Goal: Task Accomplishment & Management: Use online tool/utility

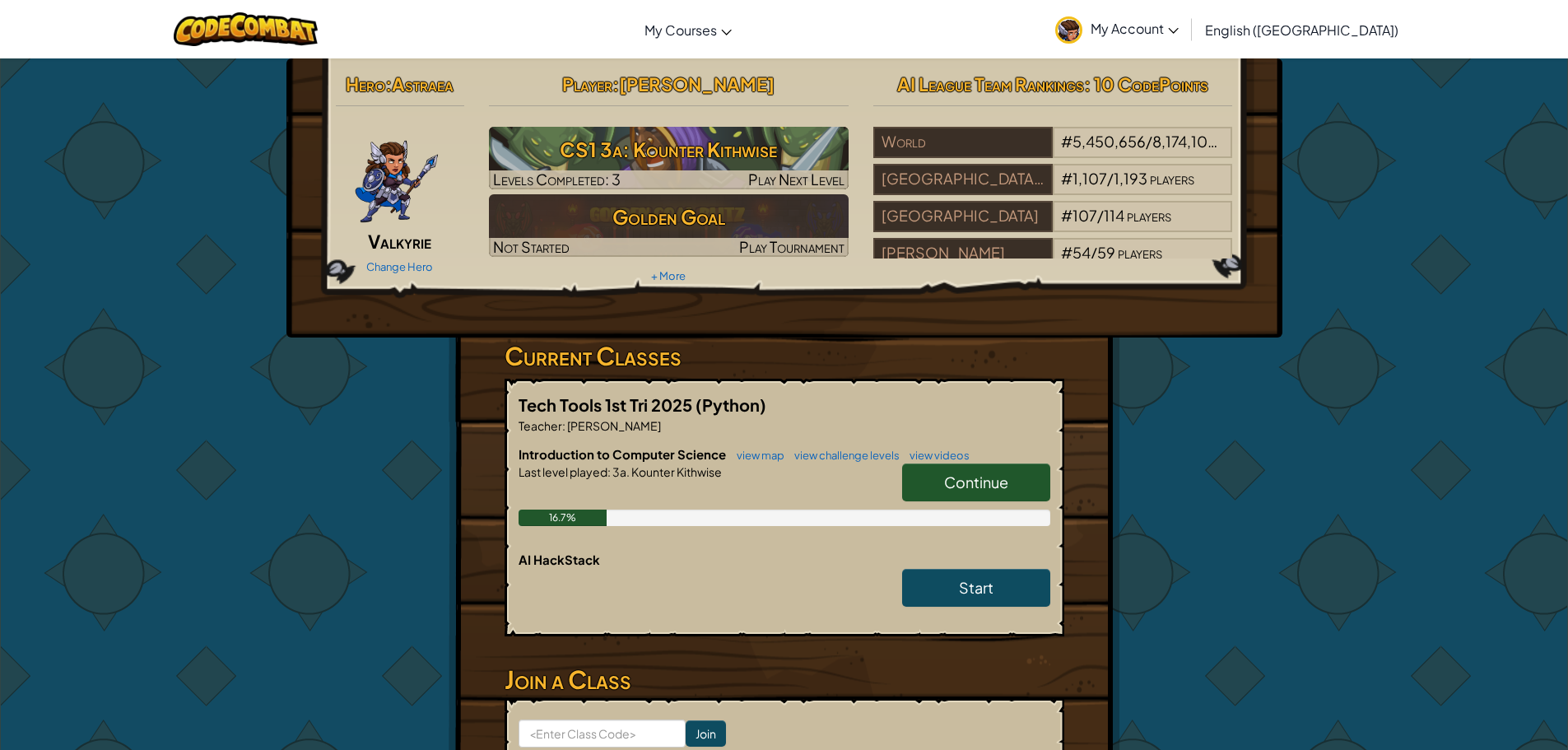
click at [930, 484] on link "Continue" at bounding box center [976, 482] width 148 height 38
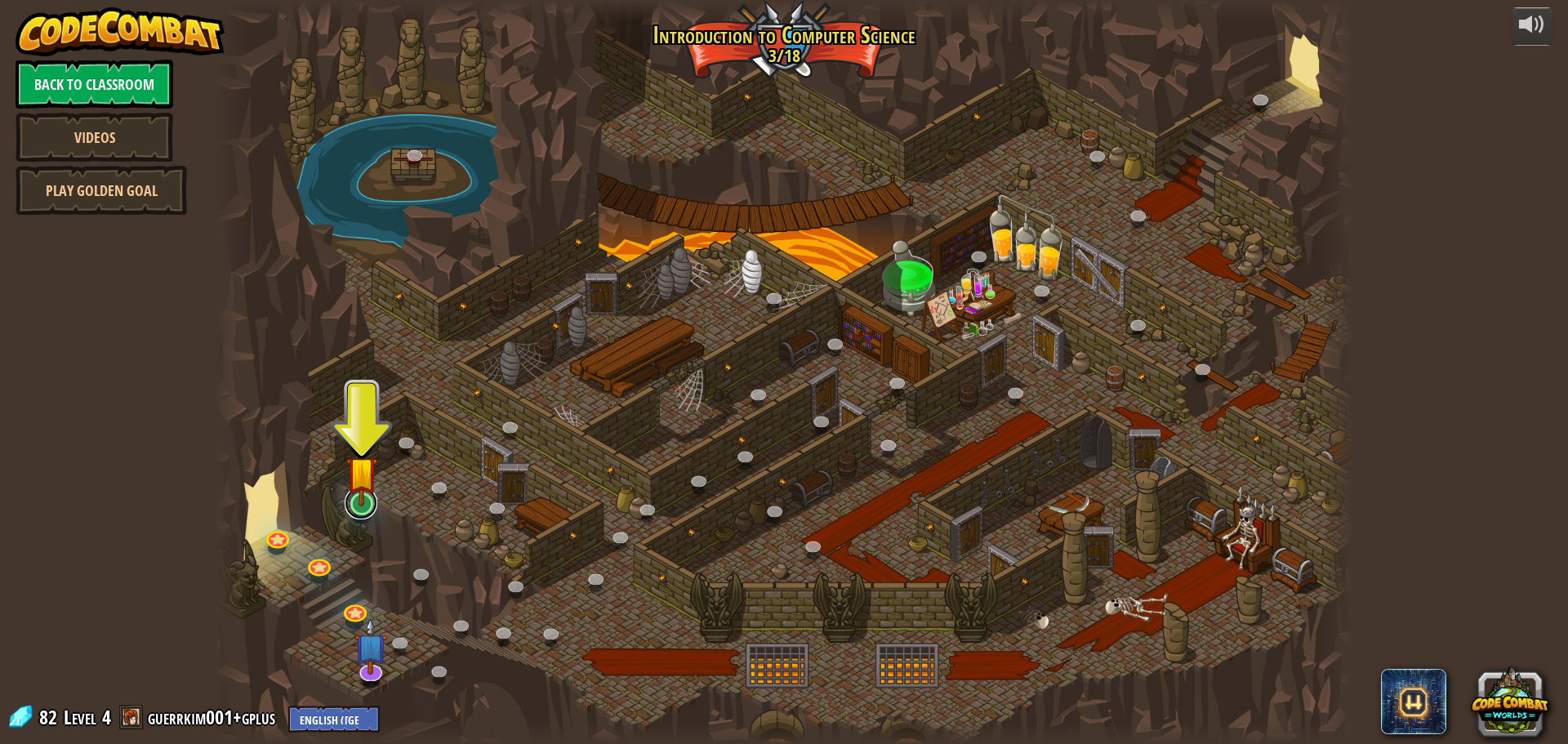
click at [359, 508] on link at bounding box center [360, 502] width 32 height 32
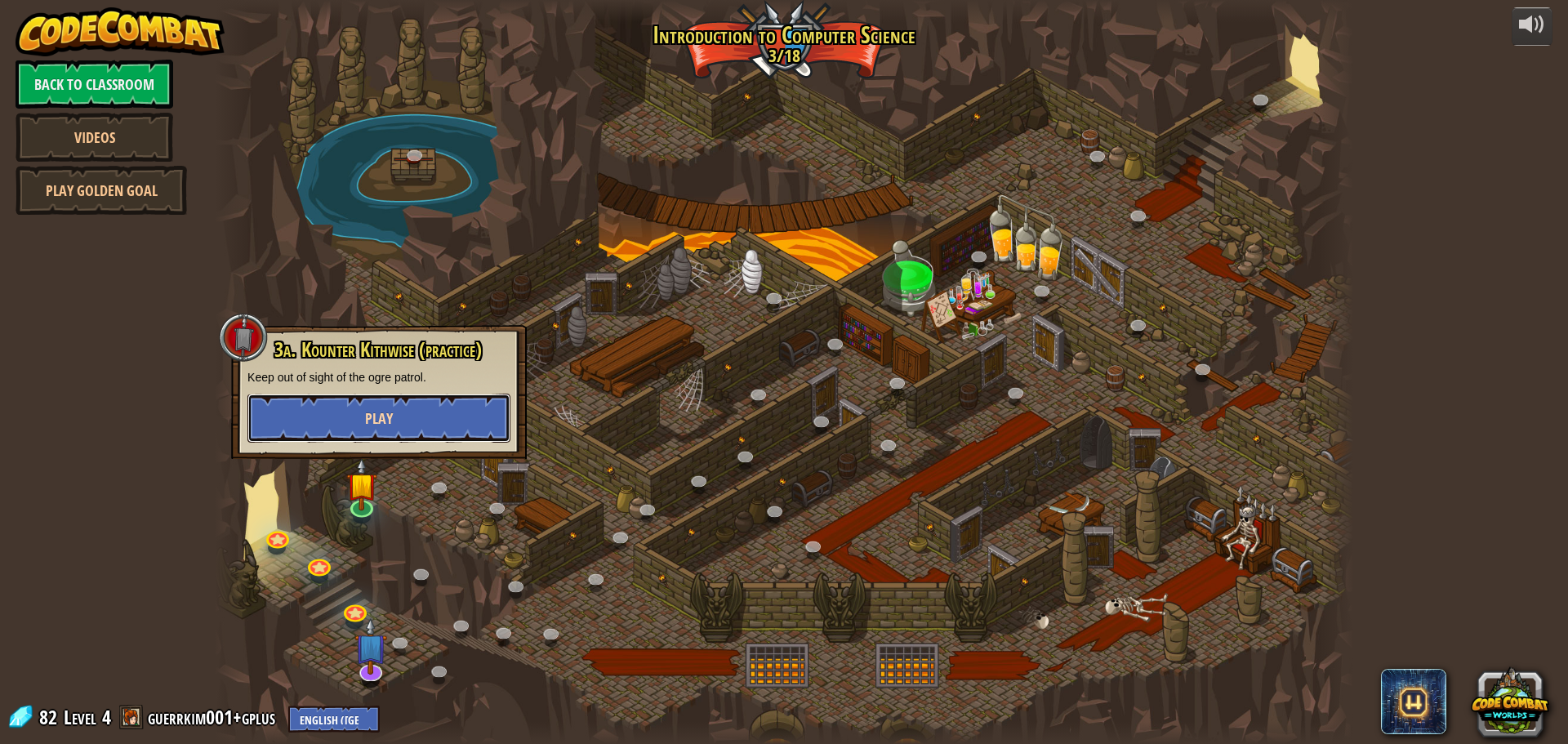
click at [363, 429] on button "Play" at bounding box center [379, 418] width 263 height 49
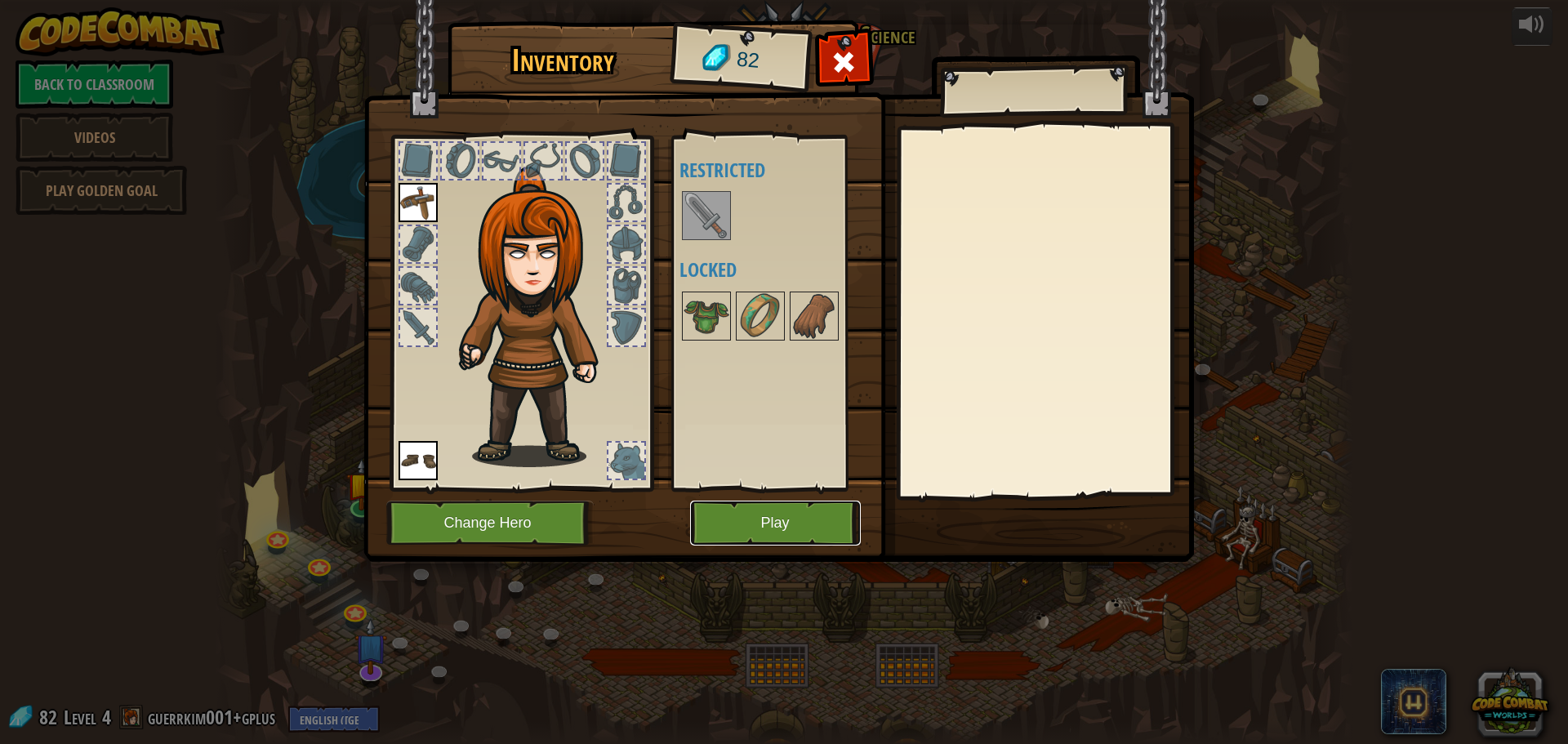
click at [833, 519] on button "Play" at bounding box center [775, 523] width 171 height 45
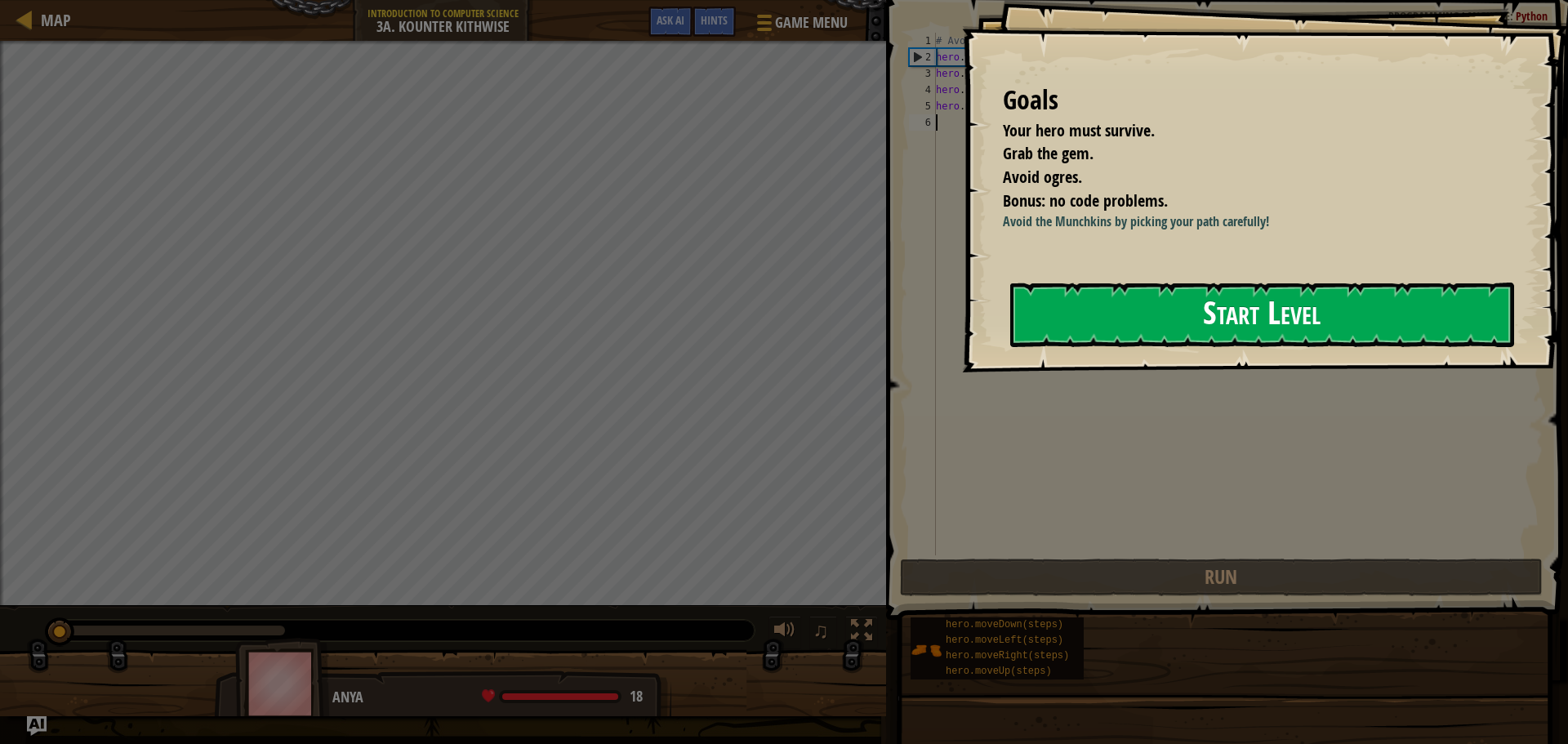
click at [1275, 336] on button "Start Level" at bounding box center [1262, 315] width 504 height 65
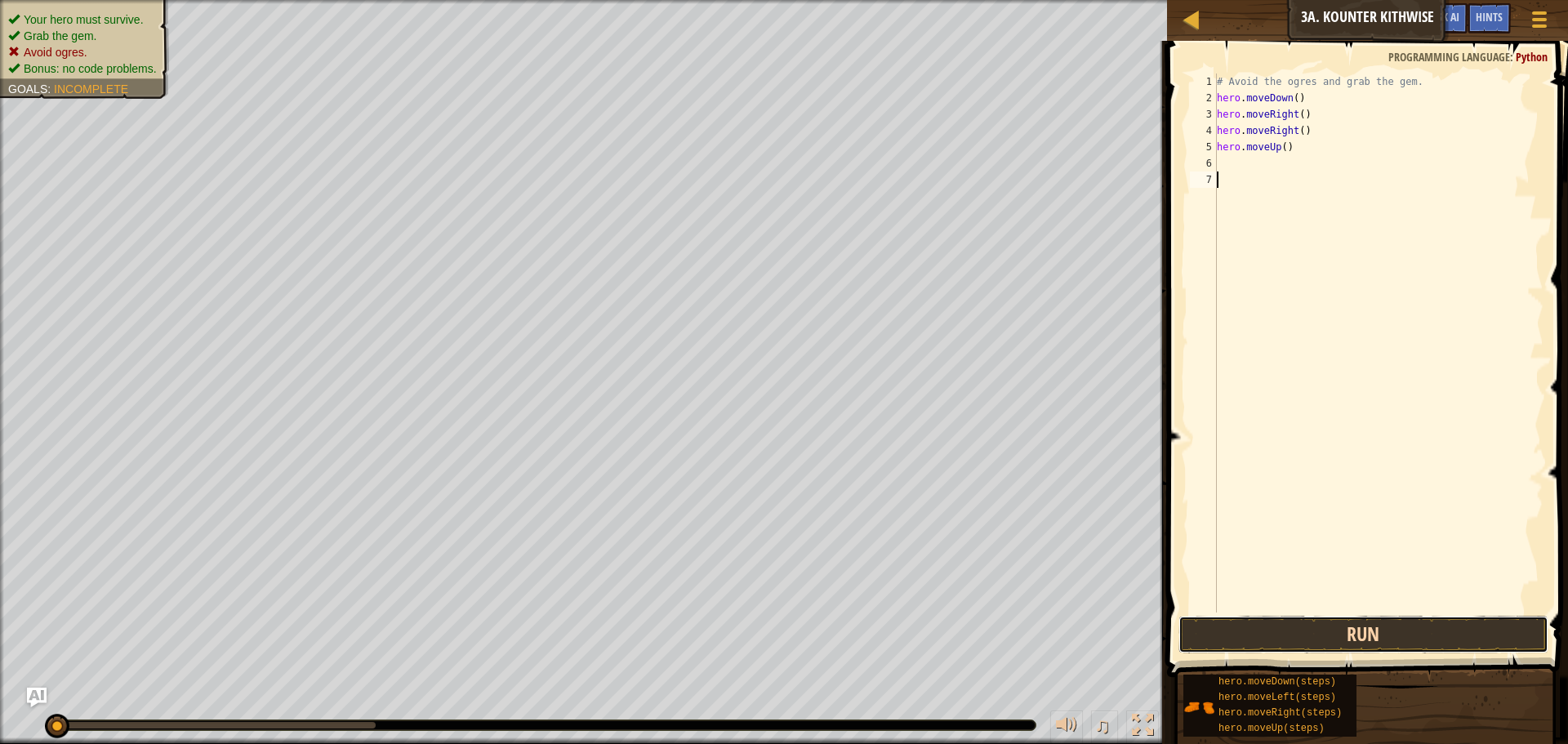
click at [1295, 639] on button "Run" at bounding box center [1364, 634] width 370 height 37
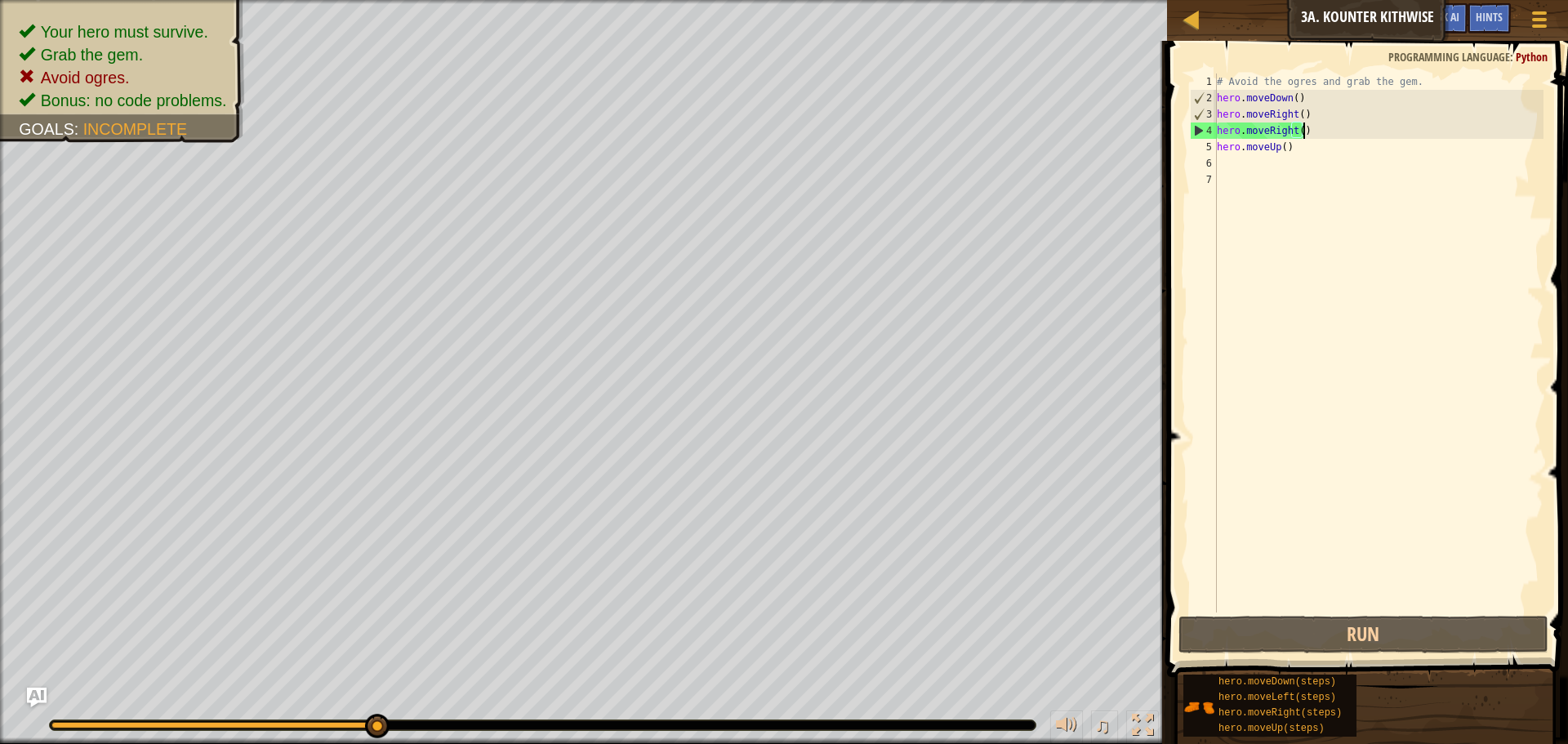
click at [1304, 135] on div "# Avoid the ogres and grab the gem. hero . moveDown ( ) hero . moveRight ( ) he…" at bounding box center [1378, 360] width 330 height 572
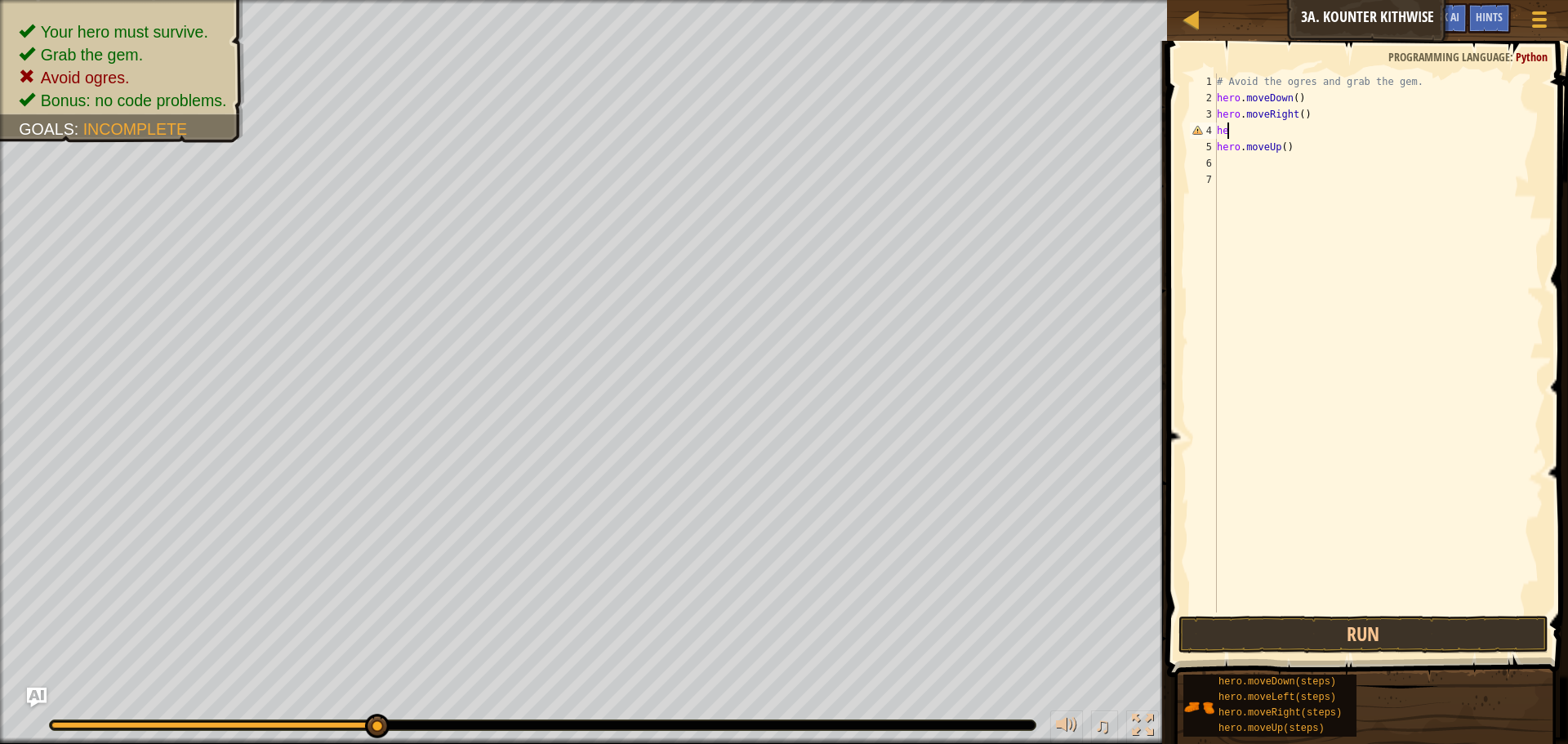
type textarea "h"
click at [1317, 130] on div "# Avoid the ogres and grab the gem. hero . moveDown ( ) hero . moveRight ( ) he…" at bounding box center [1378, 343] width 330 height 539
click at [1358, 629] on button "Run" at bounding box center [1364, 634] width 370 height 37
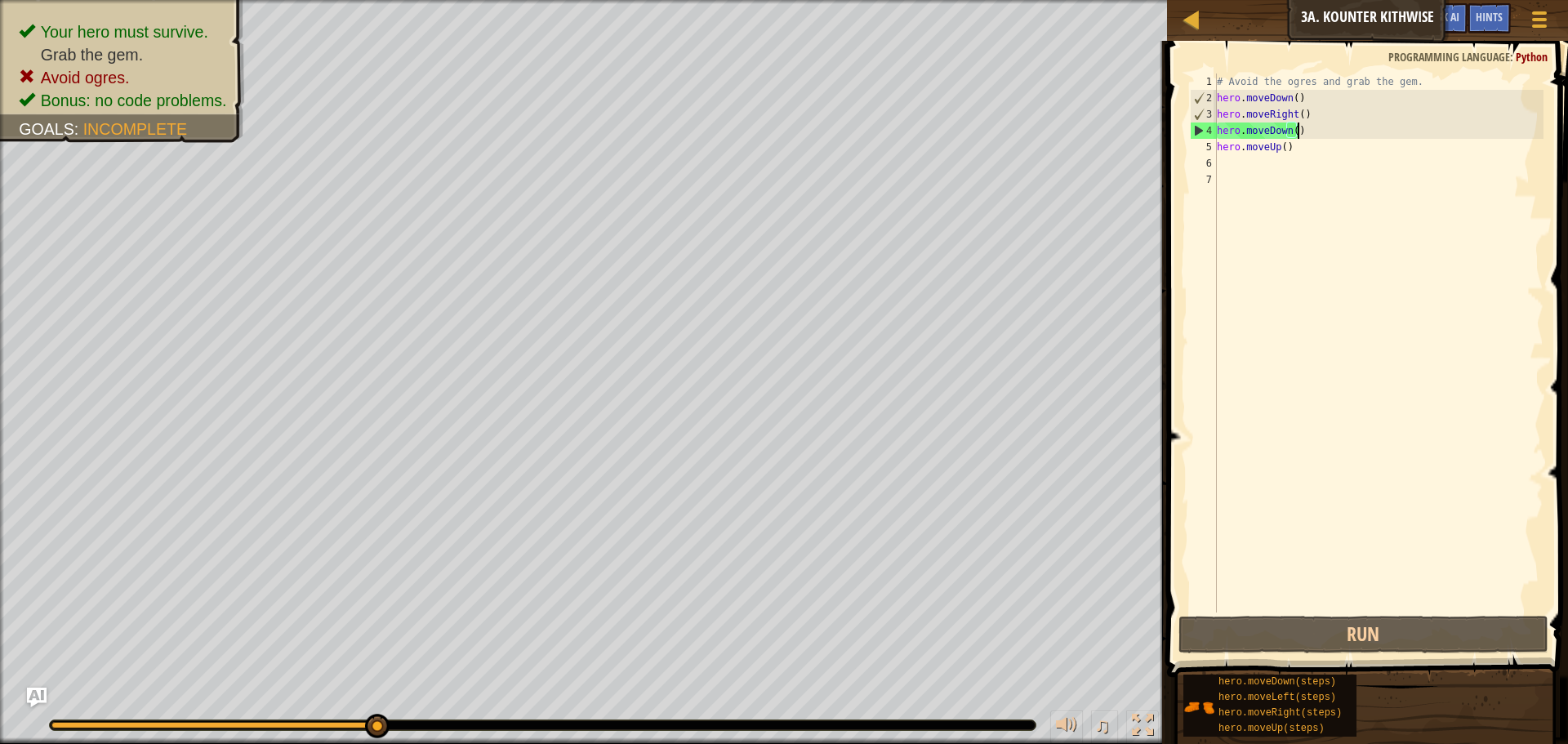
click at [1302, 126] on div "# Avoid the ogres and grab the gem. hero . moveDown ( ) hero . moveRight ( ) he…" at bounding box center [1378, 360] width 330 height 572
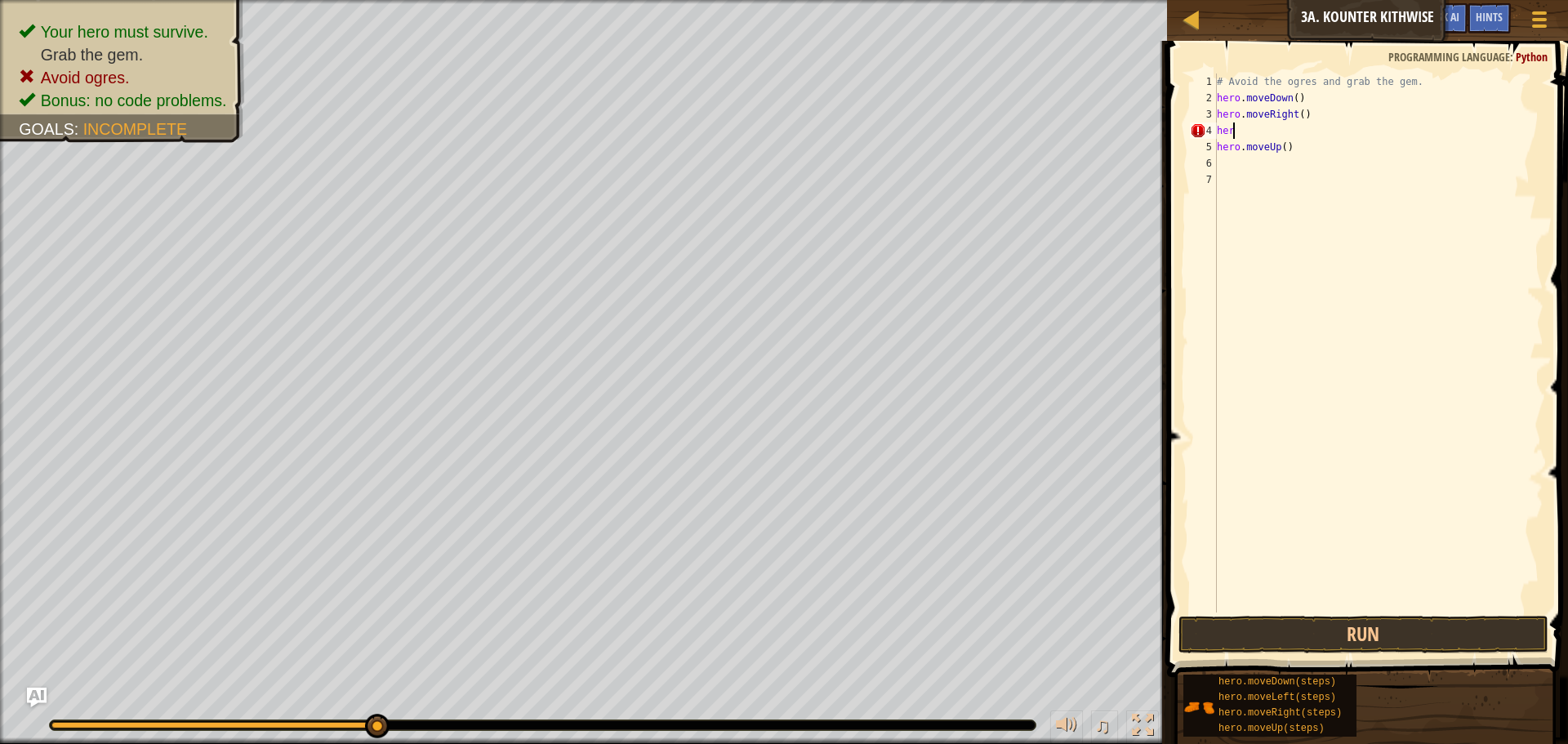
type textarea "h"
click at [1321, 128] on div "# Avoid the ogres and grab the gem. hero . moveDown ( ) hero . moveRight ( ) he…" at bounding box center [1378, 343] width 330 height 539
click at [1269, 614] on span at bounding box center [1369, 335] width 414 height 684
click at [1261, 624] on button "Run" at bounding box center [1364, 634] width 370 height 37
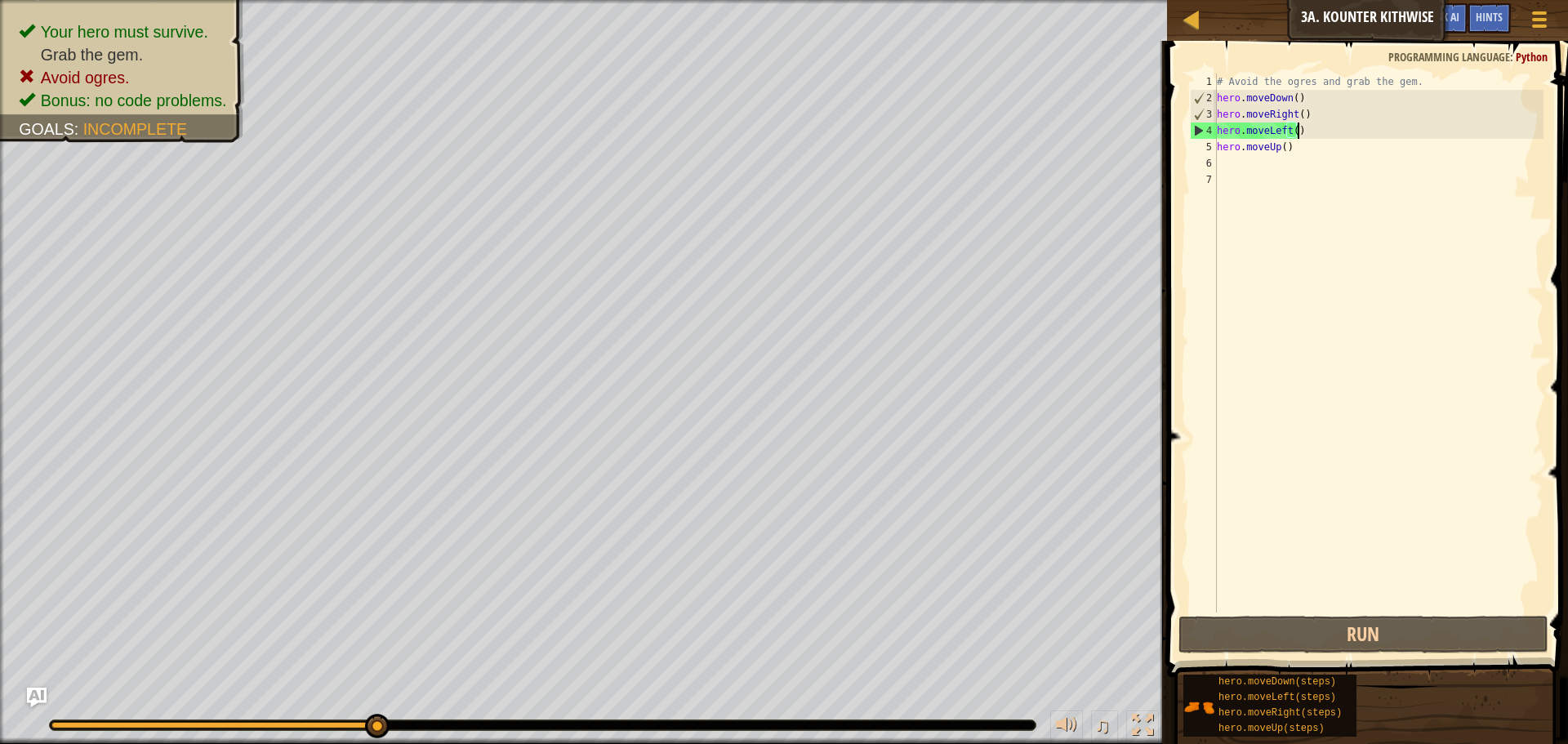
click at [1307, 129] on div "# Avoid the ogres and grab the gem. hero . moveDown ( ) hero . moveRight ( ) he…" at bounding box center [1378, 360] width 330 height 572
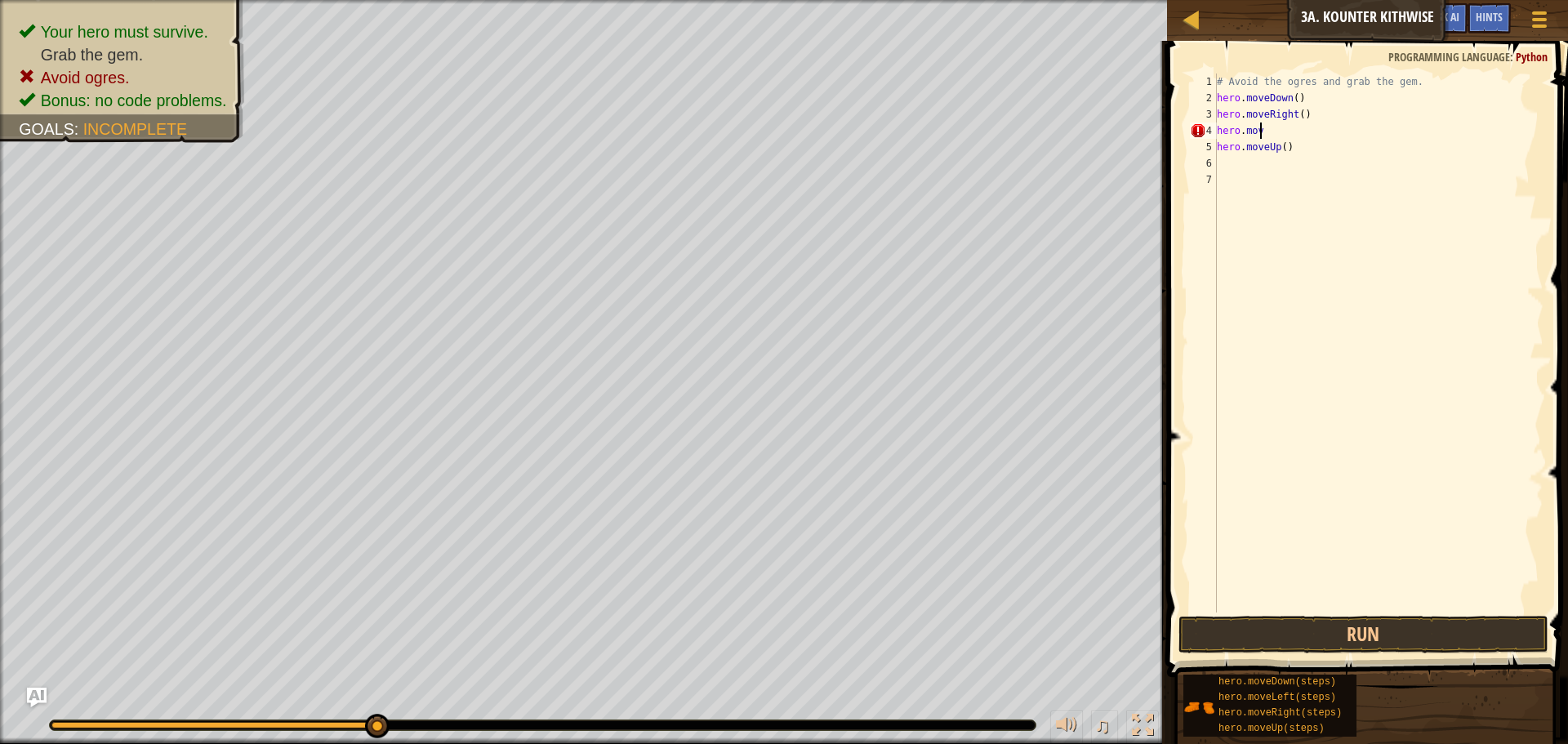
type textarea "h"
click at [1319, 126] on div "# Avoid the ogres and grab the gem. hero . moveDown ( ) hero . moveRight ( ) he…" at bounding box center [1378, 343] width 330 height 539
click at [1325, 133] on div "# Avoid the ogres and grab the gem. hero . moveDown ( ) hero . moveRight ( ) he…" at bounding box center [1378, 360] width 330 height 572
click at [1422, 641] on button "Run" at bounding box center [1364, 634] width 370 height 37
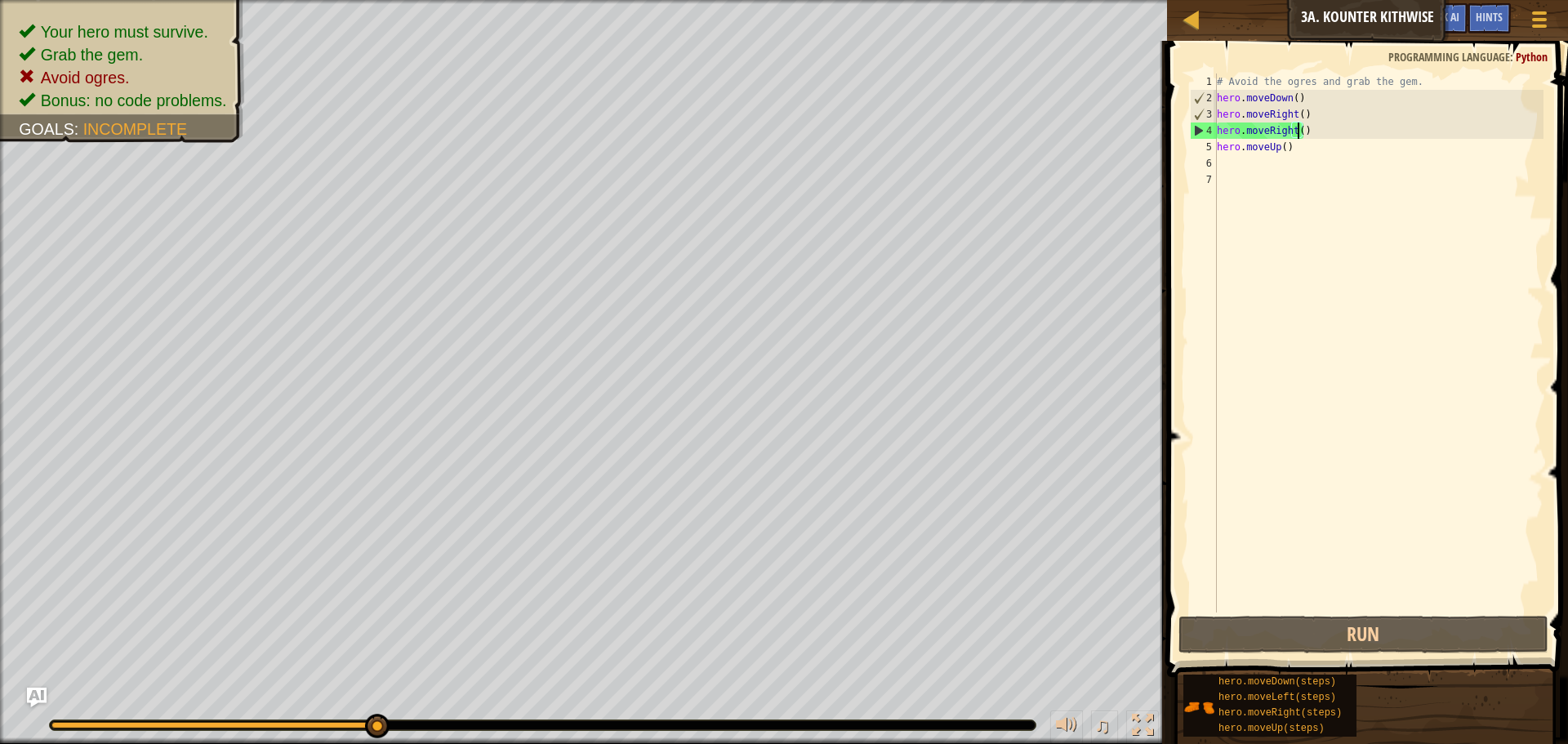
click at [1307, 135] on div "# Avoid the ogres and grab the gem. hero . moveDown ( ) hero . moveRight ( ) he…" at bounding box center [1378, 360] width 330 height 572
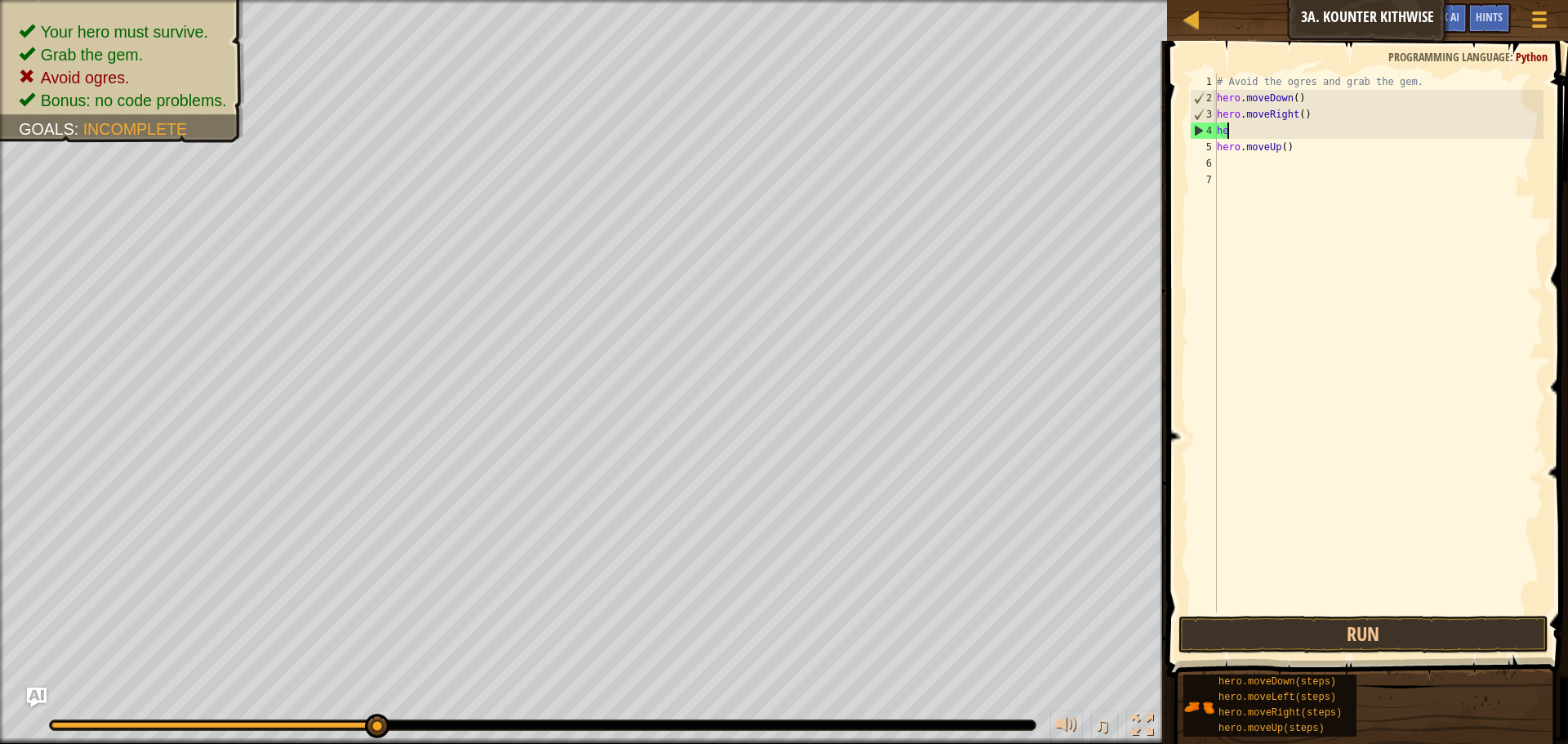
type textarea "h"
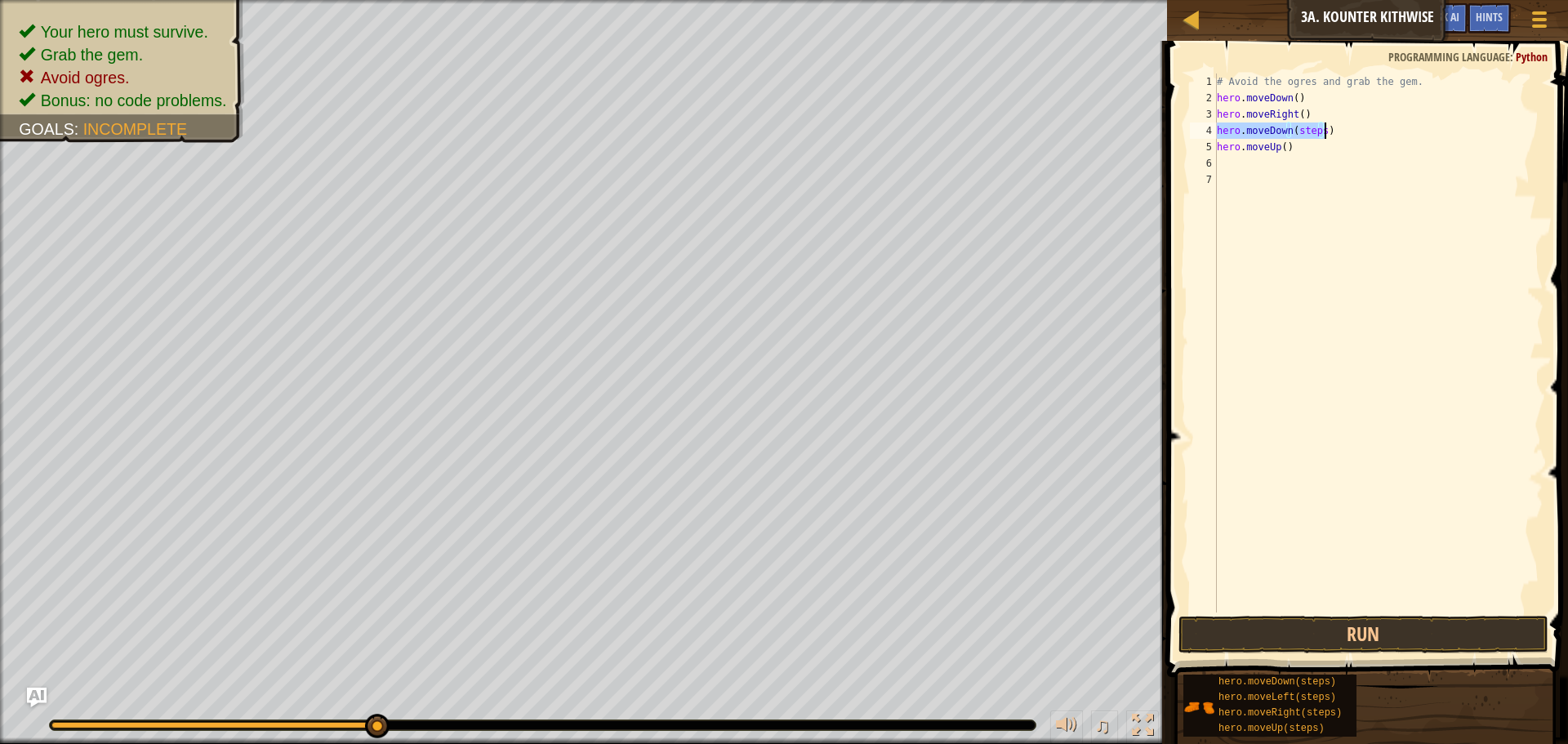
click at [1316, 127] on div "# Avoid the ogres and grab the gem. hero . moveDown ( ) hero . moveRight ( ) he…" at bounding box center [1378, 343] width 330 height 539
click at [1316, 134] on div "# Avoid the ogres and grab the gem. hero . moveDown ( ) hero . moveRight ( ) he…" at bounding box center [1378, 360] width 330 height 572
click at [1318, 129] on div "# Avoid the ogres and grab the gem. hero . moveDown ( ) hero . moveRight ( ) he…" at bounding box center [1378, 360] width 330 height 572
click at [1292, 151] on div "# Avoid the ogres and grab the gem. hero . moveDown ( ) hero . moveRight ( ) he…" at bounding box center [1378, 360] width 330 height 572
click at [1292, 145] on div "# Avoid the ogres and grab the gem. hero . moveDown ( ) hero . moveRight ( ) he…" at bounding box center [1378, 360] width 330 height 572
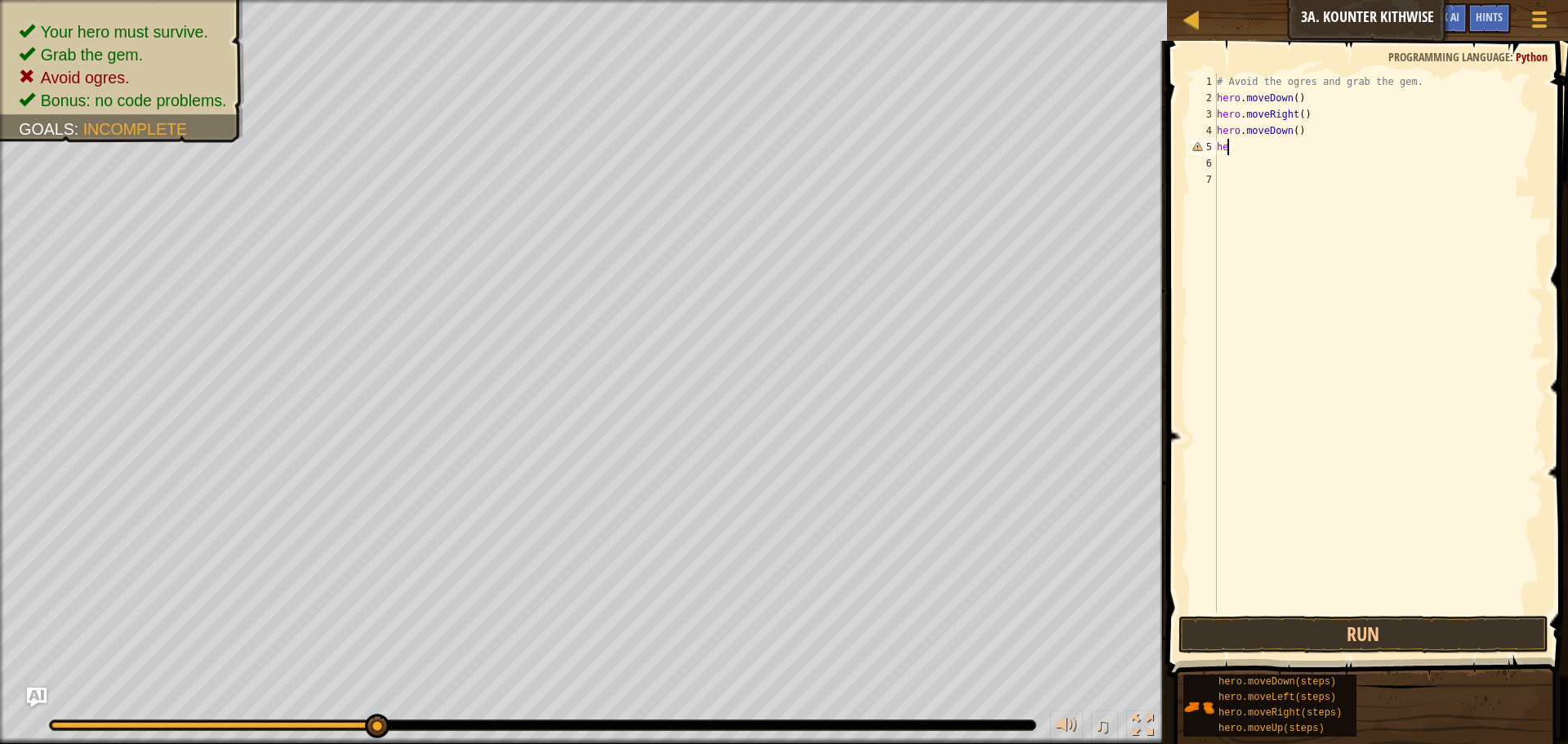
type textarea "h"
click at [1321, 142] on div "# Avoid the ogres and grab the gem. hero . moveDown ( ) hero . moveRight ( ) he…" at bounding box center [1378, 343] width 330 height 539
click at [1325, 149] on div "# Avoid the ogres and grab the gem. hero . moveDown ( ) hero . moveRight ( ) he…" at bounding box center [1378, 360] width 330 height 572
click at [1316, 159] on div "# Avoid the ogres and grab the gem. hero . moveDown ( ) hero . moveRight ( ) he…" at bounding box center [1378, 343] width 330 height 539
click at [1321, 166] on div "# Avoid the ogres and grab the gem. hero . moveDown ( ) hero . moveRight ( ) he…" at bounding box center [1378, 360] width 330 height 572
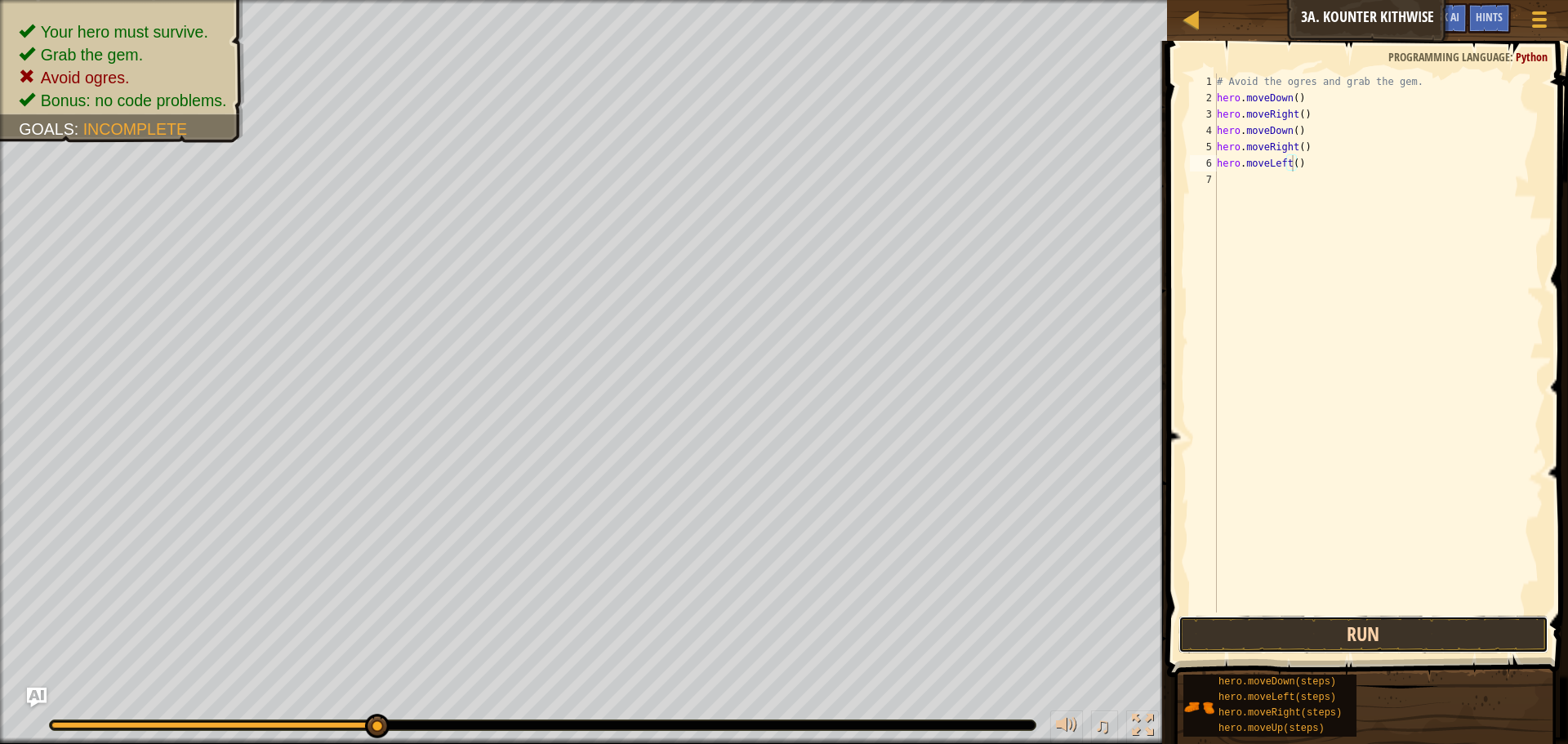
click at [1383, 629] on button "Run" at bounding box center [1364, 634] width 370 height 37
click at [1309, 180] on div "# Avoid the ogres and grab the gem. hero . moveDown ( ) hero . moveRight ( ) he…" at bounding box center [1378, 360] width 330 height 572
type textarea "hero.moveUp()"
click at [1341, 623] on button "Run" at bounding box center [1364, 634] width 370 height 37
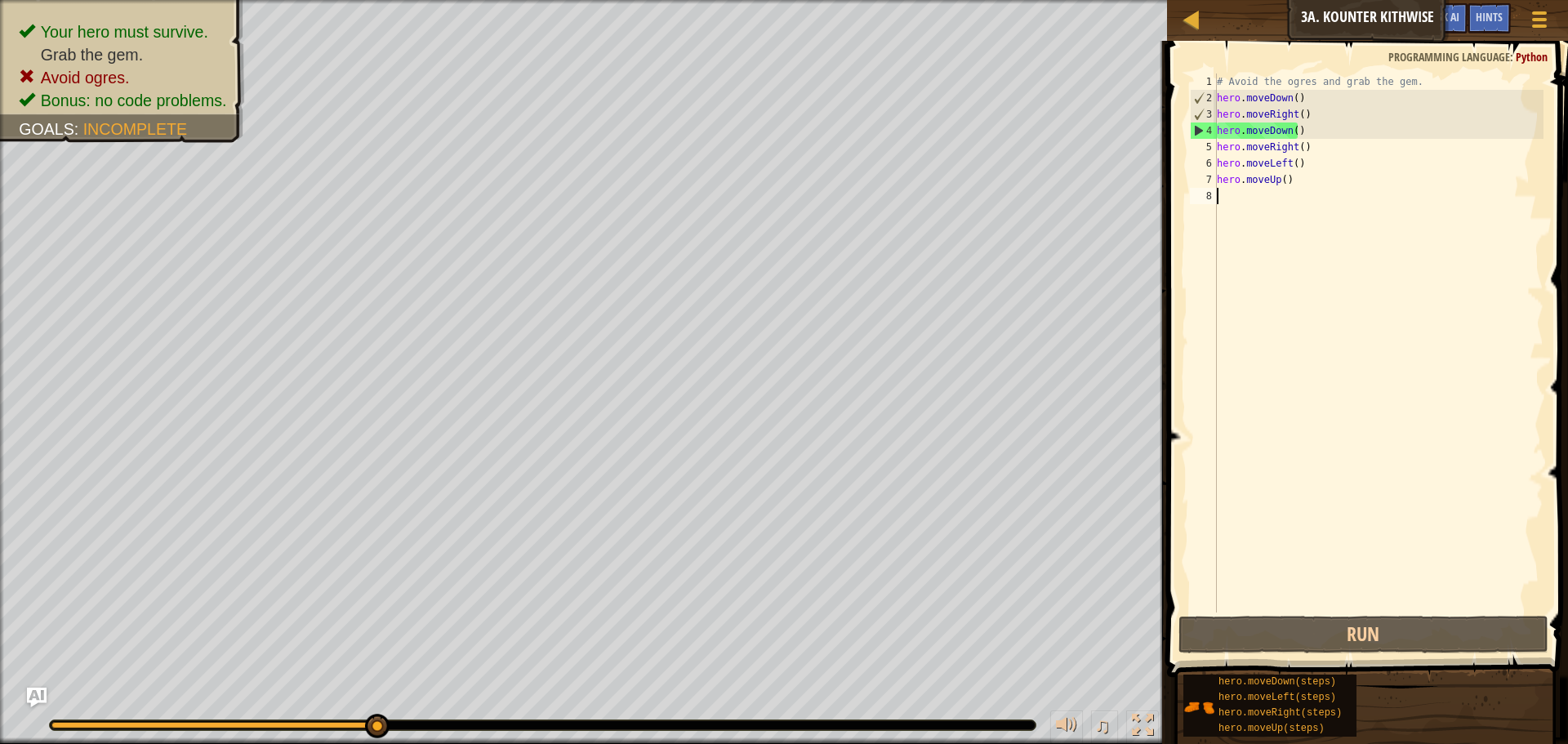
click at [1385, 512] on div "# Avoid the ogres and grab the gem. hero . moveDown ( ) hero . moveRight ( ) he…" at bounding box center [1378, 360] width 330 height 572
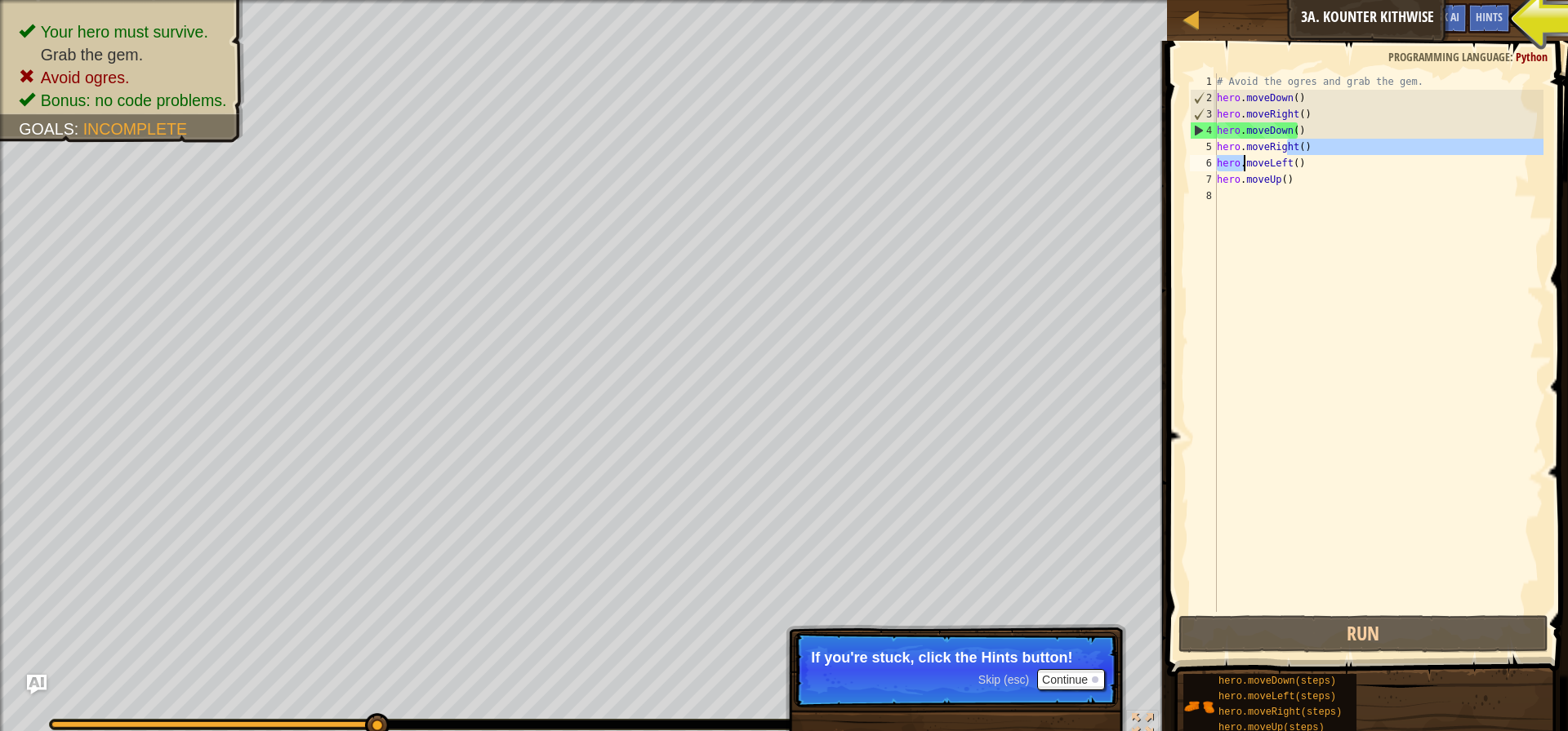
drag, startPoint x: 1288, startPoint y: 147, endPoint x: 1242, endPoint y: 155, distance: 46.7
click at [1242, 155] on div "# Avoid the ogres and grab the gem. hero . moveDown ( ) hero . moveRight ( ) he…" at bounding box center [1378, 359] width 330 height 572
drag, startPoint x: 1242, startPoint y: 144, endPoint x: 1288, endPoint y: 144, distance: 46.0
click at [1288, 144] on div "# Avoid the ogres and grab the gem. hero . moveDown ( ) hero . moveRight ( ) he…" at bounding box center [1378, 359] width 330 height 572
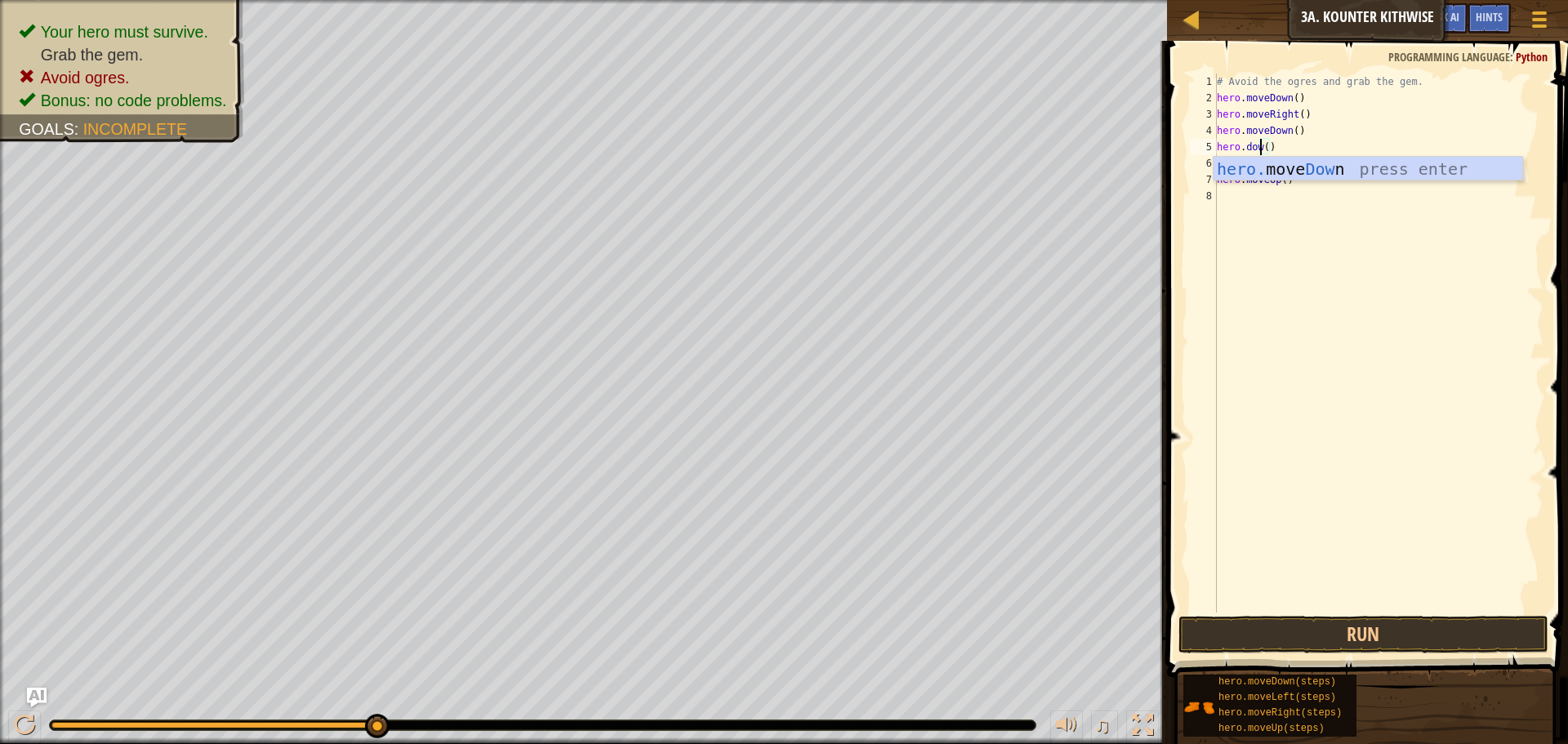
scroll to position [7, 4]
click at [1315, 634] on button "Run" at bounding box center [1364, 634] width 370 height 37
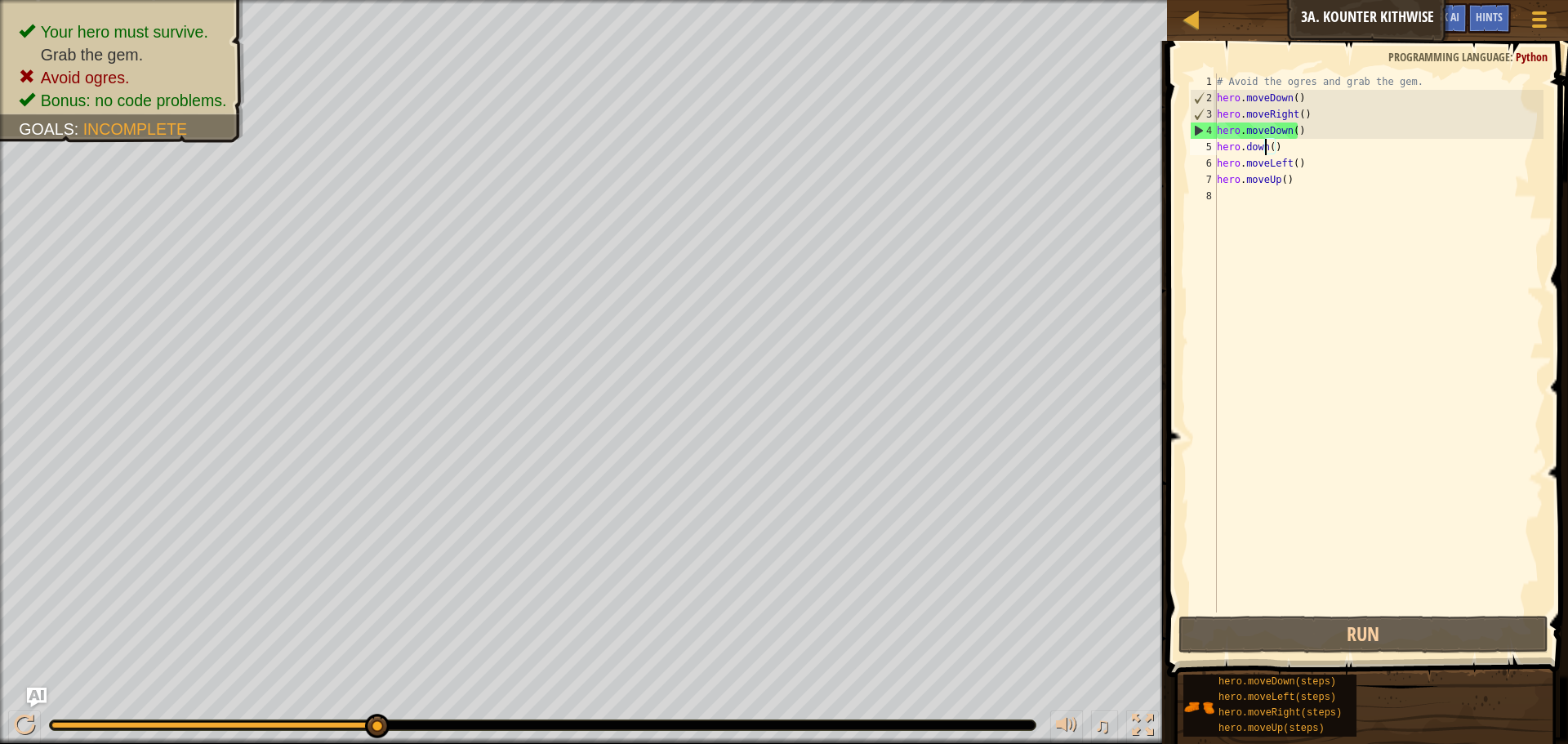
click at [1292, 114] on div "# Avoid the ogres and grab the gem. hero . moveDown ( ) hero . moveRight ( ) he…" at bounding box center [1378, 360] width 330 height 572
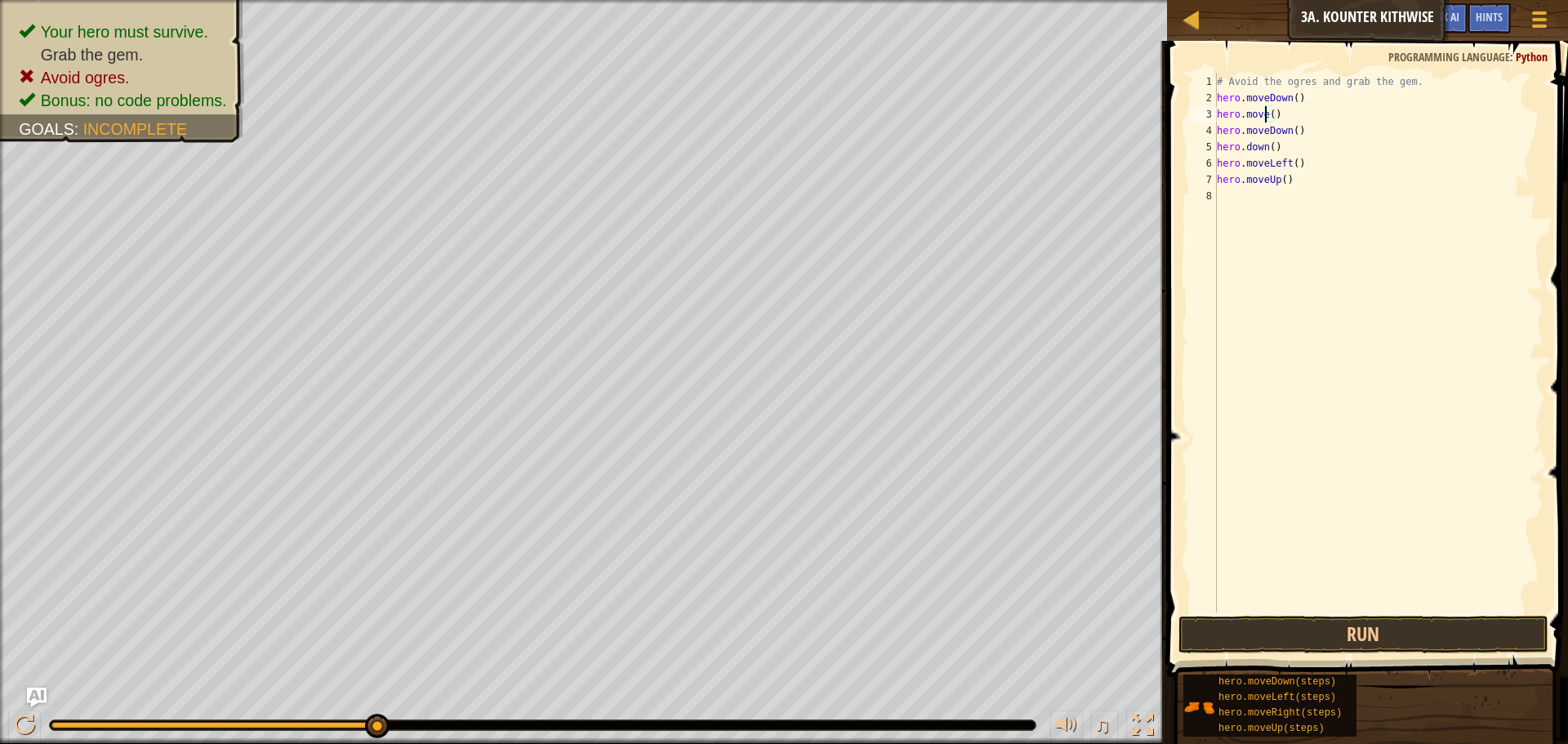
scroll to position [7, 5]
click at [1293, 135] on div "hero.moveDo wn press enter" at bounding box center [1368, 161] width 309 height 74
type textarea "hero.moveDown"
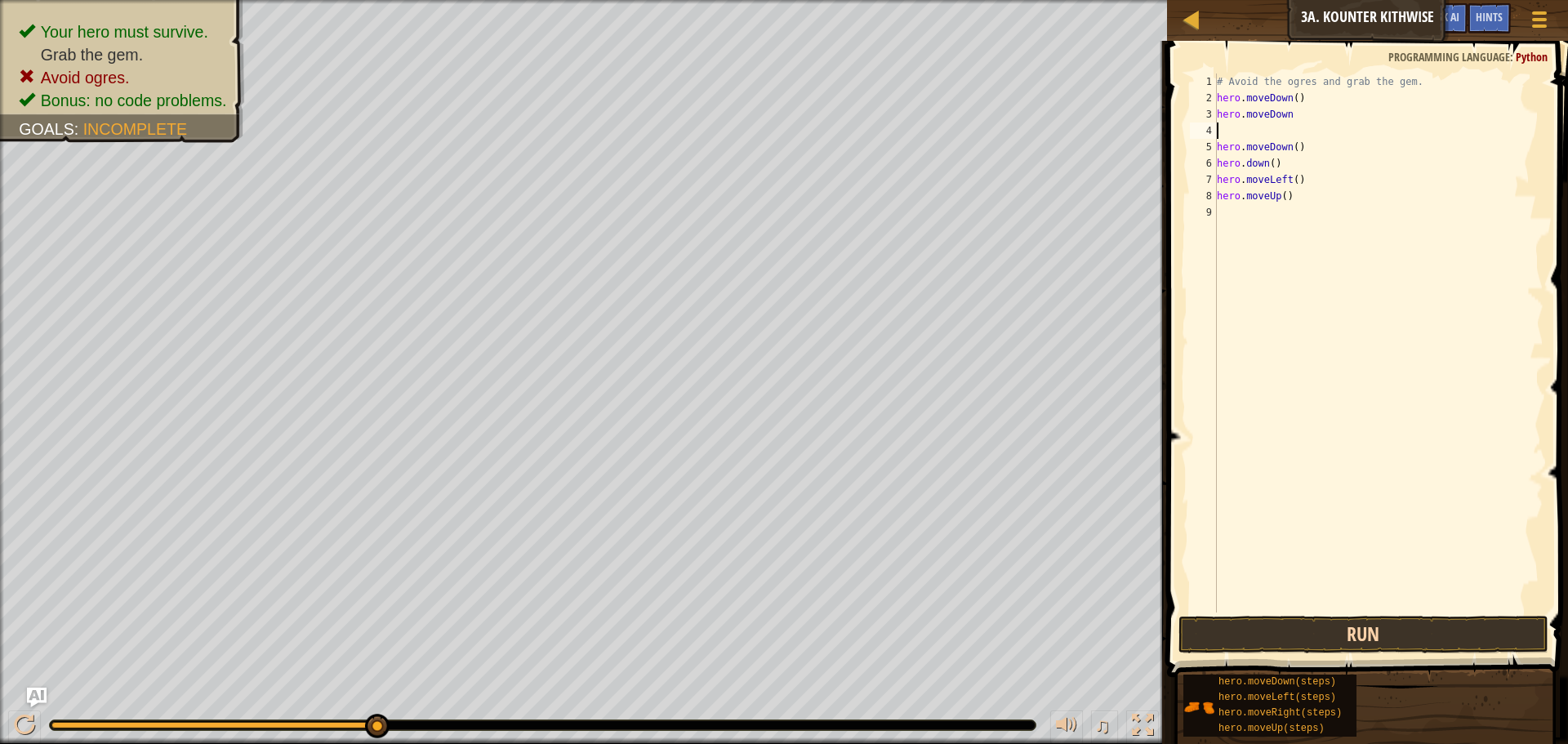
type textarea "9"
click at [1292, 113] on div "# Avoid the ogres and grab the gem. hero . moveDown ( ) hero . moveDown hero . …" at bounding box center [1378, 360] width 330 height 572
type textarea "hero.moveDown"
type textarea "9"
click at [1303, 117] on div "# Avoid the ogres and grab the gem. hero . moveDown ( ) hero . moveDown hero . …" at bounding box center [1381, 360] width 325 height 572
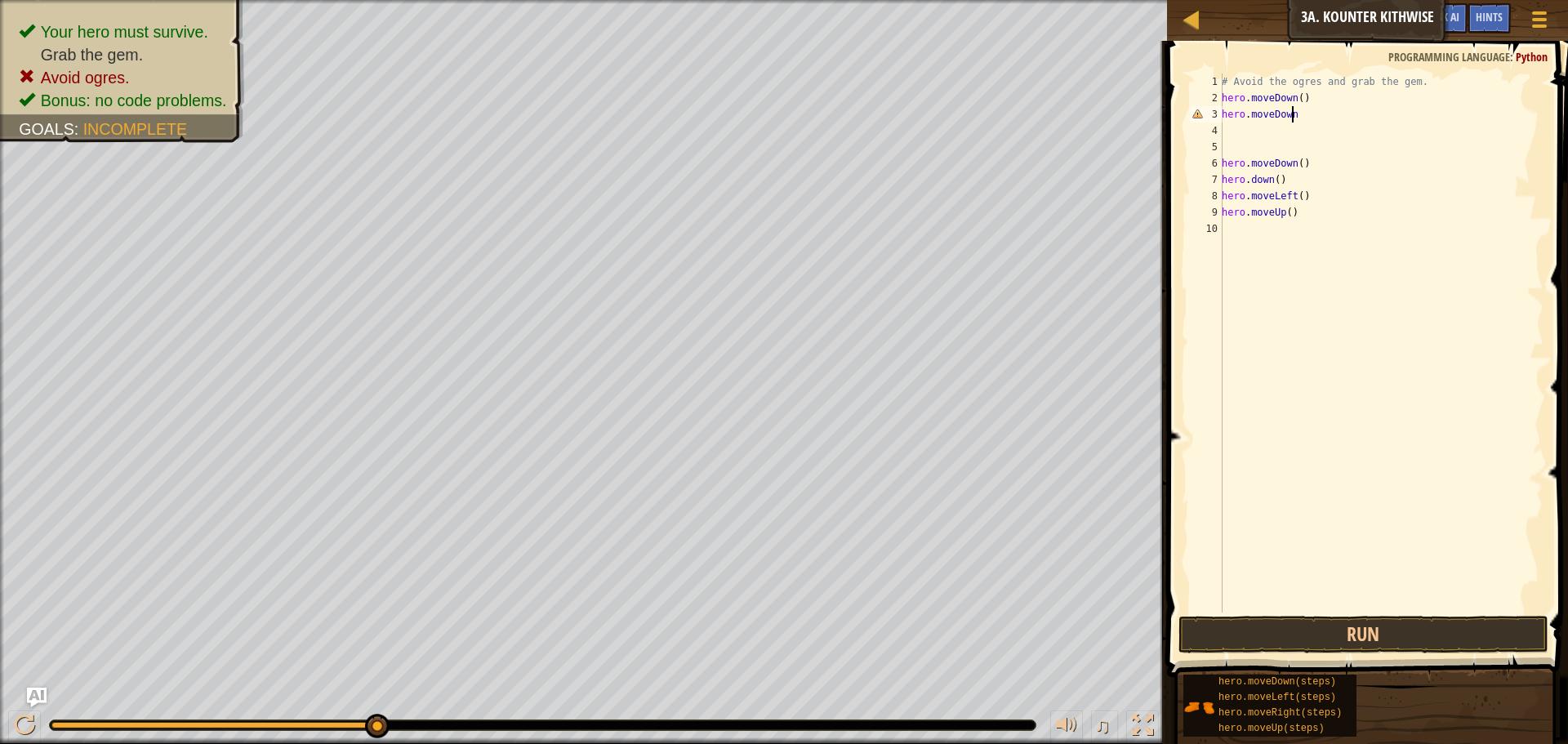
scroll to position [7, 6]
type textarea "hero.moveDown()"
click at [1259, 639] on button "Run" at bounding box center [1364, 634] width 370 height 37
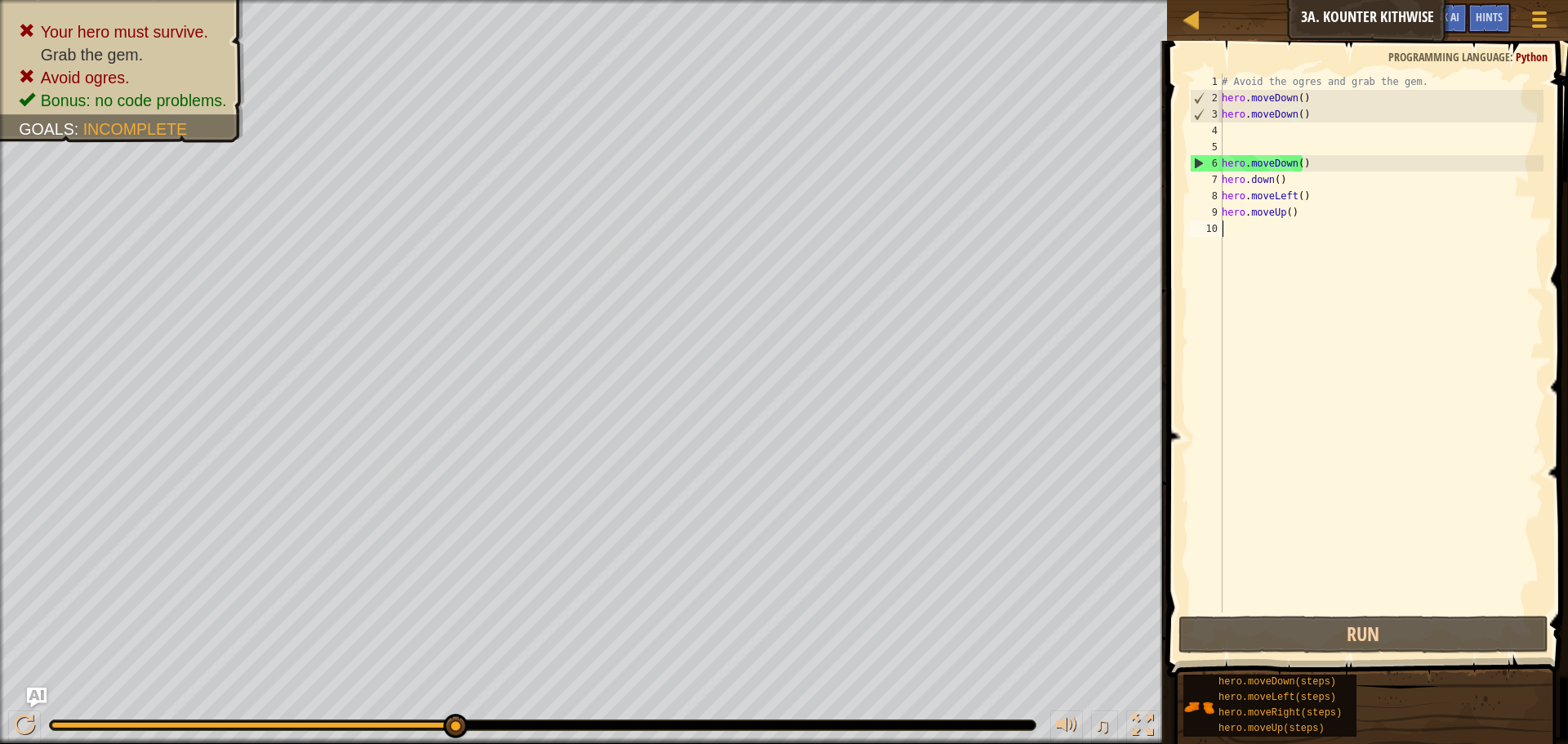
drag, startPoint x: 1167, startPoint y: 682, endPoint x: 1497, endPoint y: 227, distance: 562.1
click at [1497, 227] on div "# Avoid the ogres and grab the gem. hero . moveDown ( ) hero . moveDown ( ) her…" at bounding box center [1381, 360] width 325 height 572
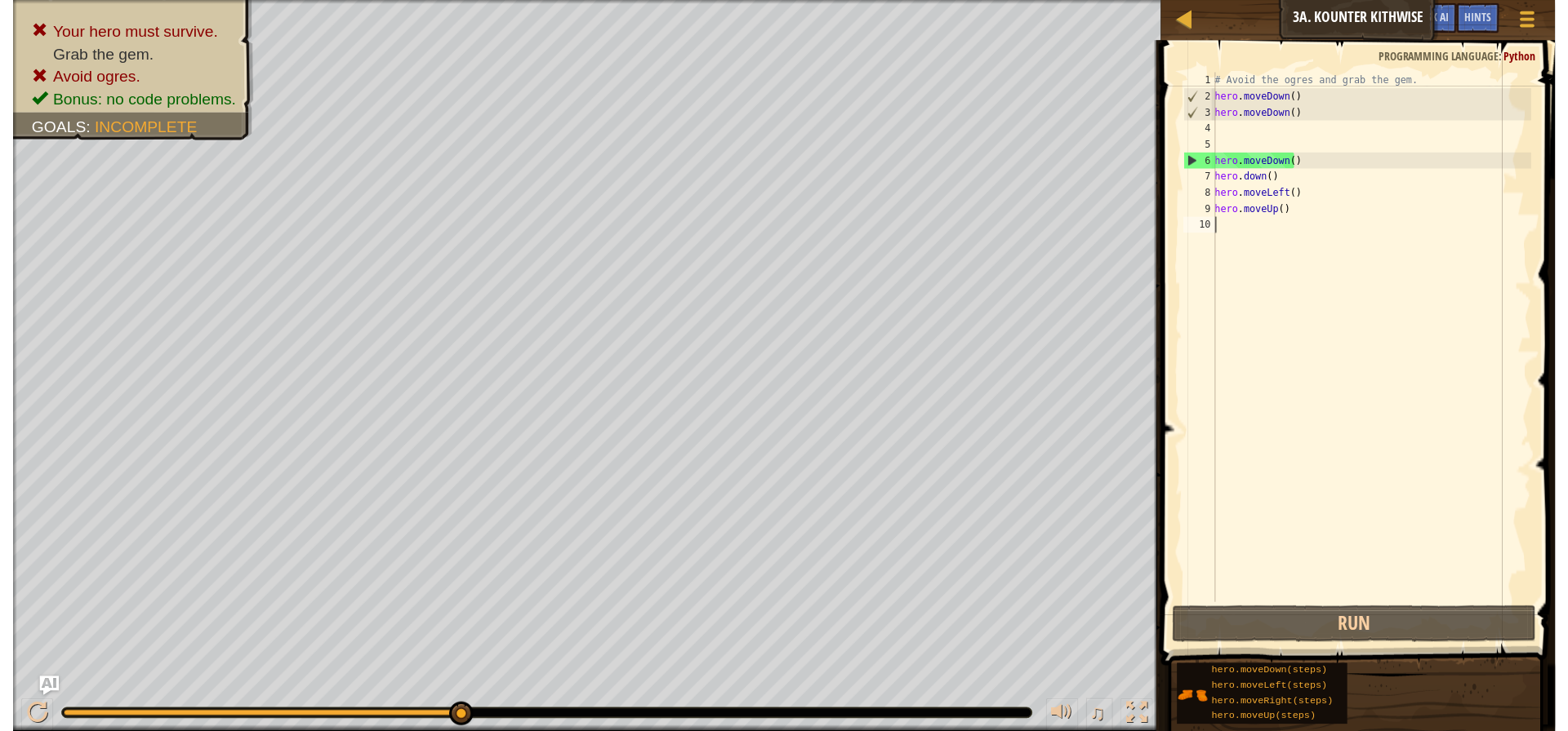
scroll to position [7, 0]
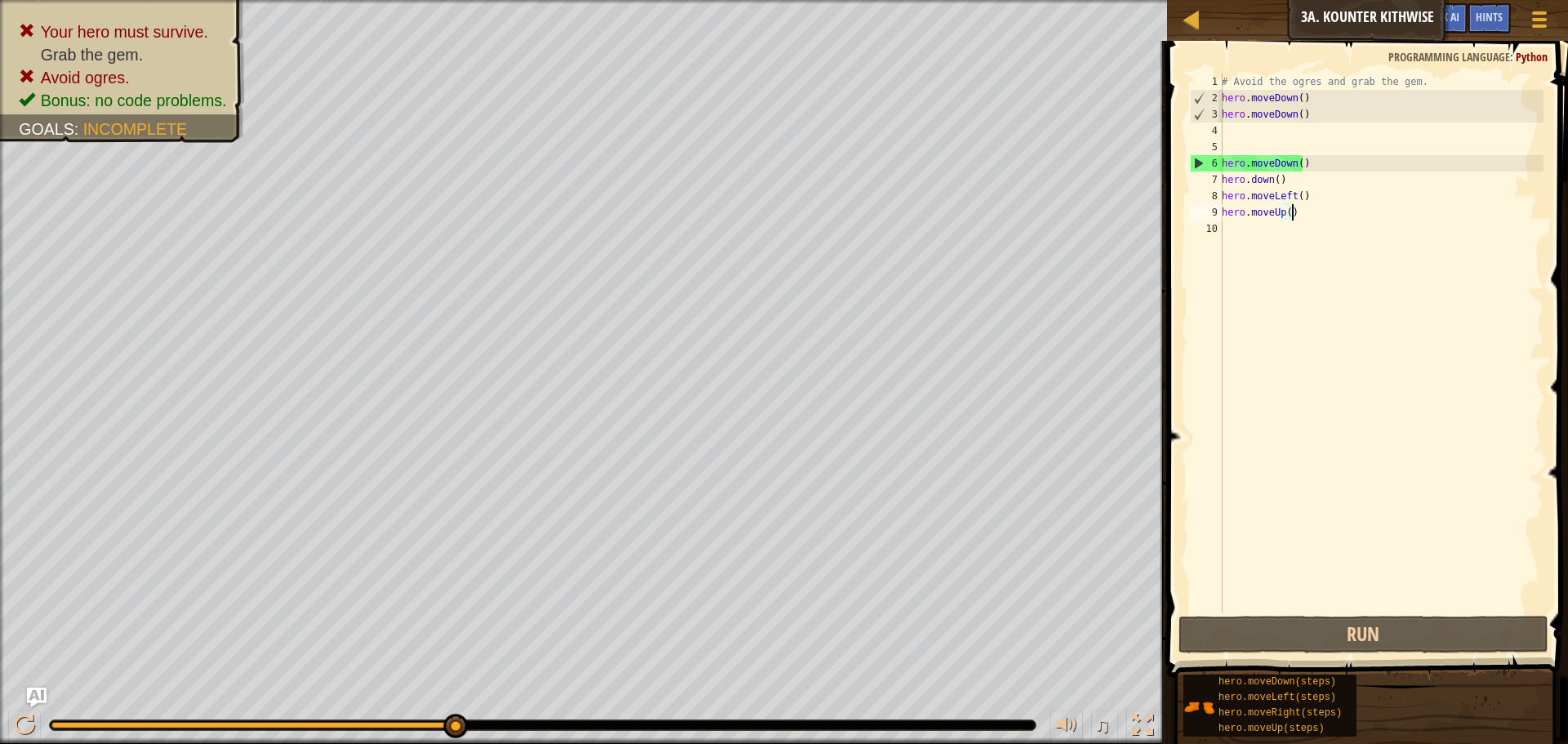
click at [1297, 209] on div "# Avoid the ogres and grab the gem. hero . moveDown ( ) hero . moveDown ( ) her…" at bounding box center [1381, 360] width 325 height 572
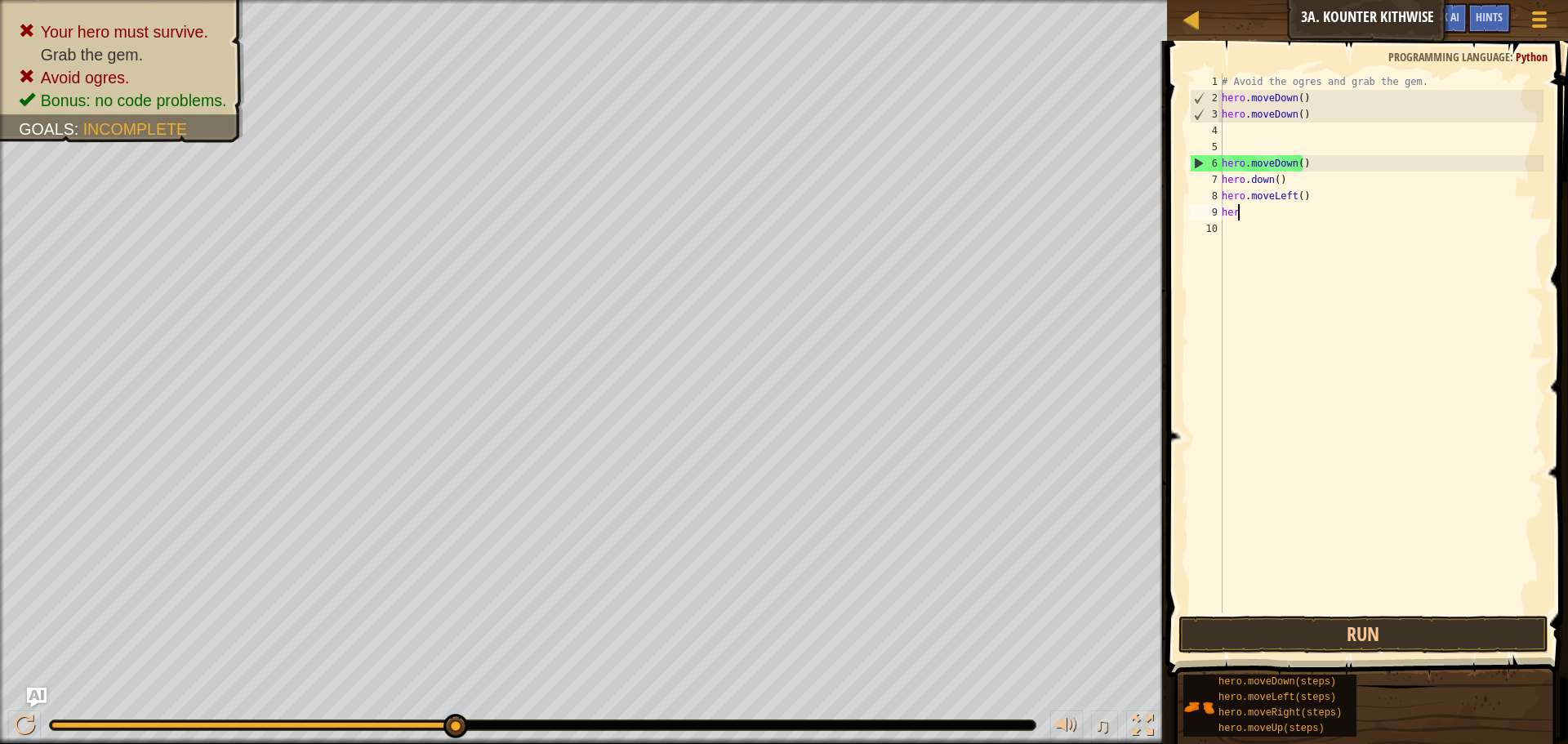
type textarea "h"
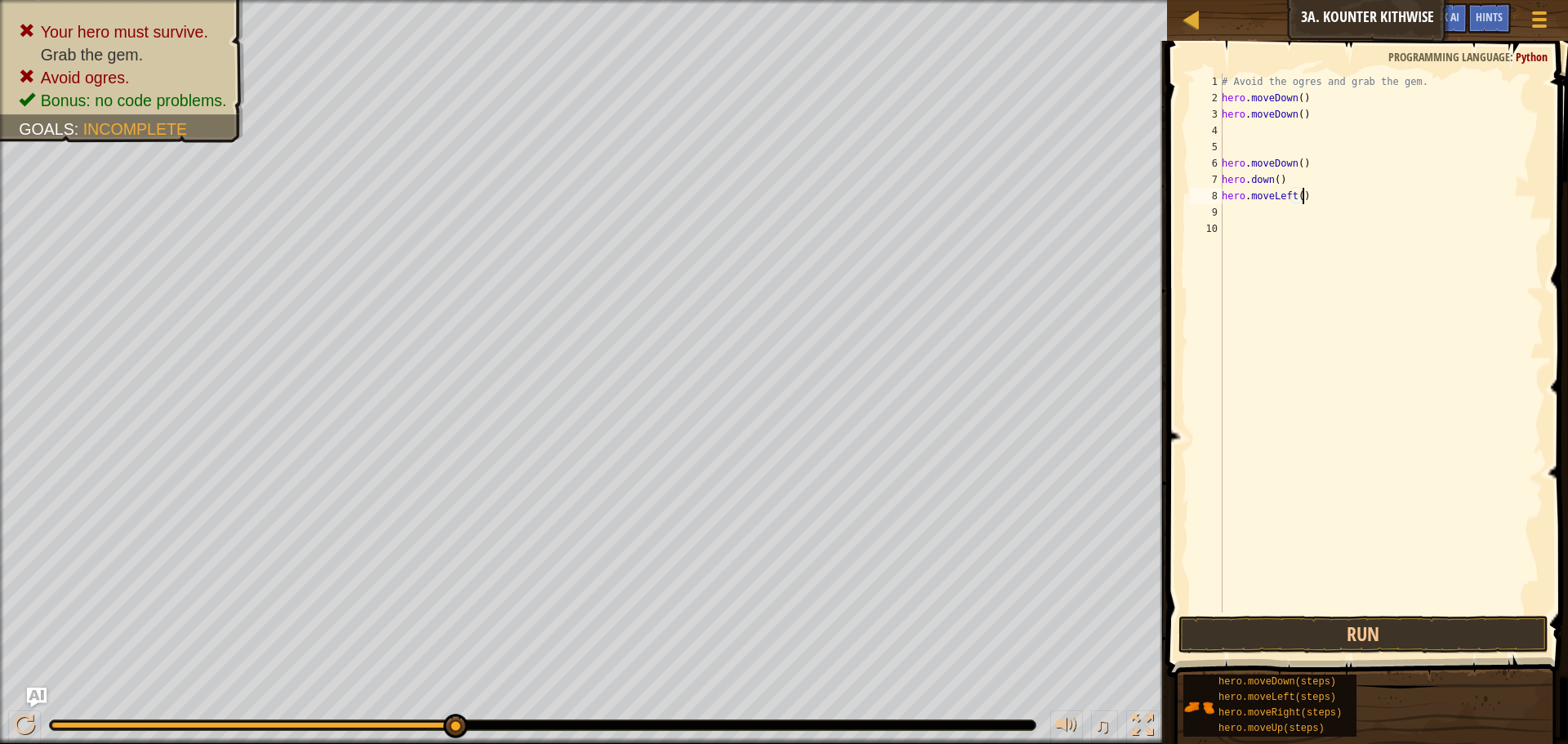
click at [1308, 198] on div "# Avoid the ogres and grab the gem. hero . moveDown ( ) hero . moveDown ( ) her…" at bounding box center [1381, 360] width 325 height 572
type textarea "h"
click at [1279, 181] on div "# Avoid the ogres and grab the gem. hero . moveDown ( ) hero . moveDown ( ) her…" at bounding box center [1381, 360] width 325 height 572
type textarea "h"
click at [1302, 159] on div "# Avoid the ogres and grab the gem. hero . moveDown ( ) hero . moveDown ( ) her…" at bounding box center [1381, 360] width 325 height 572
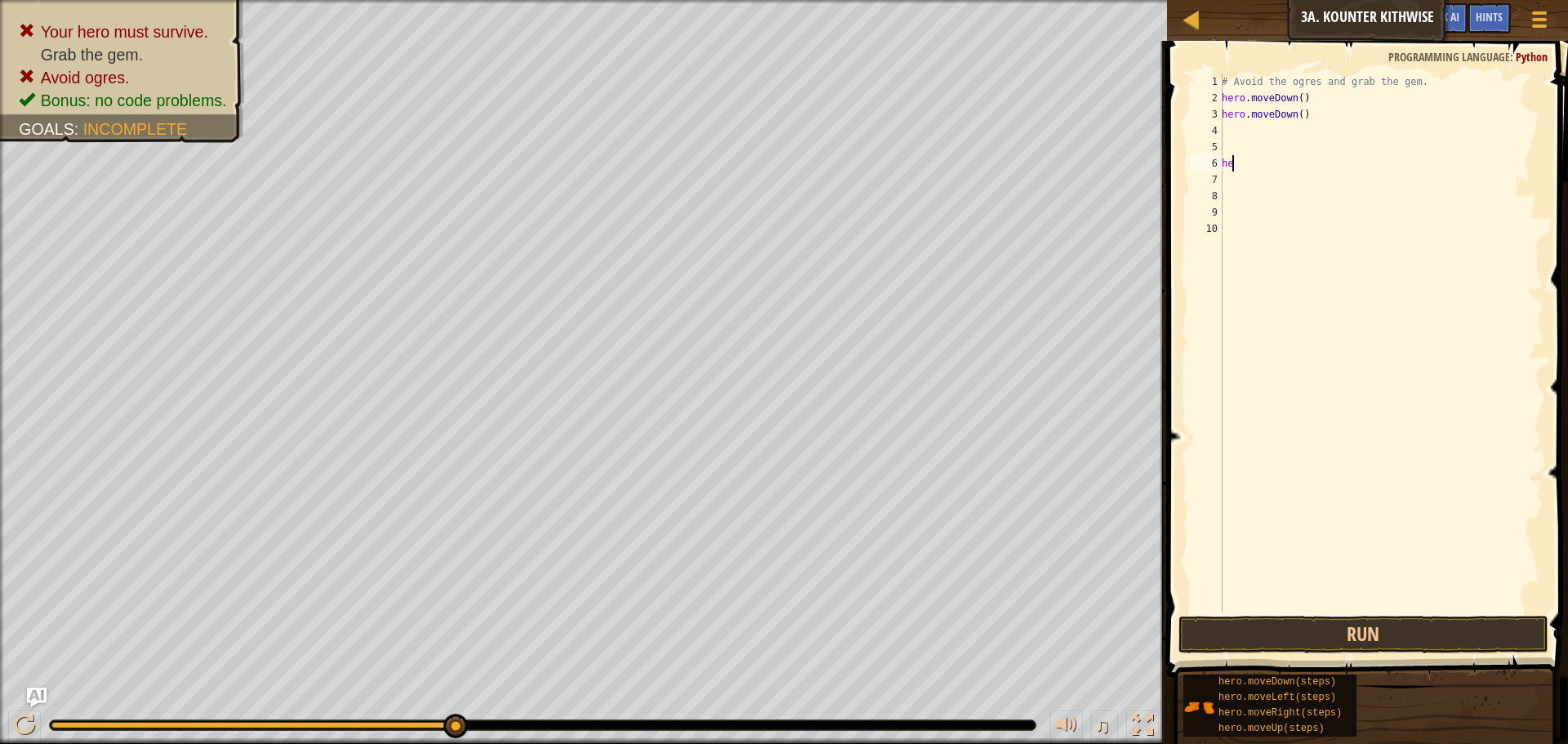
type textarea "h"
click at [1227, 130] on div "# Avoid the ogres and grab the gem. hero . moveDown ( ) hero . moveDown ( )" at bounding box center [1381, 360] width 325 height 572
click at [1319, 125] on div "# Avoid the ogres and grab the gem. hero . moveDown ( ) hero . moveDown ( ) her…" at bounding box center [1381, 343] width 325 height 539
click at [1319, 125] on div "# Avoid the ogres and grab the gem. hero . moveDown ( ) hero . moveDown ( ) her…" at bounding box center [1381, 360] width 325 height 572
type textarea "hero.moveRight()"
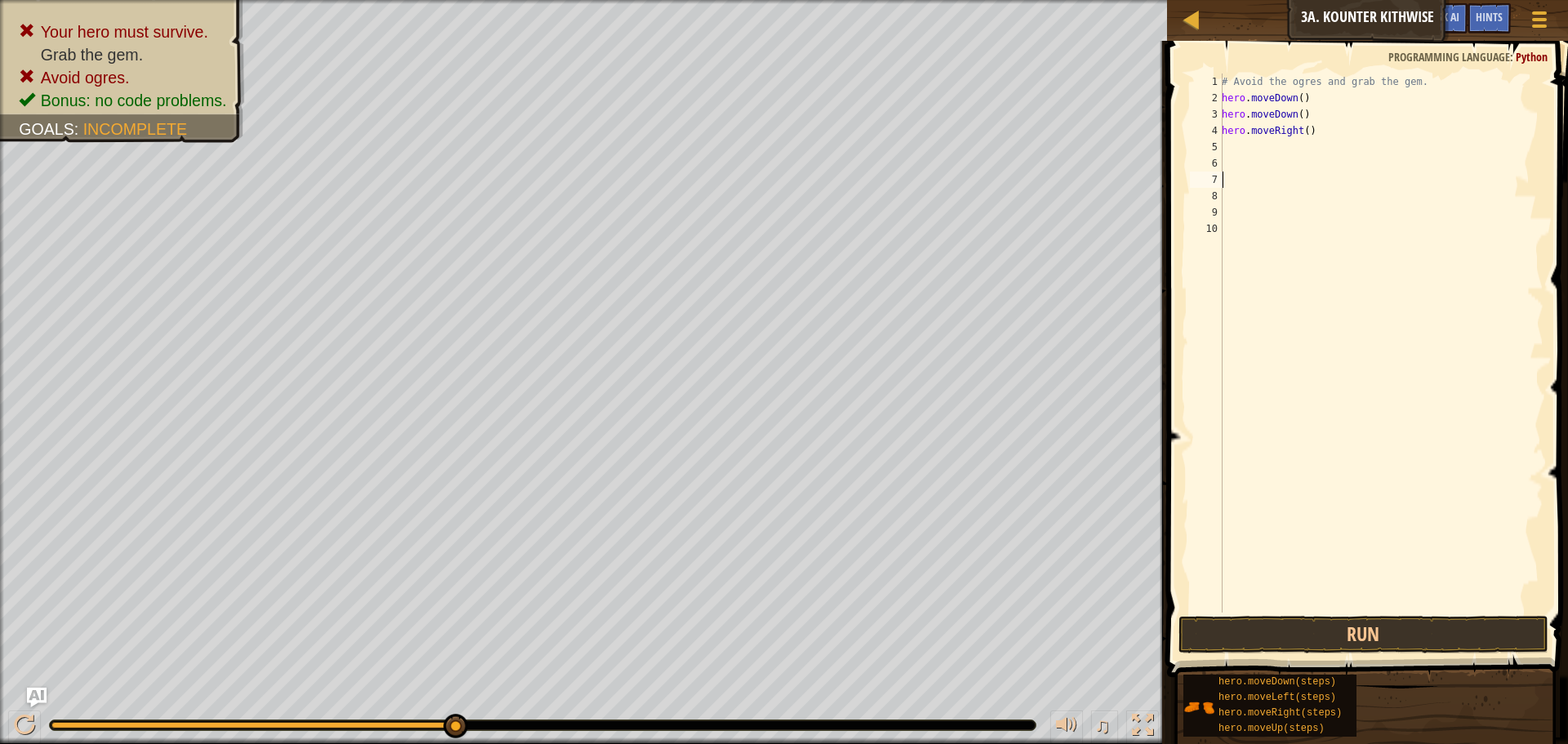
click at [1316, 174] on div "# Avoid the ogres and grab the gem. hero . moveDown ( ) hero . moveDown ( ) her…" at bounding box center [1381, 360] width 325 height 572
click at [1229, 146] on div "# Avoid the ogres and grab the gem. hero . moveDown ( ) hero . moveDown ( ) her…" at bounding box center [1381, 360] width 325 height 572
click at [1295, 142] on div "# Avoid the ogres and grab the gem. hero . moveDown ( ) hero . moveDown ( ) her…" at bounding box center [1381, 343] width 325 height 539
click at [1295, 142] on div "# Avoid the ogres and grab the gem. hero . moveDown ( ) hero . moveDown ( ) her…" at bounding box center [1381, 360] width 325 height 572
click at [1311, 159] on div "# Avoid the ogres and grab the gem. hero . moveDown ( ) hero . moveDown ( ) her…" at bounding box center [1381, 343] width 325 height 539
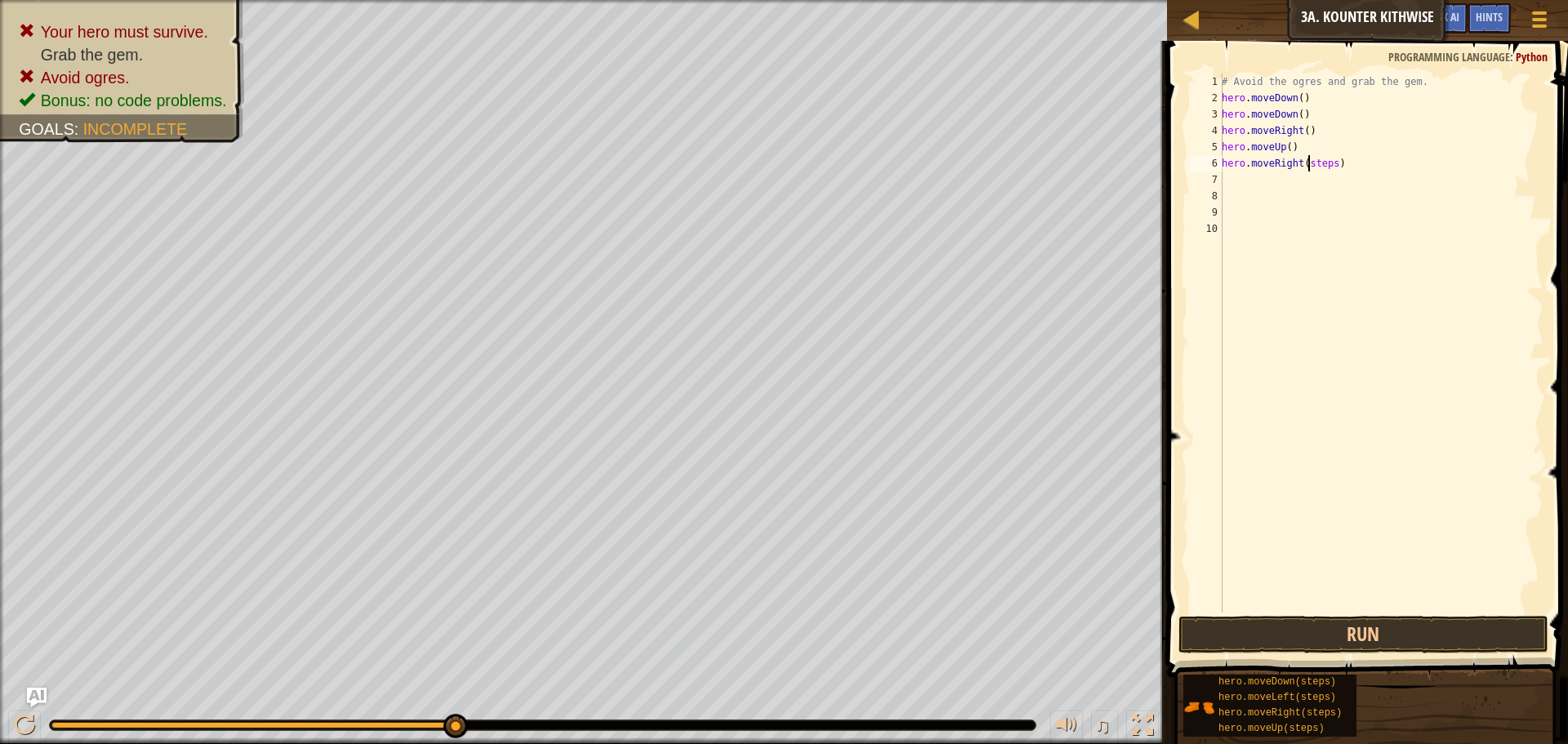
click at [1314, 164] on div "# Avoid the ogres and grab the gem. hero . moveDown ( ) hero . moveDown ( ) her…" at bounding box center [1381, 360] width 325 height 572
type textarea "hero.moveRight()"
click at [1380, 638] on button "Run" at bounding box center [1364, 634] width 370 height 37
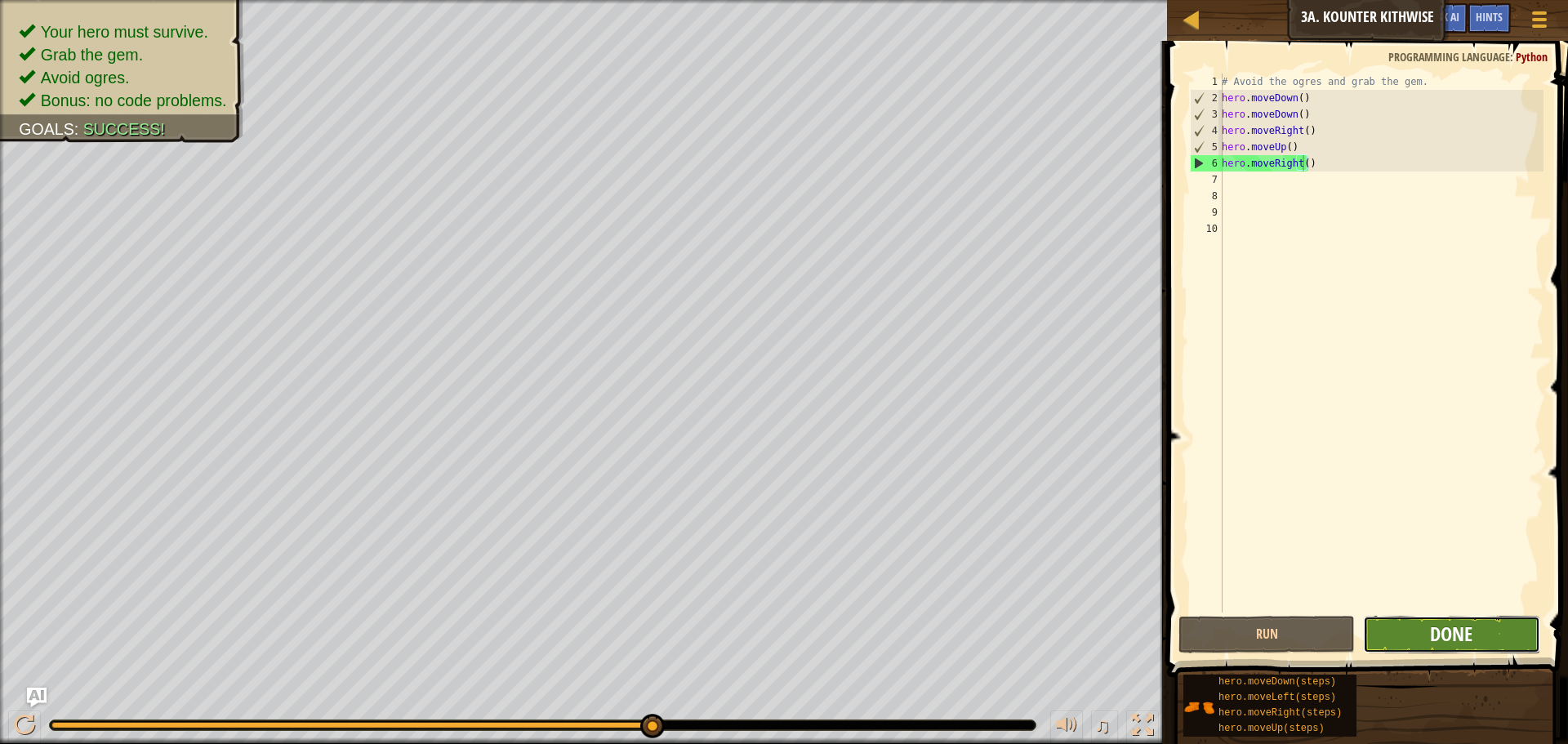
click at [1441, 632] on span "Done" at bounding box center [1451, 634] width 42 height 26
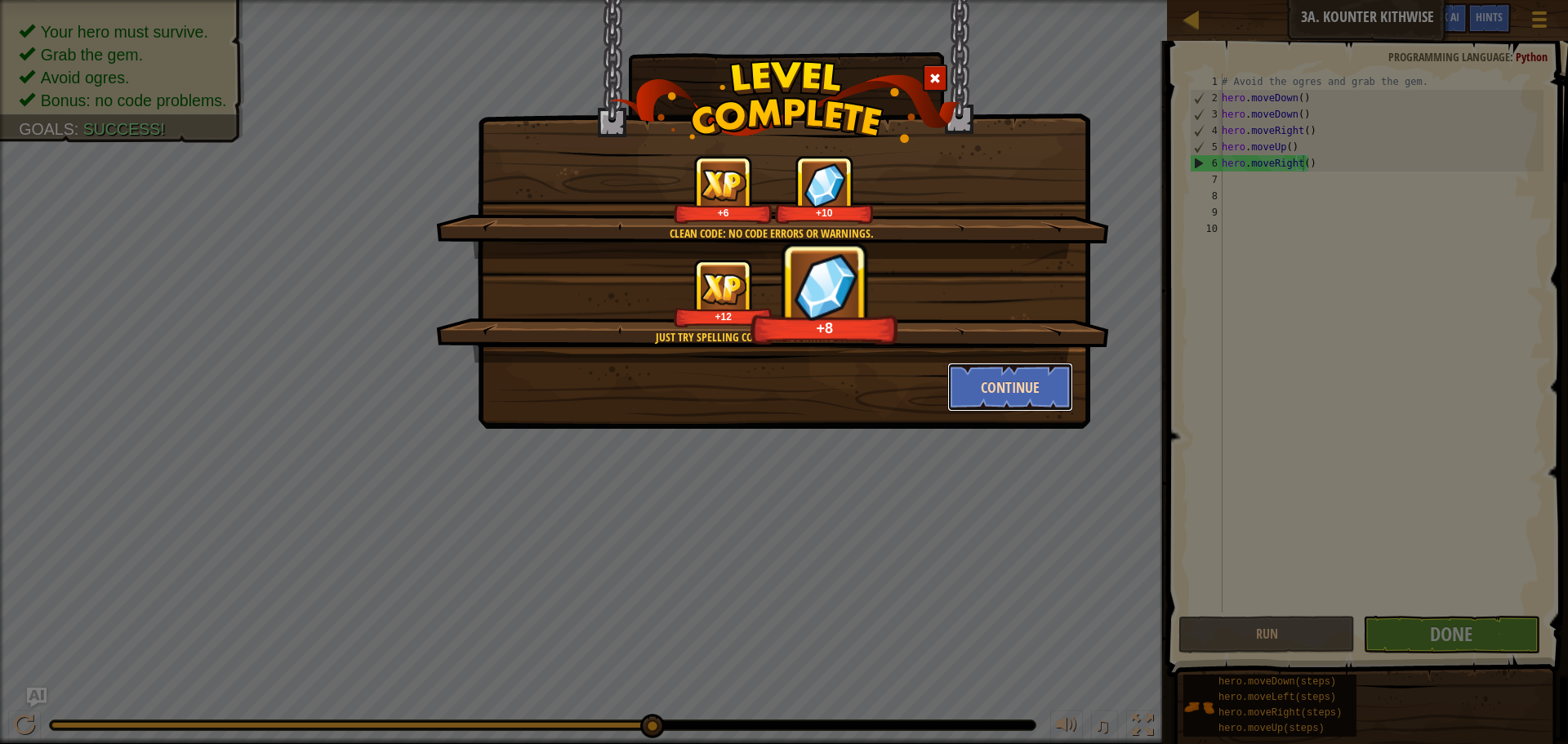
click at [1000, 388] on button "Continue" at bounding box center [1010, 387] width 126 height 49
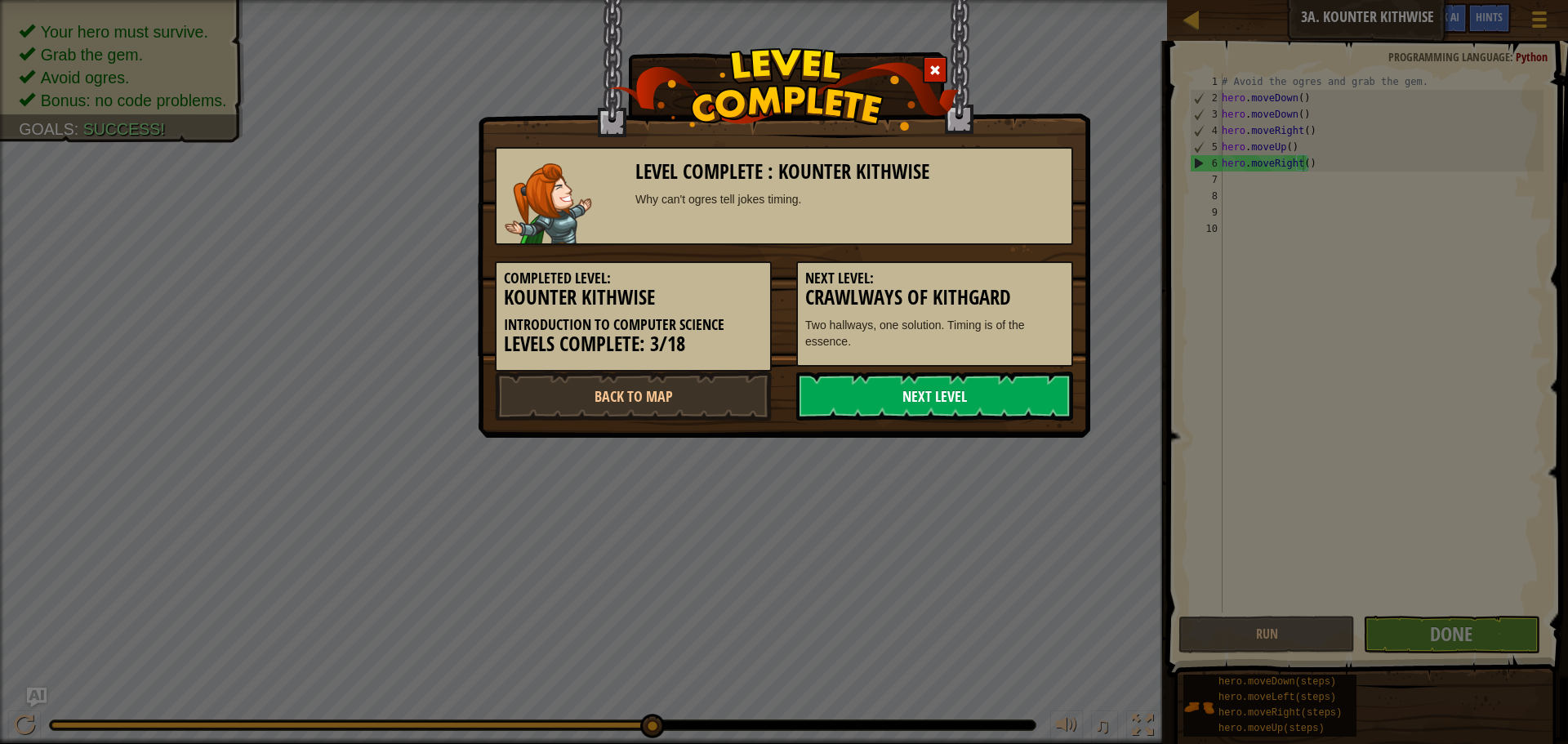
drag, startPoint x: 1012, startPoint y: 390, endPoint x: 1007, endPoint y: 403, distance: 13.9
click at [1008, 402] on link "Next Level" at bounding box center [934, 396] width 276 height 49
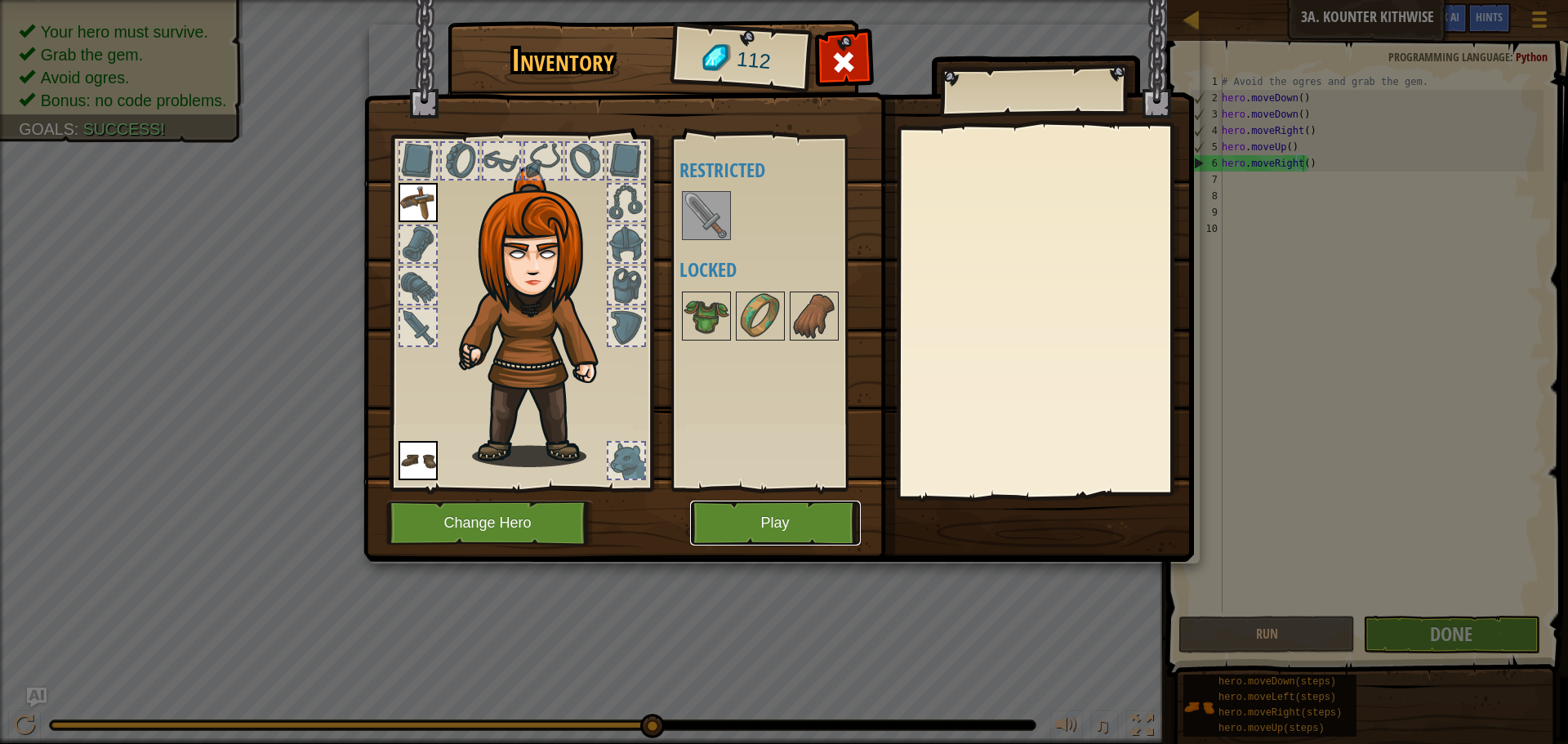
click at [743, 512] on button "Play" at bounding box center [775, 523] width 171 height 45
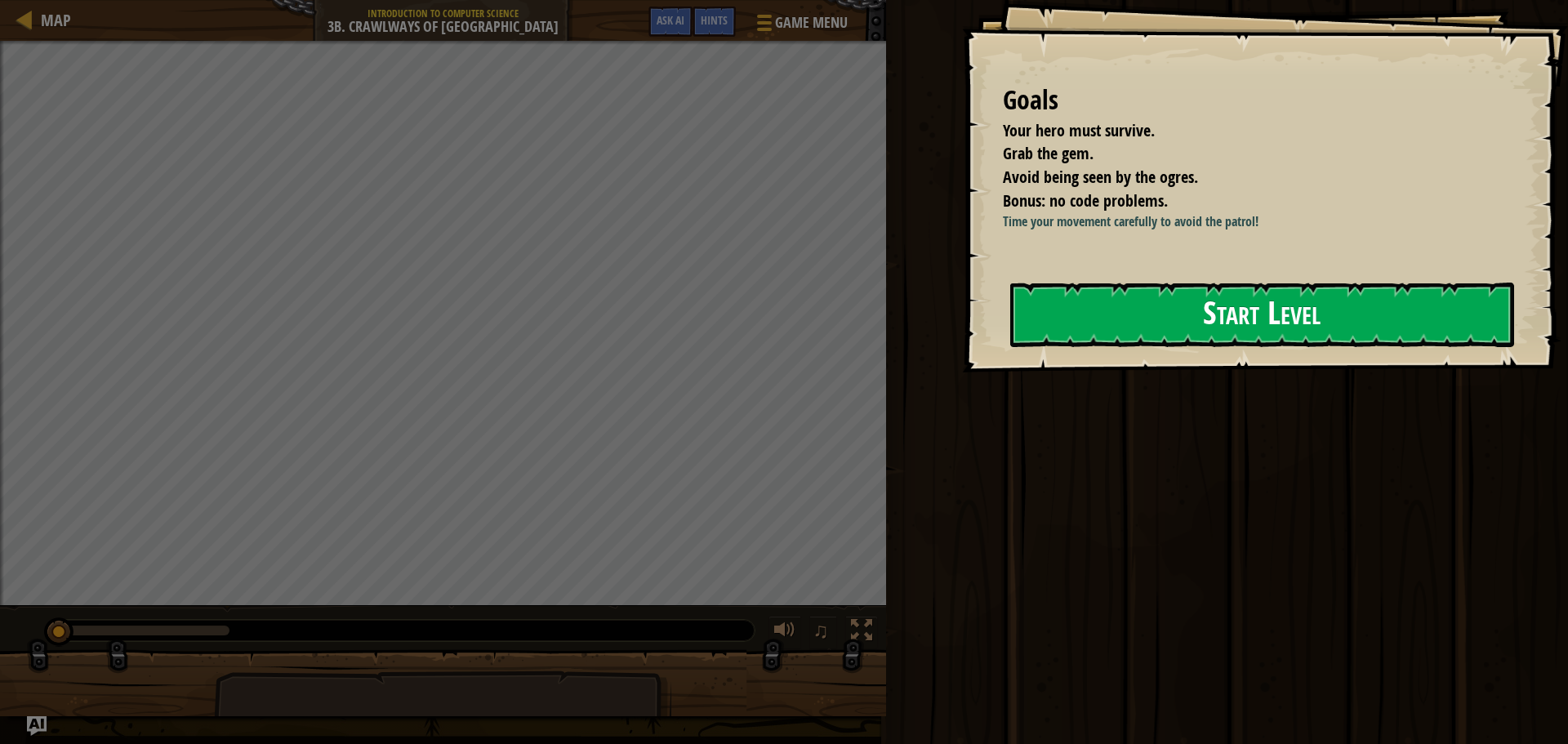
click at [1135, 295] on button "Start Level" at bounding box center [1262, 315] width 504 height 65
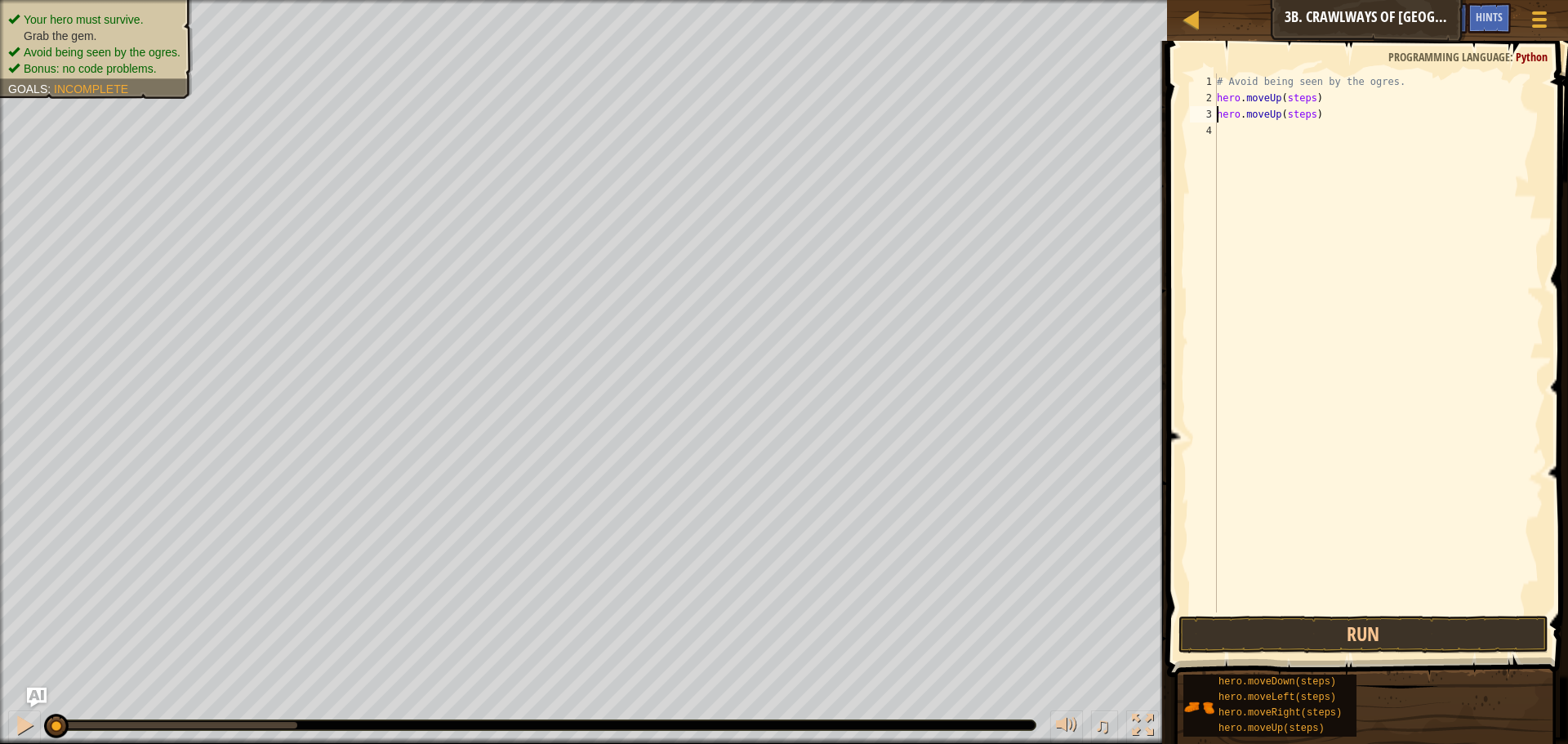
click at [1305, 115] on div "# Avoid being seen by the ogres. hero . moveUp ( steps ) hero . moveUp ( steps )" at bounding box center [1378, 360] width 330 height 572
click at [1307, 117] on div "# Avoid being seen by the ogres. hero . moveUp ( steps ) hero . moveUp ( steps )" at bounding box center [1378, 360] width 330 height 572
click at [1307, 98] on div "# Avoid being seen by the ogres. hero . moveUp ( steps ) hero . moveUp ( )" at bounding box center [1378, 360] width 330 height 572
click at [1242, 631] on button "Run" at bounding box center [1364, 634] width 370 height 37
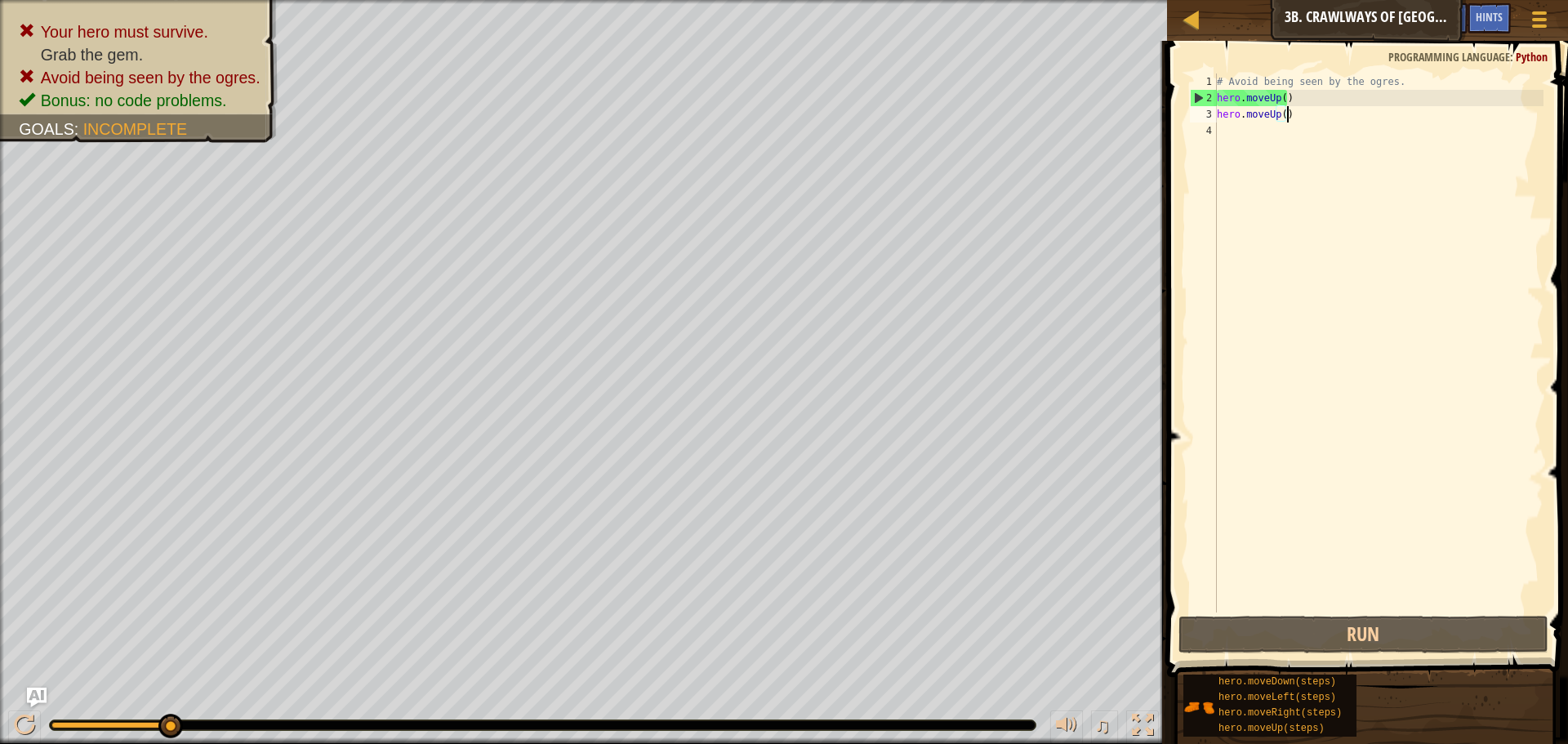
click at [1284, 115] on div "# Avoid being seen by the ogres. hero . moveUp ( ) hero . moveUp ( )" at bounding box center [1378, 360] width 330 height 572
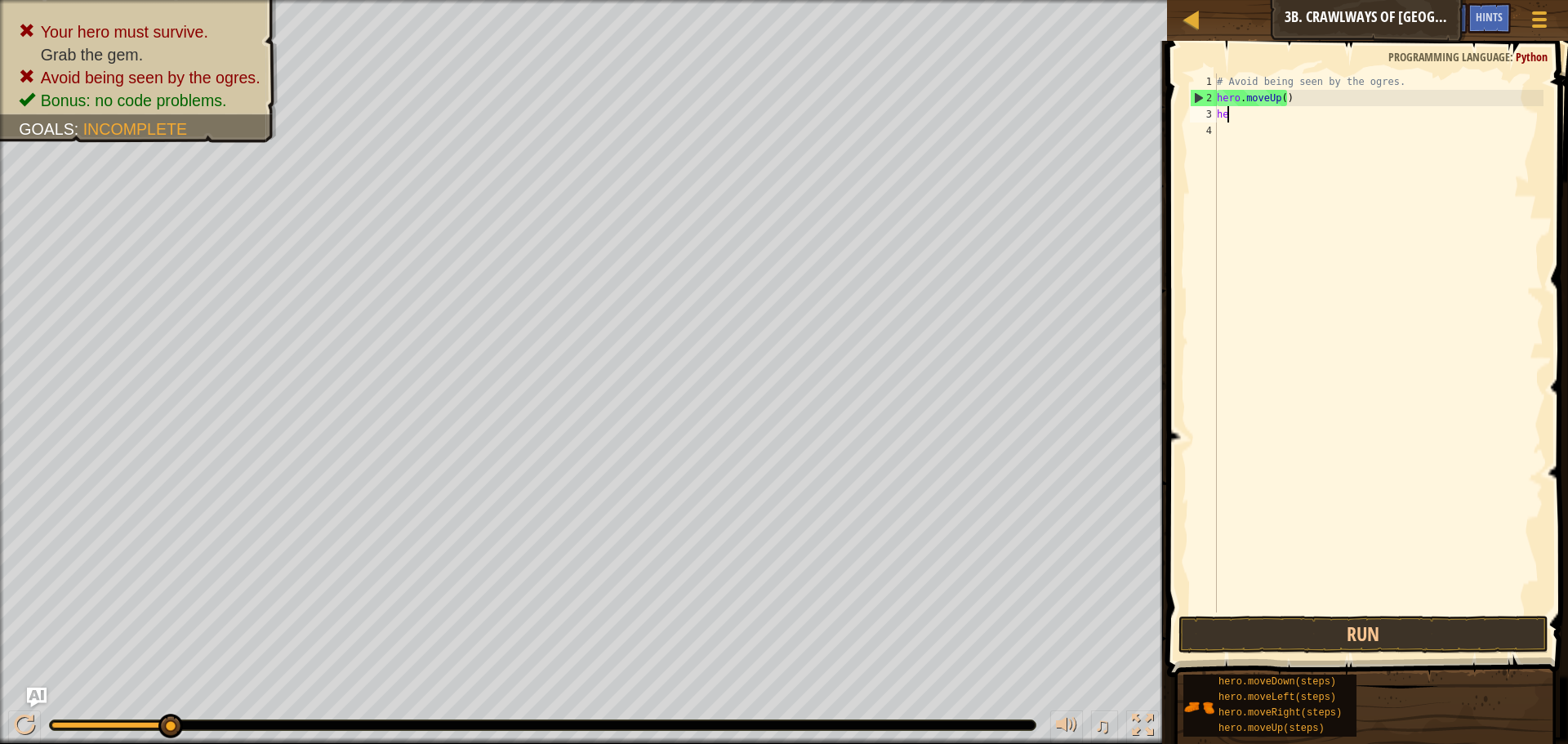
type textarea "h"
click at [1287, 102] on div "# Avoid being seen by the ogres. hero . moveUp ( )" at bounding box center [1378, 360] width 330 height 572
type textarea "h"
click at [1317, 98] on div "# Avoid being seen by the ogres. hero . moveDown ( steps )" at bounding box center [1378, 343] width 330 height 539
click at [1351, 628] on button "Run" at bounding box center [1364, 634] width 370 height 37
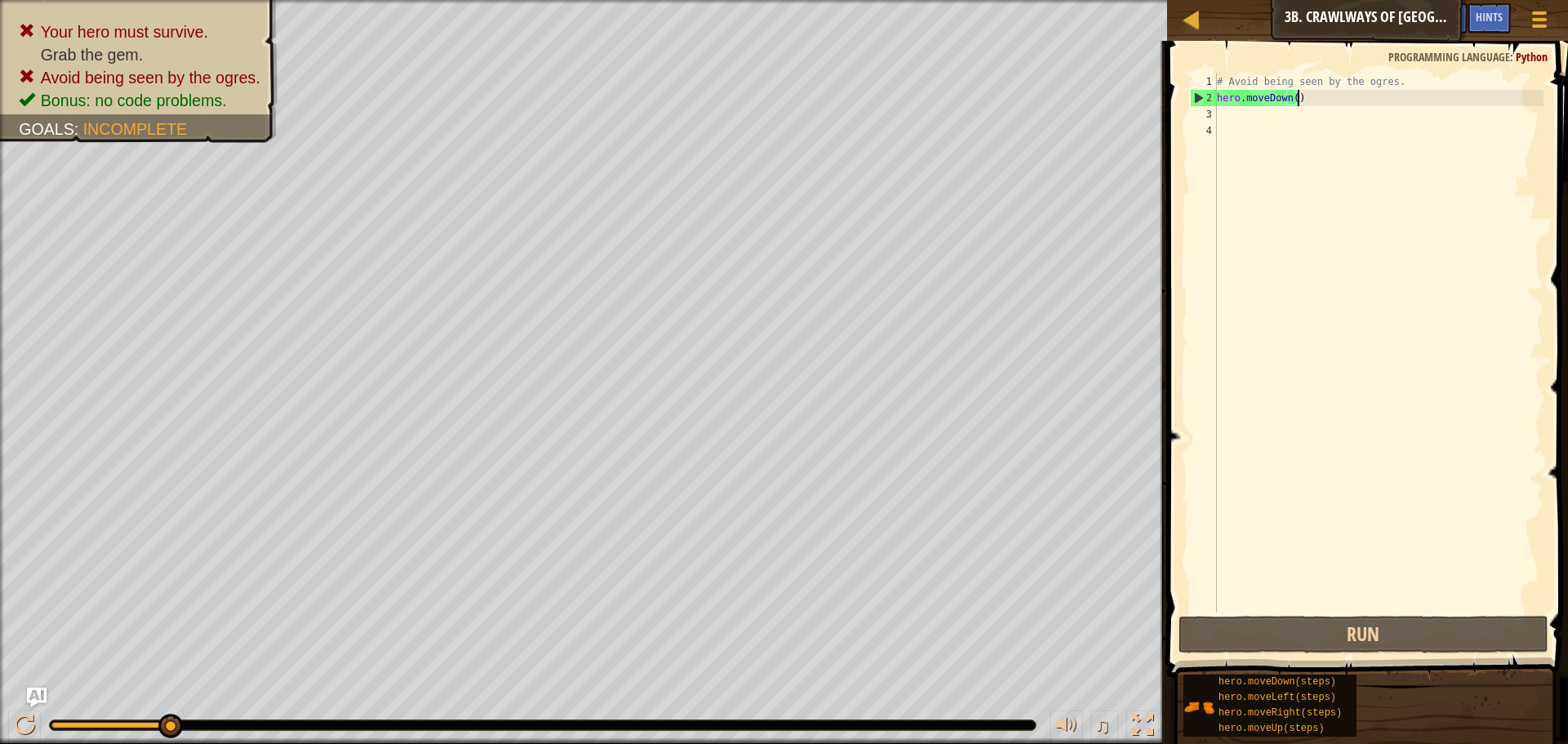
click at [1301, 96] on div "# Avoid being seen by the ogres. hero . moveDown ( )" at bounding box center [1378, 360] width 330 height 572
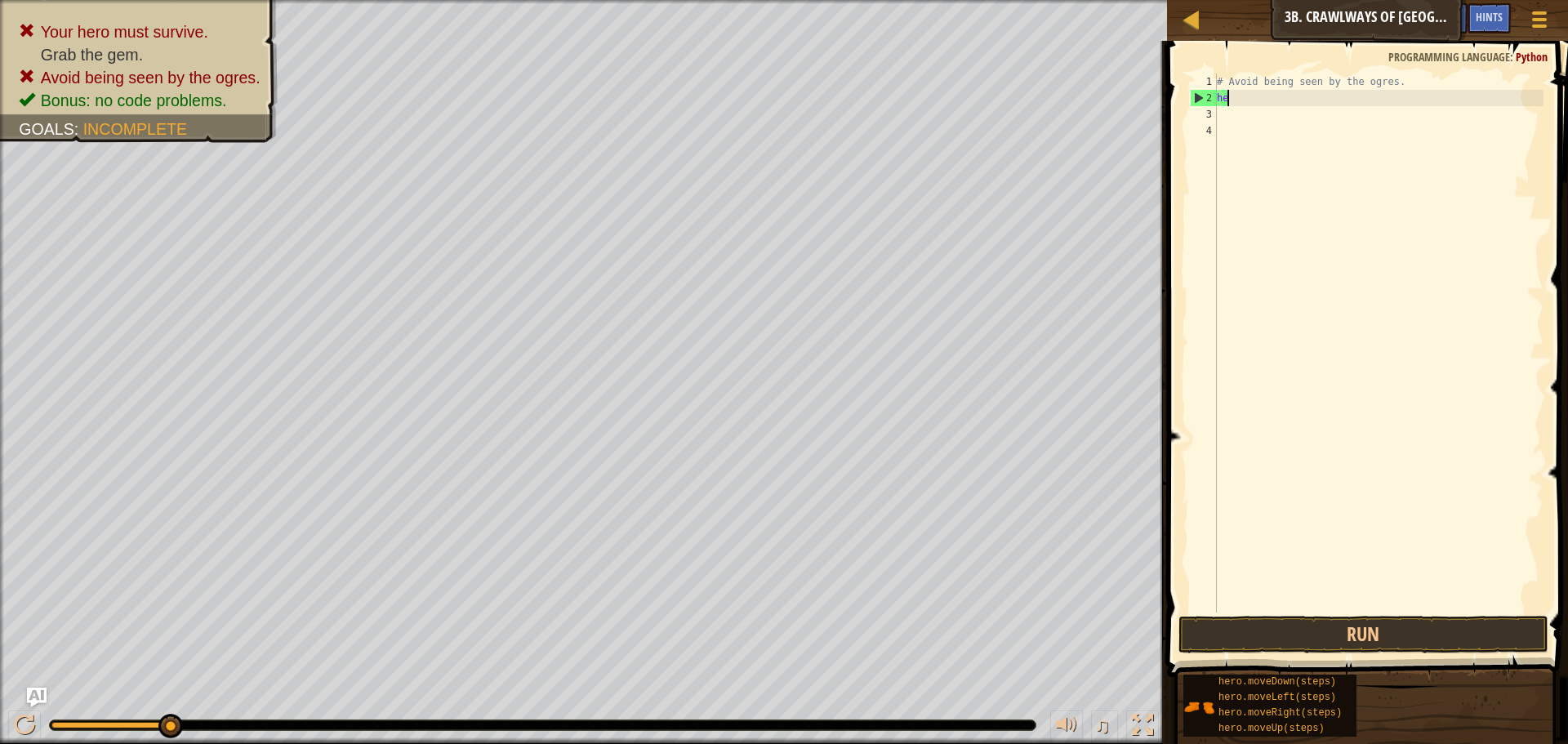
type textarea "h"
click at [1324, 97] on div "# Avoid being seen by the ogres. hero . moveRight ( steps )" at bounding box center [1378, 343] width 330 height 539
click at [1325, 641] on button "Run" at bounding box center [1364, 634] width 370 height 37
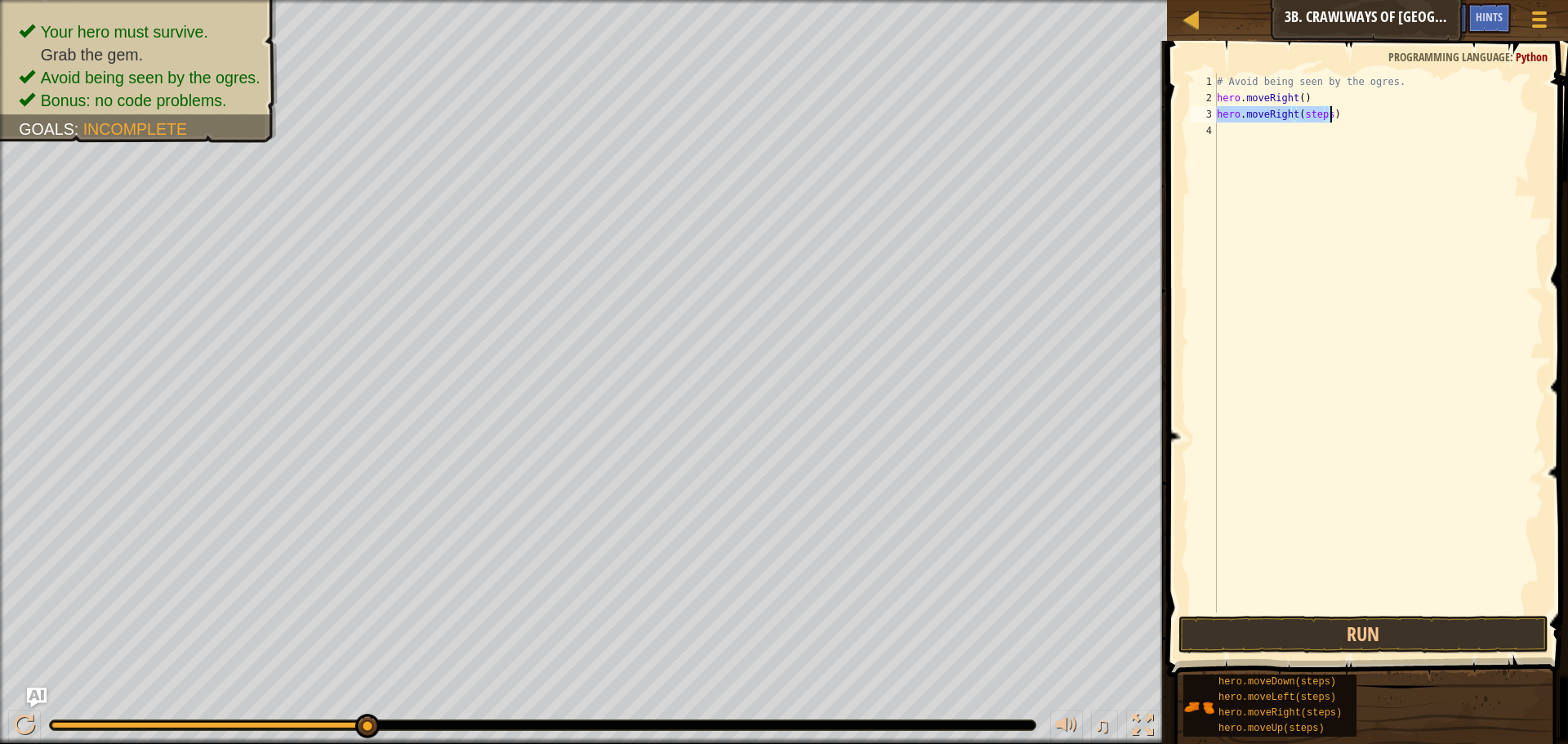
click at [1322, 111] on div "# Avoid being seen by the ogres. hero . moveRight ( ) hero . moveRight ( steps )" at bounding box center [1378, 343] width 330 height 539
click at [1292, 620] on button "Run" at bounding box center [1364, 634] width 370 height 37
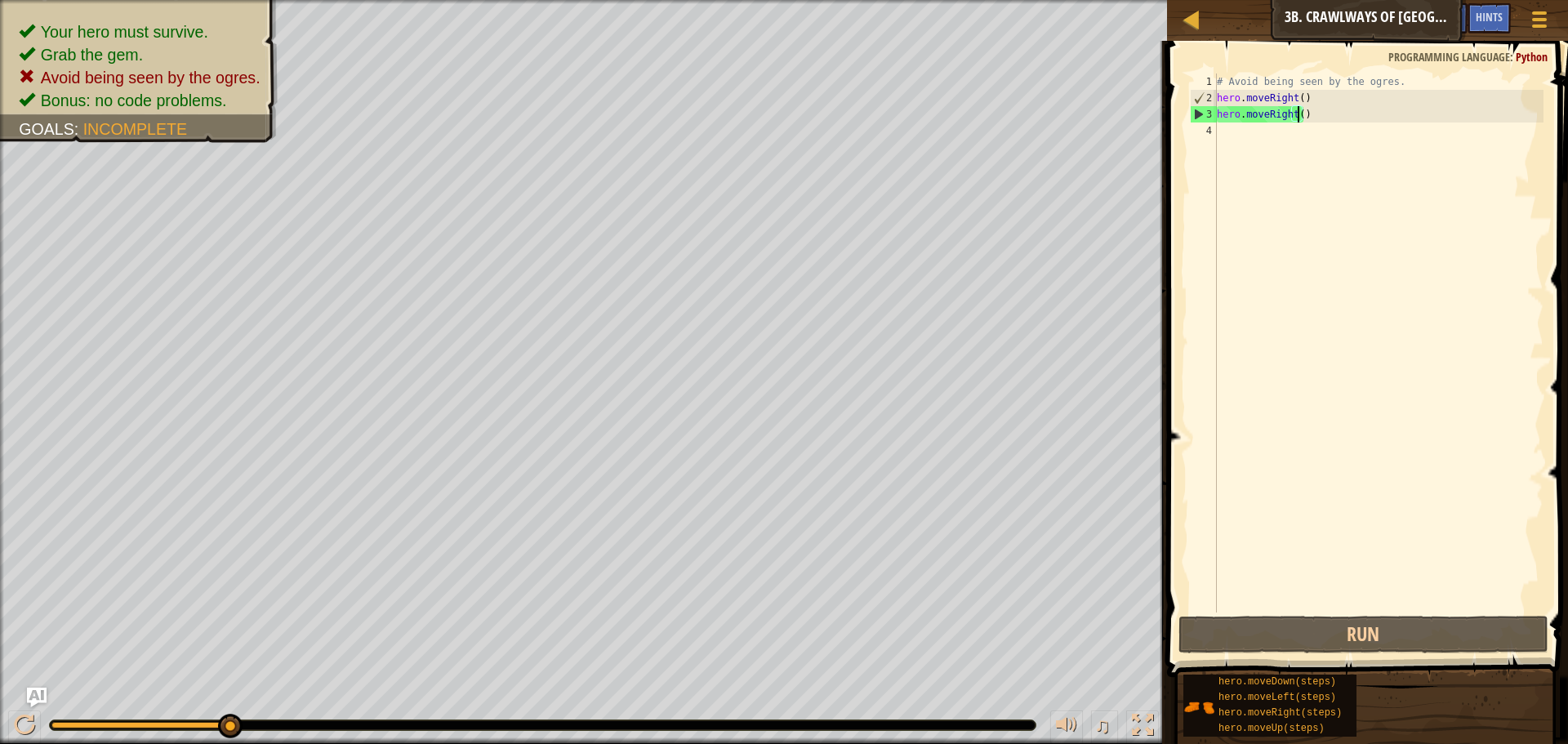
click at [1300, 113] on div "# Avoid being seen by the ogres. hero . moveRight ( ) hero . moveRight ( )" at bounding box center [1378, 360] width 330 height 572
click at [1310, 113] on div "# Avoid being seen by the ogres. hero . moveRight ( ) hero . moveRight ( )" at bounding box center [1378, 360] width 330 height 572
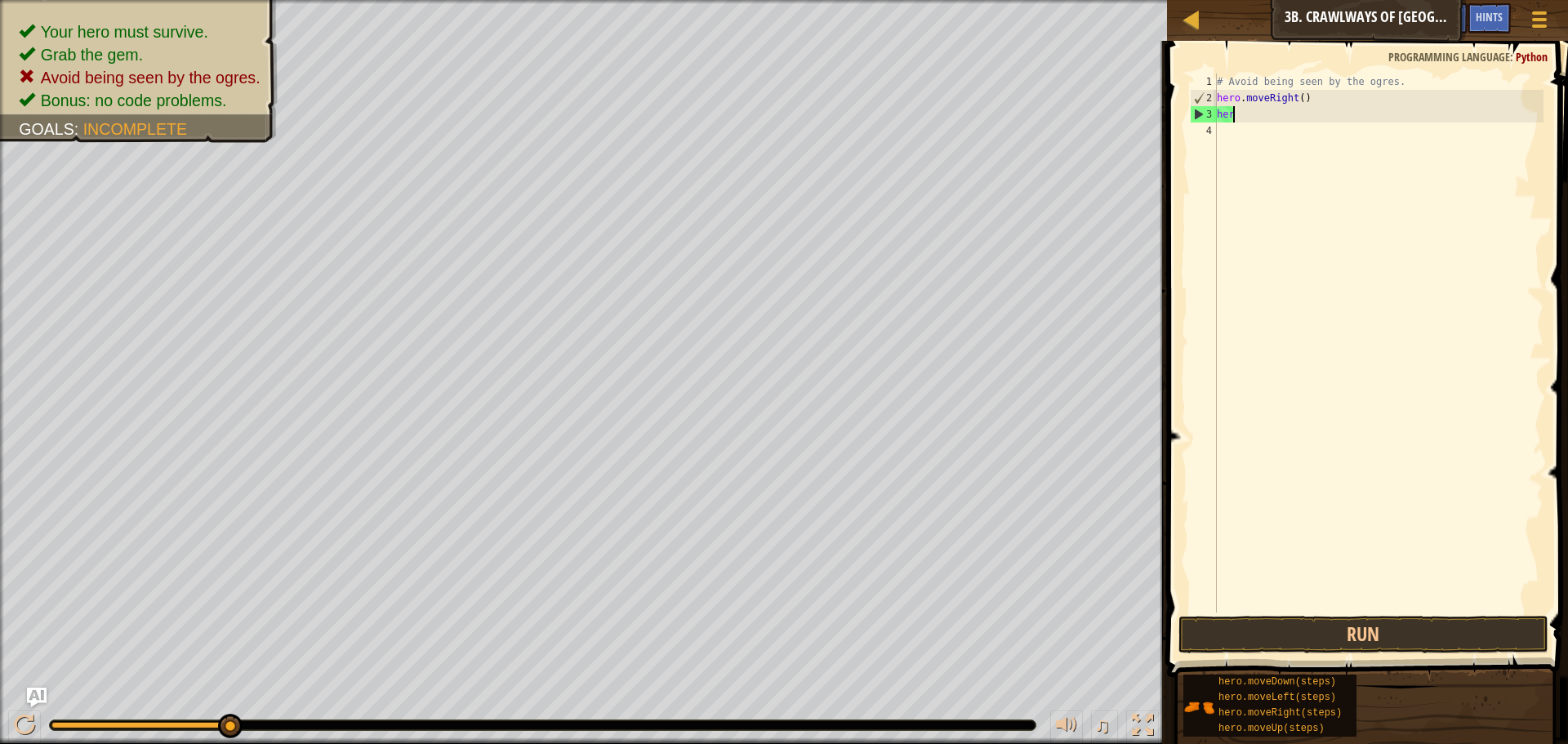
type textarea "h"
click at [1316, 113] on div "# Avoid being seen by the ogres. hero . moveRight ( ) hero . moveDown ( steps )" at bounding box center [1378, 343] width 330 height 539
click at [1317, 116] on div "# Avoid being seen by the ogres. hero . moveRight ( ) hero . moveDown ( steps )" at bounding box center [1378, 360] width 330 height 572
click at [1277, 644] on button "Run" at bounding box center [1364, 634] width 370 height 37
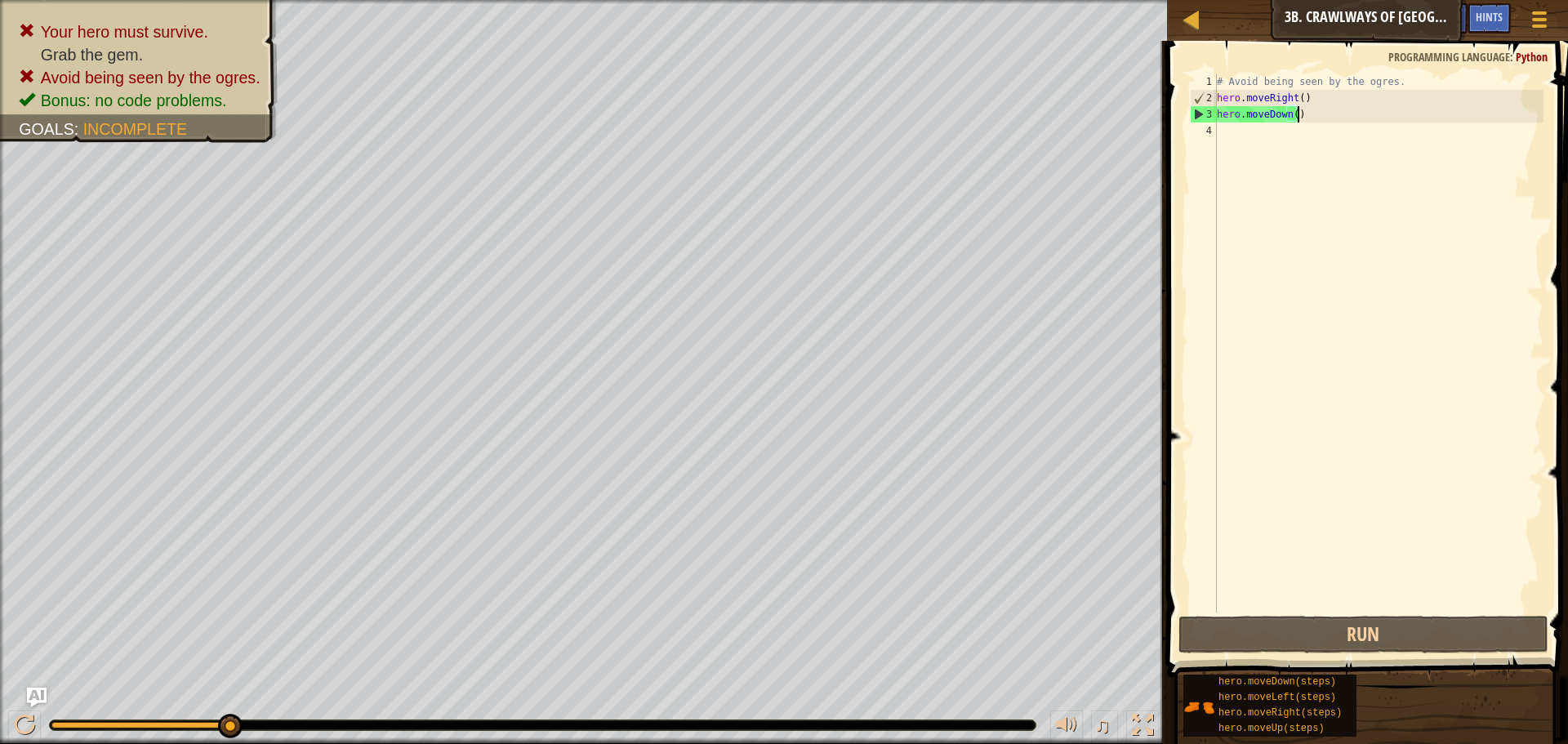
click at [1308, 121] on div "# Avoid being seen by the ogres. hero . moveRight ( ) hero . moveDown ( )" at bounding box center [1378, 360] width 330 height 572
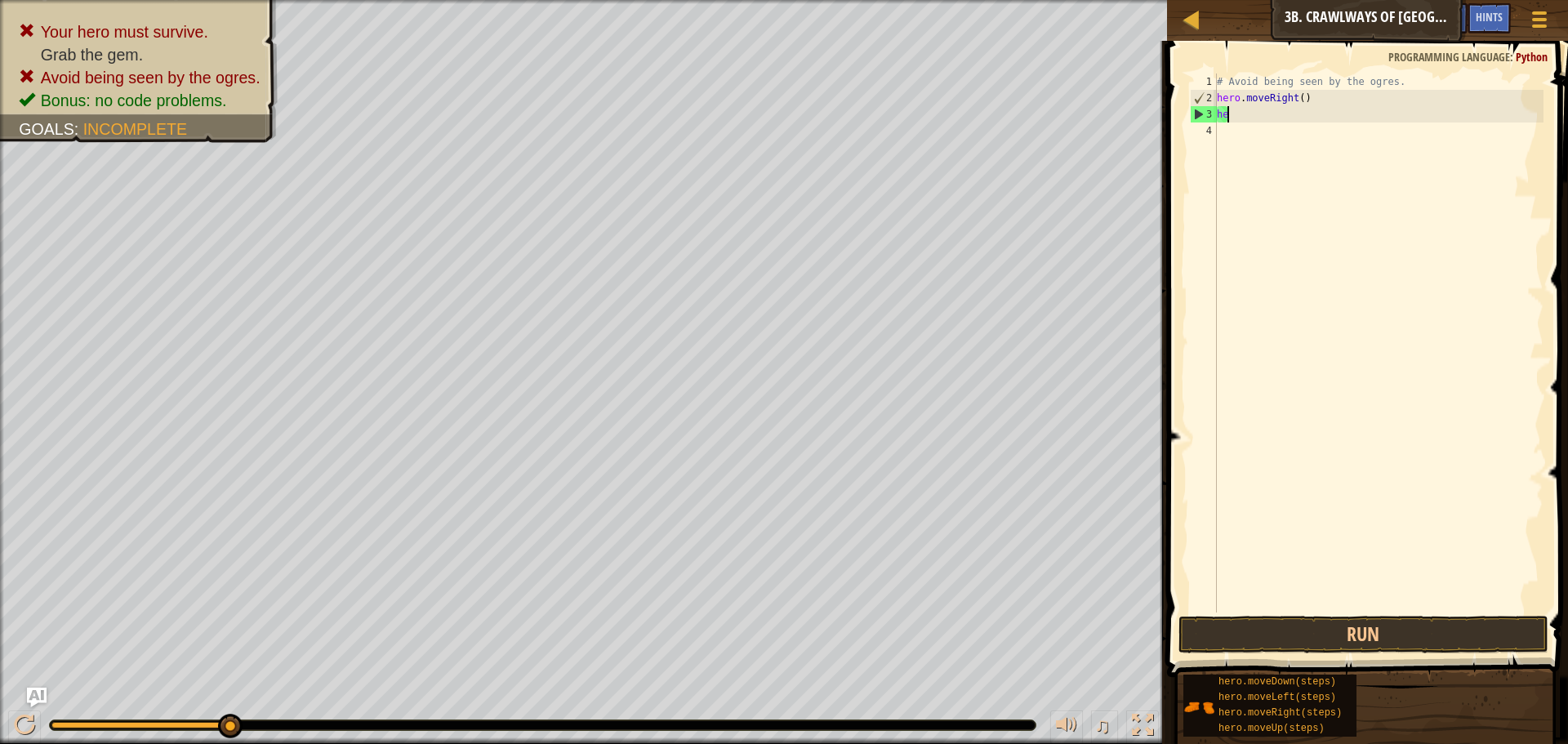
type textarea "h"
click at [1305, 110] on div "# Avoid being seen by the ogres. hero . moveRight ( ) hero . moveUp ( steps )" at bounding box center [1378, 343] width 330 height 539
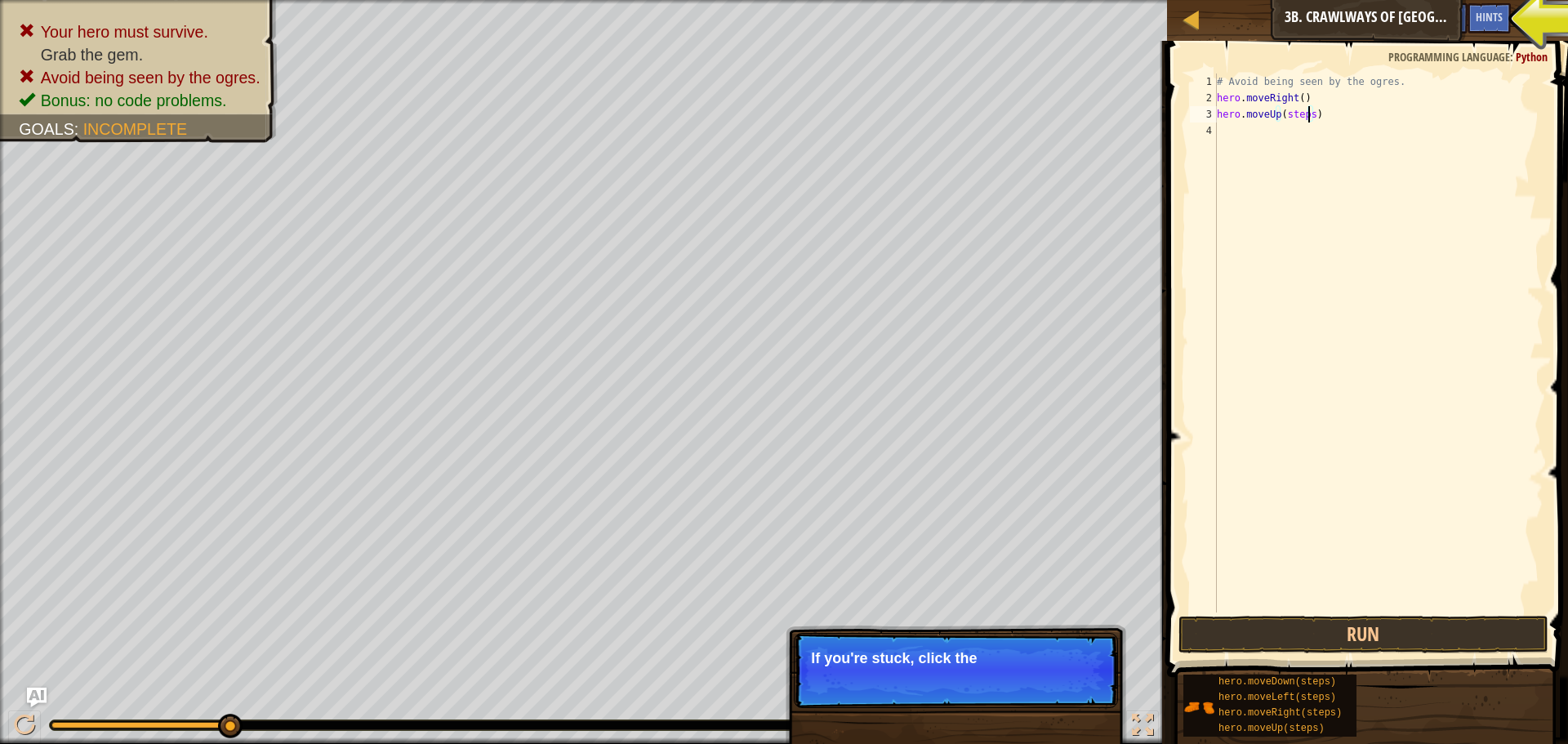
click at [1307, 118] on div "# Avoid being seen by the ogres. hero . moveRight ( ) hero . moveUp ( steps )" at bounding box center [1378, 360] width 330 height 572
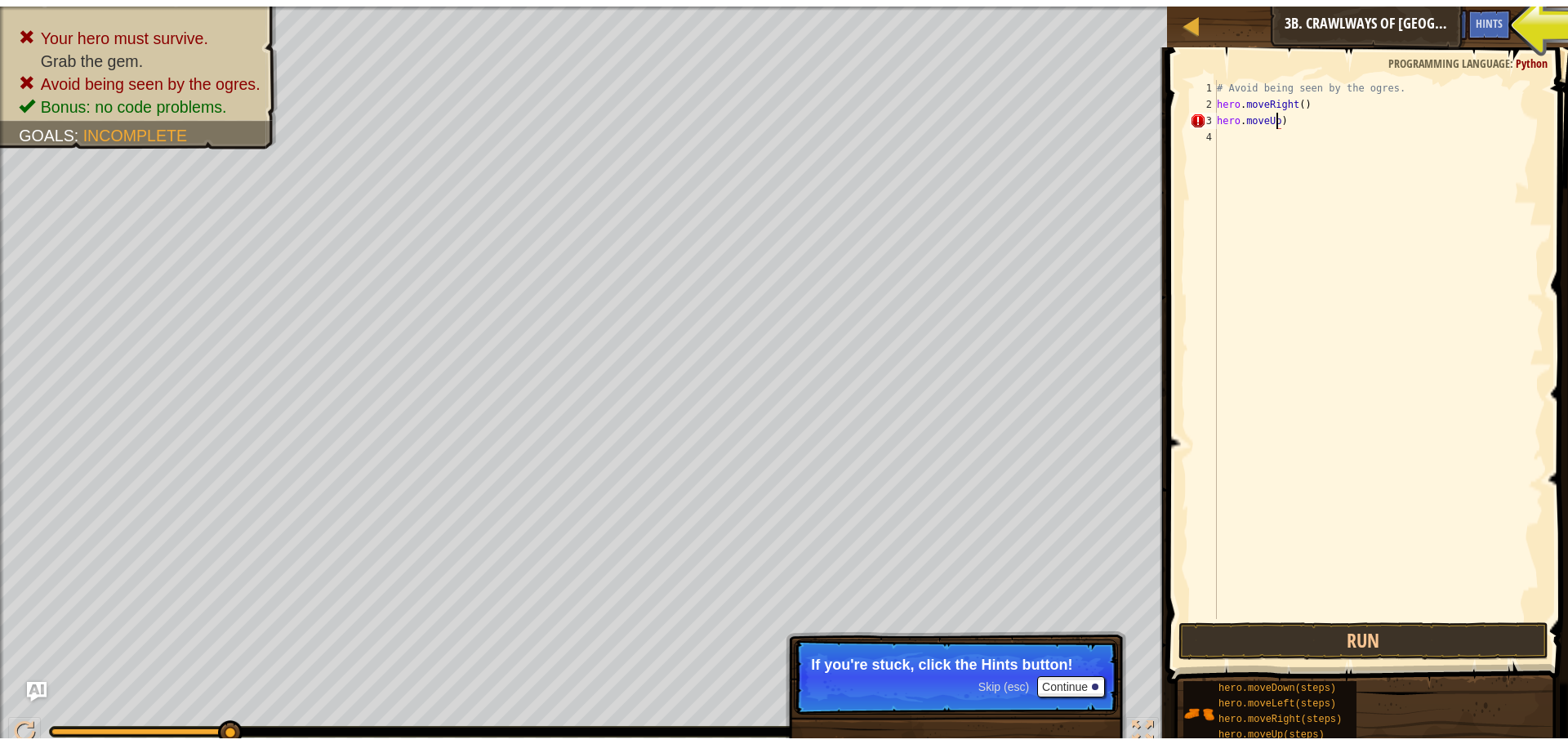
scroll to position [7, 5]
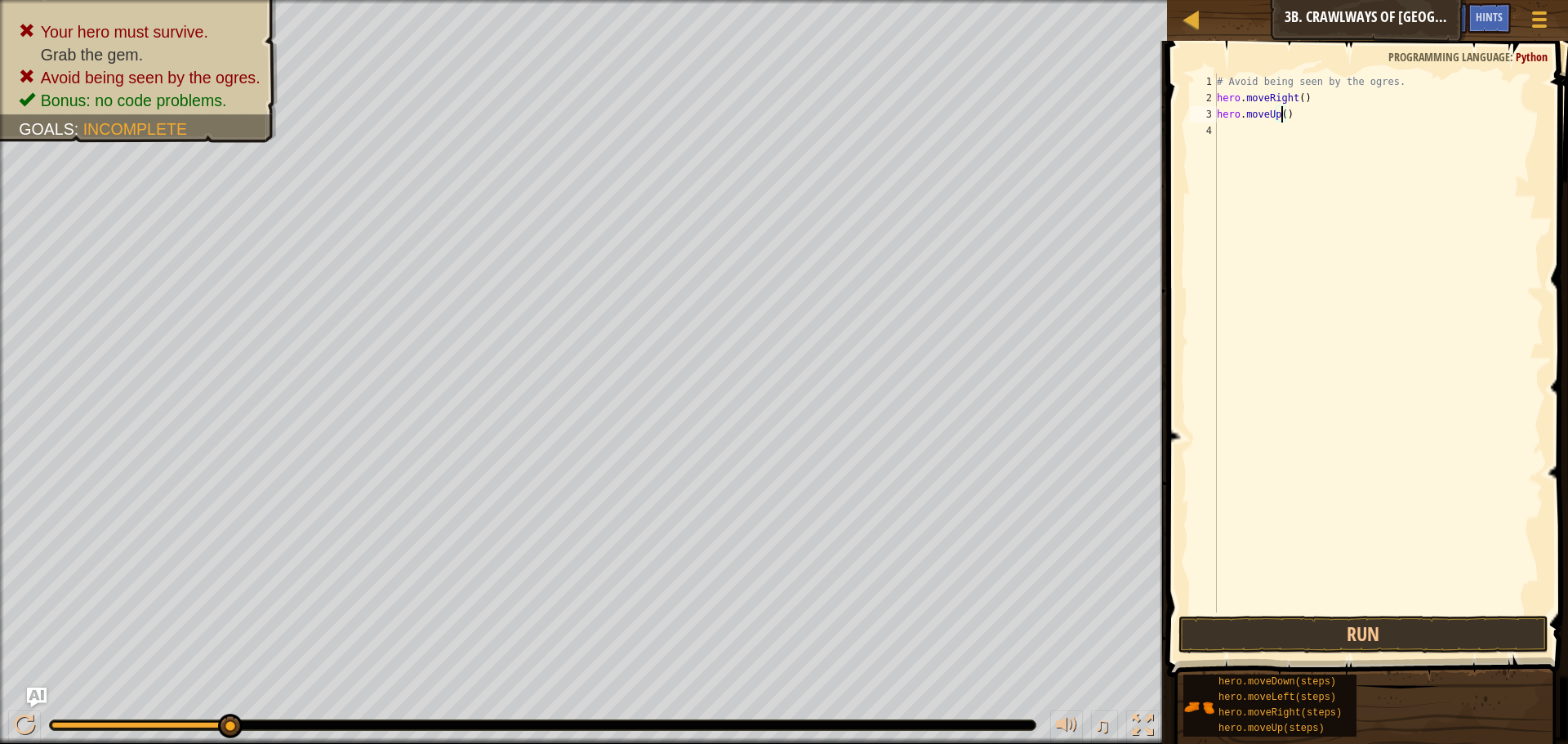
click at [1287, 117] on div "# Avoid being seen by the ogres. hero . moveRight ( ) hero . moveUp ( )" at bounding box center [1378, 360] width 330 height 572
type textarea "h"
click at [1307, 105] on div "# Avoid being seen by the ogres. hero . moveRight ( )" at bounding box center [1378, 360] width 330 height 572
type textarea "h"
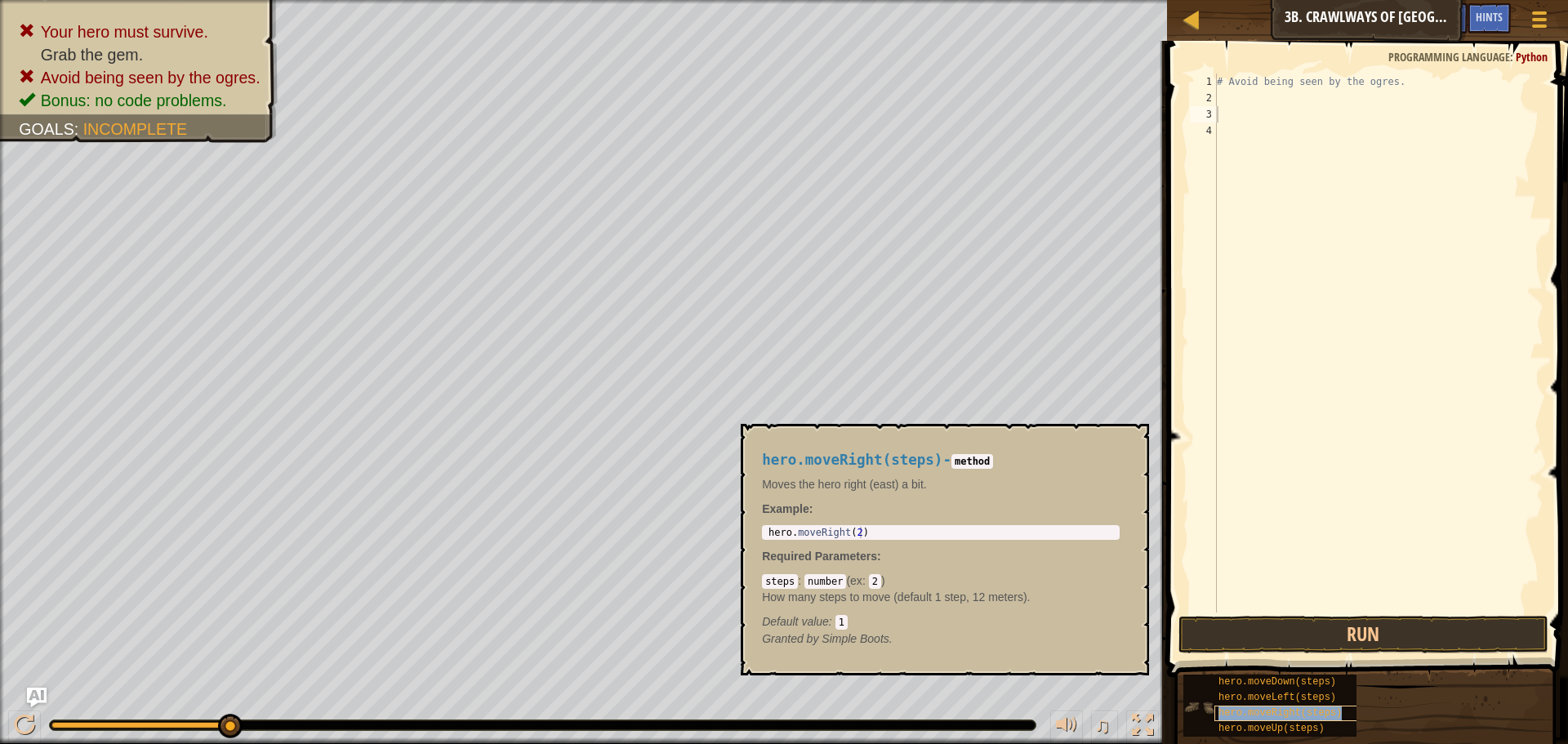
type textarea "hero.moveRight(steps)"
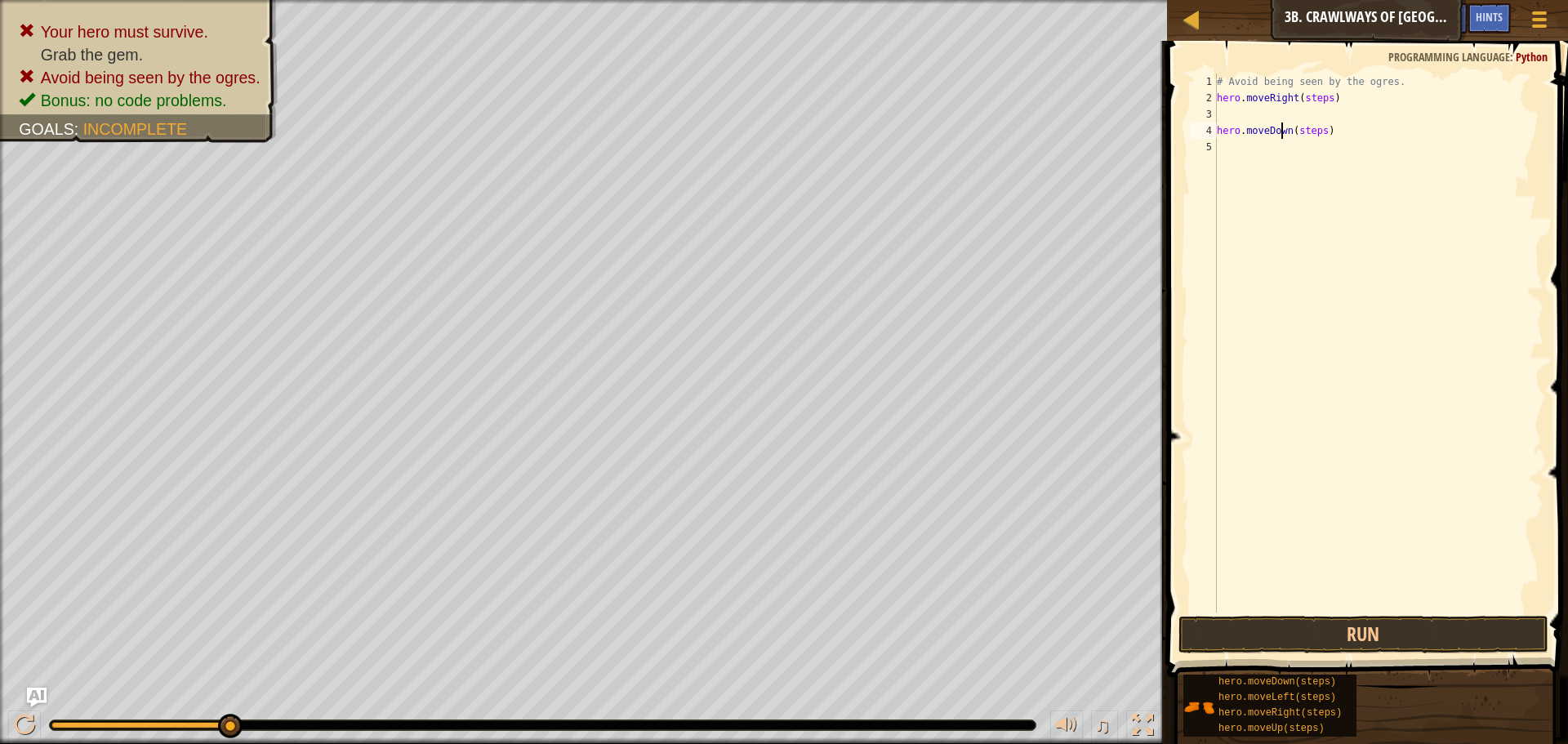
click at [1282, 132] on div "# Avoid being seen by the ogres. hero . moveRight ( steps ) hero . moveDown ( s…" at bounding box center [1378, 360] width 330 height 572
click at [1271, 117] on div "# Avoid being seen by the ogres. hero . moveRight ( steps ) hero . moveDown ( s…" at bounding box center [1378, 360] width 330 height 572
click at [1330, 128] on div "# Avoid being seen by the ogres. hero . moveRight ( steps ) hero . moveDown ( s…" at bounding box center [1378, 360] width 330 height 572
type textarea "h"
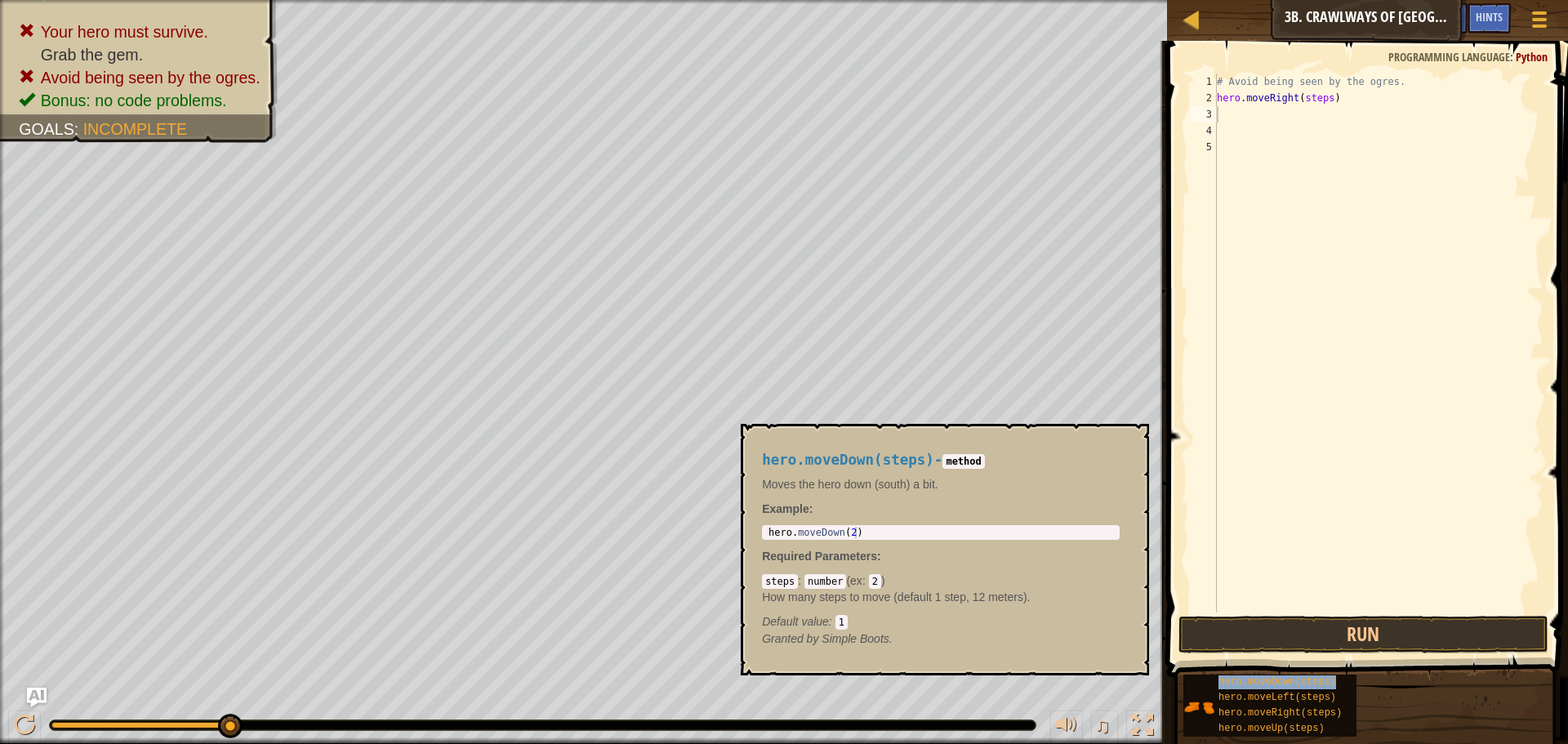
type textarea "hero.moveDown(steps)"
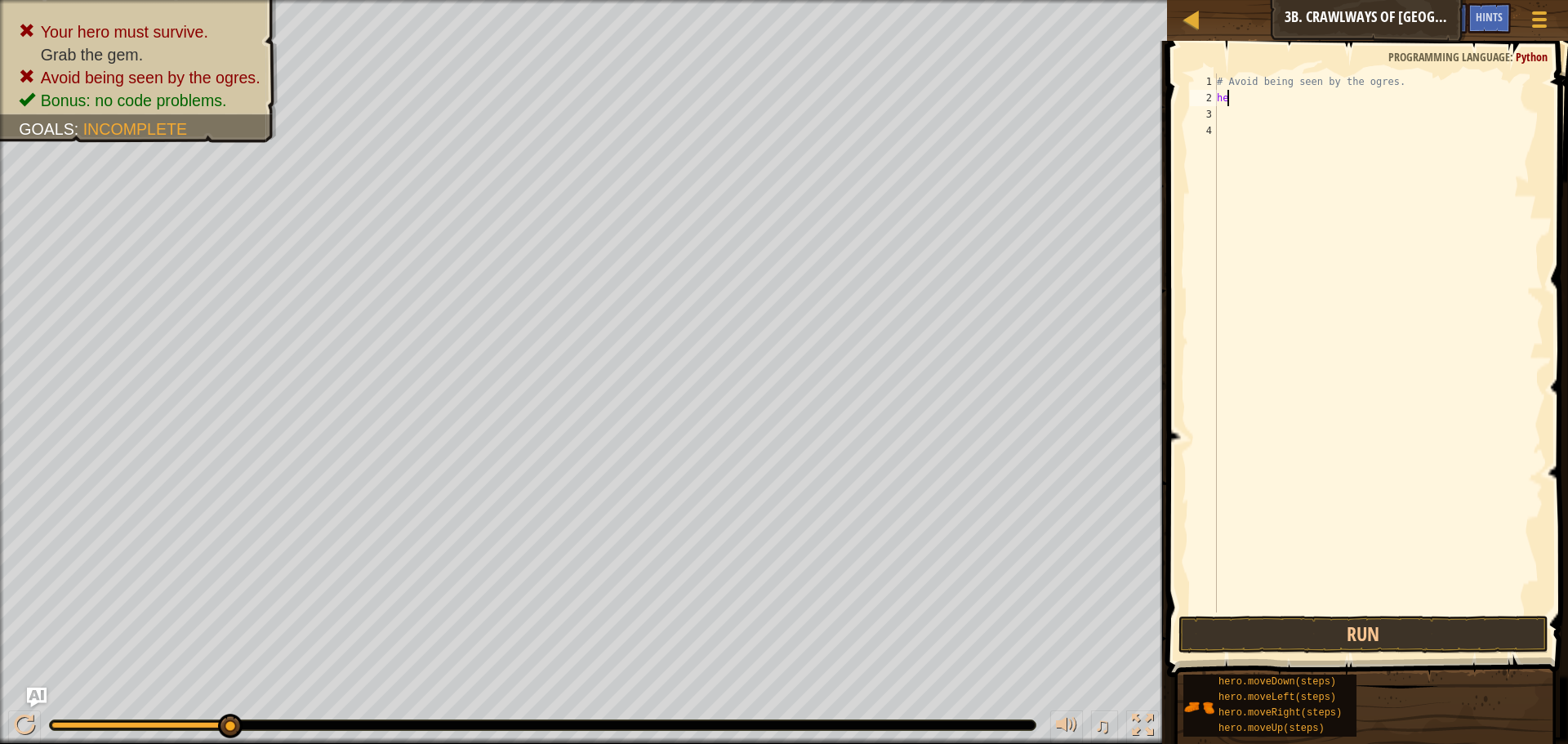
type textarea "h"
click at [1321, 94] on div "# Avoid being seen by the ogres. hero . moveRight ( steps )" at bounding box center [1378, 343] width 330 height 539
click at [1322, 100] on div "# Avoid being seen by the ogres. hero . moveRight ( steps )" at bounding box center [1378, 360] width 330 height 572
drag, startPoint x: 1250, startPoint y: 647, endPoint x: 1242, endPoint y: 706, distance: 59.5
click at [1242, 705] on div "Hints Videos hero.moveRight() 1 2 3 4 # Avoid being seen by the ogres. hero . m…" at bounding box center [1365, 388] width 406 height 695
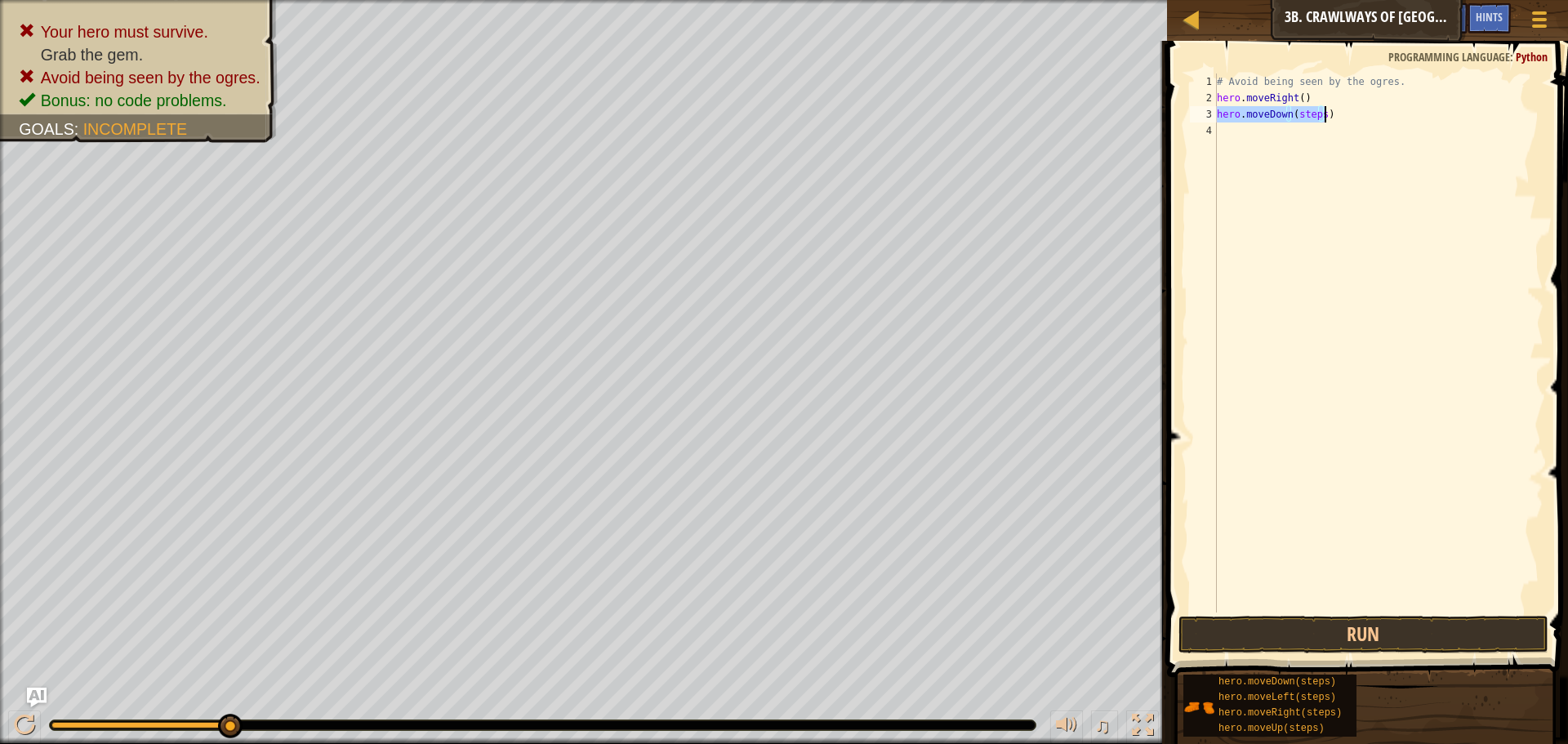
click at [1319, 113] on div "# Avoid being seen by the ogres. hero . moveRight ( ) hero . moveDown ( steps )" at bounding box center [1378, 343] width 330 height 539
click at [1319, 113] on div "# Avoid being seen by the ogres. hero . moveRight ( ) hero . moveDown ( steps )" at bounding box center [1378, 360] width 330 height 572
type textarea "hero.moveDown()"
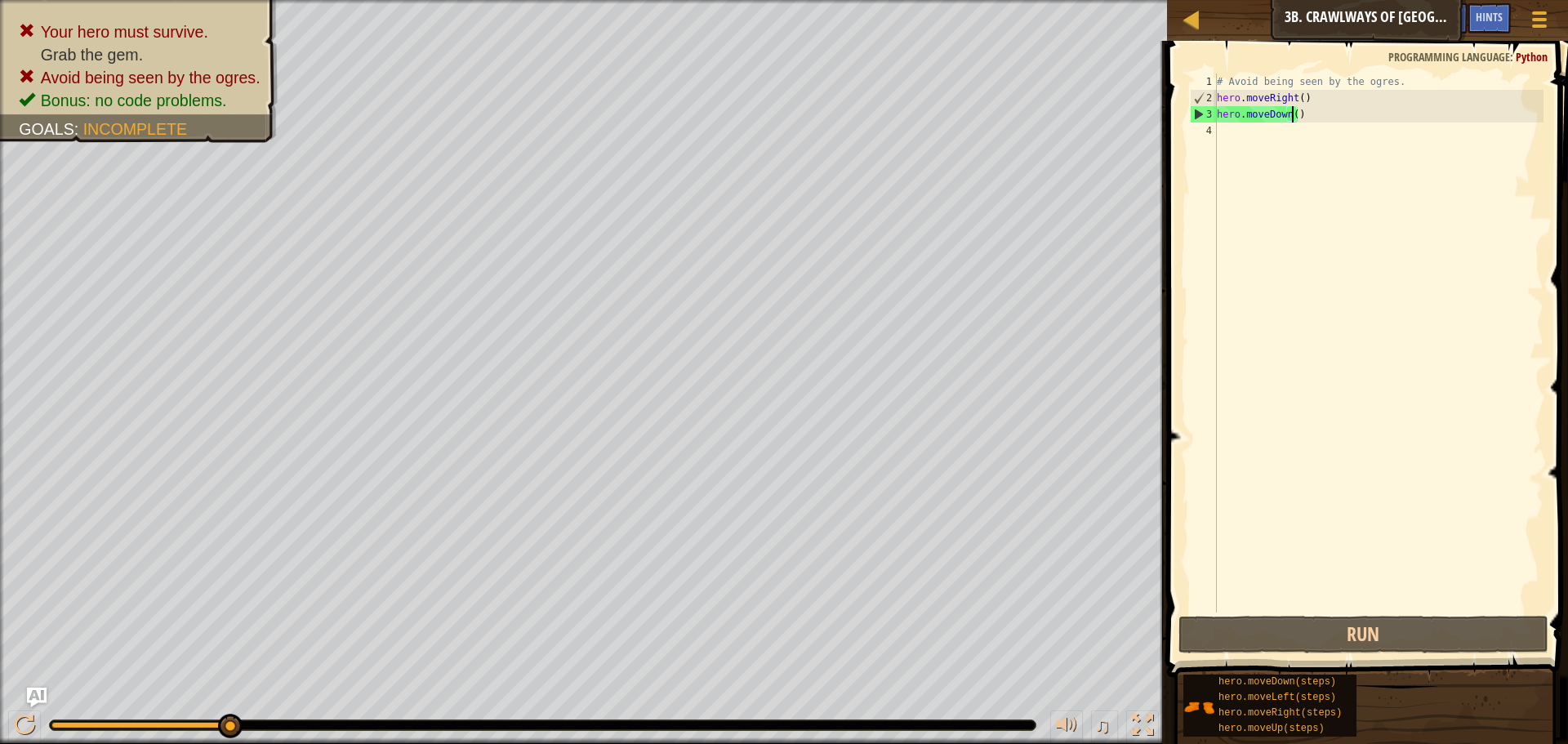
click at [1223, 139] on div "# Avoid being seen by the ogres. hero . moveRight ( ) hero . moveDown ( )" at bounding box center [1378, 360] width 330 height 572
click at [1294, 116] on div "# Avoid being seen by the ogres. hero . moveRight ( ) hero . moveDown ( )" at bounding box center [1378, 360] width 330 height 572
click at [1296, 109] on div "# Avoid being seen by the ogres. hero . moveRight ( ) hero . moveDown ( )" at bounding box center [1378, 360] width 330 height 572
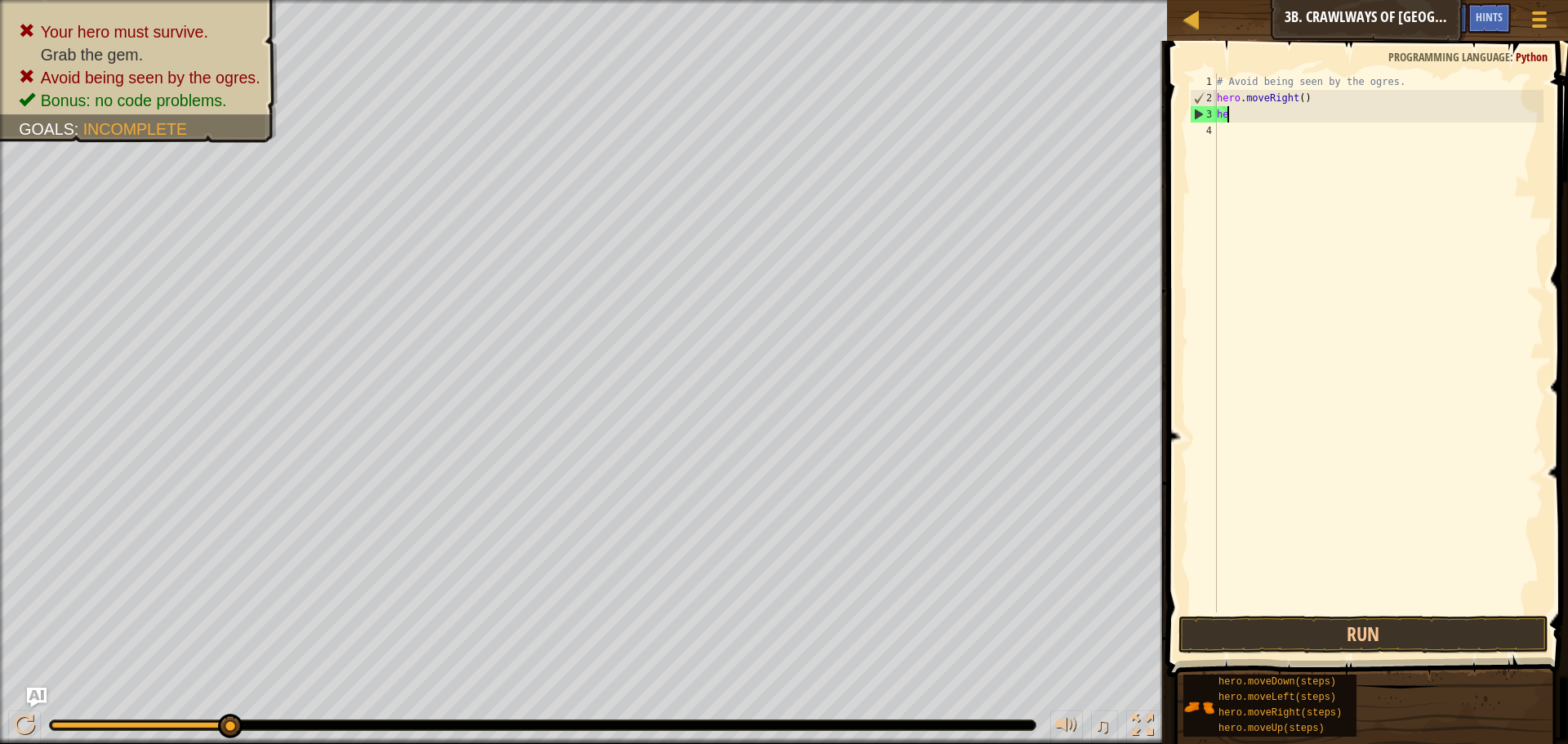
type textarea "h"
click at [1318, 110] on div "# Avoid being seen by the ogres. hero . moveRight ( ) hero . moveLeft ( steps )" at bounding box center [1378, 343] width 330 height 539
click at [1252, 633] on button "Run" at bounding box center [1364, 634] width 370 height 37
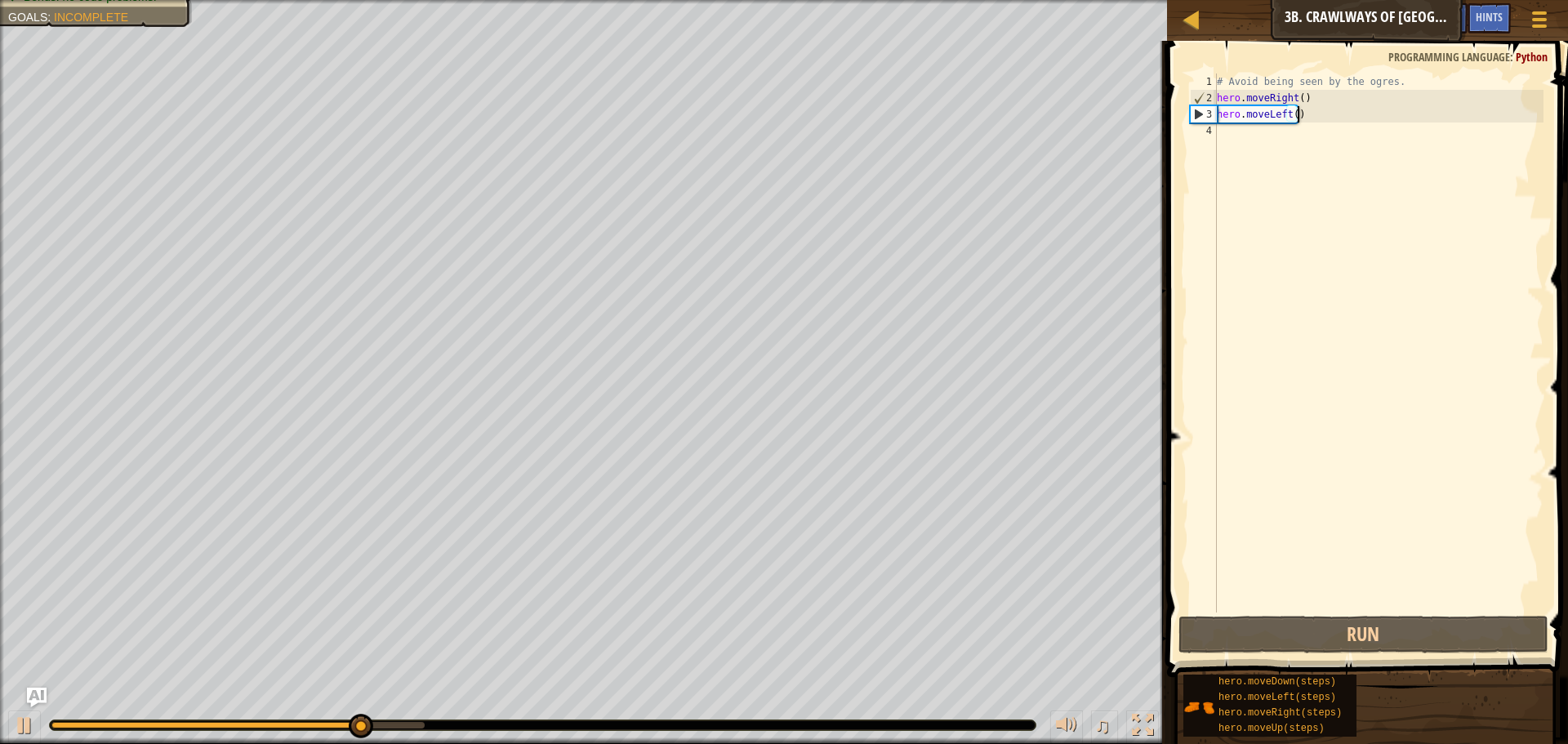
click at [1308, 119] on div "# Avoid being seen by the ogres. hero . moveRight ( ) hero . moveLeft ( )" at bounding box center [1378, 360] width 330 height 572
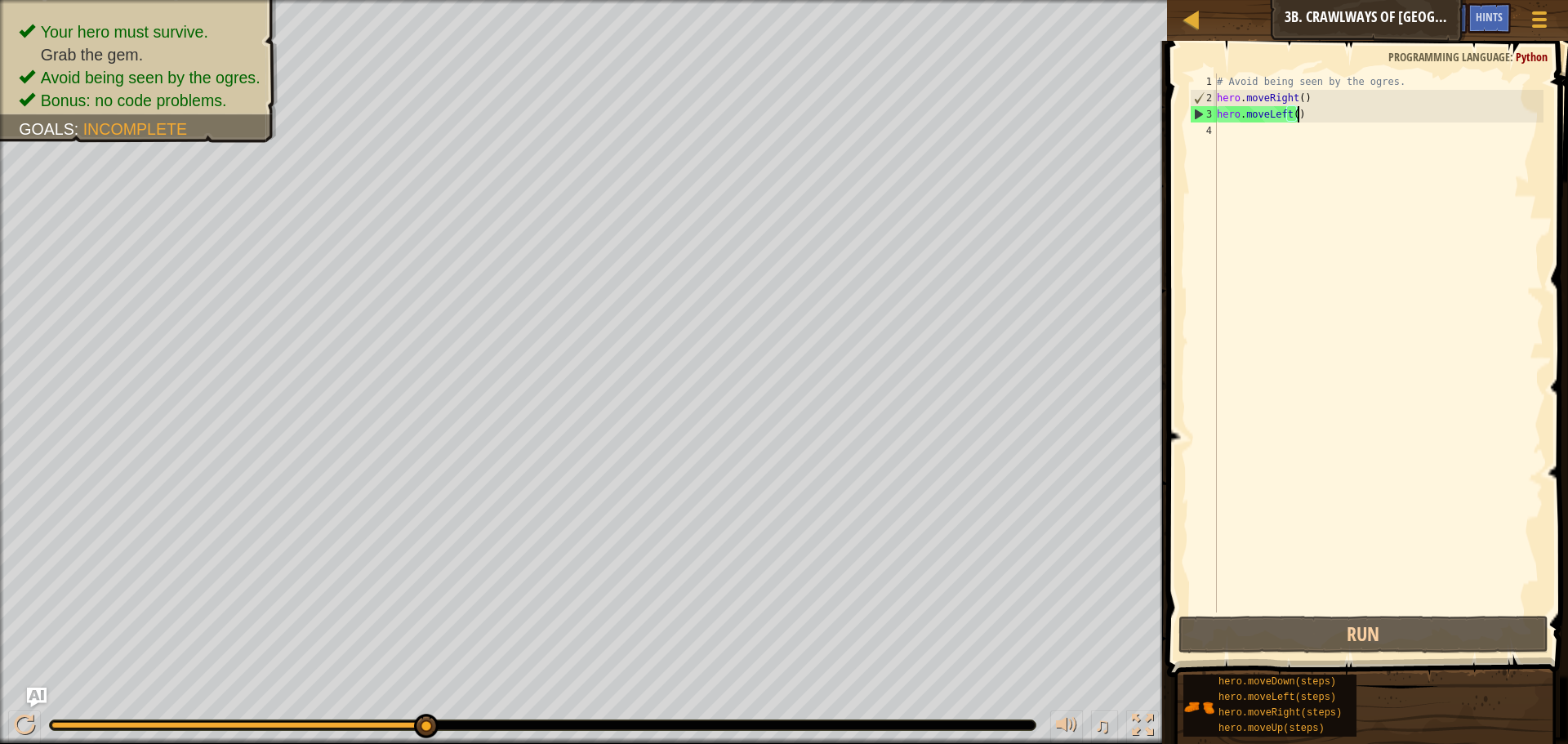
click at [1297, 112] on div "# Avoid being seen by the ogres. hero . moveRight ( ) hero . moveLeft ( )" at bounding box center [1378, 360] width 330 height 572
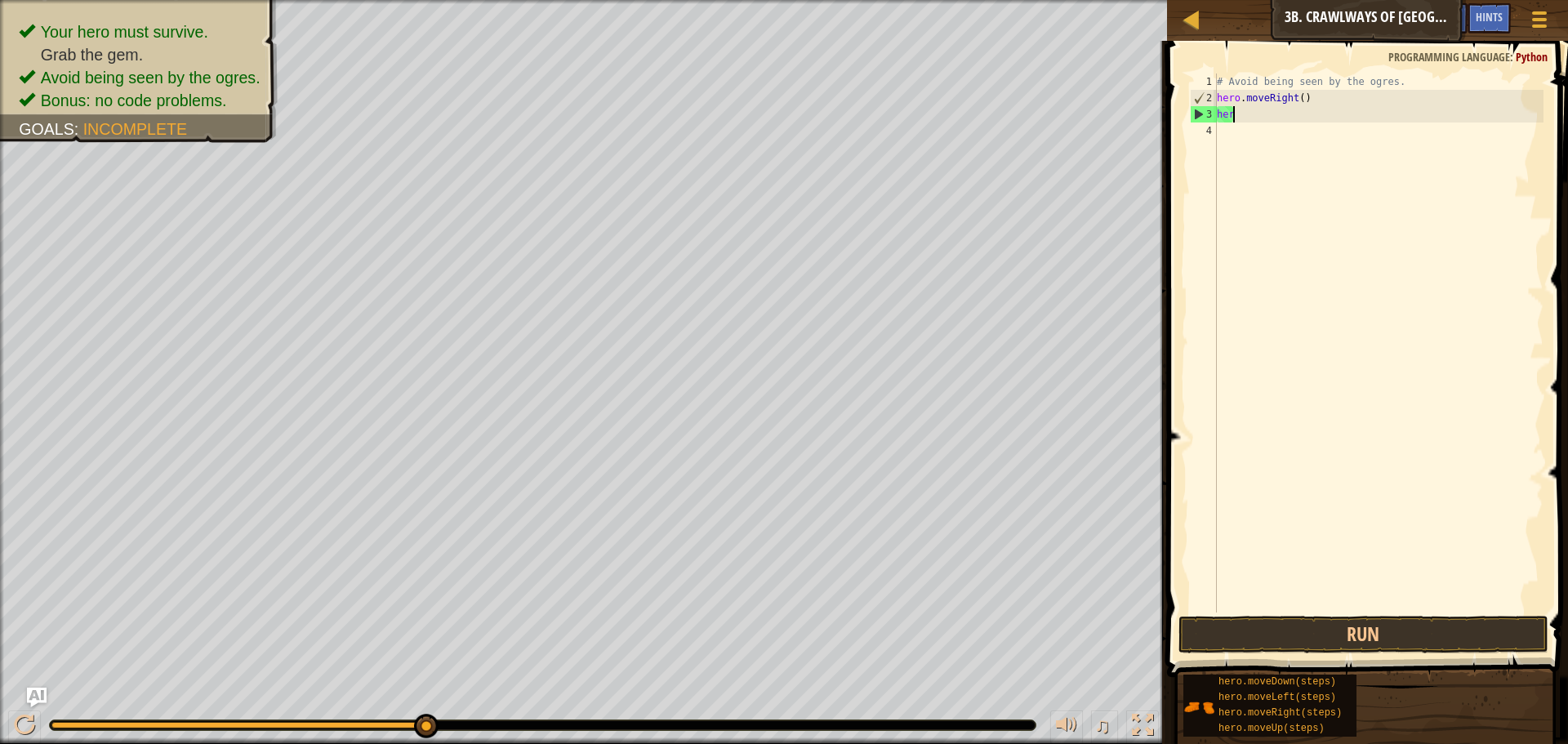
type textarea "h"
click at [1304, 113] on div "# Avoid being seen by the ogres. hero . moveRight ( ) hero . moveUp ( steps )" at bounding box center [1378, 343] width 330 height 539
click at [1311, 115] on div "# Avoid being seen by the ogres. hero . moveRight ( ) hero . moveUp ( steps )" at bounding box center [1378, 360] width 330 height 572
click at [1216, 626] on button "Run" at bounding box center [1364, 634] width 370 height 37
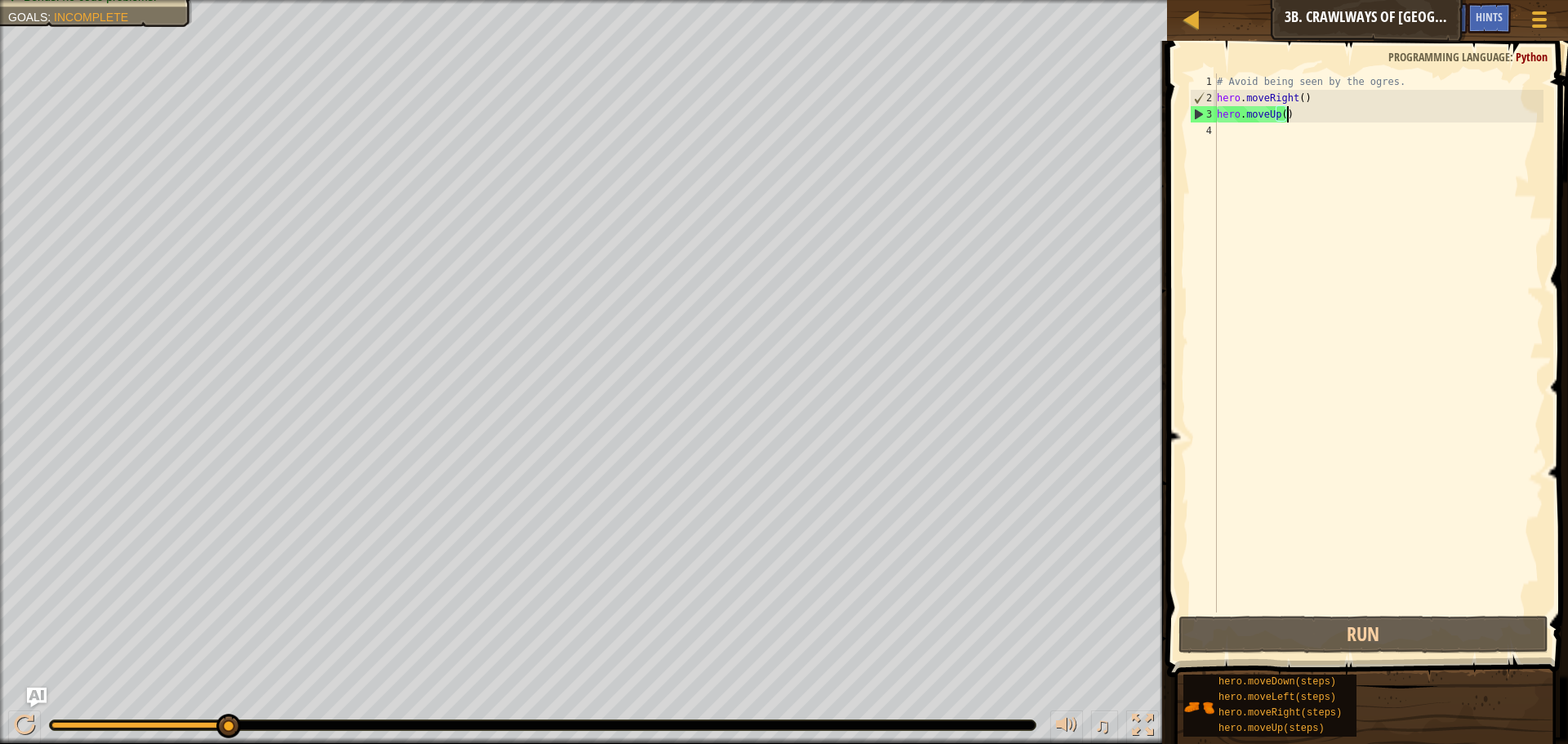
click at [1286, 114] on div "# Avoid being seen by the ogres. hero . moveRight ( ) hero . moveUp ( )" at bounding box center [1378, 360] width 330 height 572
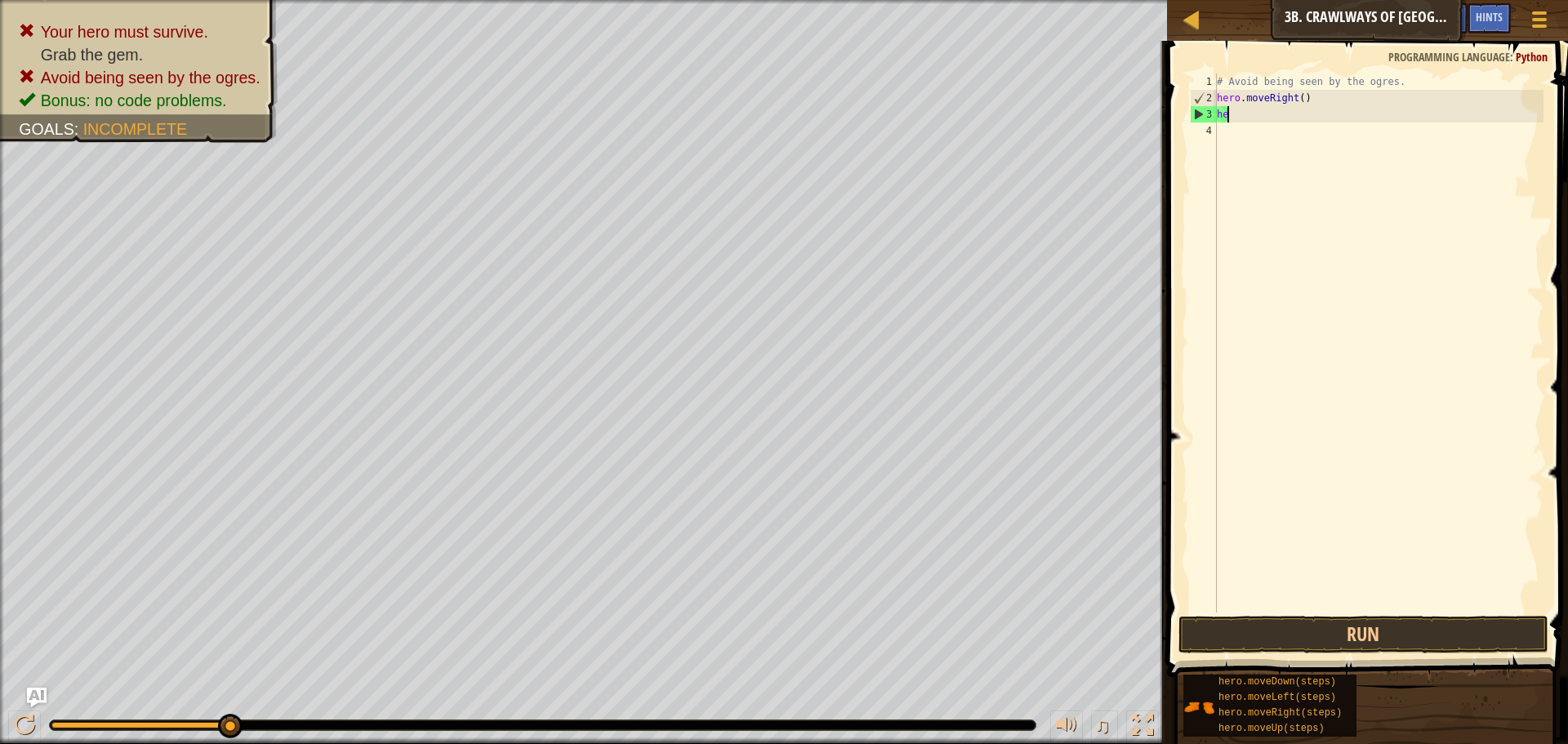
type textarea "h"
click at [1315, 110] on div "# Avoid being seen by the ogres. hero . moveRight ( ) hero . moveDown ( steps )" at bounding box center [1378, 343] width 330 height 539
click at [1321, 115] on div "# Avoid being seen by the ogres. hero . moveRight ( ) hero . moveDown ( steps )" at bounding box center [1378, 360] width 330 height 572
click at [1346, 640] on button "Run" at bounding box center [1364, 634] width 370 height 37
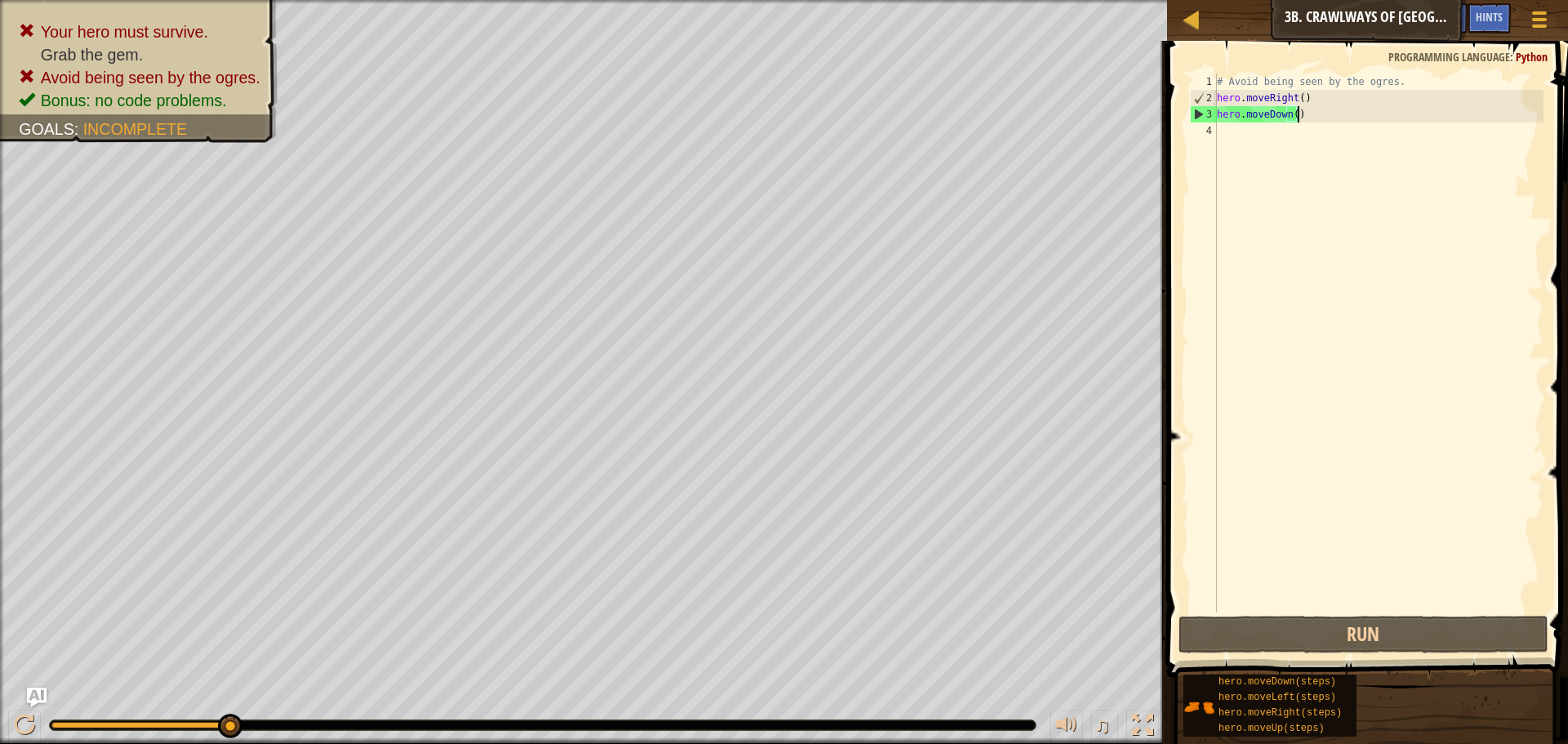
click at [1302, 120] on div "# Avoid being seen by the ogres. hero . moveRight ( ) hero . moveDown ( )" at bounding box center [1378, 360] width 330 height 572
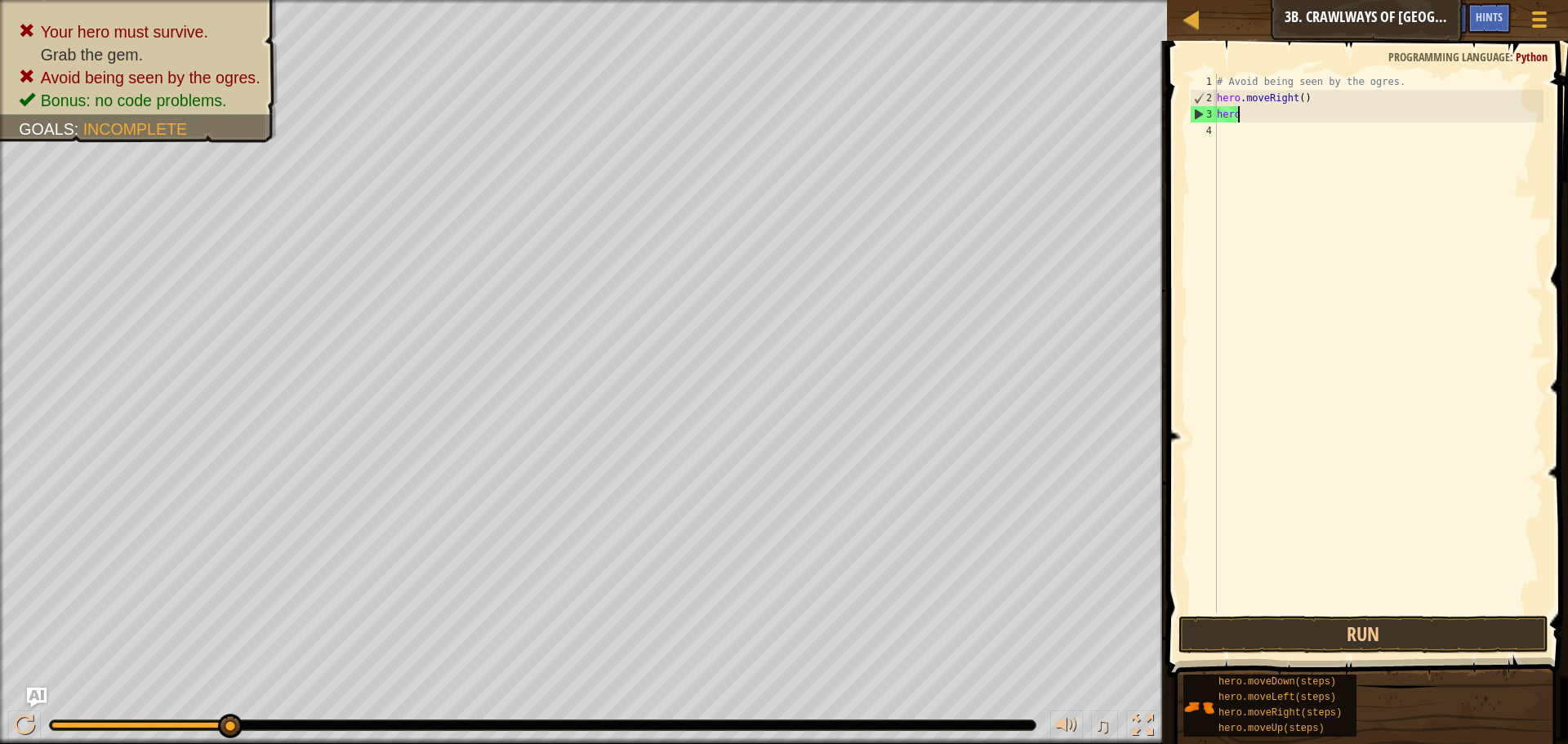
type textarea "h"
click at [1321, 111] on div "# Avoid being seen by the ogres. hero . moveRight ( ) hero . moveRight ( steps )" at bounding box center [1378, 343] width 330 height 539
click at [1324, 115] on div "# Avoid being seen by the ogres. hero . moveRight ( ) hero . moveRight ( steps )" at bounding box center [1378, 360] width 330 height 572
click at [1316, 130] on div "# Avoid being seen by the ogres. hero . moveRight ( ) hero . moveRight ( ) hero…" at bounding box center [1378, 360] width 330 height 572
click at [1315, 130] on div "# Avoid being seen by the ogres. hero . moveRight ( ) hero . moveRight ( ) hero…" at bounding box center [1378, 360] width 330 height 572
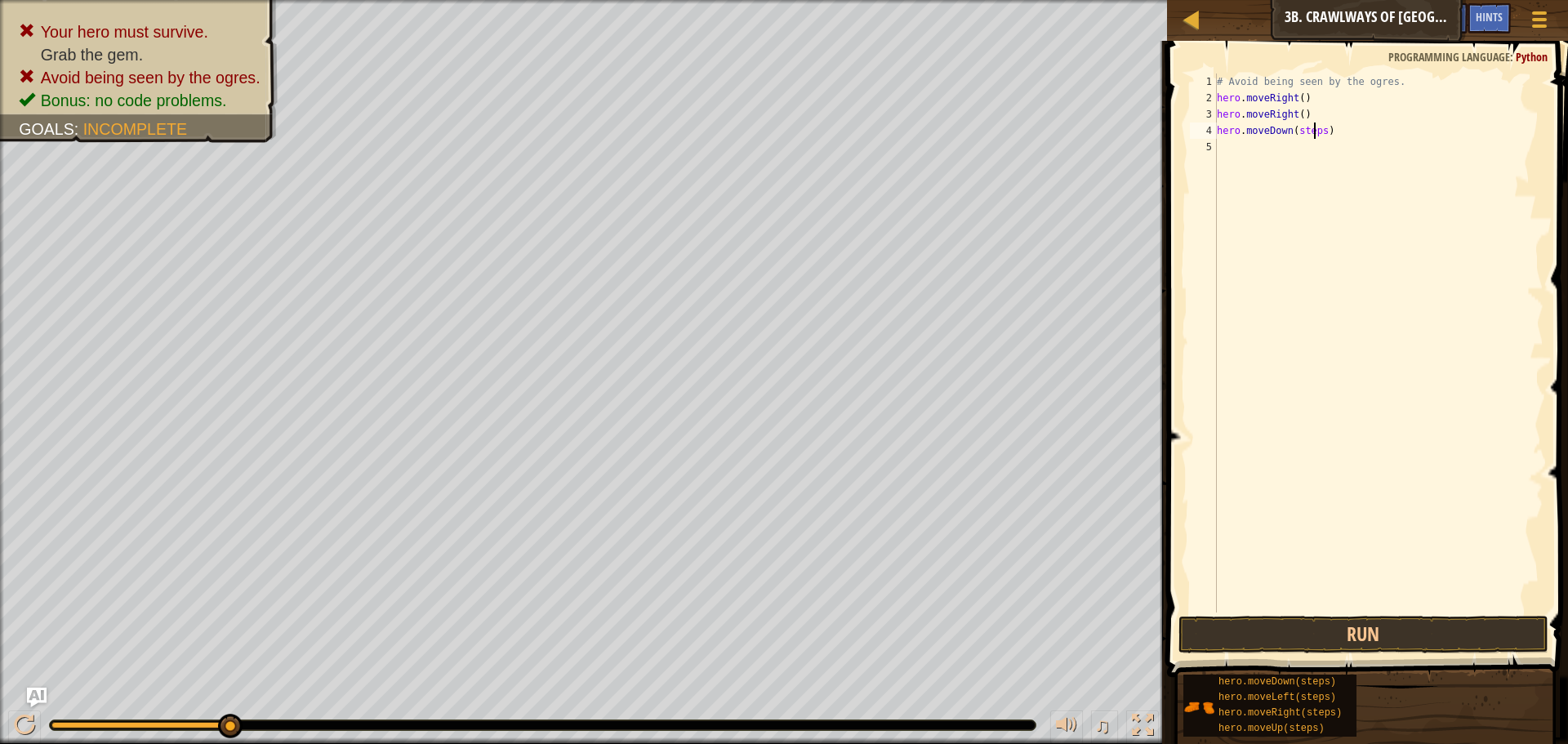
click at [1315, 130] on div "# Avoid being seen by the ogres. hero . moveRight ( ) hero . moveRight ( ) hero…" at bounding box center [1378, 360] width 330 height 572
type textarea "hero.moveDown()"
drag, startPoint x: 1351, startPoint y: 563, endPoint x: 1349, endPoint y: 617, distance: 54.0
click at [1350, 612] on div "# Avoid being seen by the ogres. hero . moveRight ( ) hero . moveRight ( ) hero…" at bounding box center [1378, 360] width 330 height 572
click at [1349, 620] on button "Run" at bounding box center [1364, 634] width 370 height 37
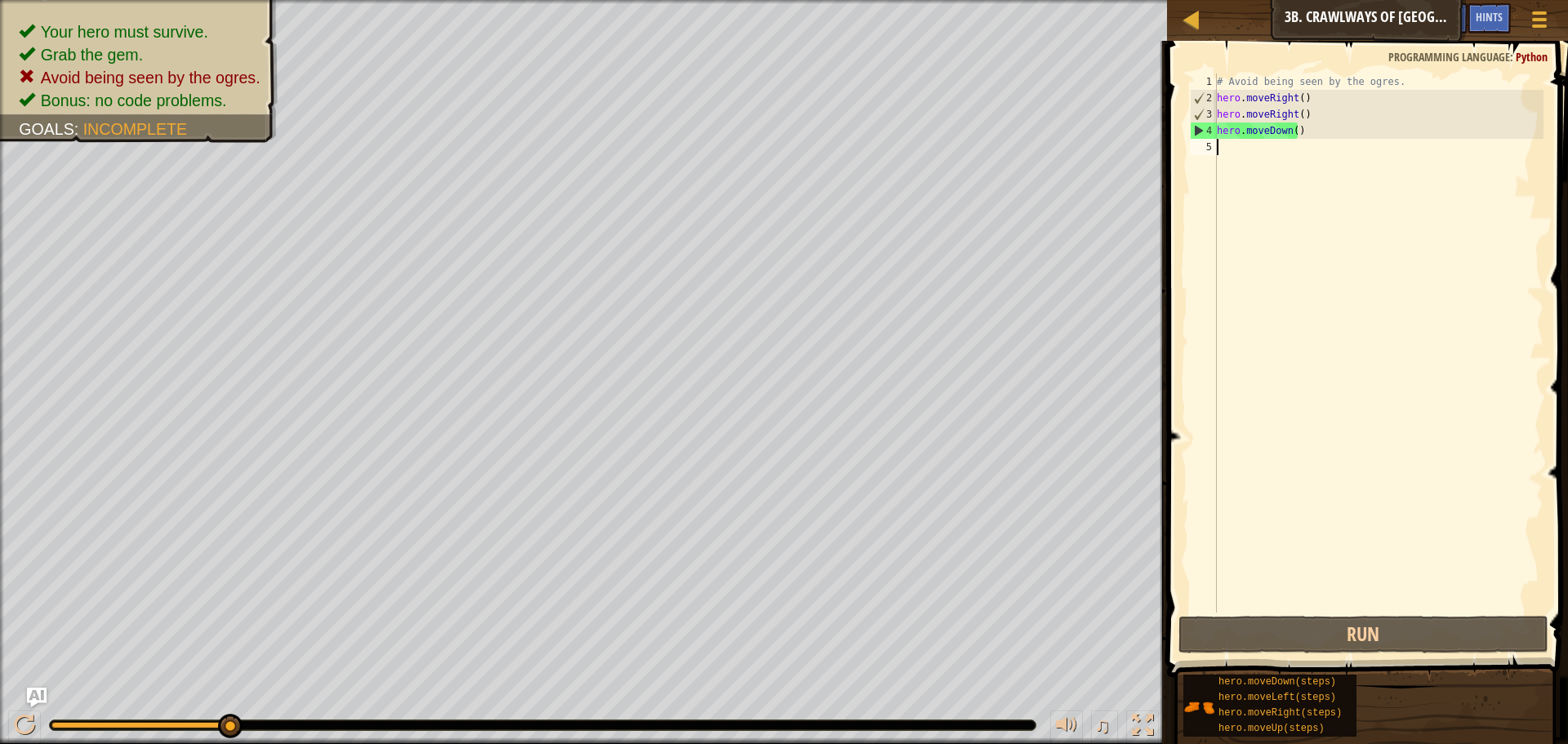
click at [1300, 130] on div "# Avoid being seen by the ogres. hero . moveRight ( ) hero . moveRight ( ) hero…" at bounding box center [1378, 360] width 330 height 572
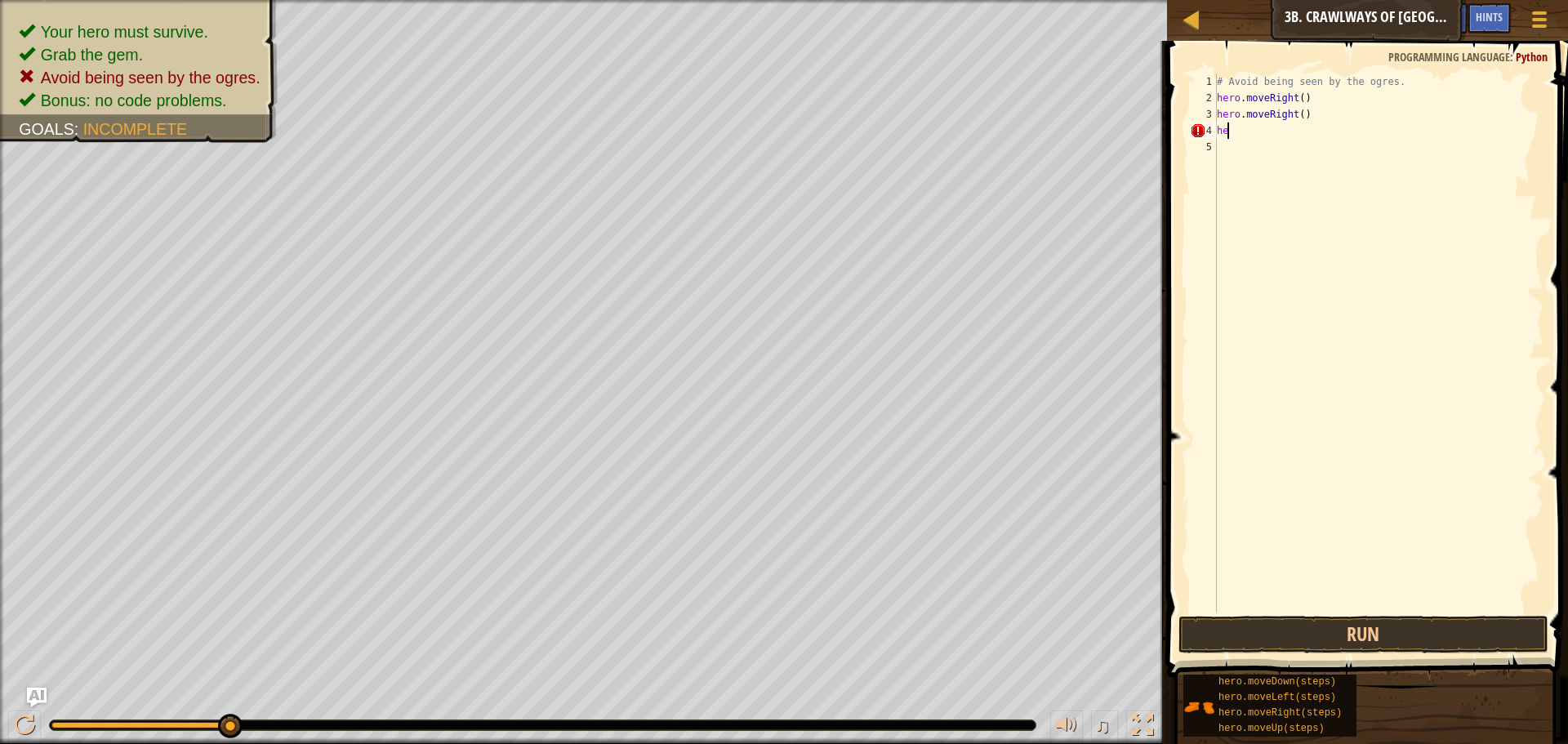
type textarea "h"
click at [1320, 126] on div "# Avoid being seen by the ogres. hero . moveRight ( ) hero . moveRight ( ) hero…" at bounding box center [1378, 343] width 330 height 539
click at [1340, 634] on button "Run" at bounding box center [1364, 634] width 370 height 37
click at [1318, 147] on div "# Avoid being seen by the ogres. hero . moveRight ( ) hero . moveRight ( ) hero…" at bounding box center [1378, 360] width 330 height 572
click at [1430, 627] on button "Run" at bounding box center [1364, 634] width 370 height 37
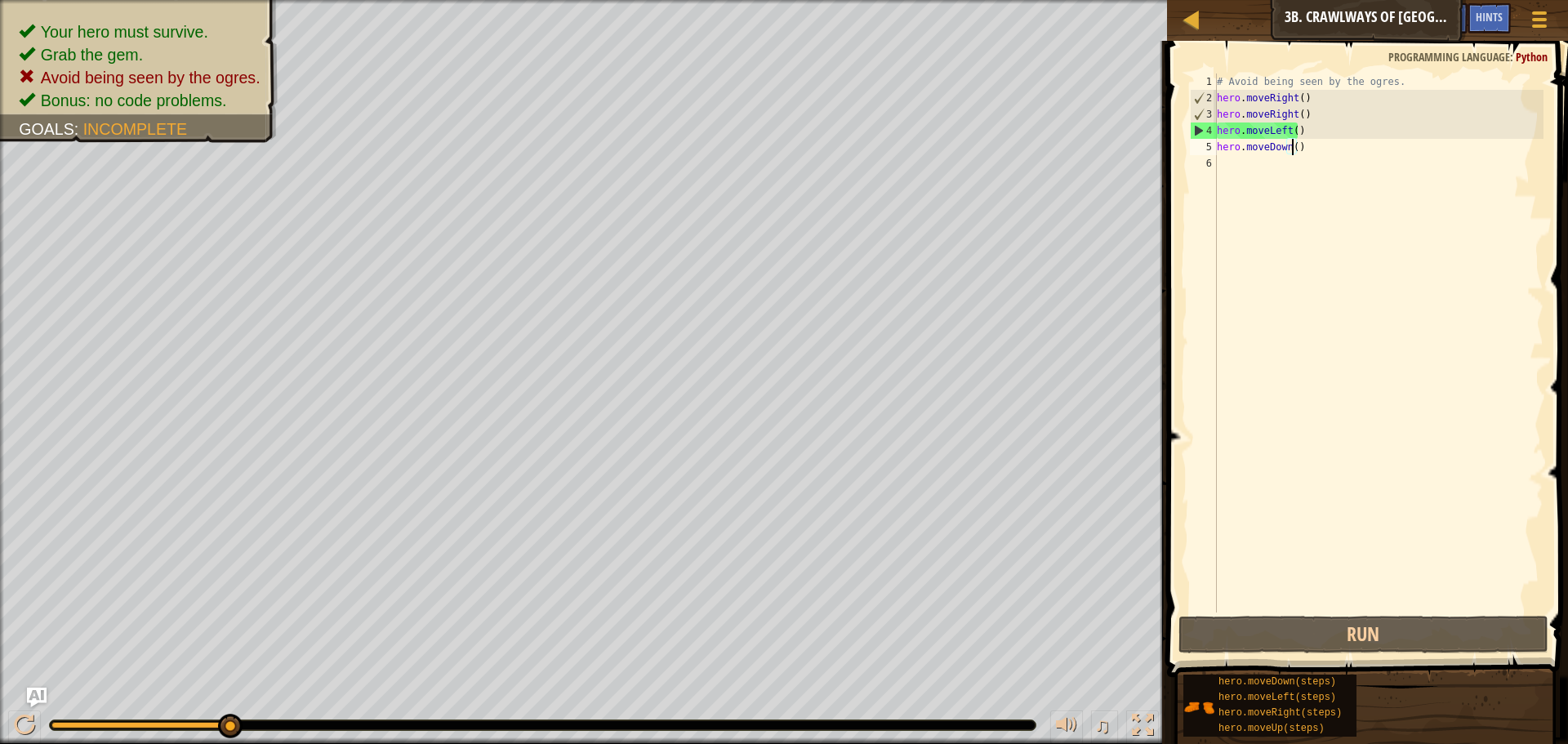
click at [1294, 130] on div "# Avoid being seen by the ogres. hero . moveRight ( ) hero . moveRight ( ) hero…" at bounding box center [1378, 360] width 330 height 572
click at [1298, 132] on div "# Avoid being seen by the ogres. hero . moveRight ( ) hero . moveRight ( ) hero…" at bounding box center [1378, 360] width 330 height 572
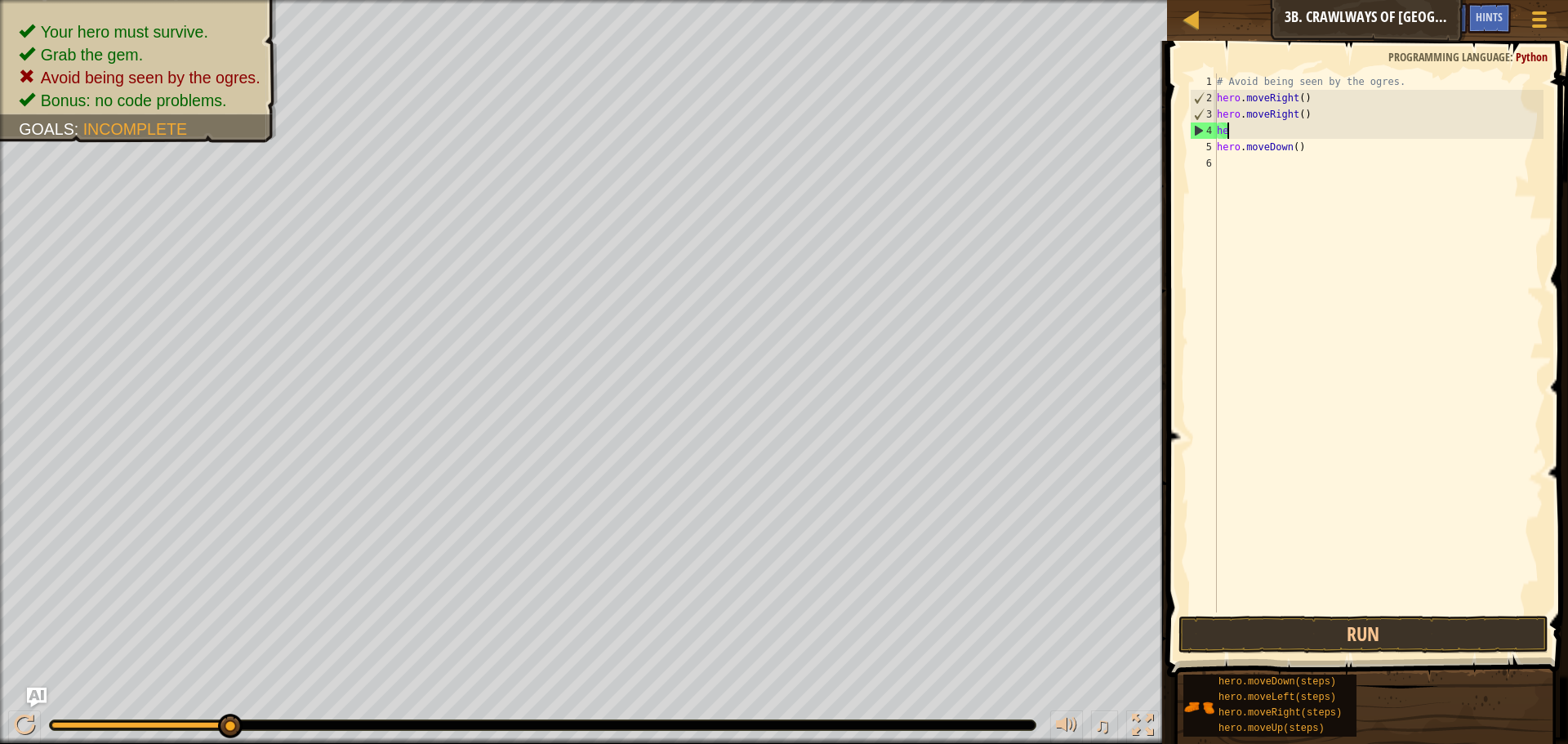
type textarea "h"
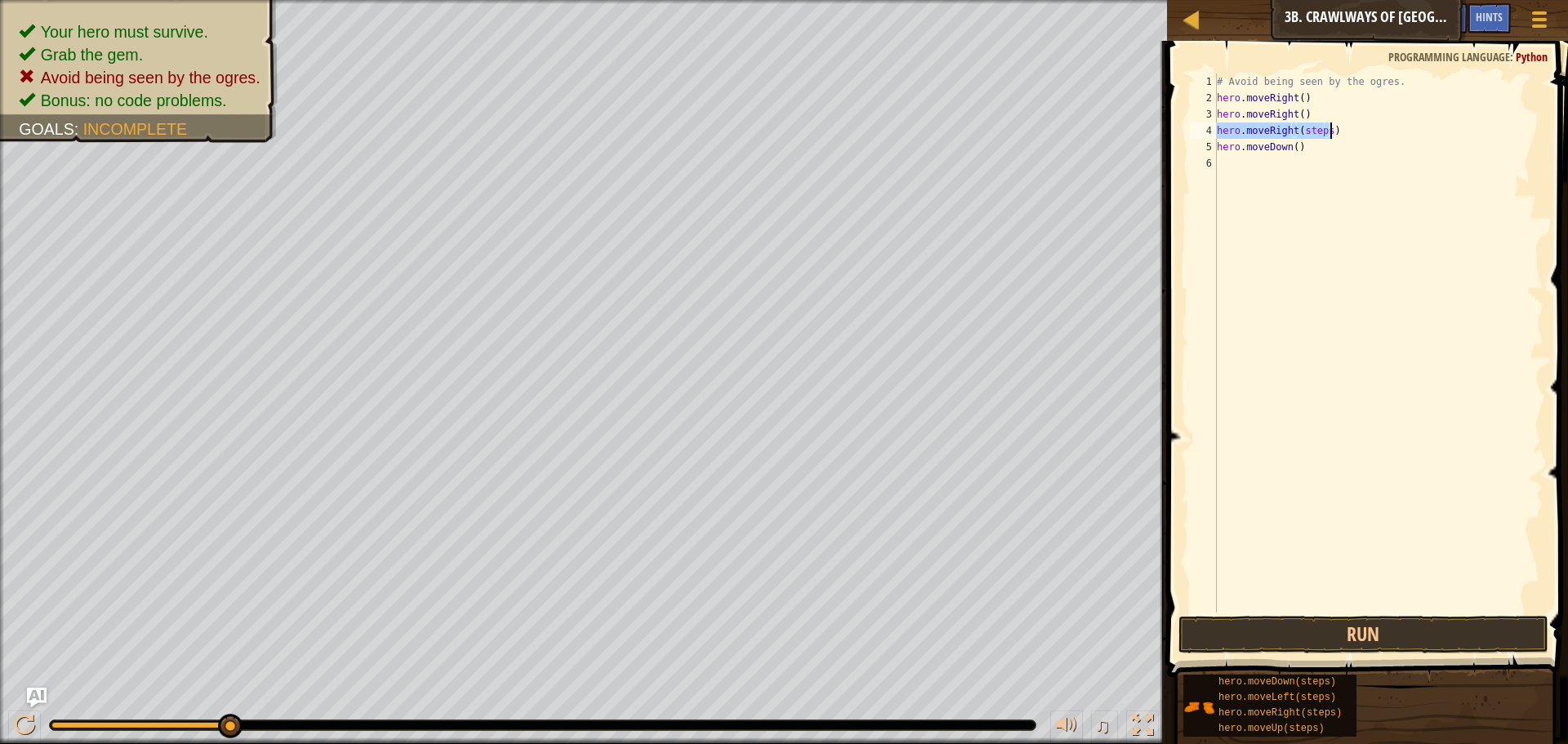
click at [1321, 127] on div "# Avoid being seen by the ogres. hero . moveRight ( ) hero . moveRight ( ) hero…" at bounding box center [1378, 343] width 330 height 539
click at [1324, 130] on div "# Avoid being seen by the ogres. hero . moveRight ( ) hero . moveRight ( ) hero…" at bounding box center [1378, 360] width 330 height 572
click at [1495, 18] on span "Hints" at bounding box center [1489, 17] width 27 height 16
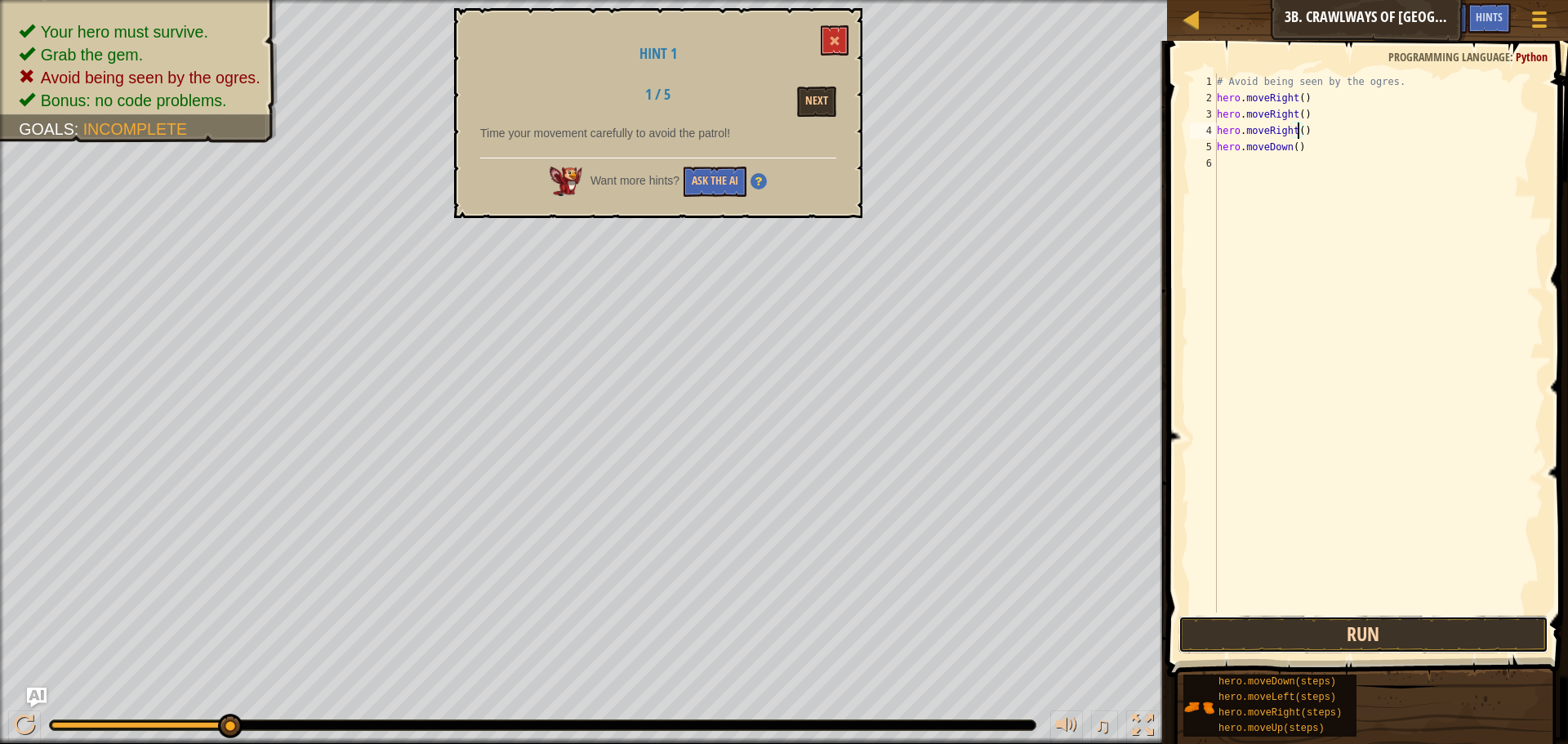
click at [1400, 636] on button "Run" at bounding box center [1364, 634] width 370 height 37
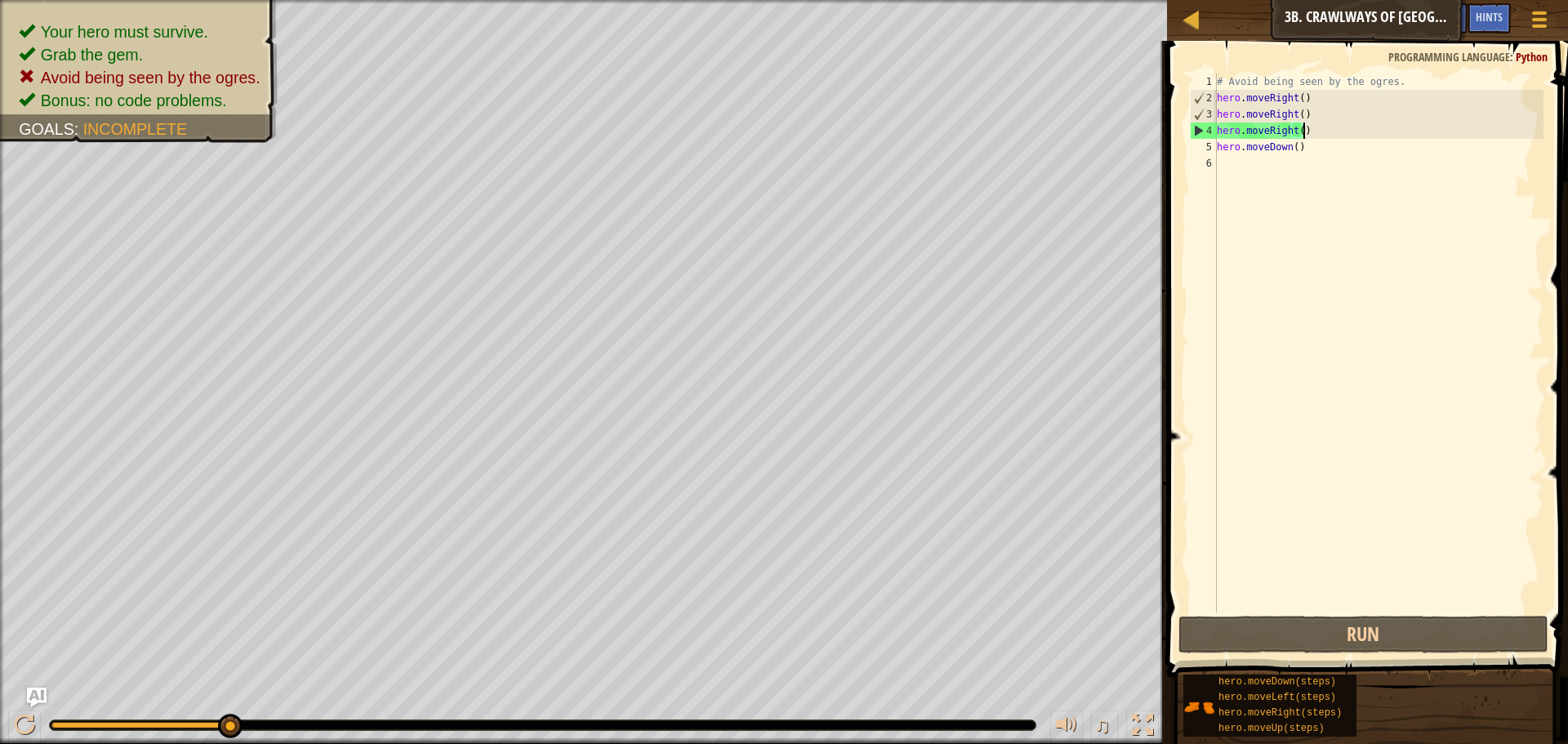
click at [1308, 132] on div "# Avoid being seen by the ogres. hero . moveRight ( ) hero . moveRight ( ) hero…" at bounding box center [1378, 360] width 330 height 572
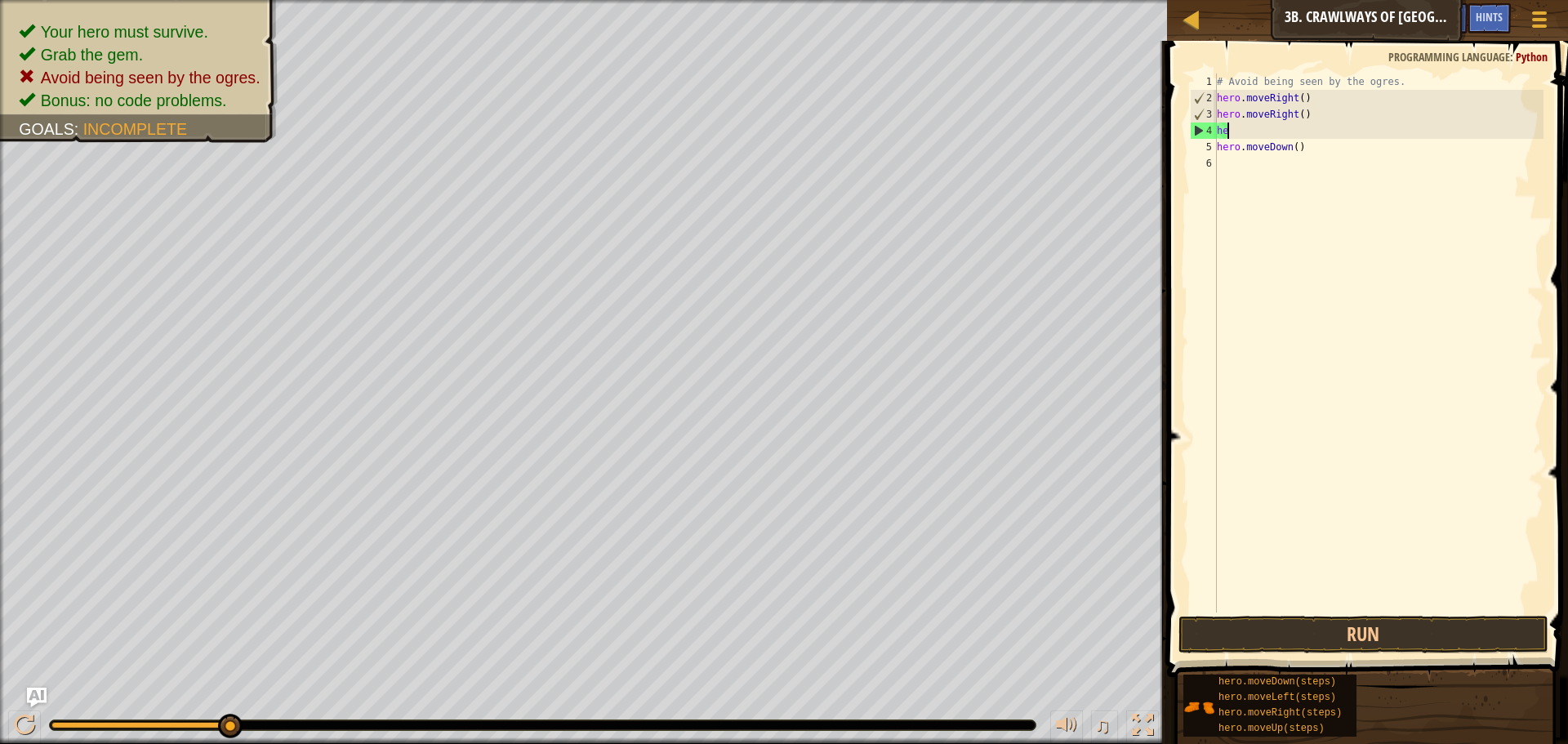
type textarea "h"
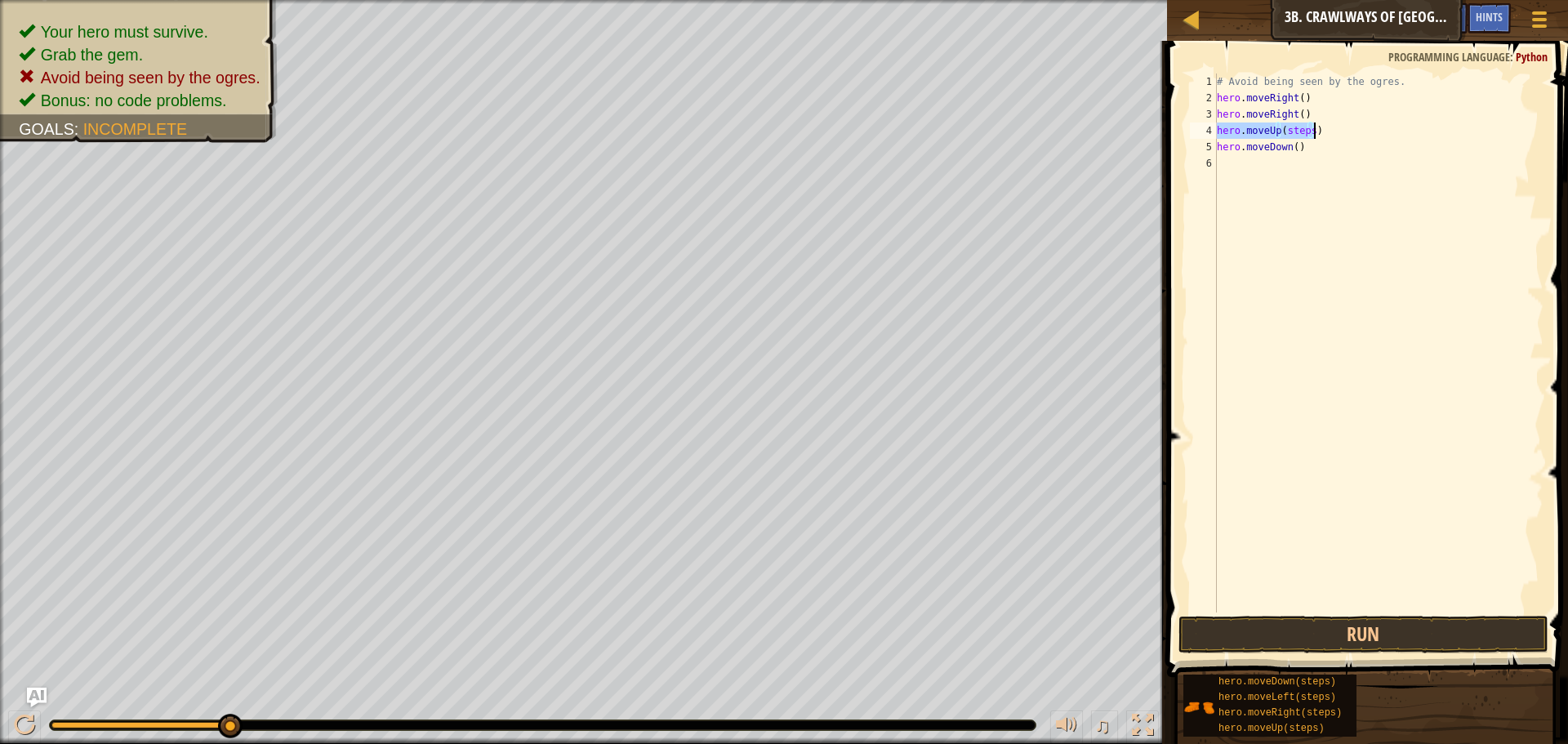
click at [1299, 130] on div "# Avoid being seen by the ogres. hero . moveRight ( ) hero . moveRight ( ) hero…" at bounding box center [1378, 343] width 330 height 539
click at [1299, 130] on div "# Avoid being seen by the ogres. hero . moveRight ( ) hero . moveRight ( ) hero…" at bounding box center [1378, 360] width 330 height 572
drag, startPoint x: 1409, startPoint y: 643, endPoint x: 1412, endPoint y: 631, distance: 12.4
click at [1409, 642] on button "Run" at bounding box center [1364, 634] width 370 height 37
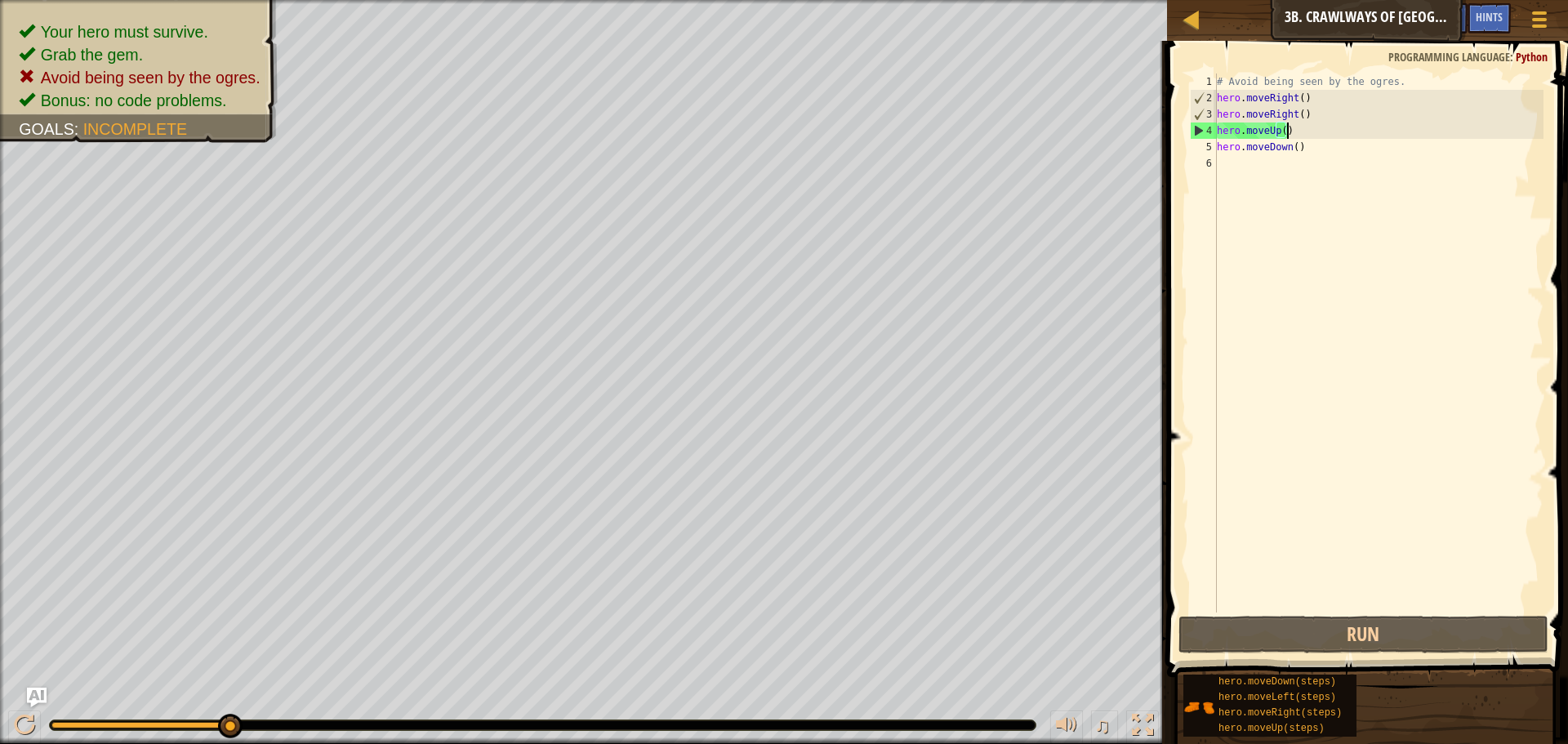
click at [1287, 138] on div "# Avoid being seen by the ogres. hero . moveRight ( ) hero . moveRight ( ) hero…" at bounding box center [1378, 360] width 330 height 572
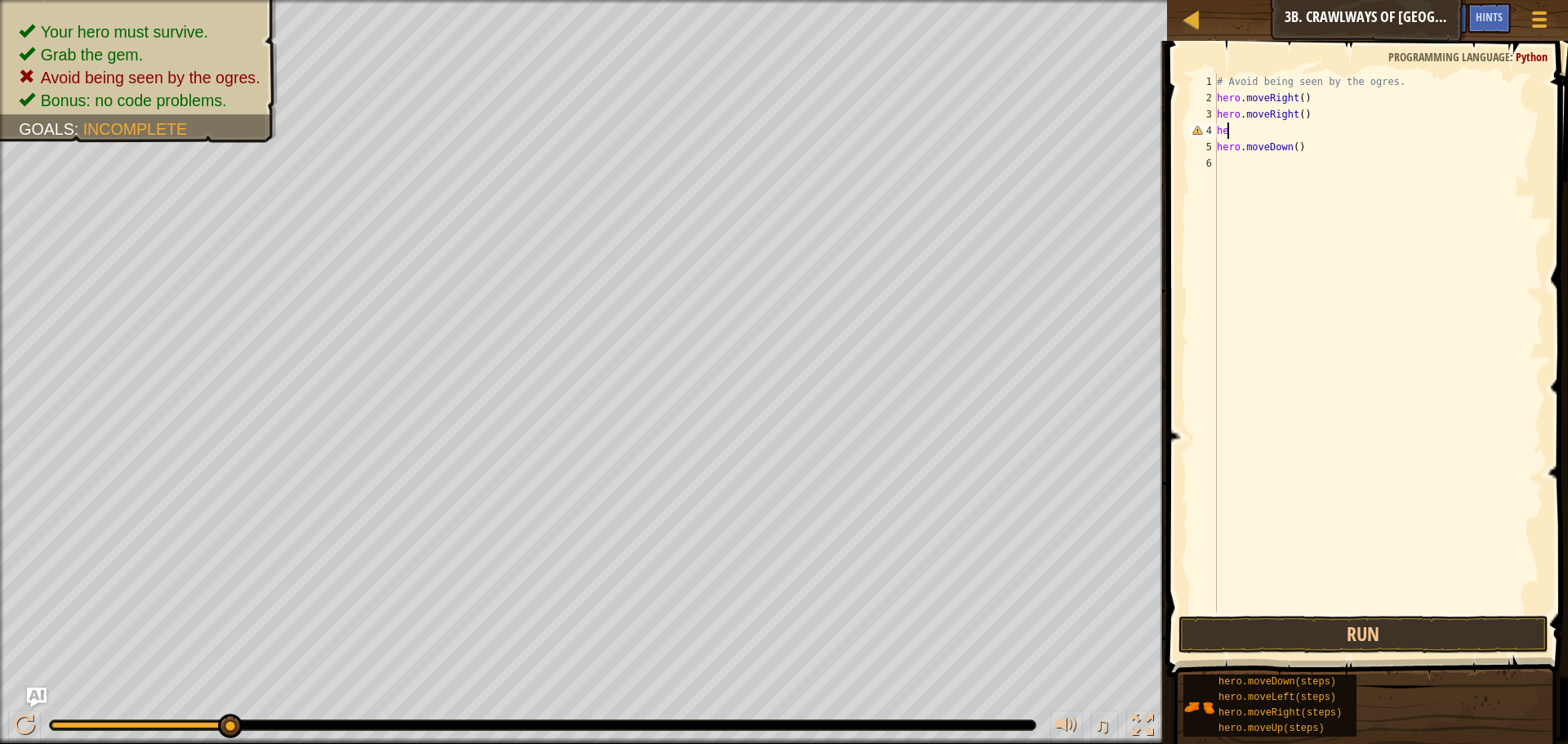
type textarea "h"
click at [1306, 149] on div "# Avoid being seen by the ogres. hero . moveRight ( ) hero . moveRight ( ) hero…" at bounding box center [1378, 360] width 330 height 572
type textarea "h"
click at [1302, 116] on div "# Avoid being seen by the ogres. hero . moveRight ( ) hero . moveRight ( )" at bounding box center [1378, 360] width 330 height 572
type textarea "h"
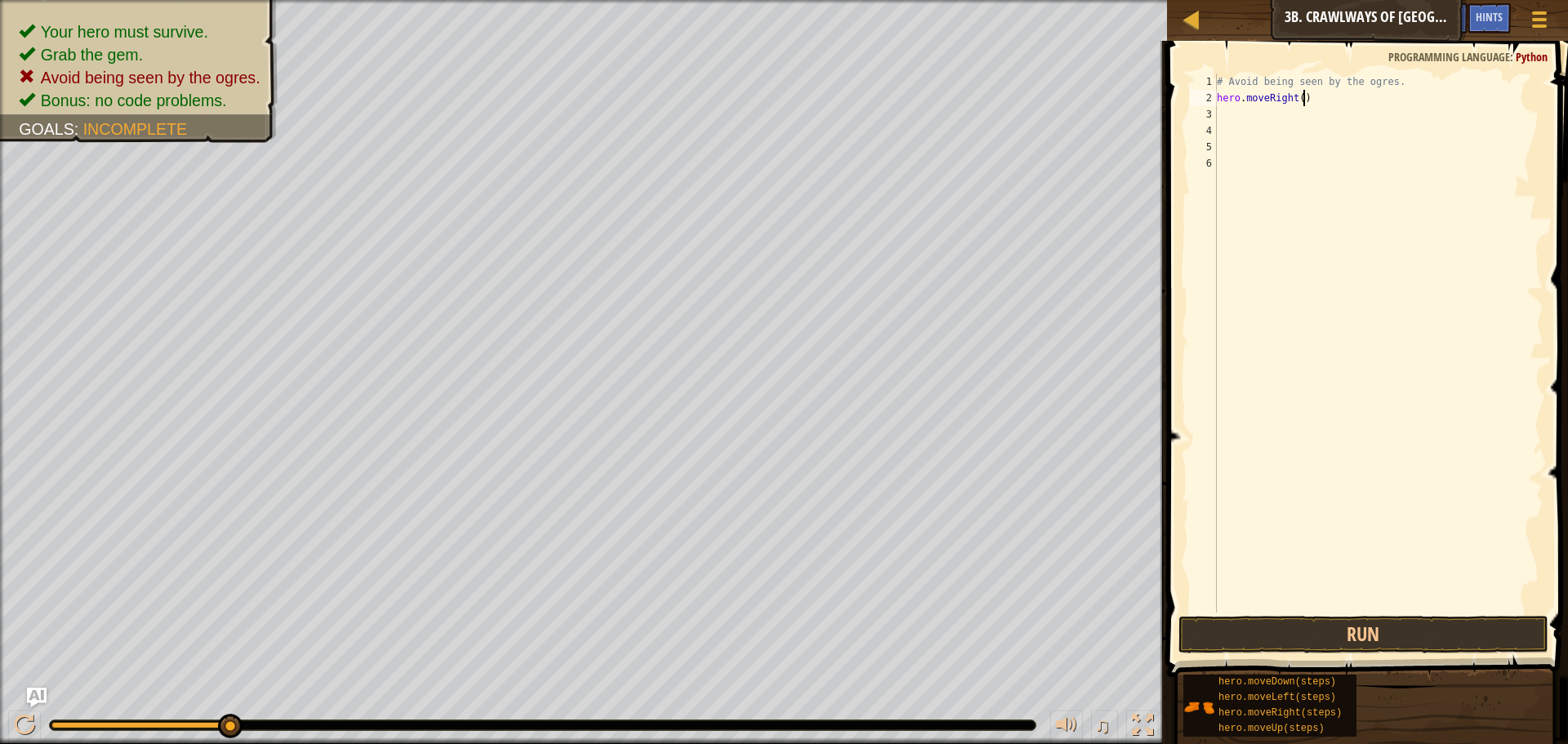
click at [1302, 98] on div "# Avoid being seen by the ogres. hero . moveRight ( )" at bounding box center [1378, 360] width 330 height 572
type textarea "h"
click at [1252, 628] on button "Run" at bounding box center [1364, 634] width 370 height 37
click at [1326, 95] on div "# Avoid being seen by the ogres. hero . moveRight ( steps )" at bounding box center [1378, 343] width 330 height 539
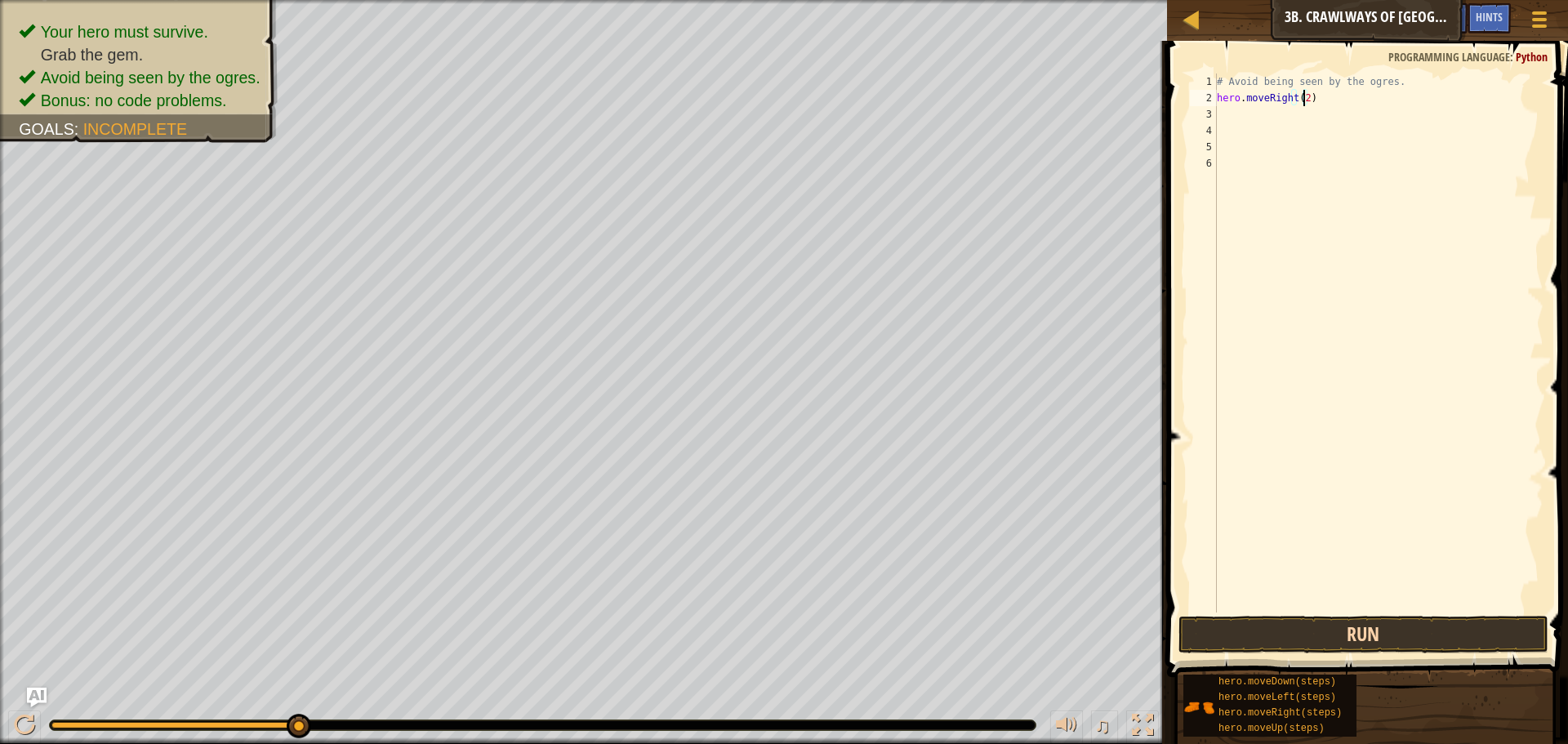
type textarea "hero.moveRight(2)"
drag, startPoint x: 1379, startPoint y: 620, endPoint x: 1380, endPoint y: 551, distance: 69.0
click at [1377, 608] on div "hero.moveRight(2) 1 2 3 4 5 6 # Avoid being seen by the ogres. hero . moveRight…" at bounding box center [1365, 391] width 406 height 684
click at [1396, 604] on div "# Avoid being seen by the ogres. hero . moveRight ( 2 )" at bounding box center [1378, 360] width 330 height 572
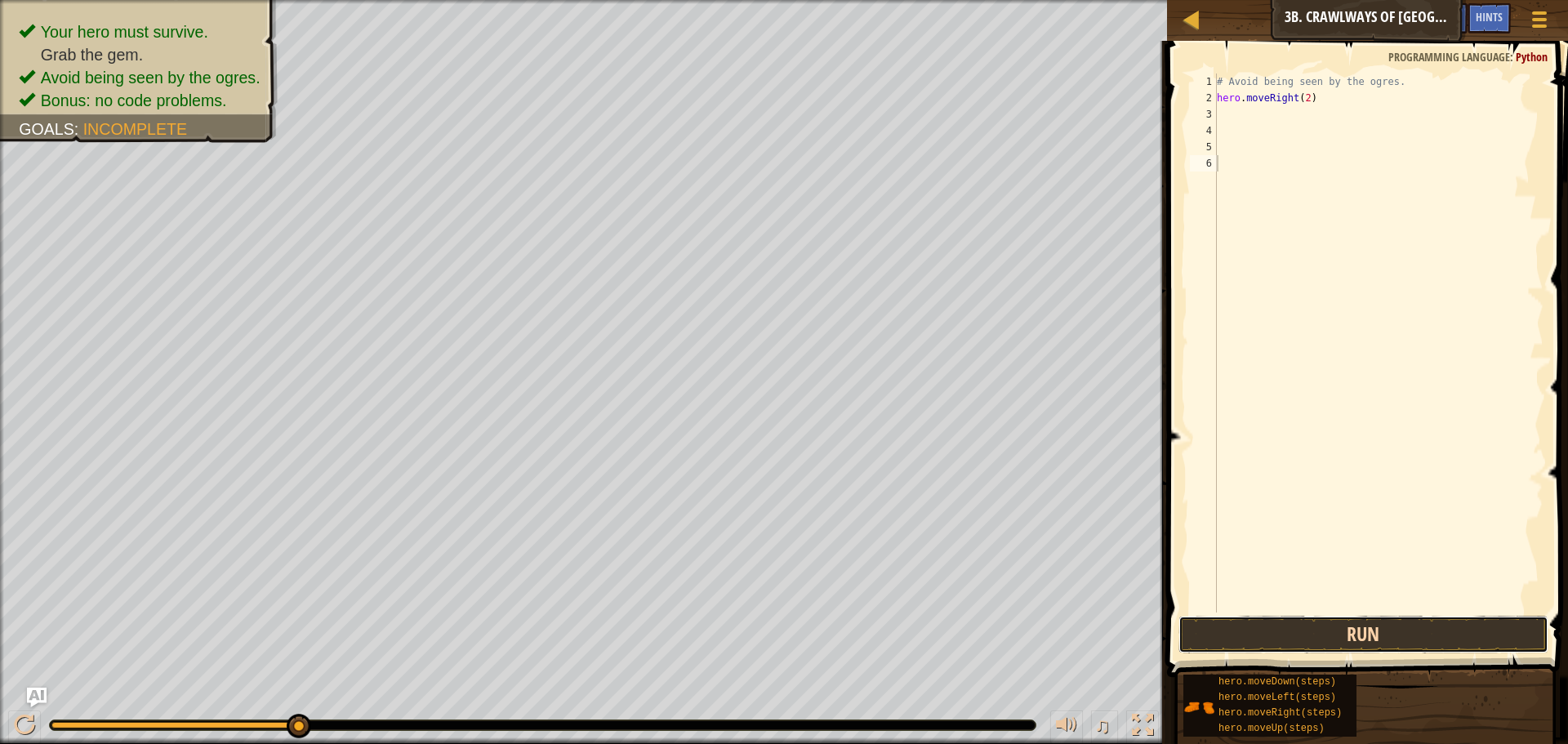
drag, startPoint x: 1366, startPoint y: 646, endPoint x: 1361, endPoint y: 629, distance: 17.7
click at [1366, 647] on button "Run" at bounding box center [1364, 634] width 370 height 37
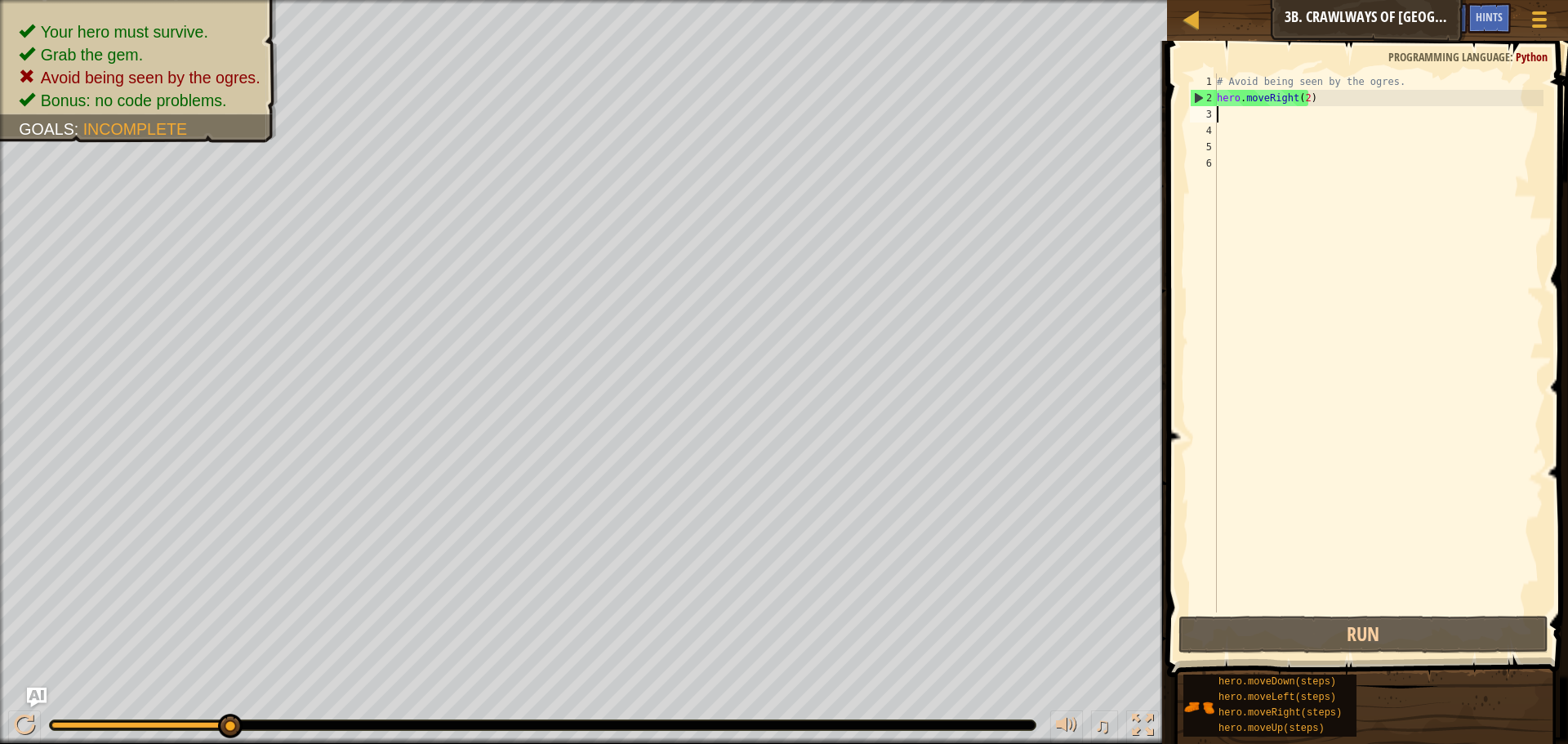
click at [1228, 119] on div "# Avoid being seen by the ogres. hero . moveRight ( 2 )" at bounding box center [1378, 360] width 330 height 572
click at [1300, 100] on div "# Avoid being seen by the ogres. hero . moveRight ( 2 )" at bounding box center [1378, 360] width 330 height 572
click at [1302, 94] on div "# Avoid being seen by the ogres. hero . moveRight ( 2 )" at bounding box center [1378, 360] width 330 height 572
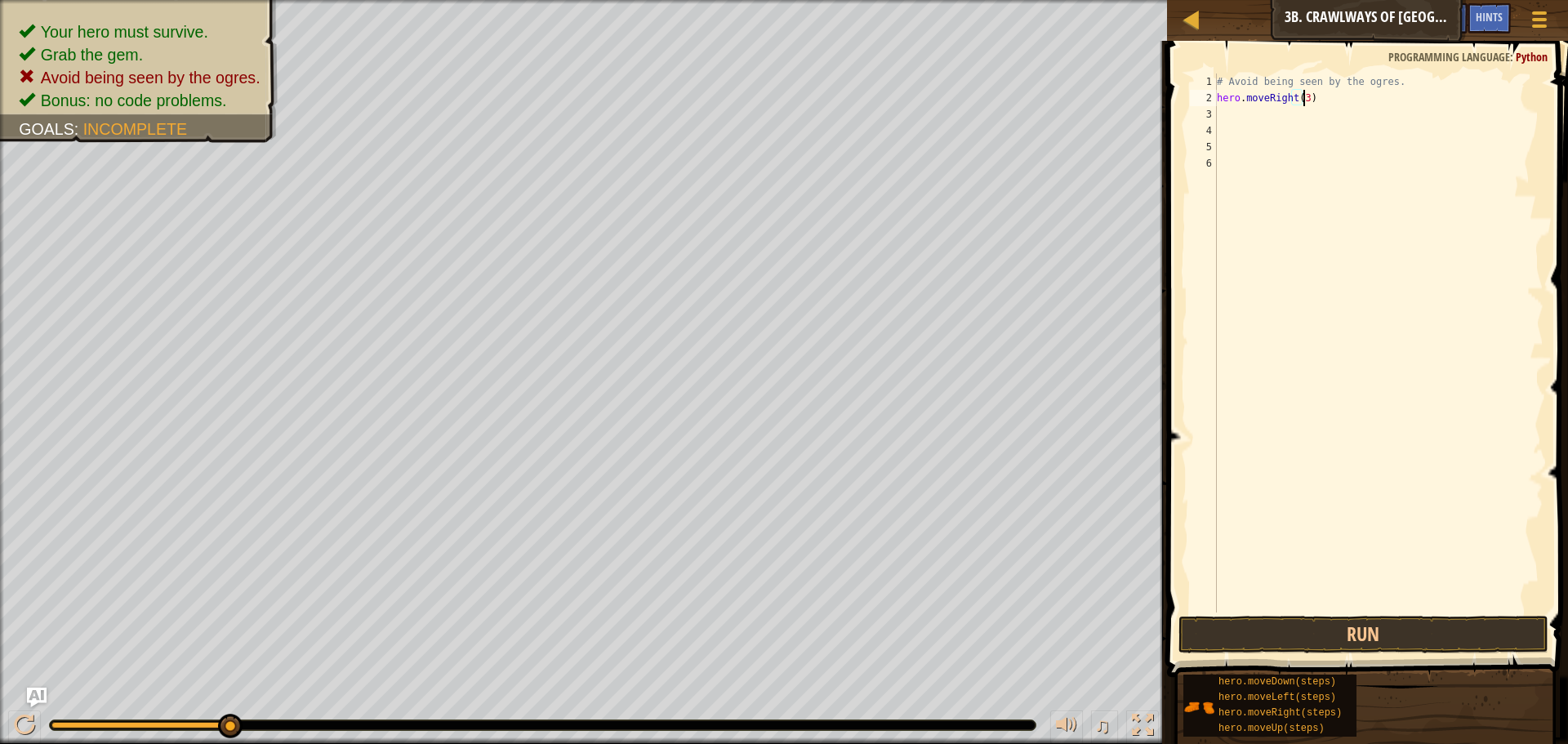
scroll to position [7, 7]
type textarea "hero.moveRight(3)"
click at [1434, 640] on button "Run" at bounding box center [1364, 634] width 370 height 37
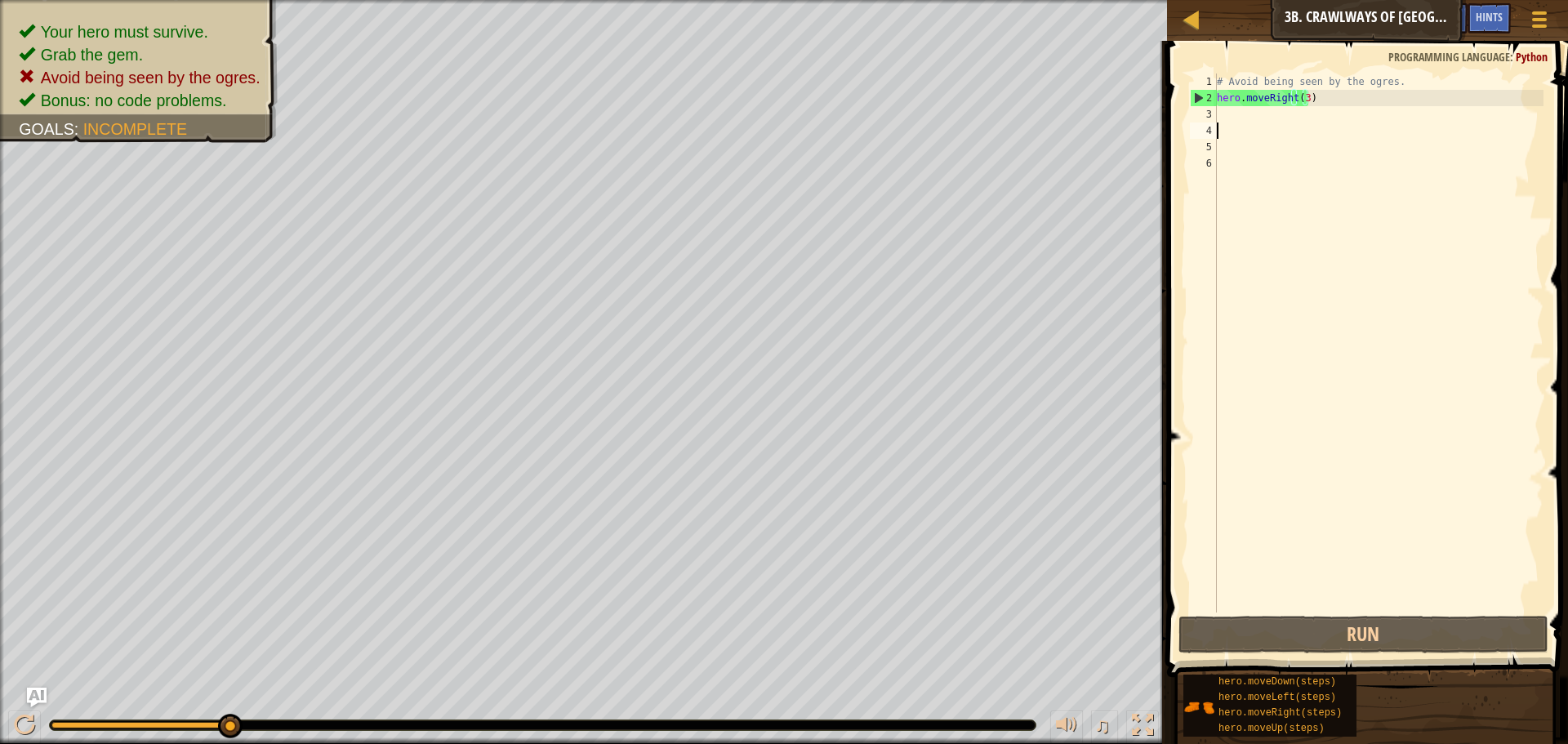
click at [1224, 123] on div "# Avoid being seen by the ogres. hero . moveRight ( 3 )" at bounding box center [1378, 360] width 330 height 572
click at [1224, 117] on div "# Avoid being seen by the ogres. hero . moveRight ( 3 )" at bounding box center [1378, 360] width 330 height 572
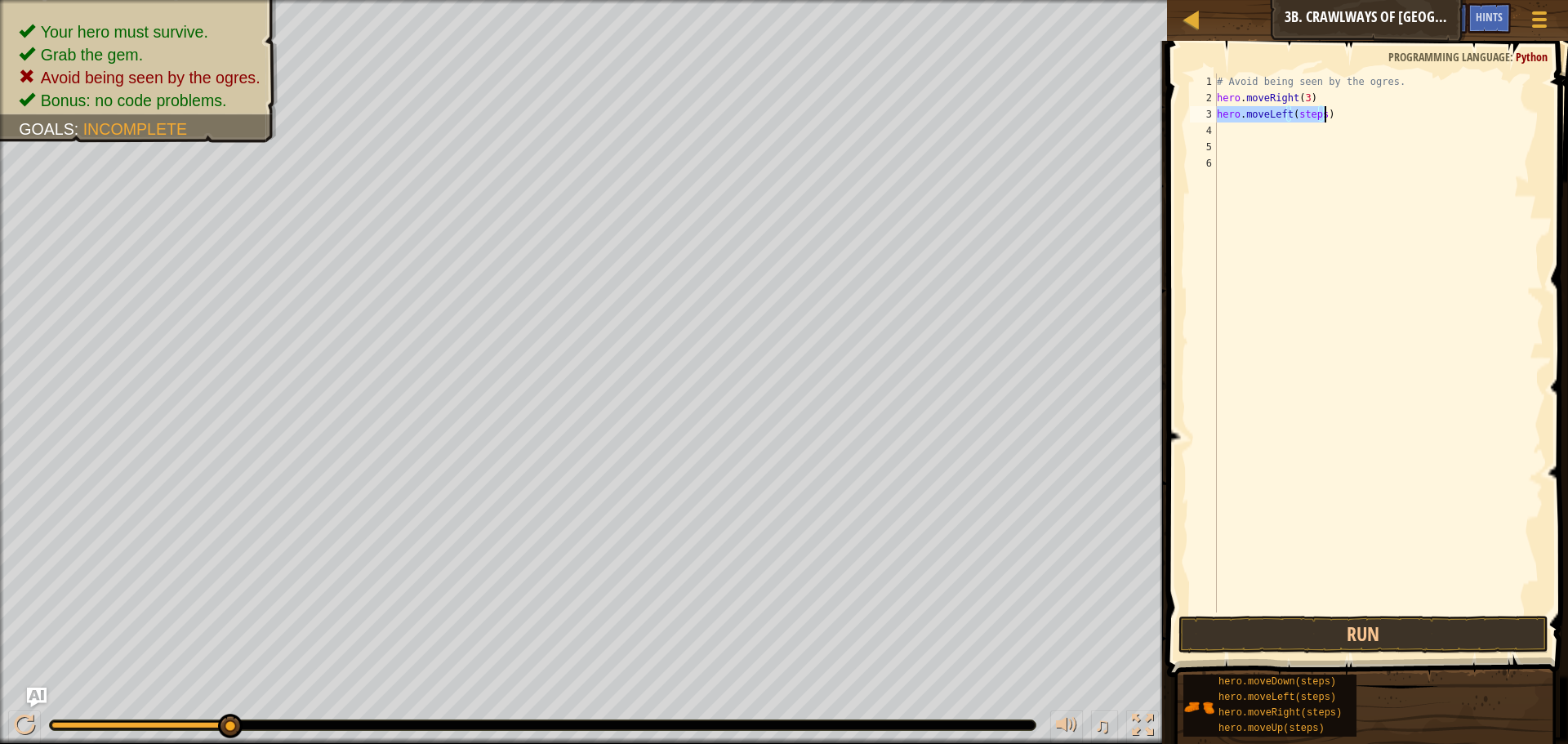
click at [1320, 114] on div "# Avoid being seen by the ogres. hero . moveRight ( 3 ) hero . moveLeft ( steps…" at bounding box center [1378, 343] width 330 height 539
click at [1331, 618] on button "Run" at bounding box center [1364, 634] width 370 height 37
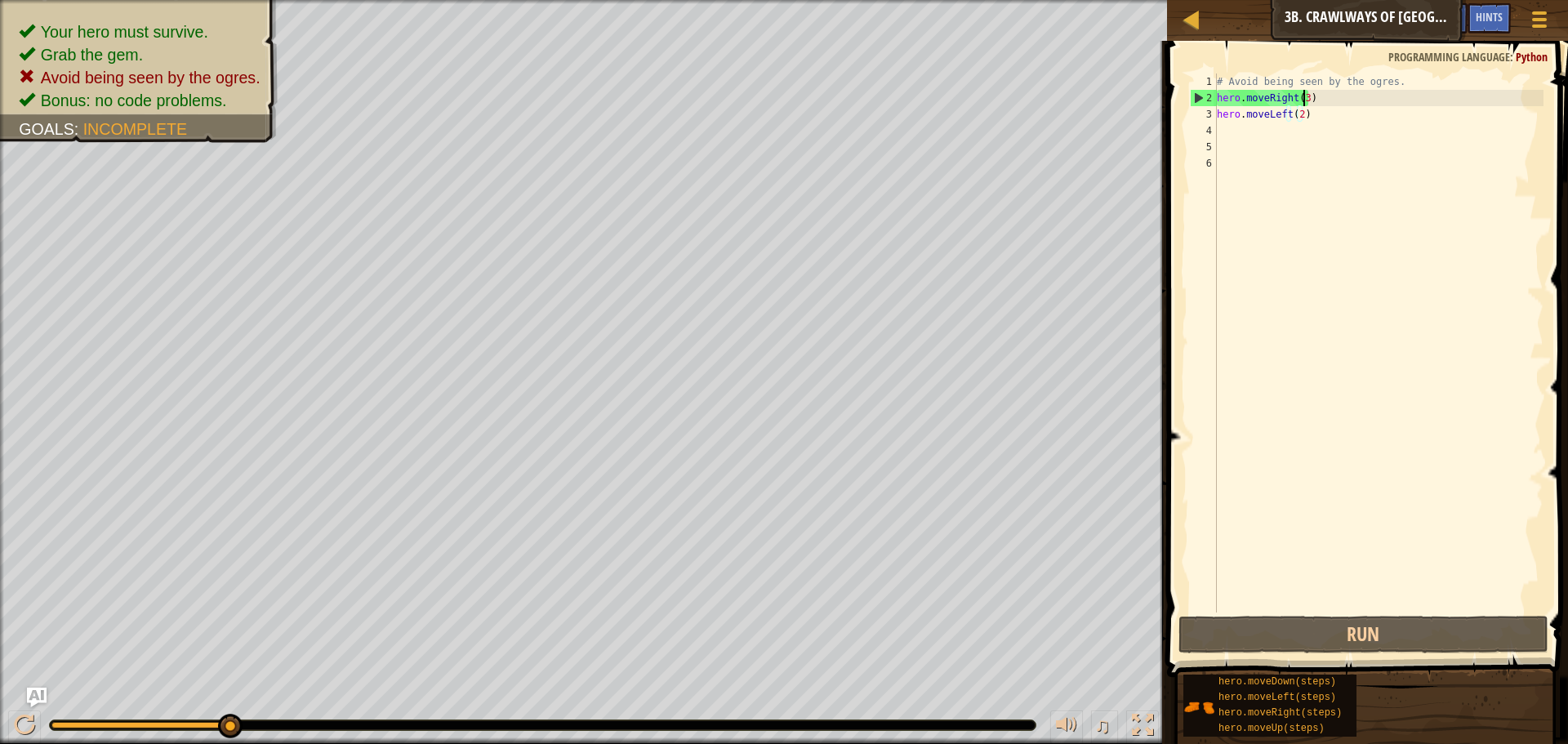
click at [1302, 98] on div "# Avoid being seen by the ogres. hero . moveRight ( 3 ) hero . moveLeft ( 2 )" at bounding box center [1378, 360] width 330 height 572
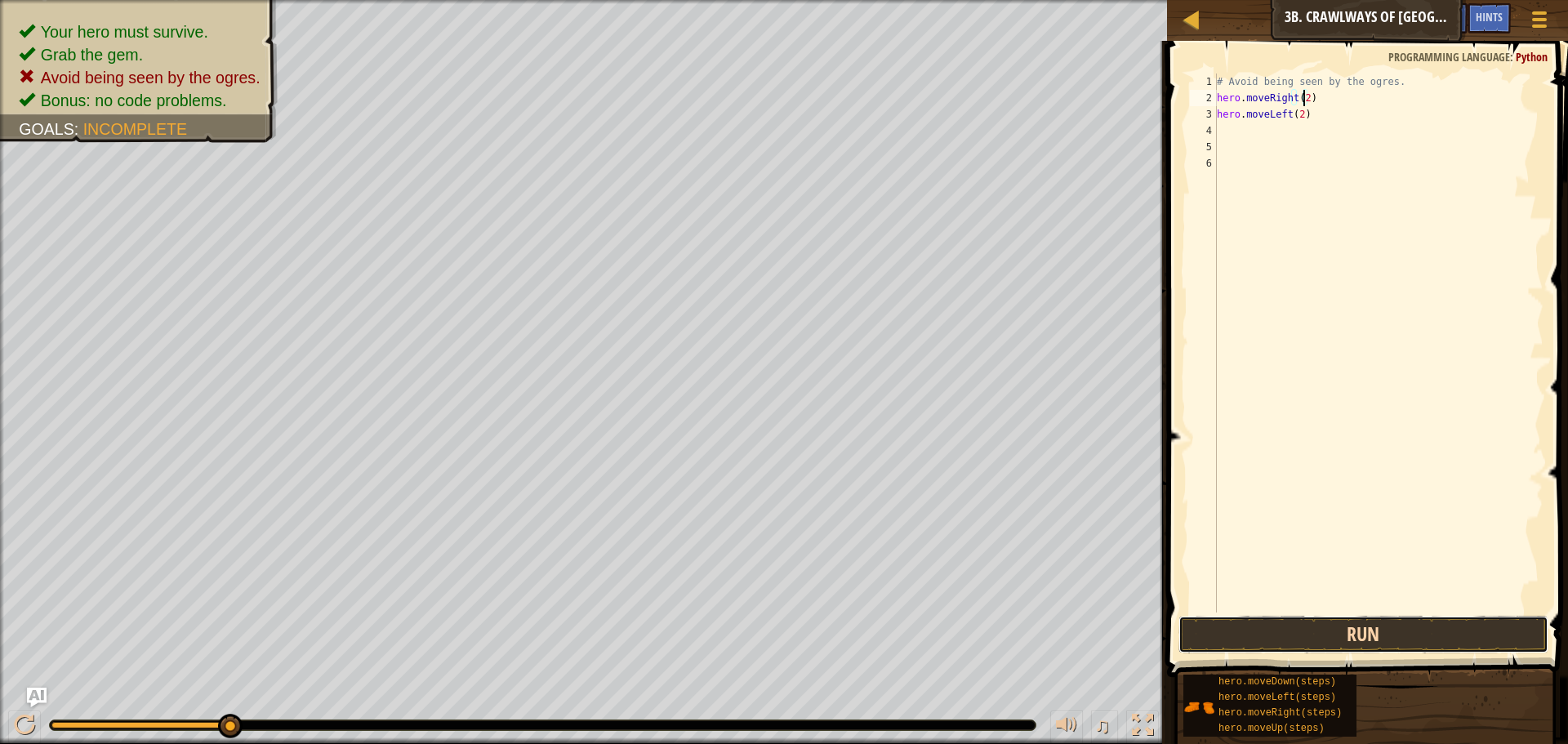
click at [1360, 626] on button "Run" at bounding box center [1364, 634] width 370 height 37
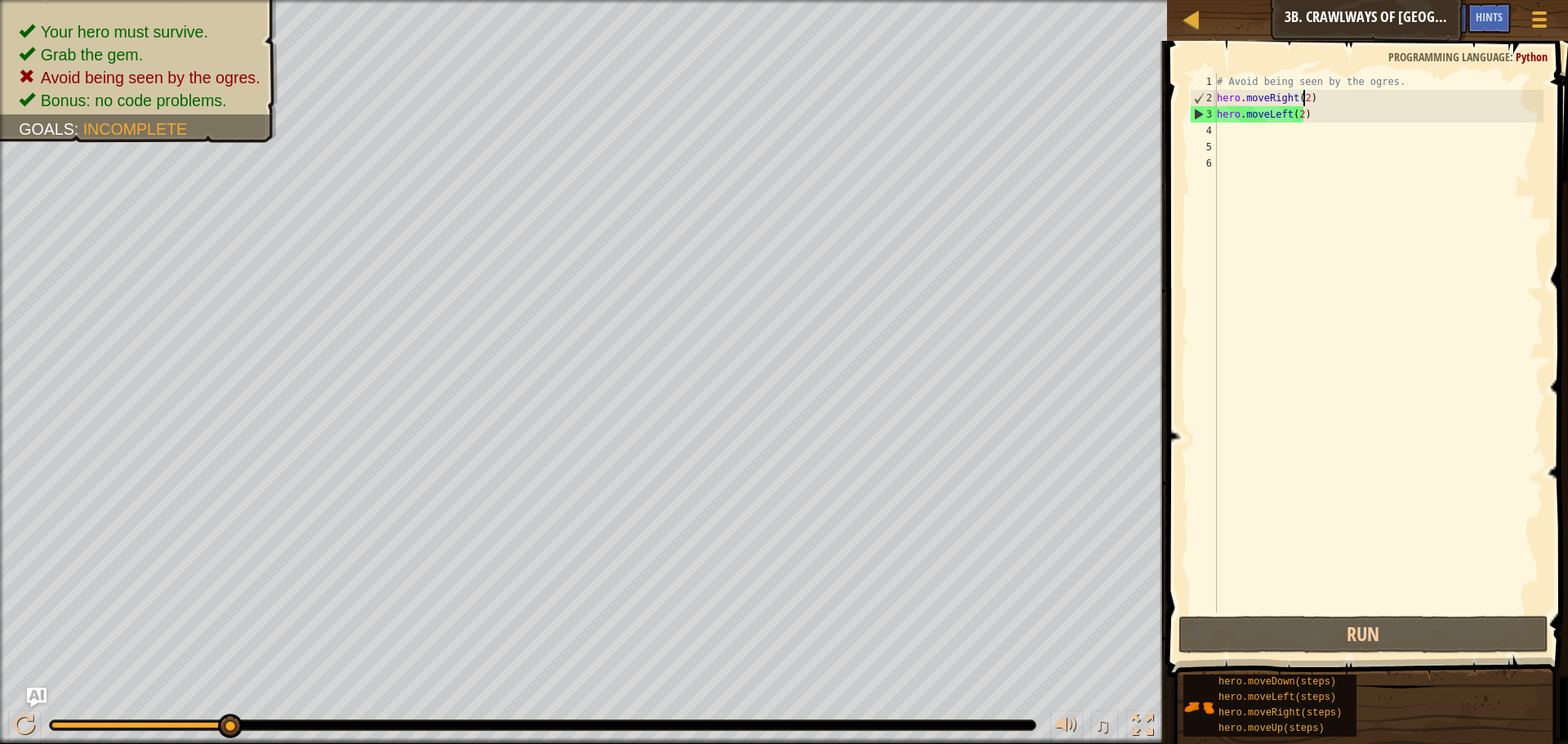
click at [1304, 115] on div "# Avoid being seen by the ogres. hero . moveRight ( 2 ) hero . moveLeft ( 2 )" at bounding box center [1378, 360] width 330 height 572
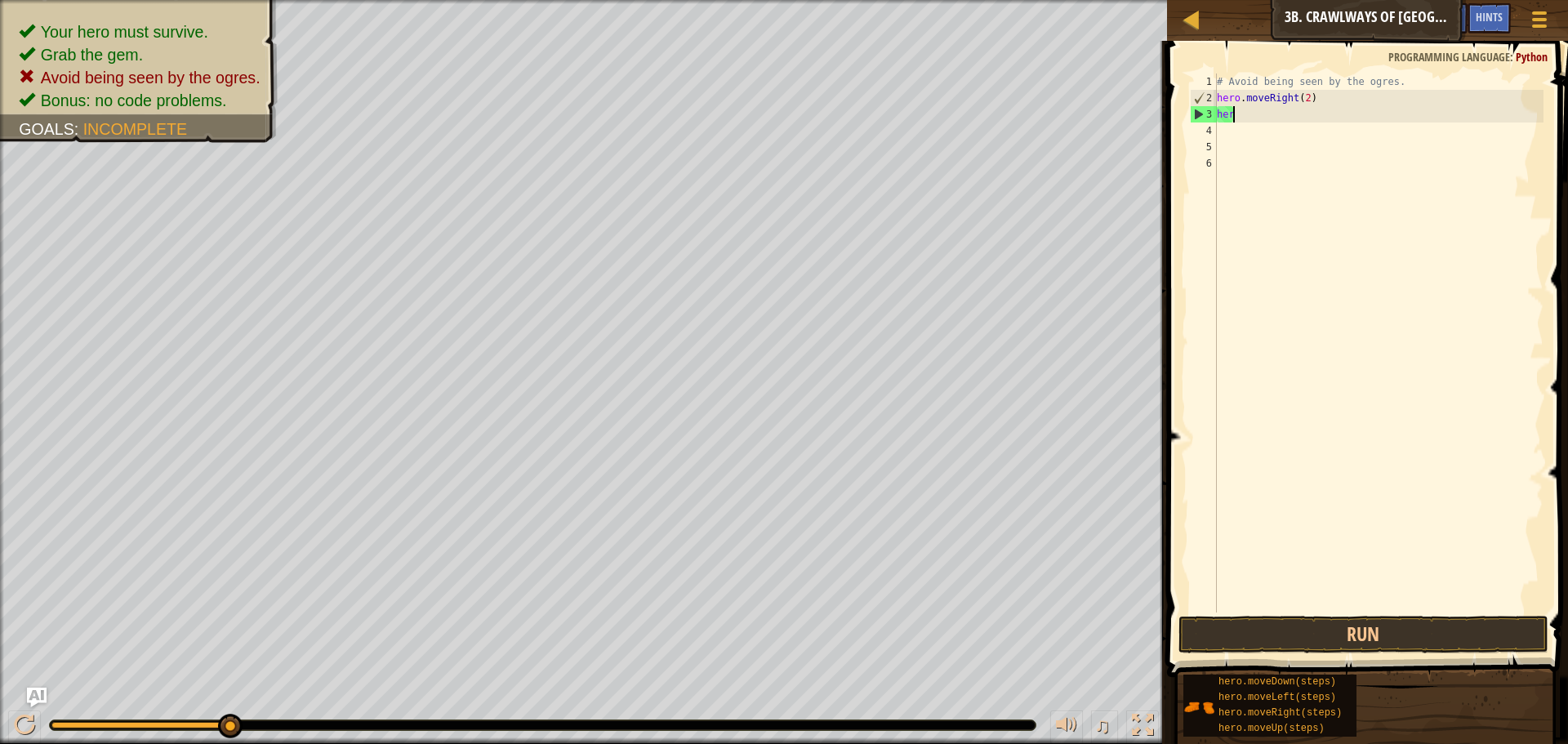
scroll to position [7, 0]
type textarea "h"
click at [1308, 99] on div "# Avoid being seen by the ogres. hero . moveRight ( 2 )" at bounding box center [1378, 360] width 330 height 572
click at [1406, 629] on button "Run" at bounding box center [1364, 634] width 370 height 37
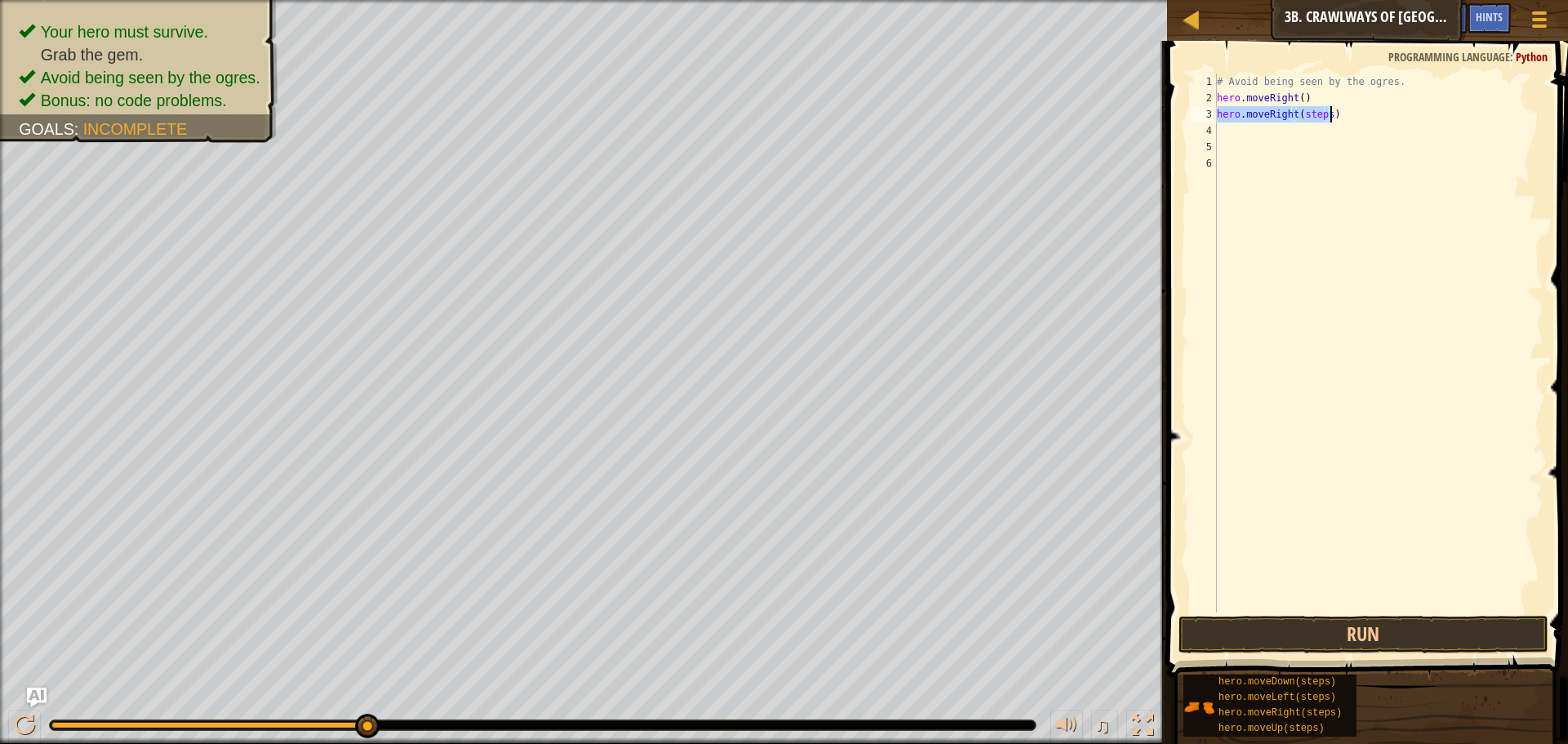
click at [1324, 110] on div "# Avoid being seen by the ogres. hero . moveRight ( ) hero . moveRight ( steps )" at bounding box center [1378, 343] width 330 height 539
click at [1324, 115] on div "# Avoid being seen by the ogres. hero . moveRight ( ) hero . moveRight ( steps )" at bounding box center [1378, 360] width 330 height 572
click at [1314, 115] on div "# Avoid being seen by the ogres. hero . moveRight ( ) hero . moveRight ( steps )" at bounding box center [1378, 360] width 330 height 572
type textarea "hero.moveRight()"
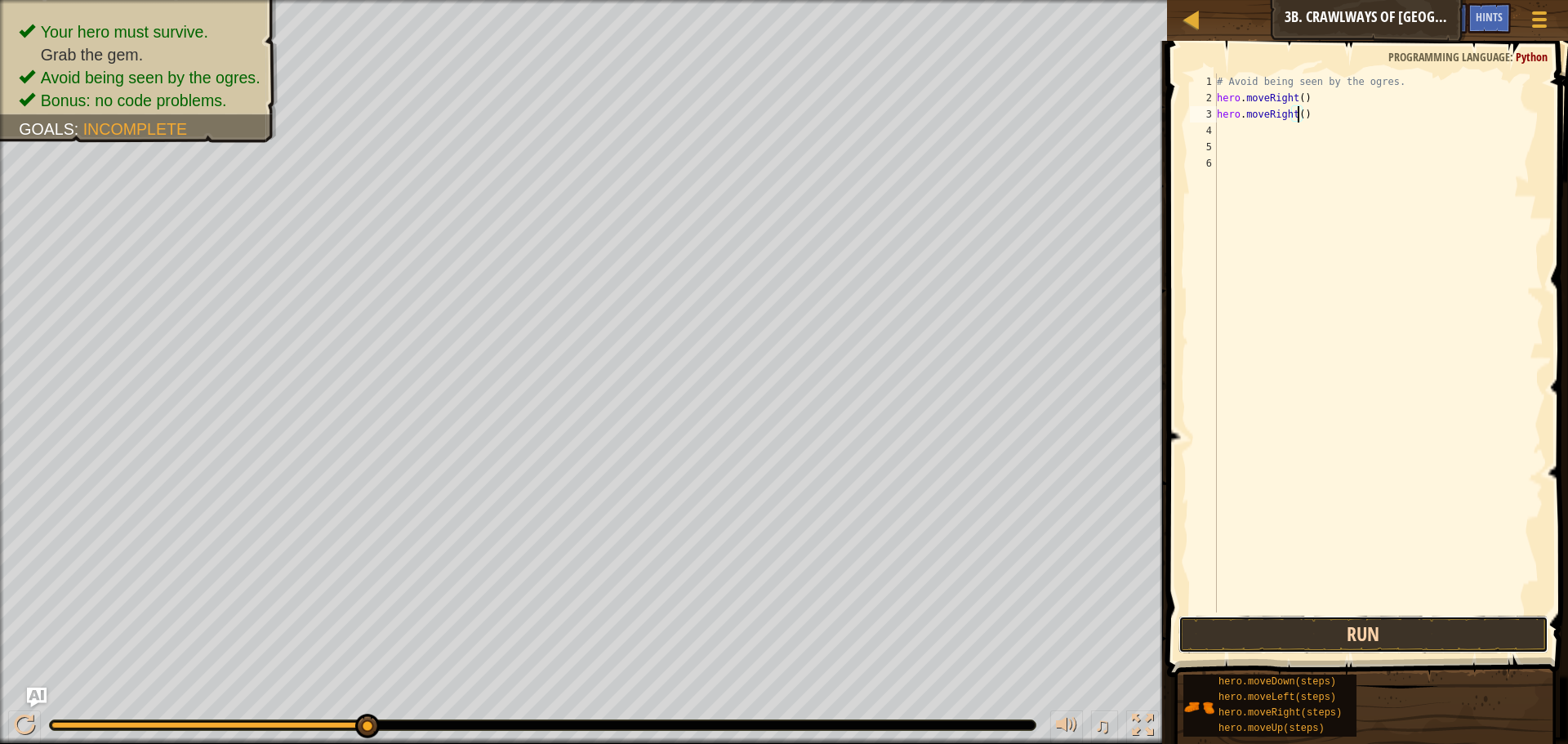
click at [1399, 624] on button "Run" at bounding box center [1364, 634] width 370 height 37
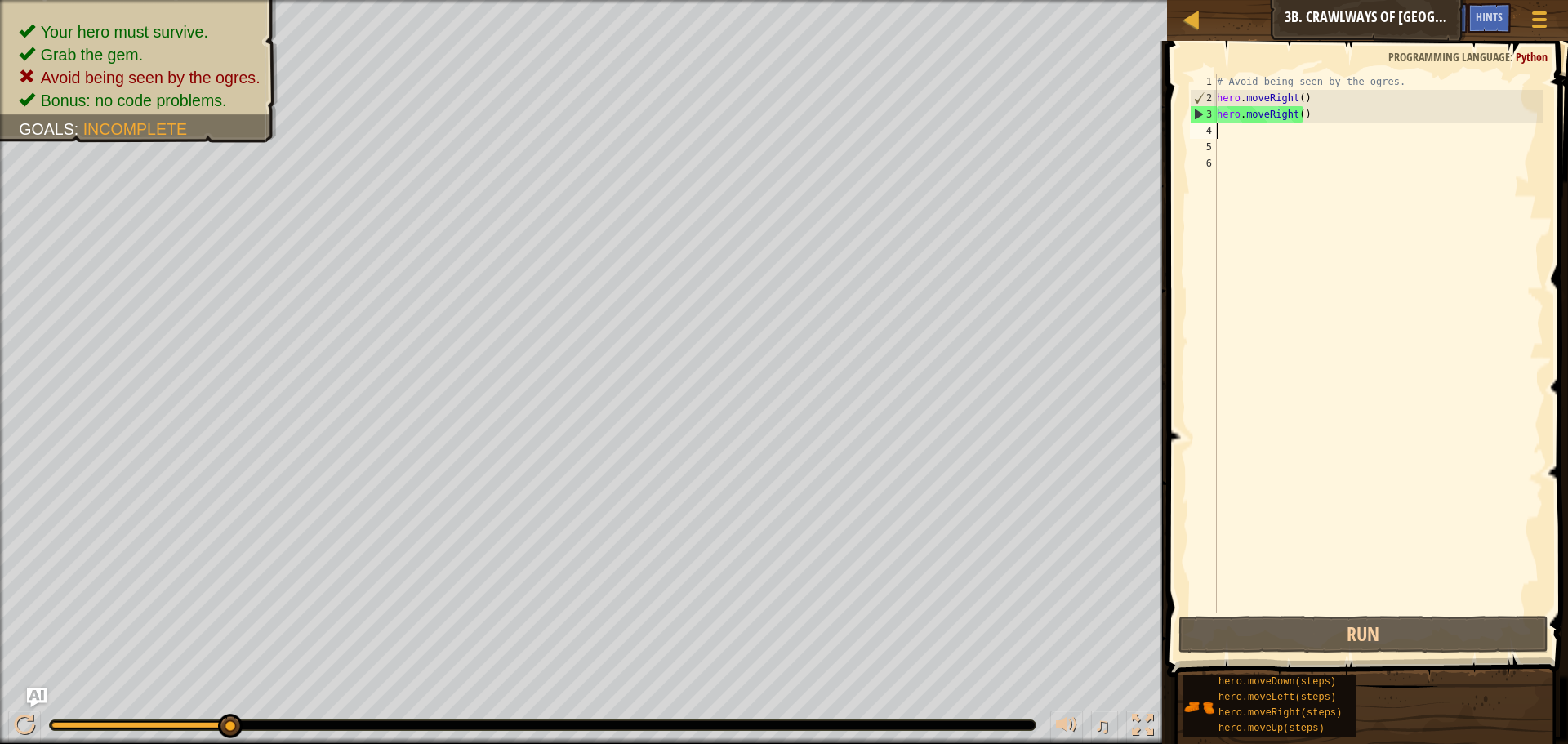
click at [1225, 135] on div "# Avoid being seen by the ogres. hero . moveRight ( ) hero . moveRight ( )" at bounding box center [1378, 360] width 330 height 572
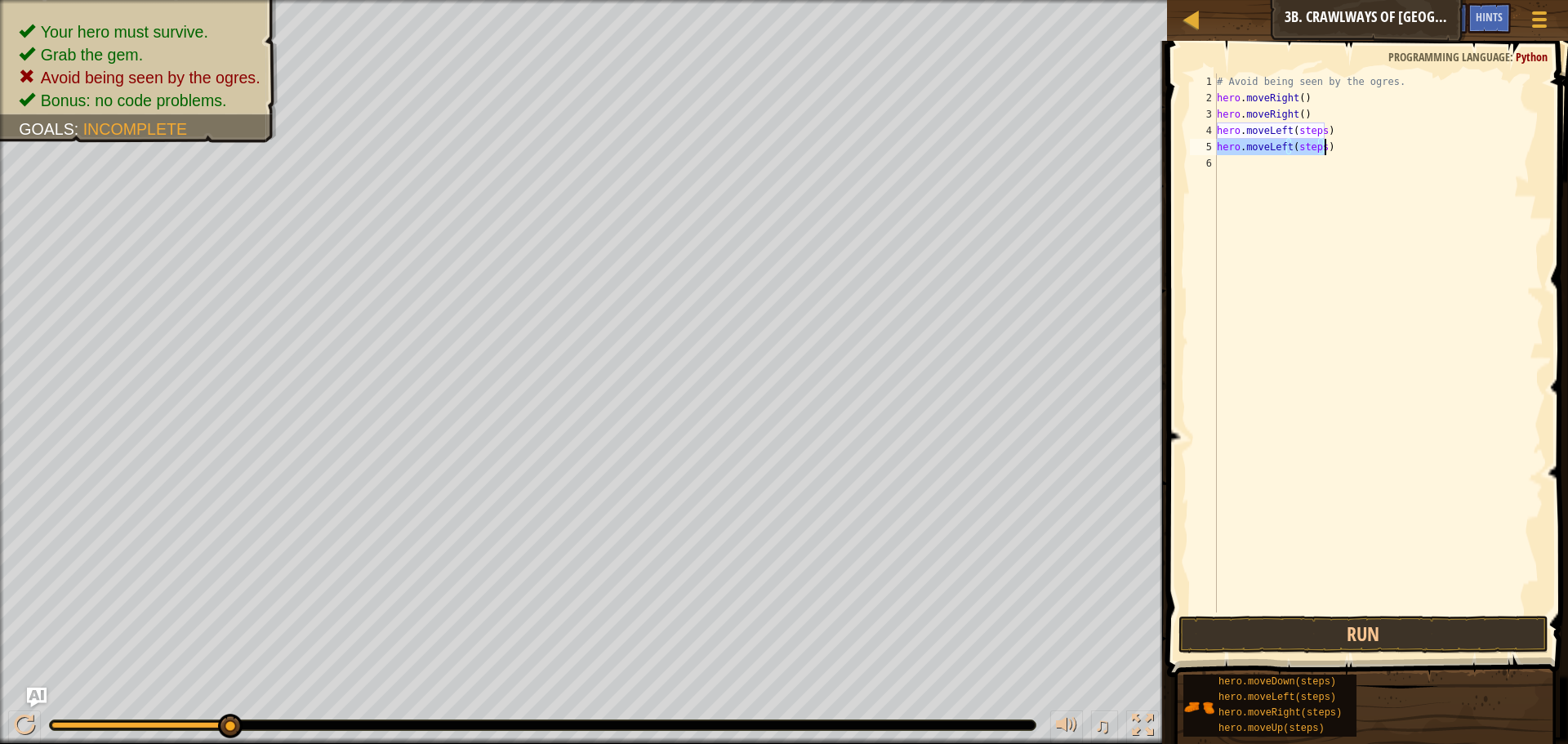
click at [1306, 141] on div "# Avoid being seen by the ogres. hero . moveRight ( ) hero . moveRight ( ) hero…" at bounding box center [1378, 343] width 330 height 539
click at [1306, 143] on div "# Avoid being seen by the ogres. hero . moveRight ( ) hero . moveRight ( ) hero…" at bounding box center [1378, 360] width 330 height 572
click at [1305, 126] on div "# Avoid being seen by the ogres. hero . moveRight ( ) hero . moveRight ( ) hero…" at bounding box center [1378, 360] width 330 height 572
drag, startPoint x: 1379, startPoint y: 630, endPoint x: 1378, endPoint y: 605, distance: 25.0
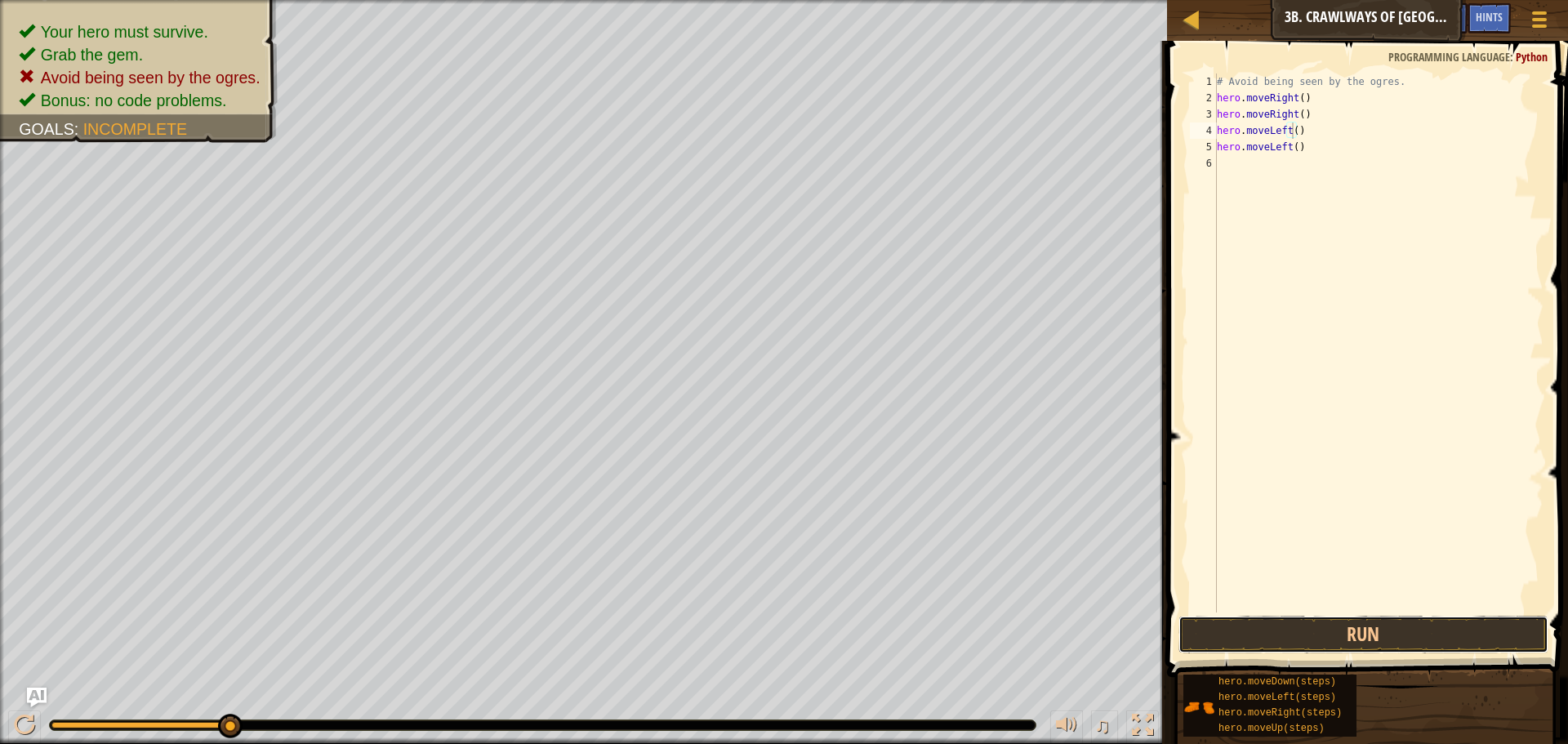
click at [1380, 621] on button "Run" at bounding box center [1364, 634] width 370 height 37
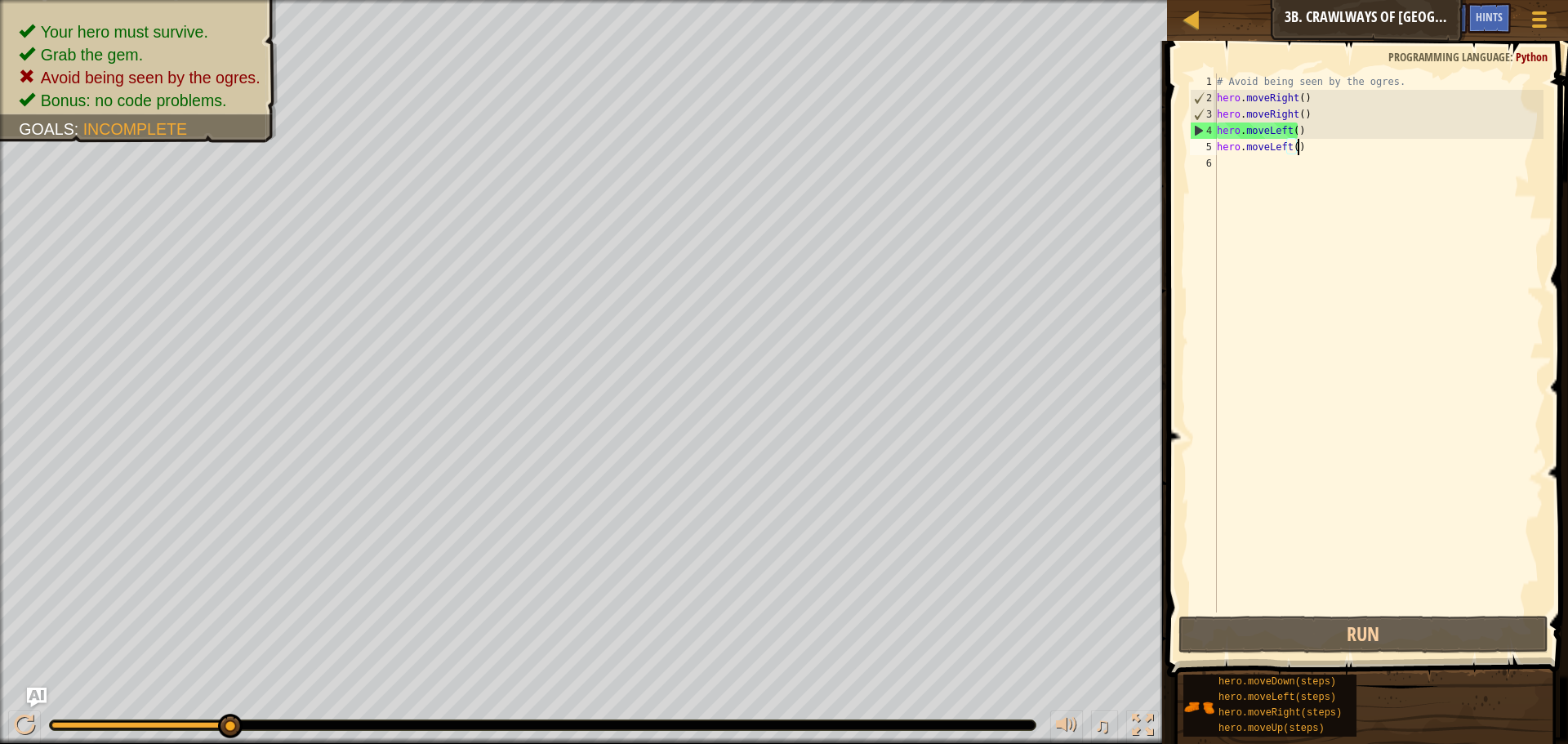
click at [1312, 154] on div "# Avoid being seen by the ogres. hero . moveRight ( ) hero . moveRight ( ) hero…" at bounding box center [1378, 360] width 330 height 572
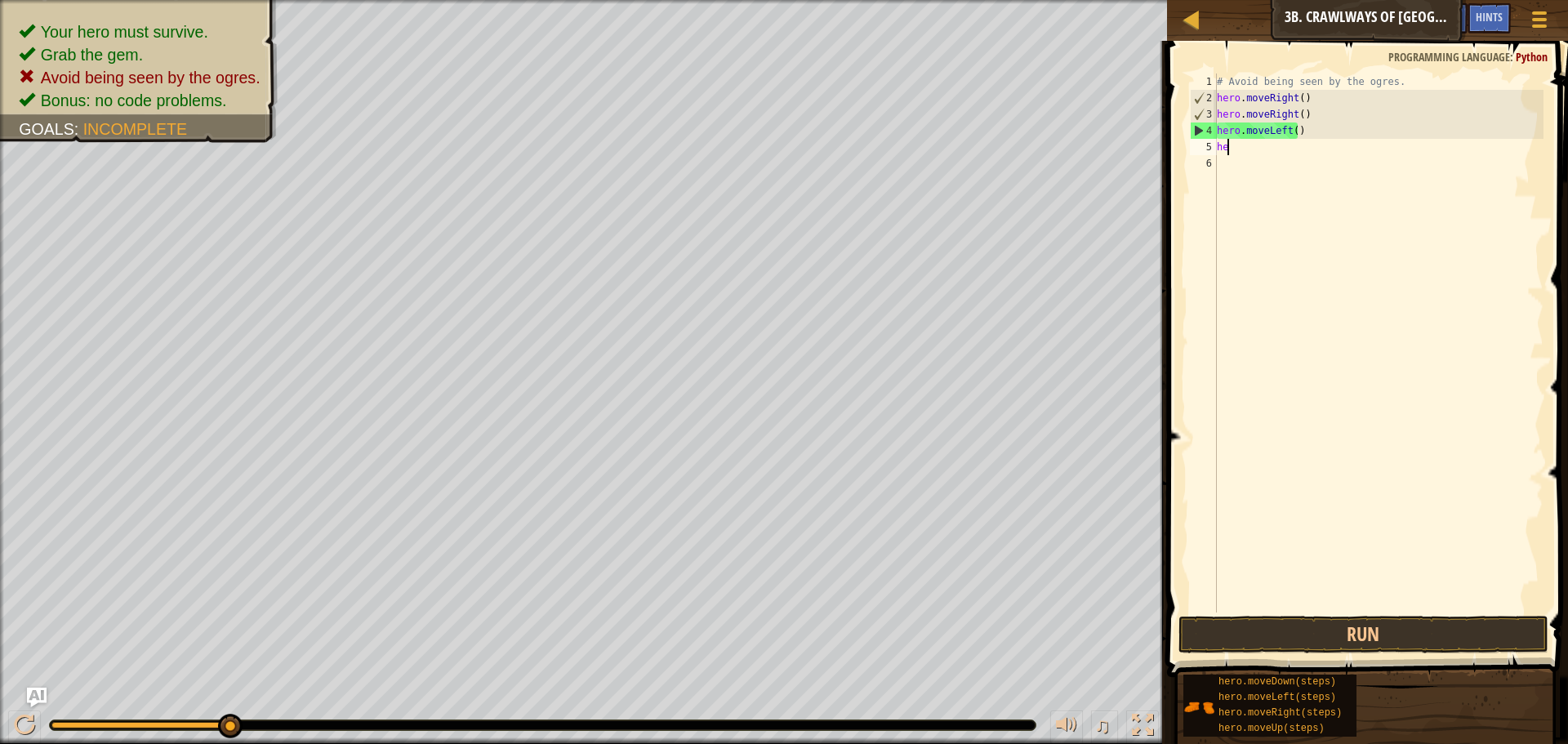
type textarea "h"
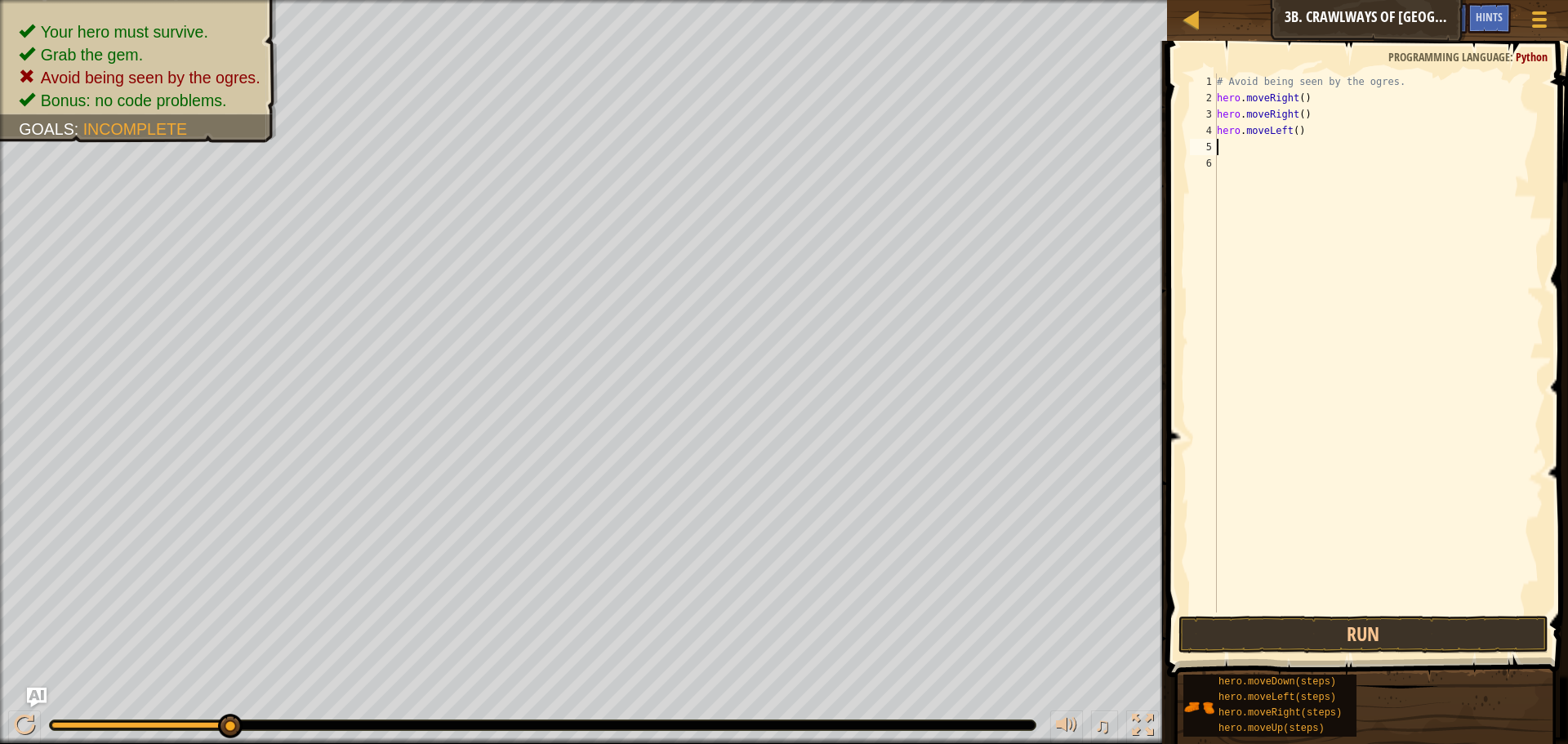
click at [1302, 130] on div "# Avoid being seen by the ogres. hero . moveRight ( ) hero . moveRight ( ) hero…" at bounding box center [1378, 360] width 330 height 572
type textarea "h"
click at [1308, 108] on div "# Avoid being seen by the ogres. hero . moveRight ( ) hero . moveRight ( )" at bounding box center [1378, 360] width 330 height 572
type textarea "h"
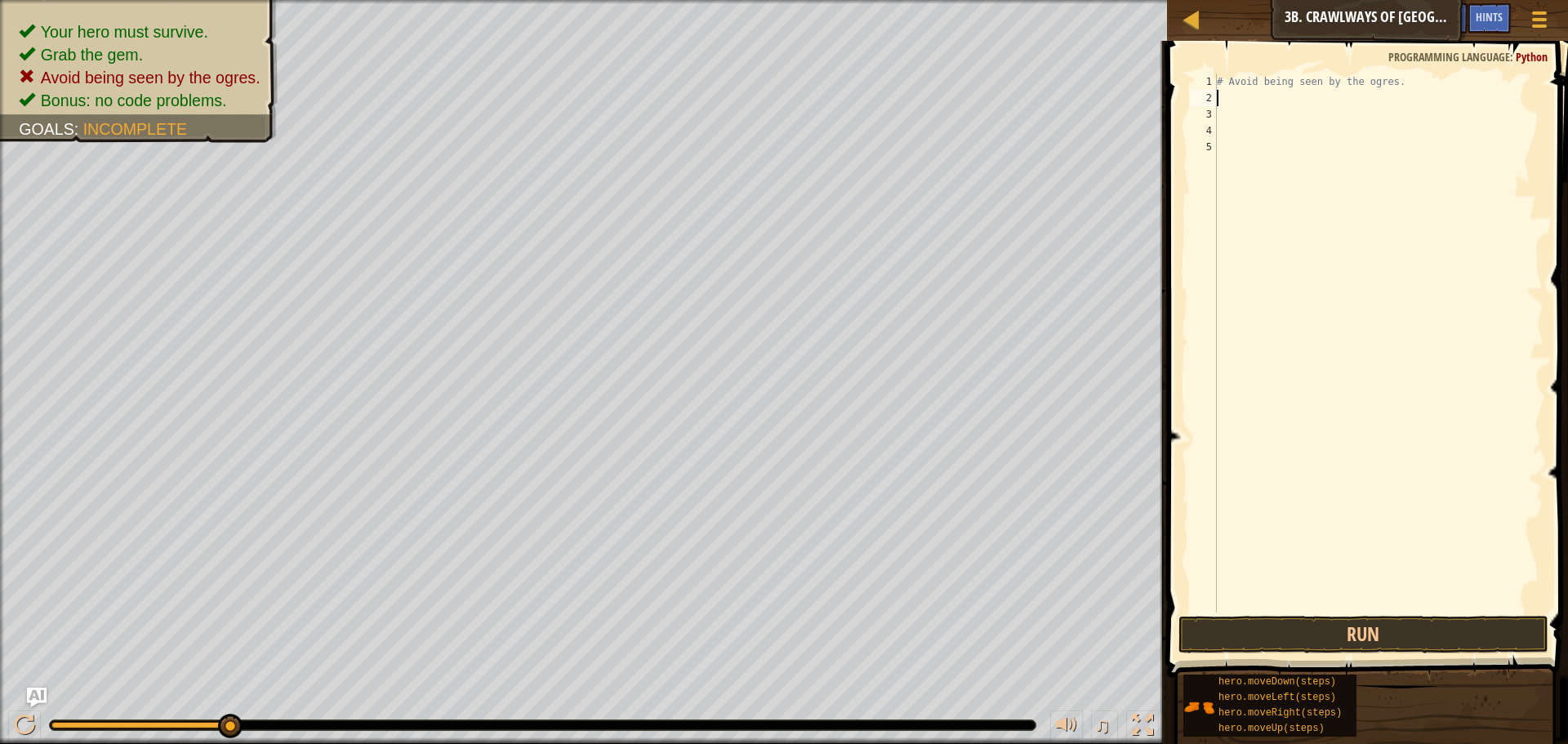
type textarea "H"
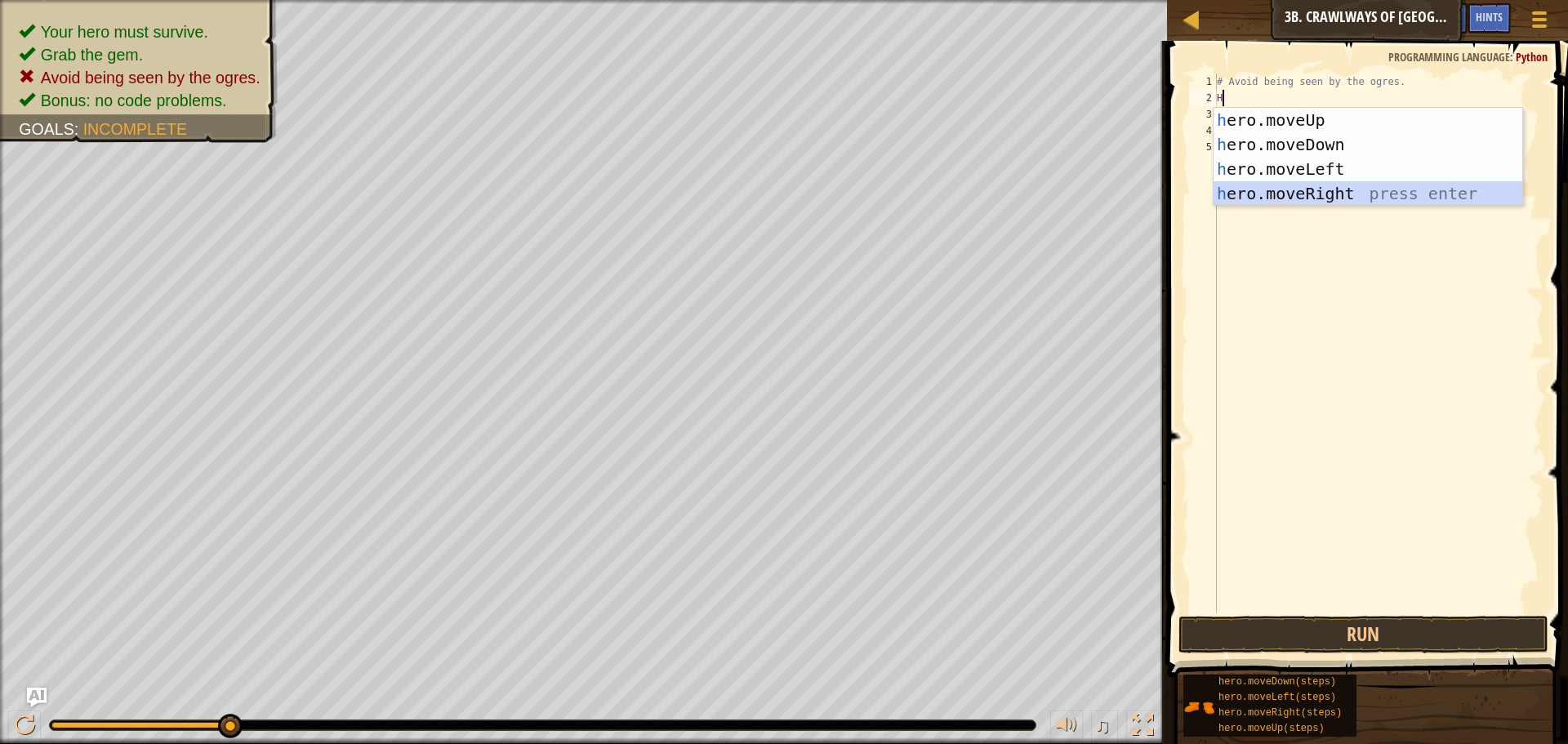
click at [1356, 186] on div "h ero.moveUp press enter h ero.moveDown press enter h ero.moveLeft press enter …" at bounding box center [1368, 181] width 309 height 147
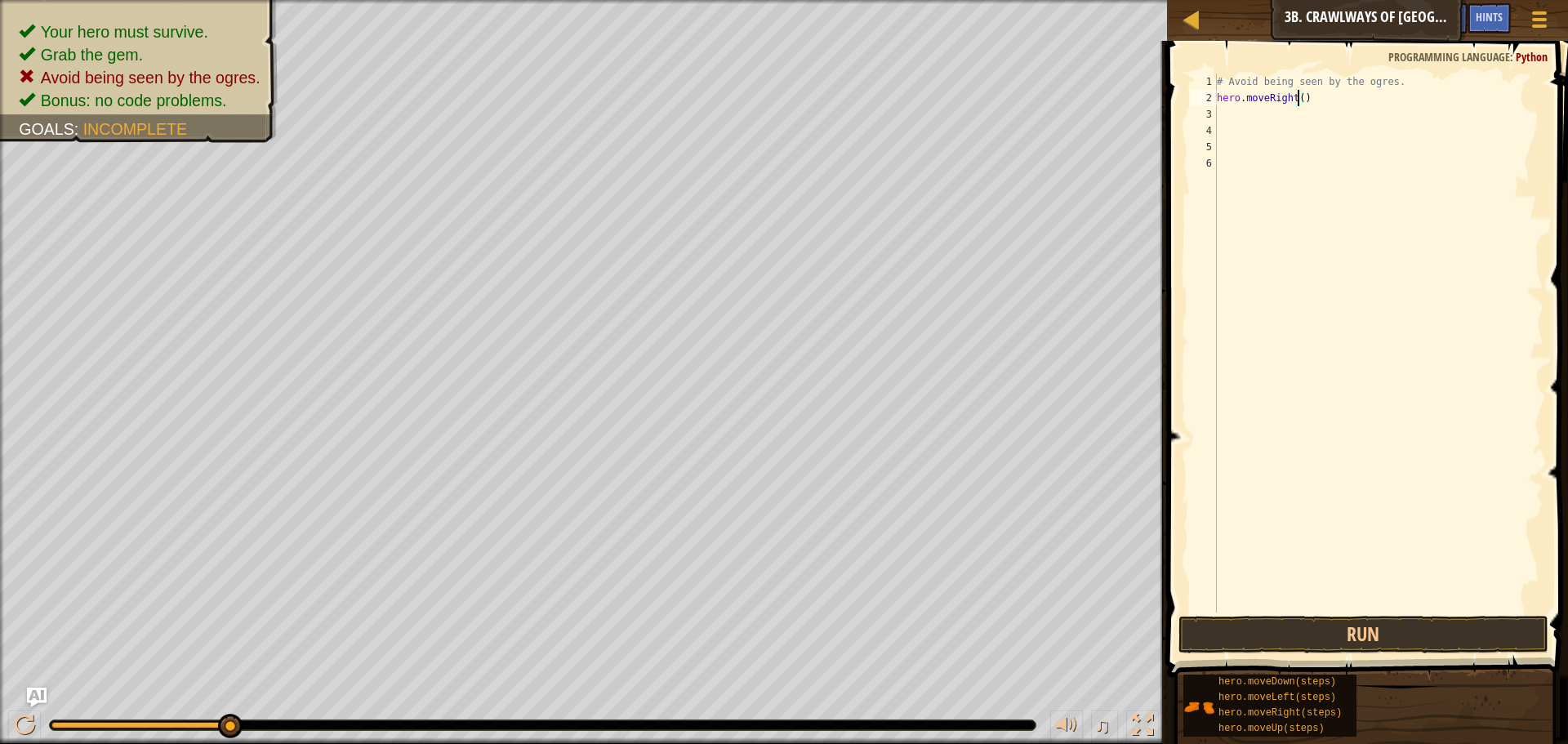
click at [1297, 96] on div "# Avoid being seen by the ogres. hero . moveRight ( )" at bounding box center [1378, 360] width 330 height 572
type textarea "hero.moveRight(2)"
click at [1229, 113] on div "# Avoid being seen by the ogres. hero . moveRight ( 2 )" at bounding box center [1378, 360] width 330 height 572
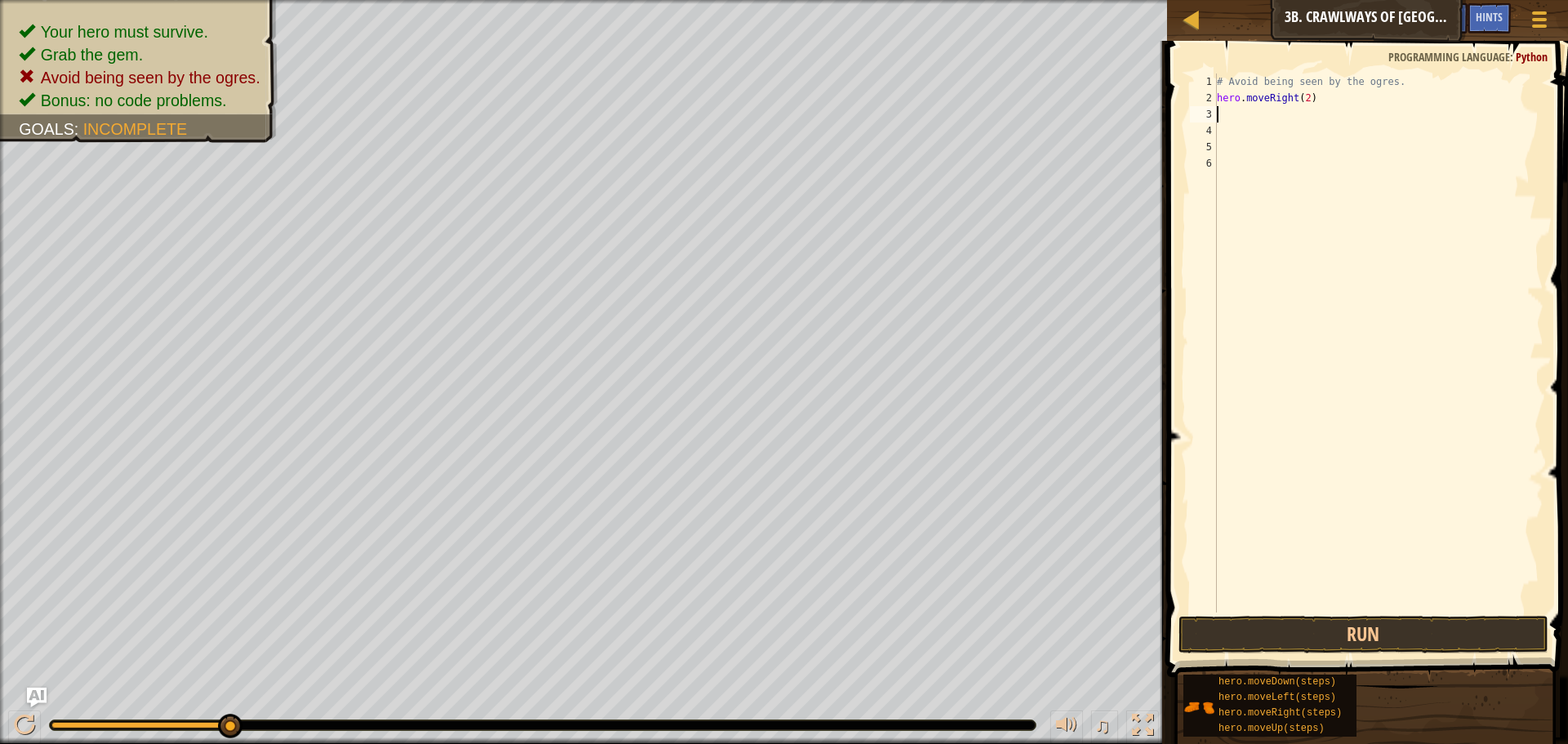
type textarea "H"
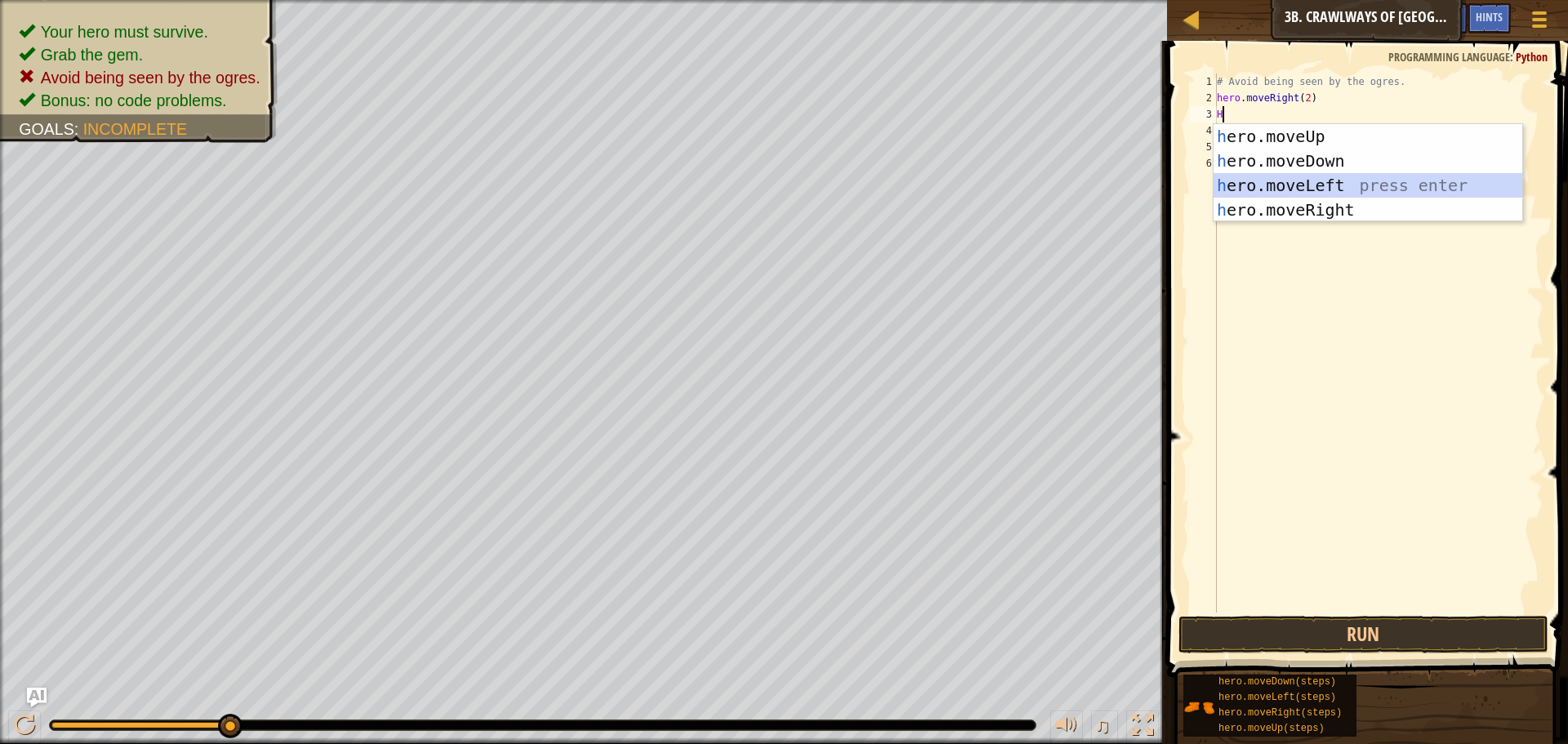
click at [1245, 186] on div "h ero.moveUp press enter h ero.moveDown press enter h ero.moveLeft press enter …" at bounding box center [1368, 198] width 309 height 147
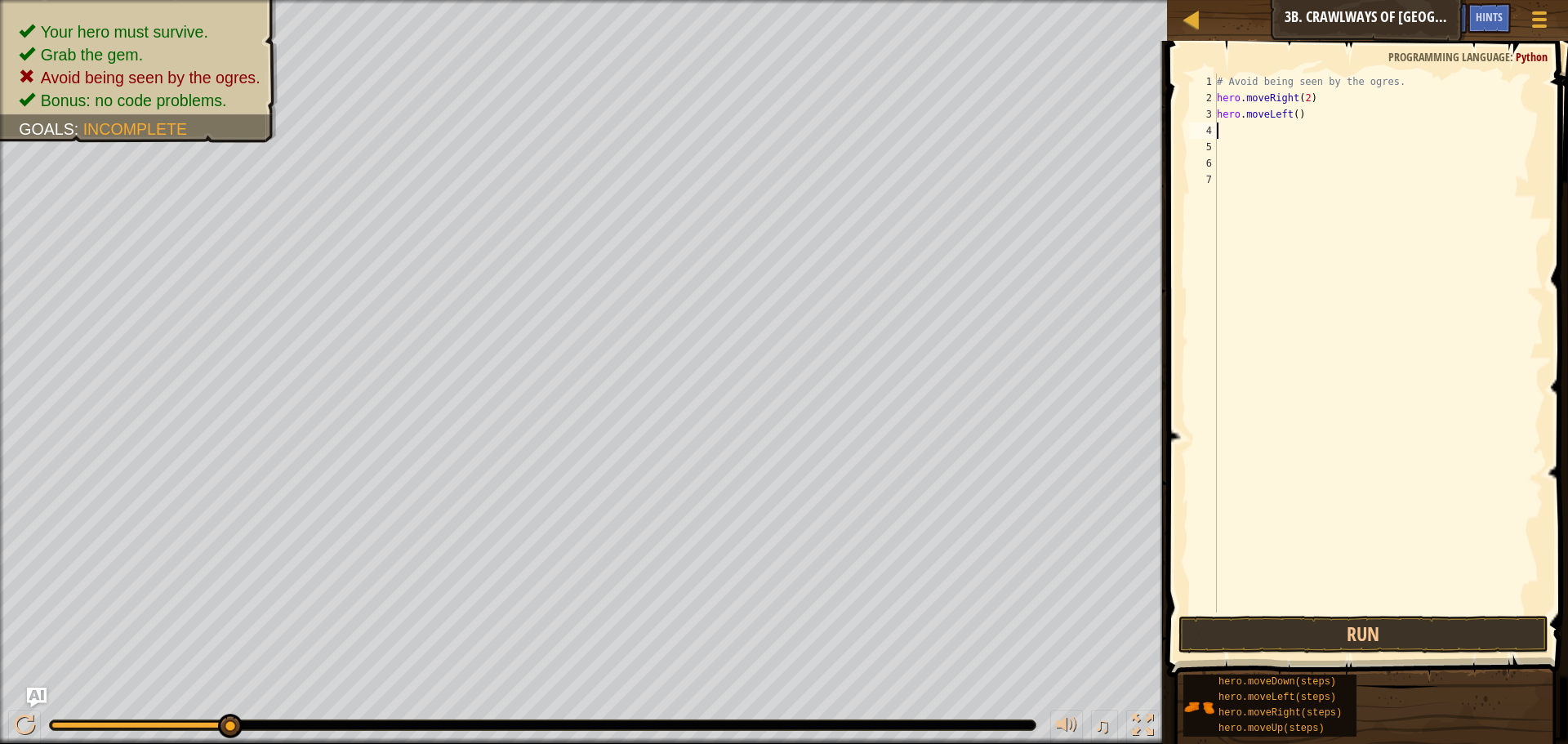
type textarea "H"
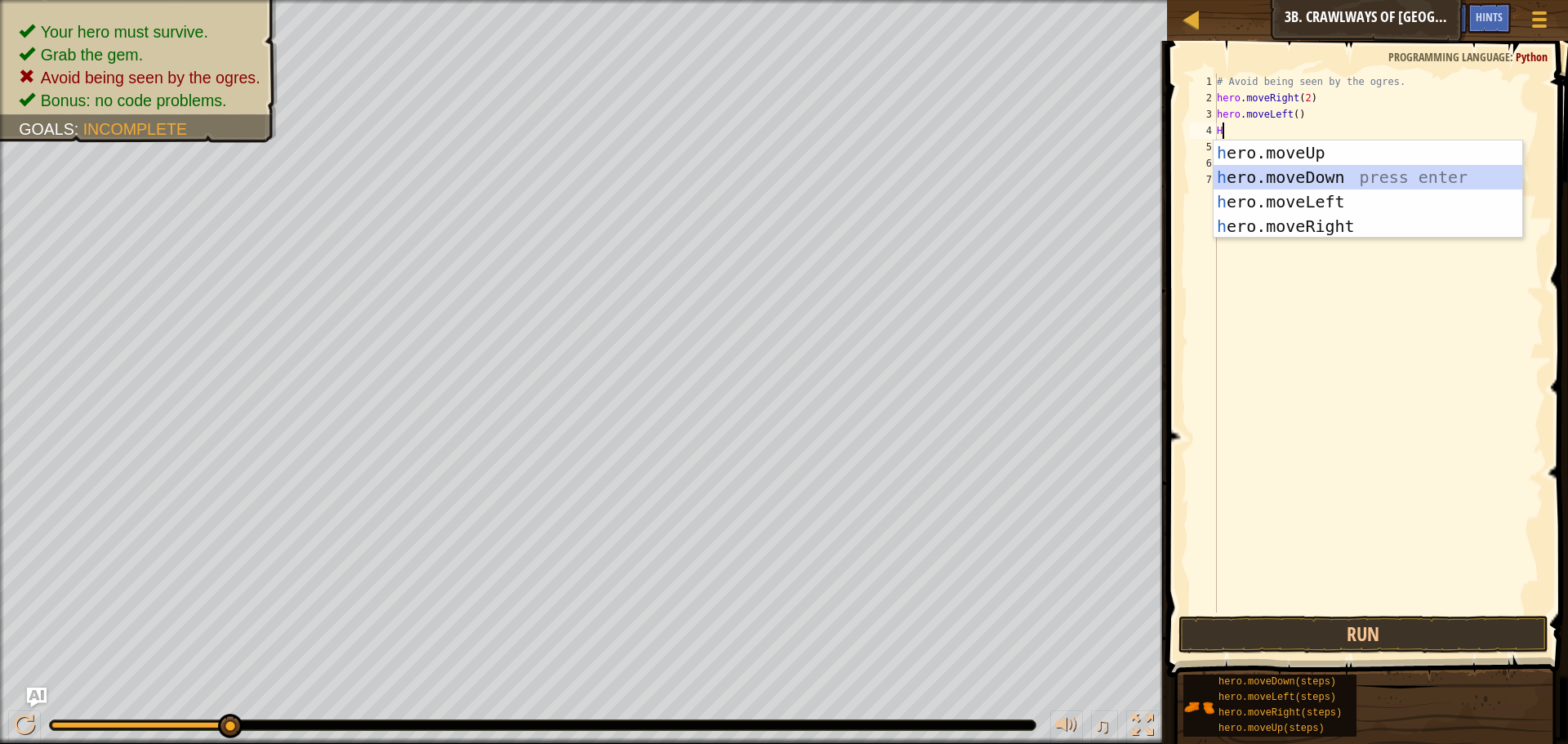
click at [1258, 179] on div "h ero.moveUp press enter h ero.moveDown press enter h ero.moveLeft press enter …" at bounding box center [1368, 213] width 309 height 147
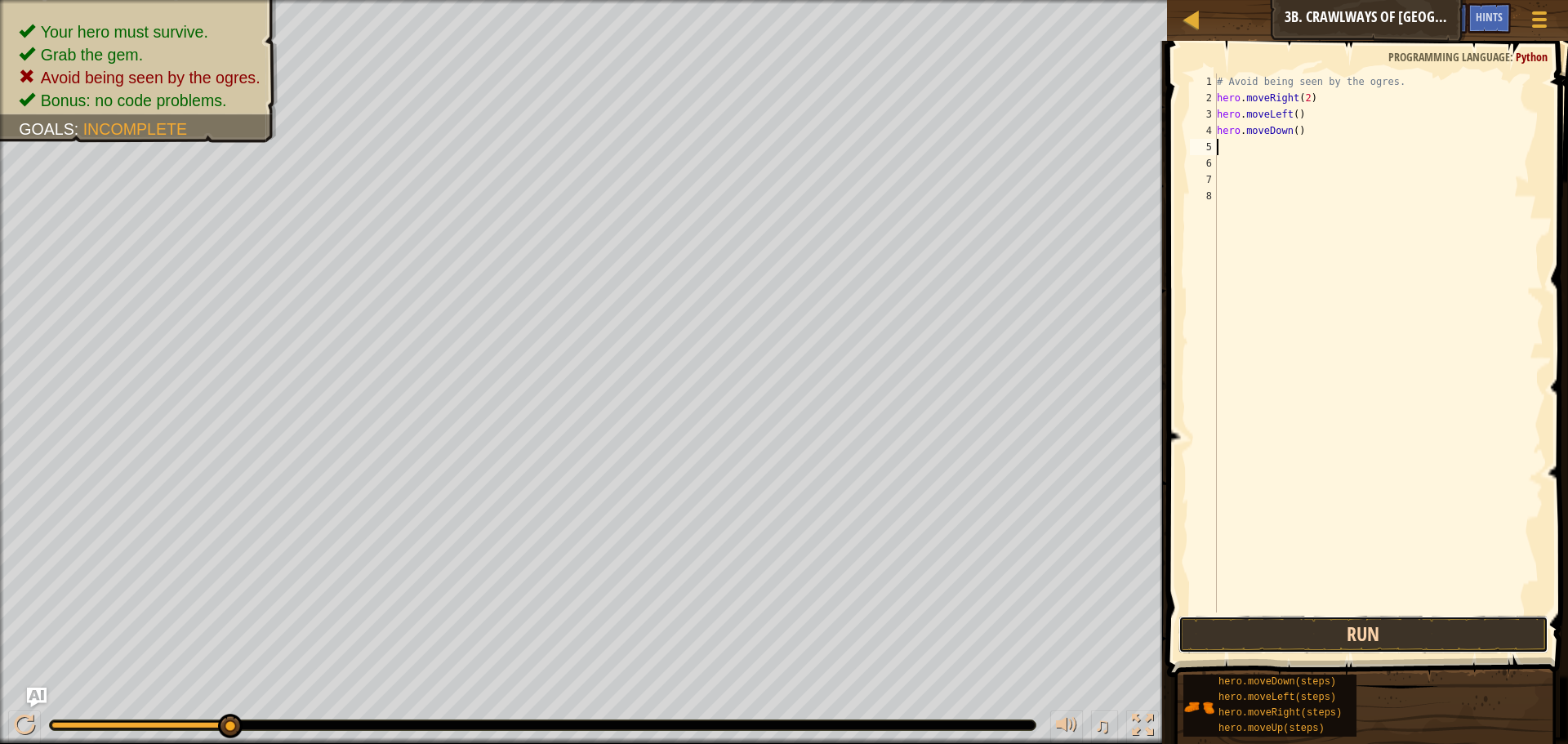
click at [1372, 640] on button "Run" at bounding box center [1364, 634] width 370 height 37
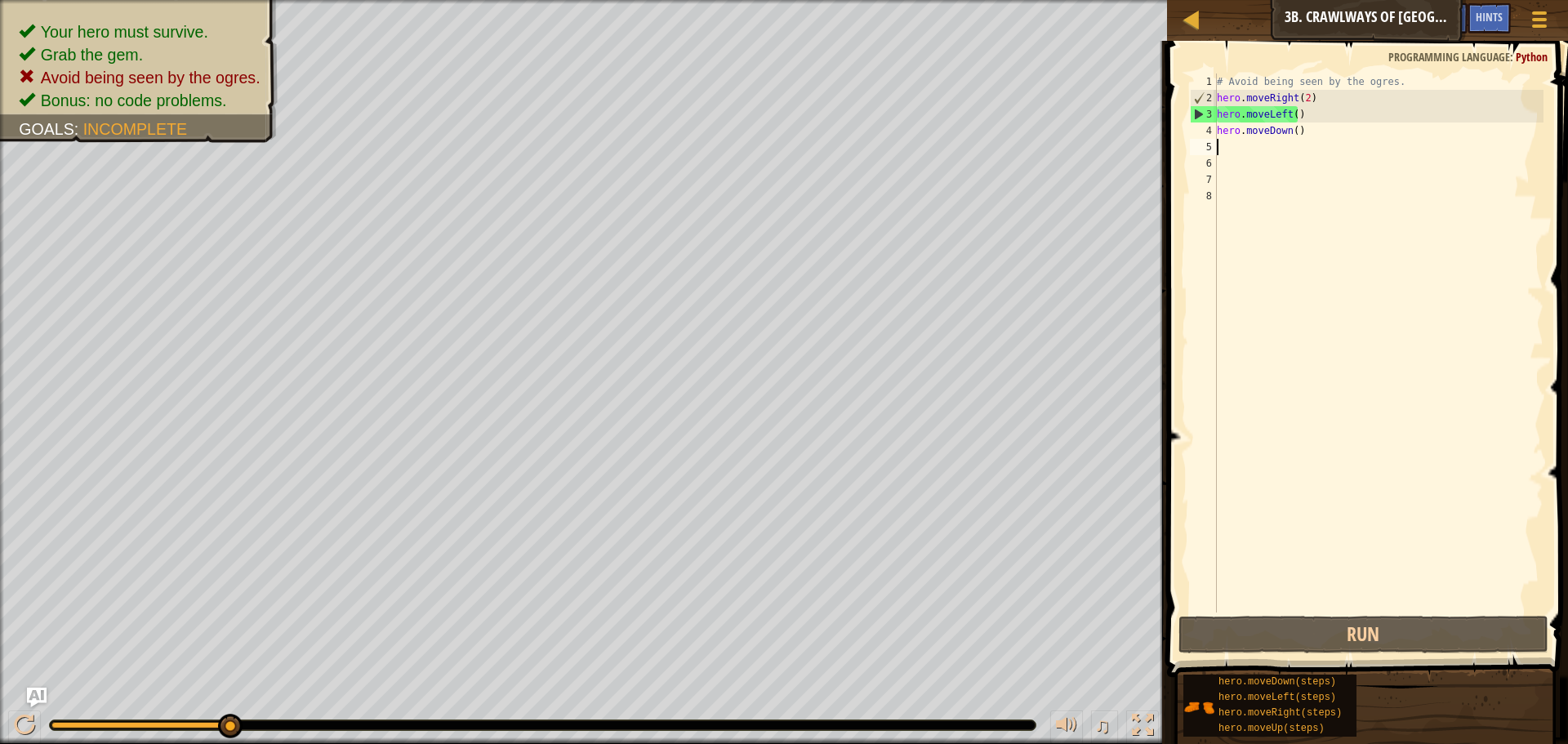
click at [1300, 100] on div "# Avoid being seen by the ogres. hero . moveRight ( 2 ) hero . moveLeft ( ) her…" at bounding box center [1378, 360] width 330 height 572
click at [1302, 97] on div "# Avoid being seen by the ogres. hero . moveRight ( 2 ) hero . moveLeft ( ) her…" at bounding box center [1378, 360] width 330 height 572
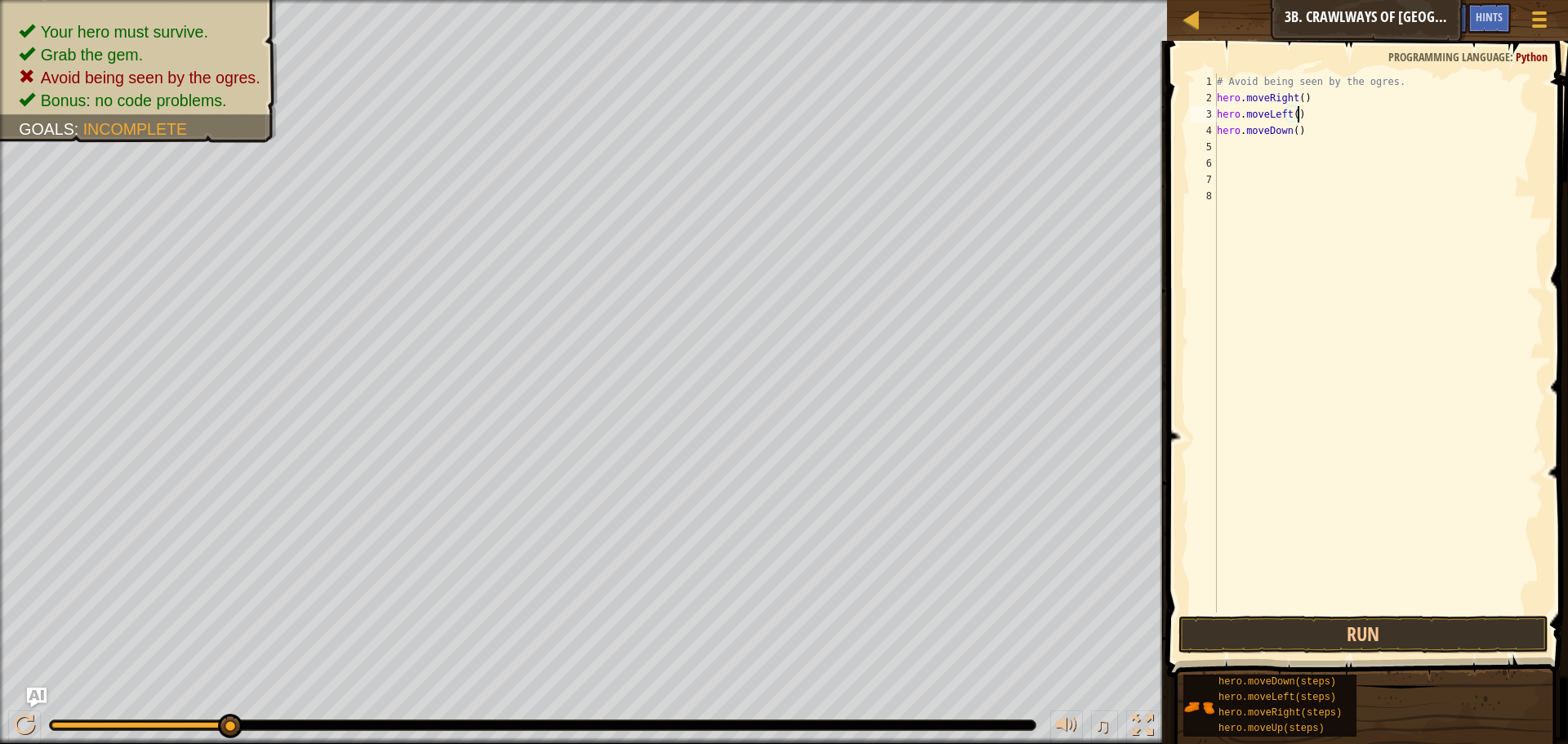
click at [1297, 125] on div "# Avoid being seen by the ogres. hero . moveRight ( ) hero . moveLeft ( ) hero …" at bounding box center [1378, 360] width 330 height 572
type textarea "hero.moveLeft()"
click at [1222, 123] on div "# Avoid being seen by the ogres. hero . moveRight ( ) hero . moveLeft ( )" at bounding box center [1378, 360] width 330 height 572
type textarea "H"
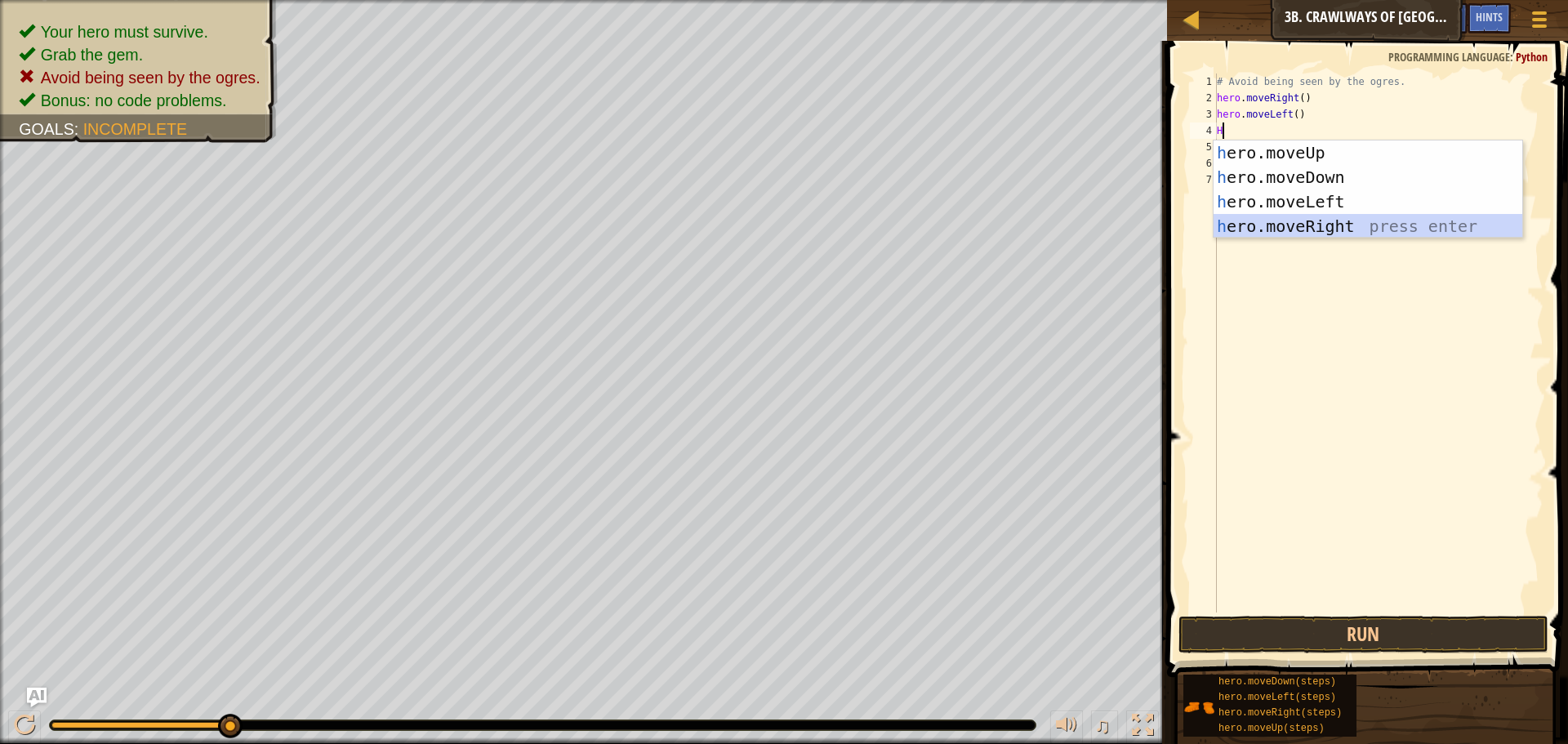
click at [1341, 221] on div "h ero.moveUp press enter h ero.moveDown press enter h ero.moveLeft press enter …" at bounding box center [1368, 213] width 309 height 147
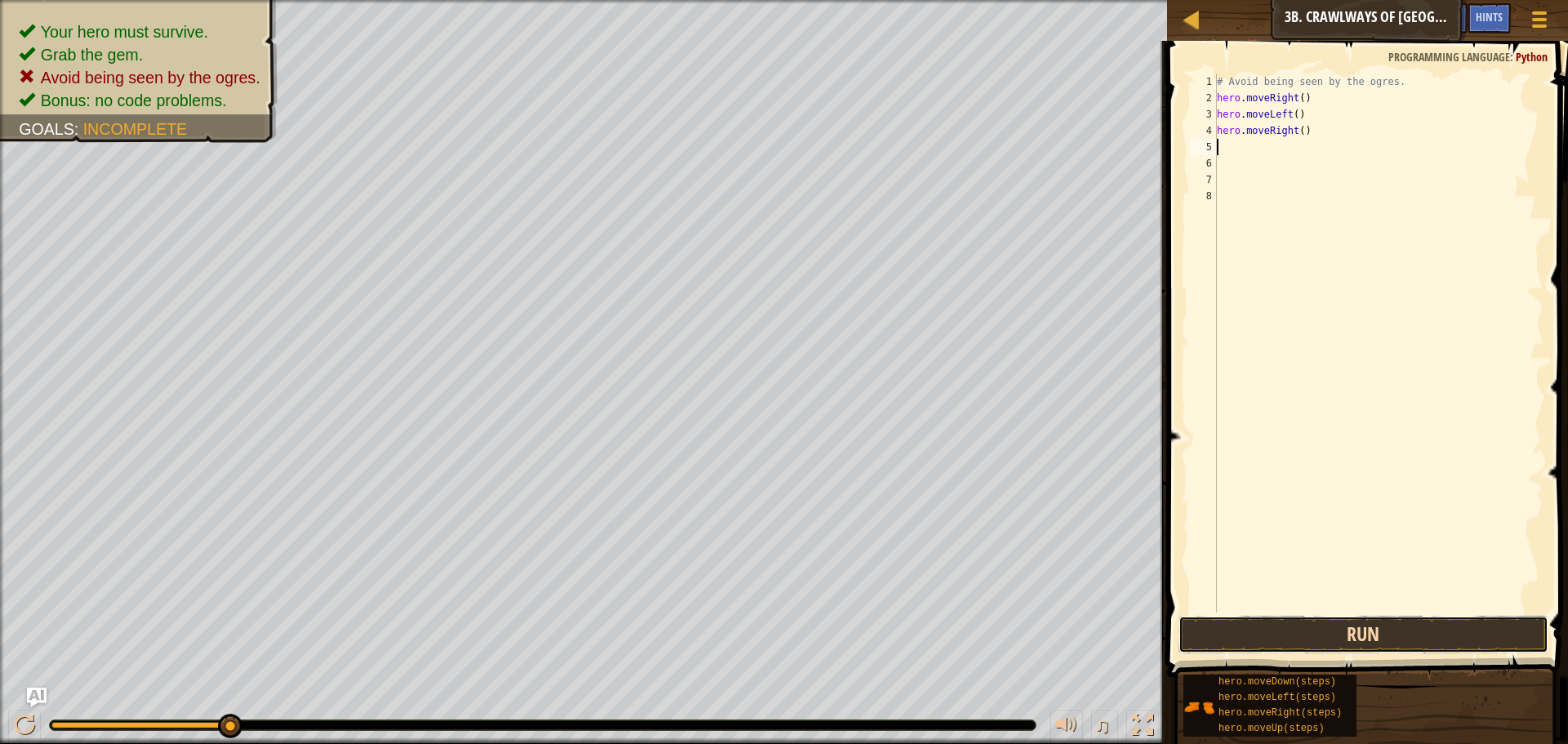
click at [1448, 628] on button "Run" at bounding box center [1364, 634] width 370 height 37
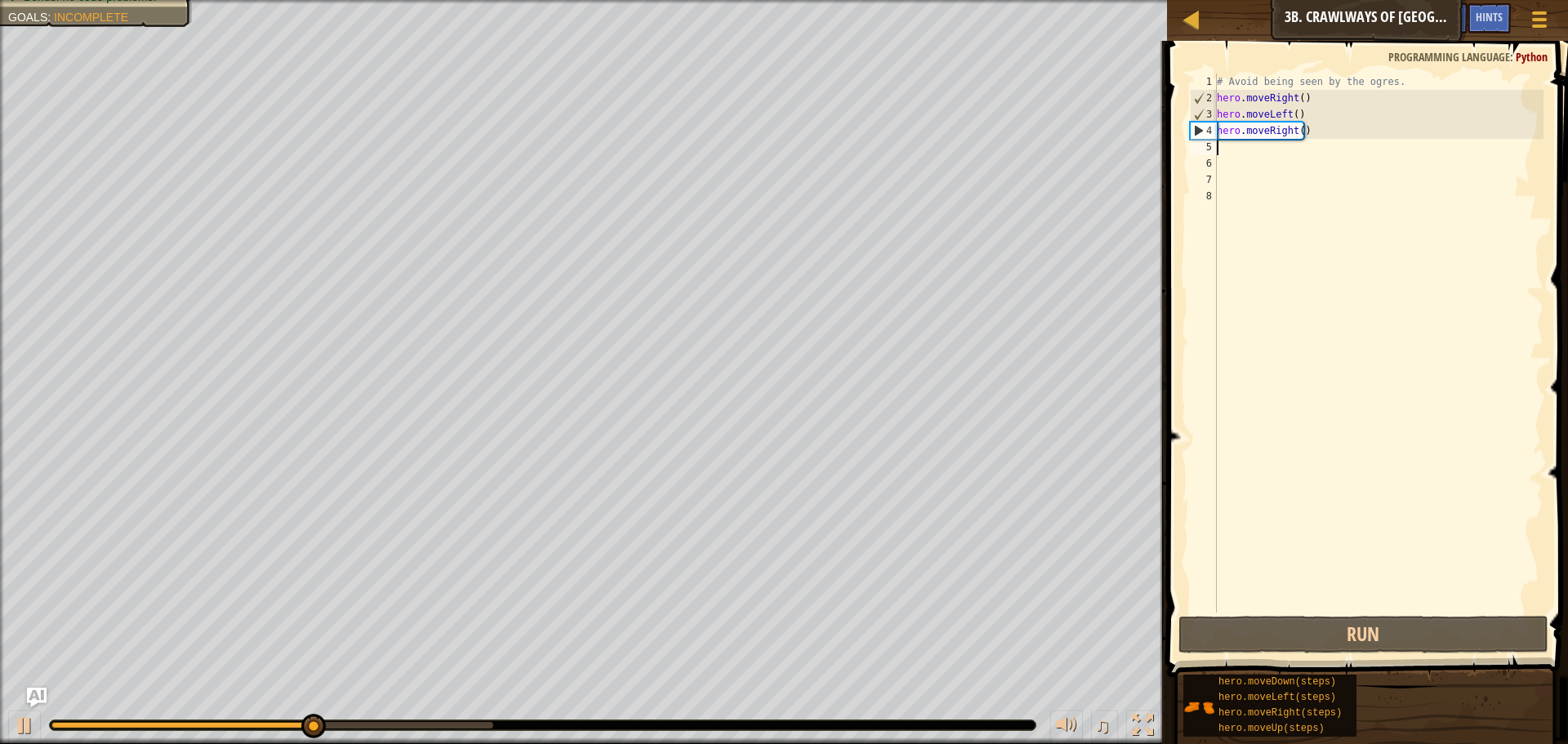
type textarea "H"
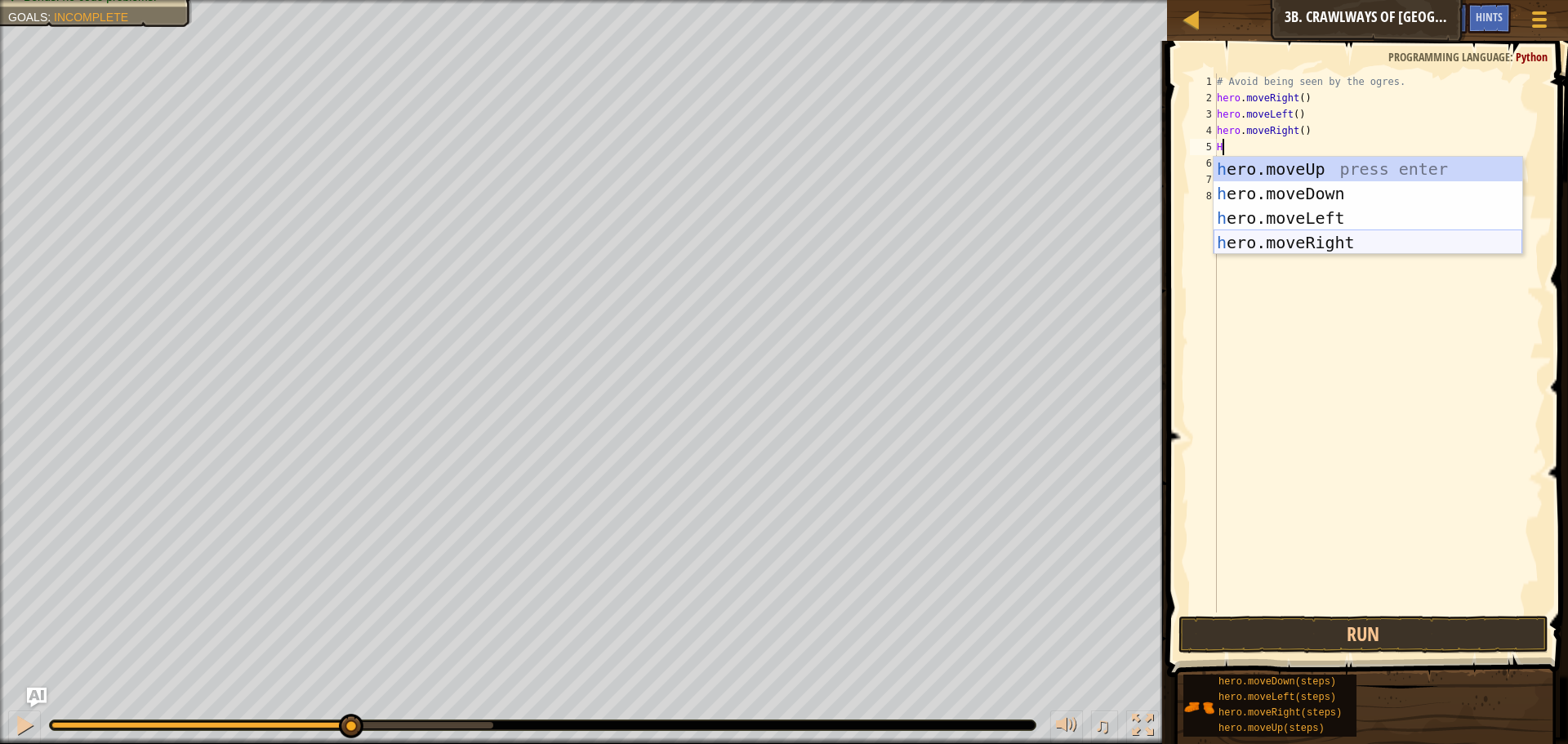
click at [1279, 242] on div "h ero.moveUp press enter h ero.moveDown press enter h ero.moveLeft press enter …" at bounding box center [1368, 230] width 309 height 147
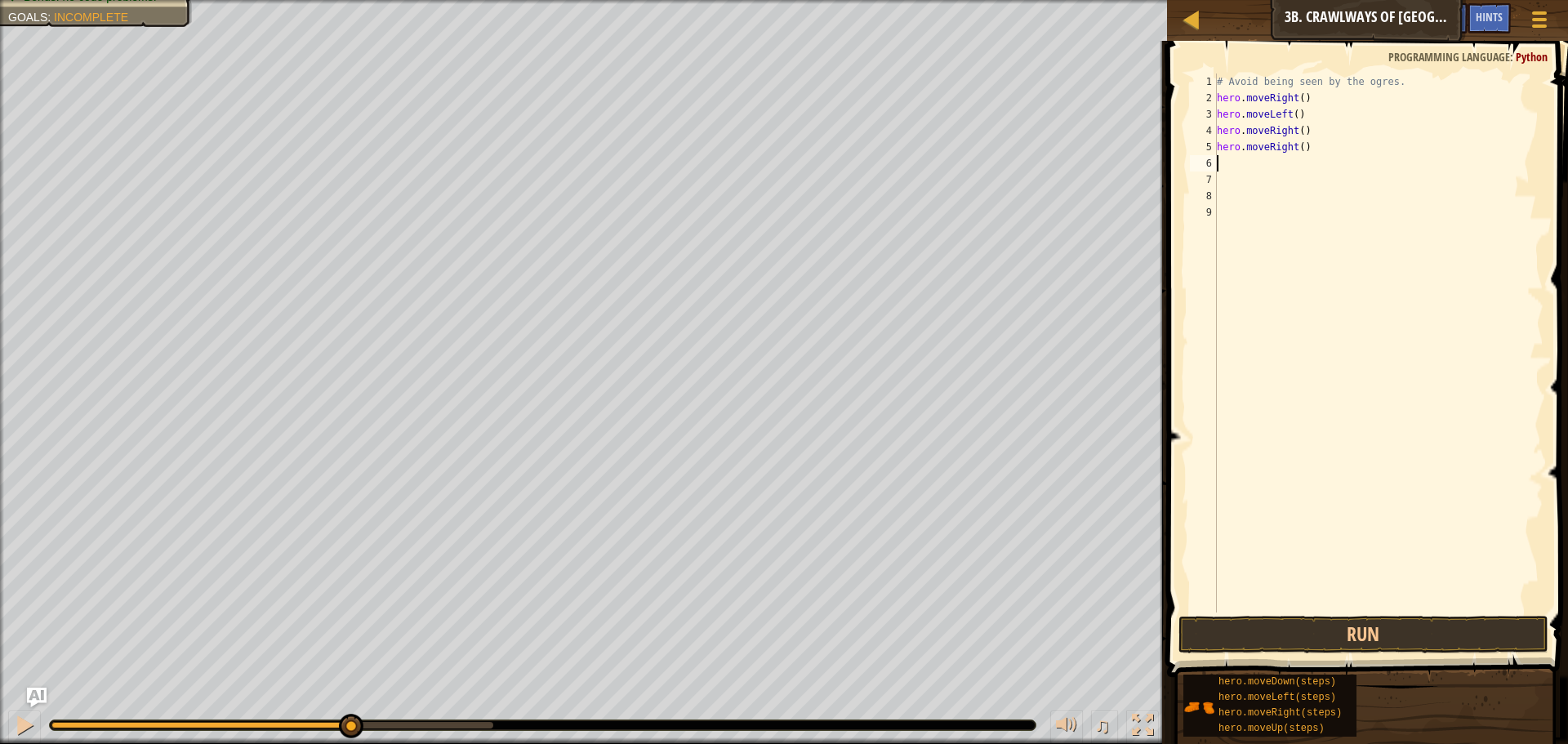
type textarea "H"
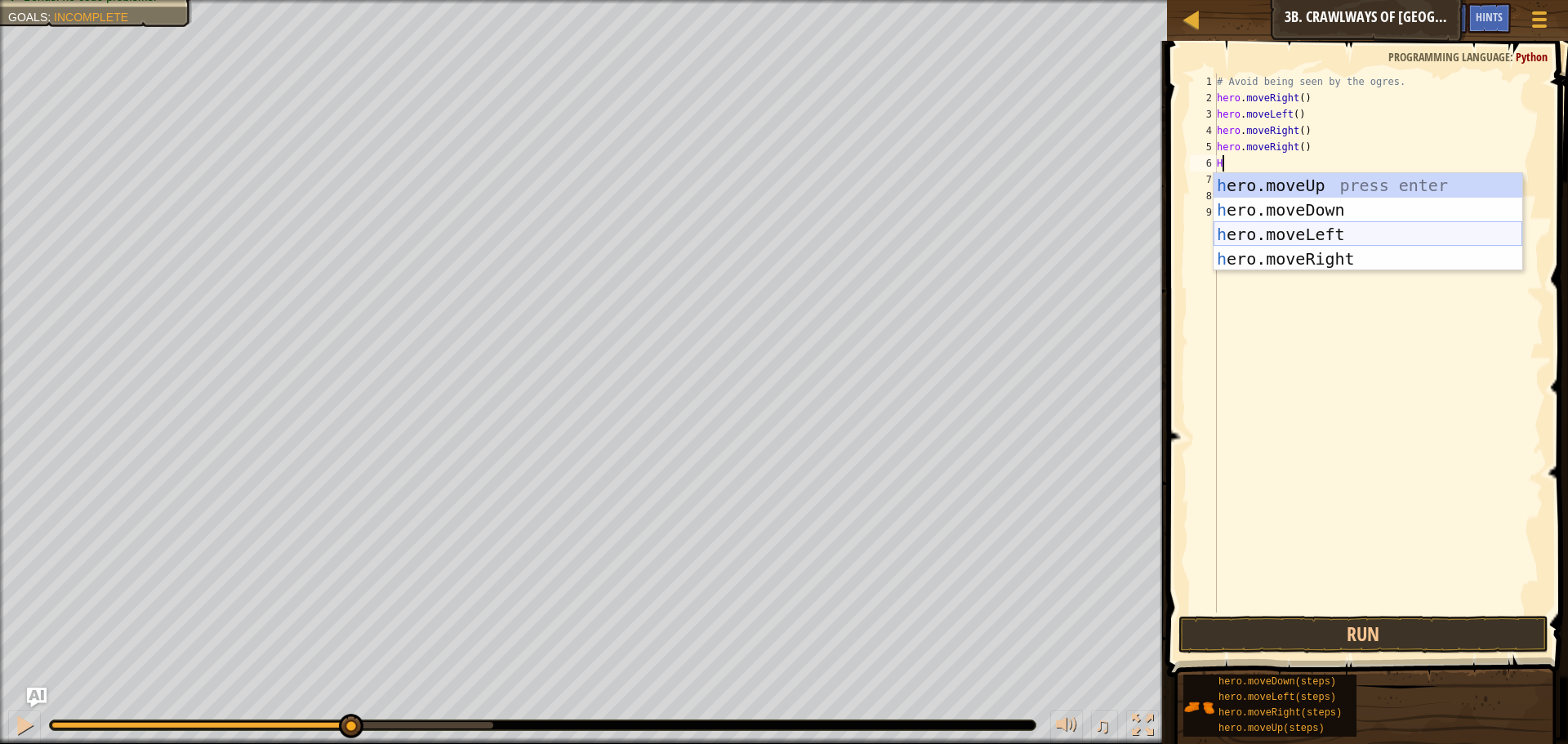
click at [1300, 238] on div "h ero.moveUp press enter h ero.moveDown press enter h ero.moveLeft press enter …" at bounding box center [1368, 247] width 309 height 147
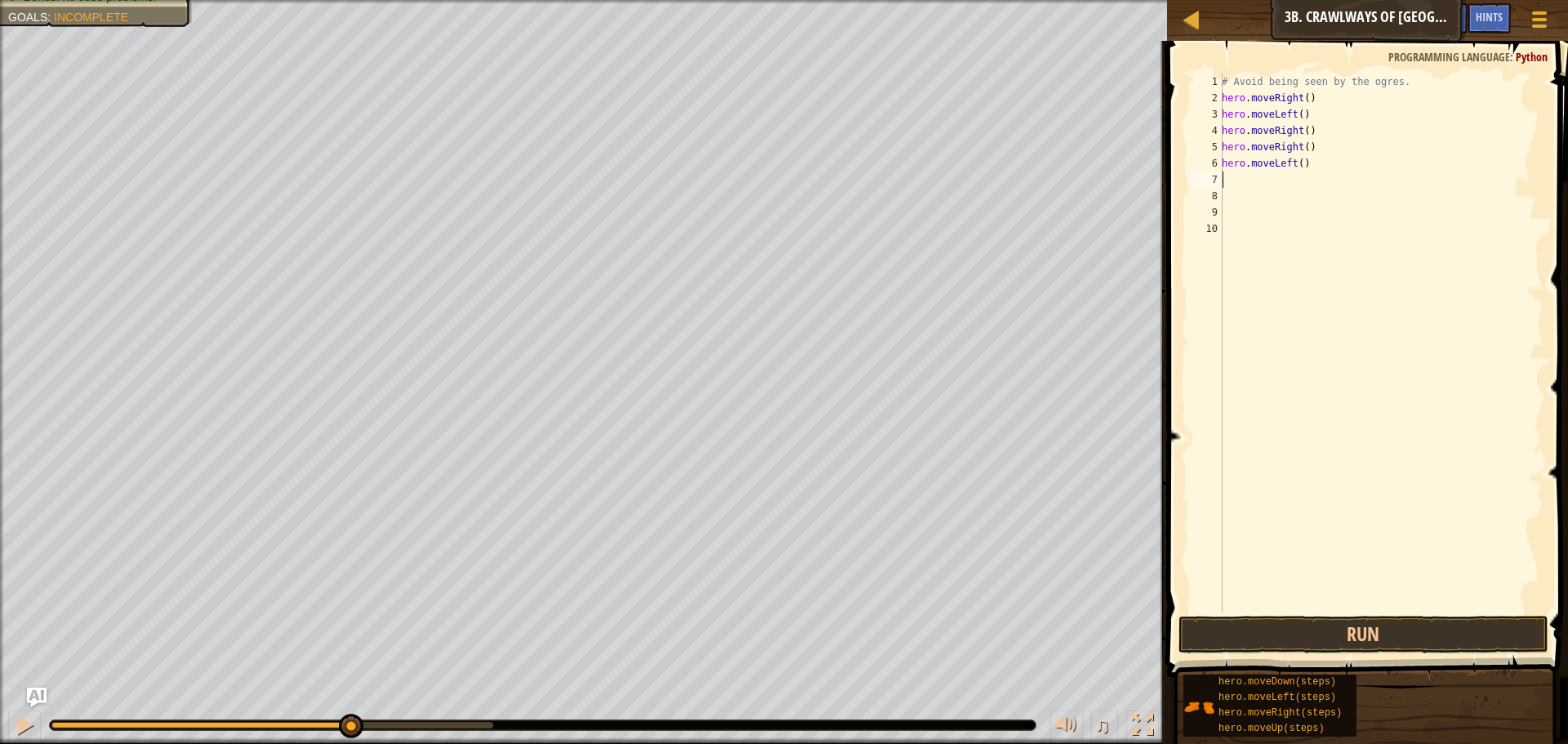
type textarea "H"
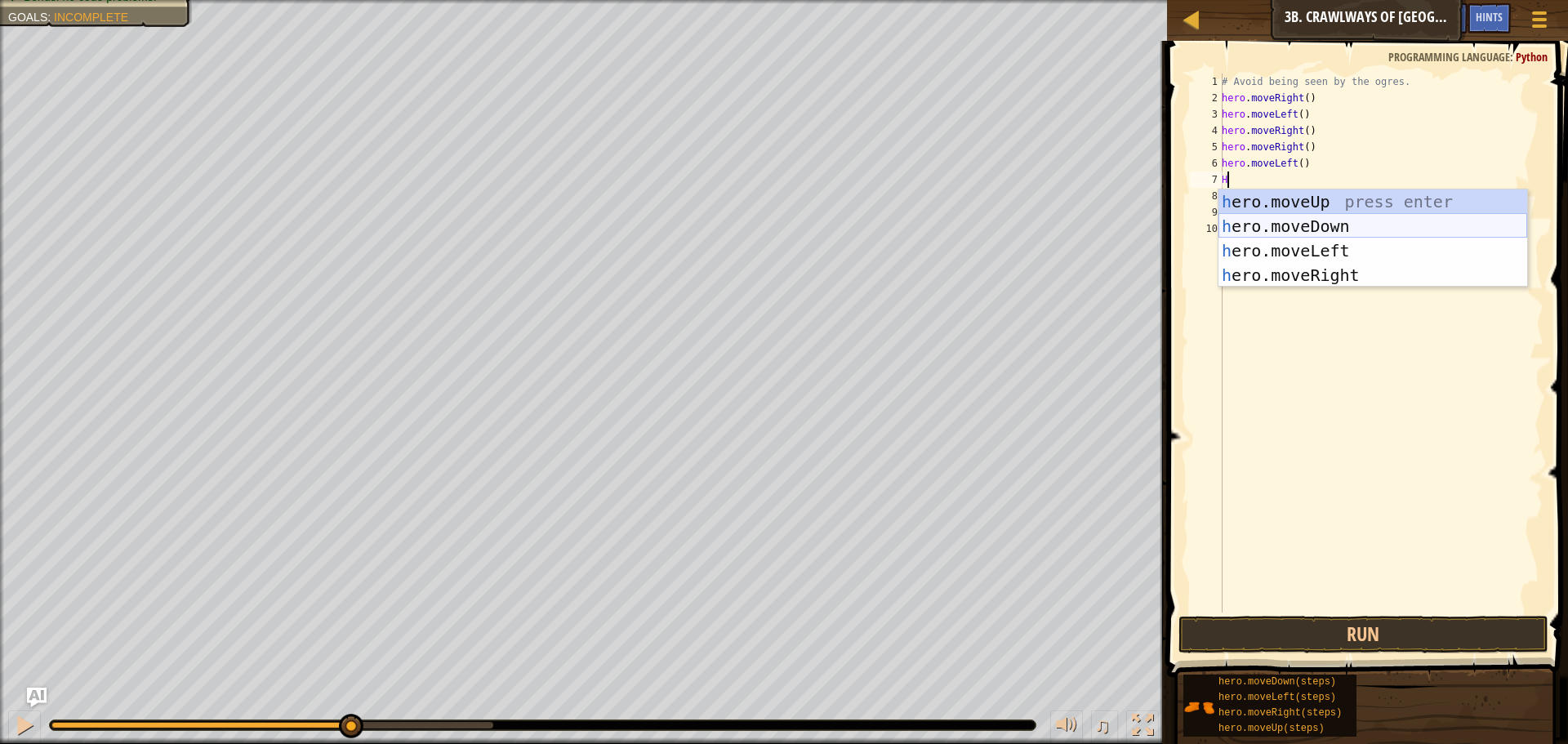
click at [1287, 217] on div "h ero.moveUp press enter h ero.moveDown press enter h ero.moveLeft press enter …" at bounding box center [1373, 262] width 309 height 147
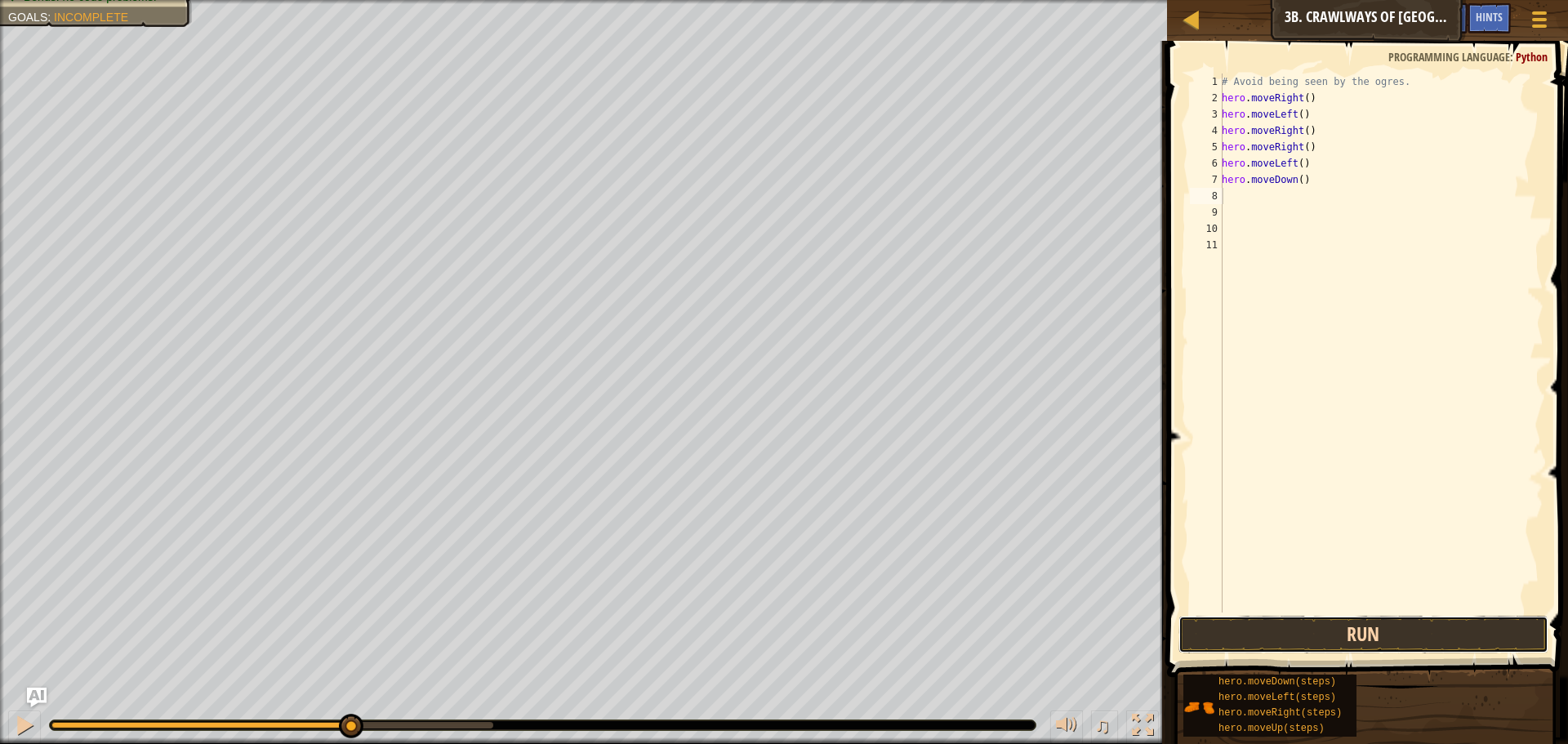
click at [1448, 635] on button "Run" at bounding box center [1364, 634] width 370 height 37
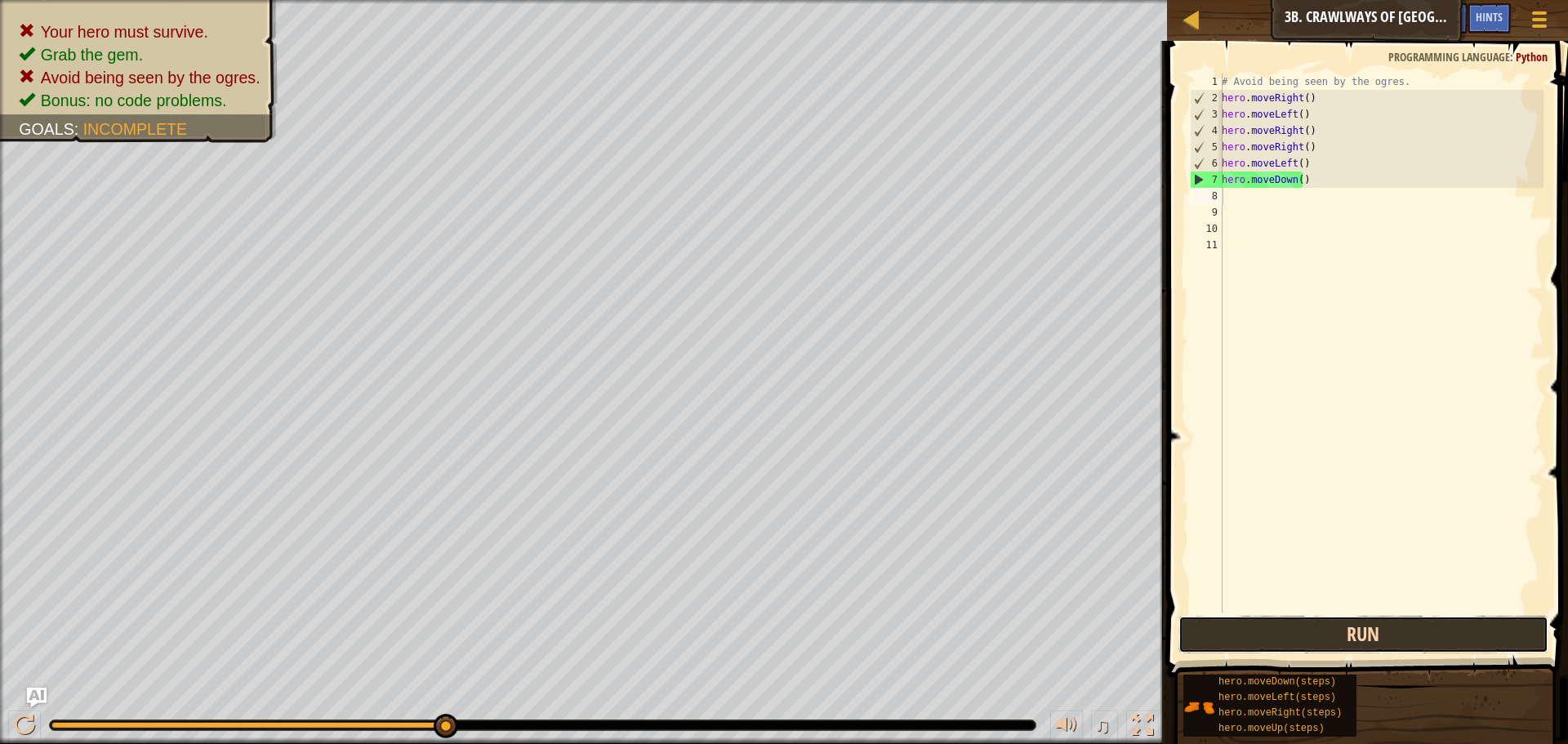
click at [1481, 632] on button "Run" at bounding box center [1364, 634] width 370 height 37
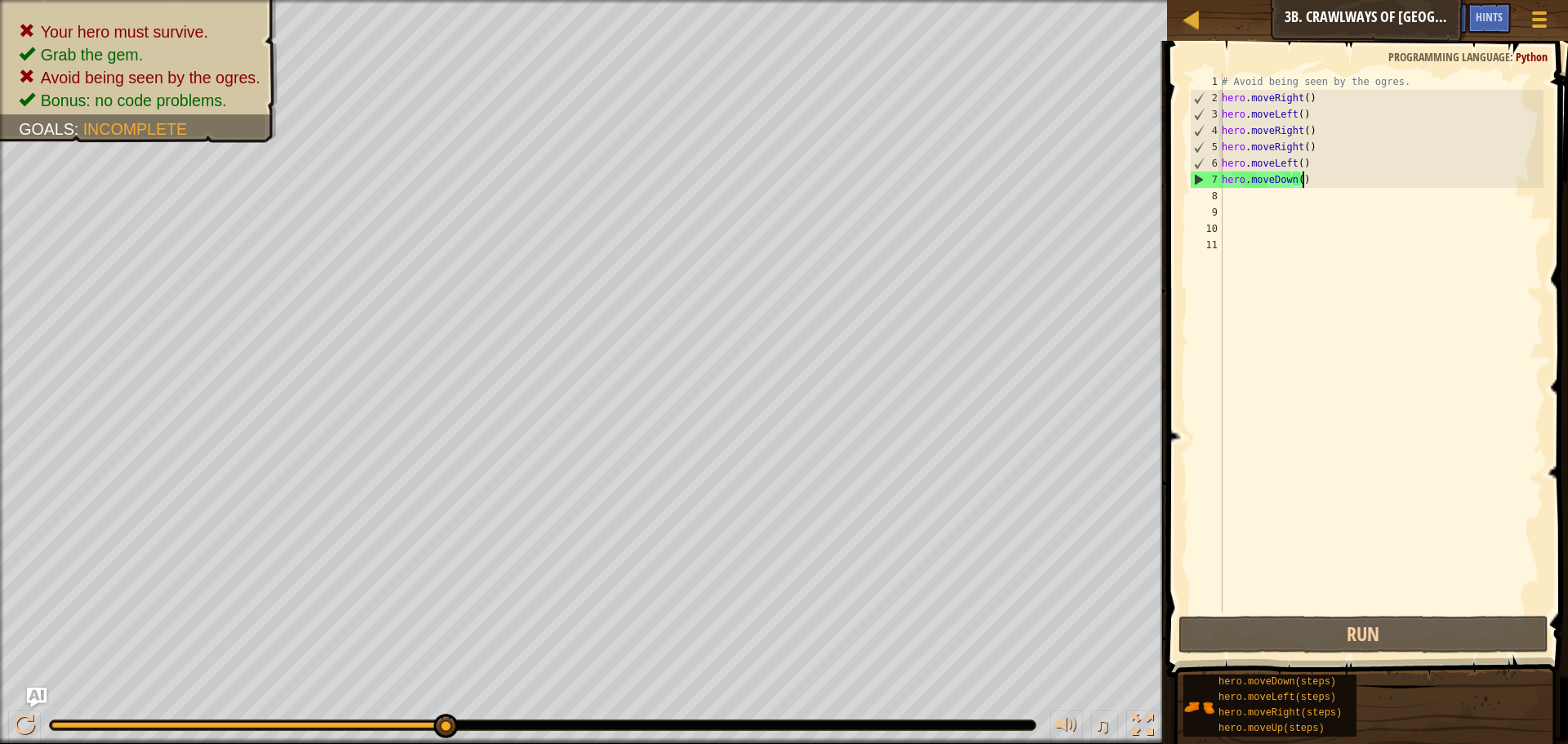
click at [1315, 179] on div "# Avoid being seen by the ogres. hero . moveRight ( ) hero . moveLeft ( ) hero …" at bounding box center [1381, 360] width 325 height 572
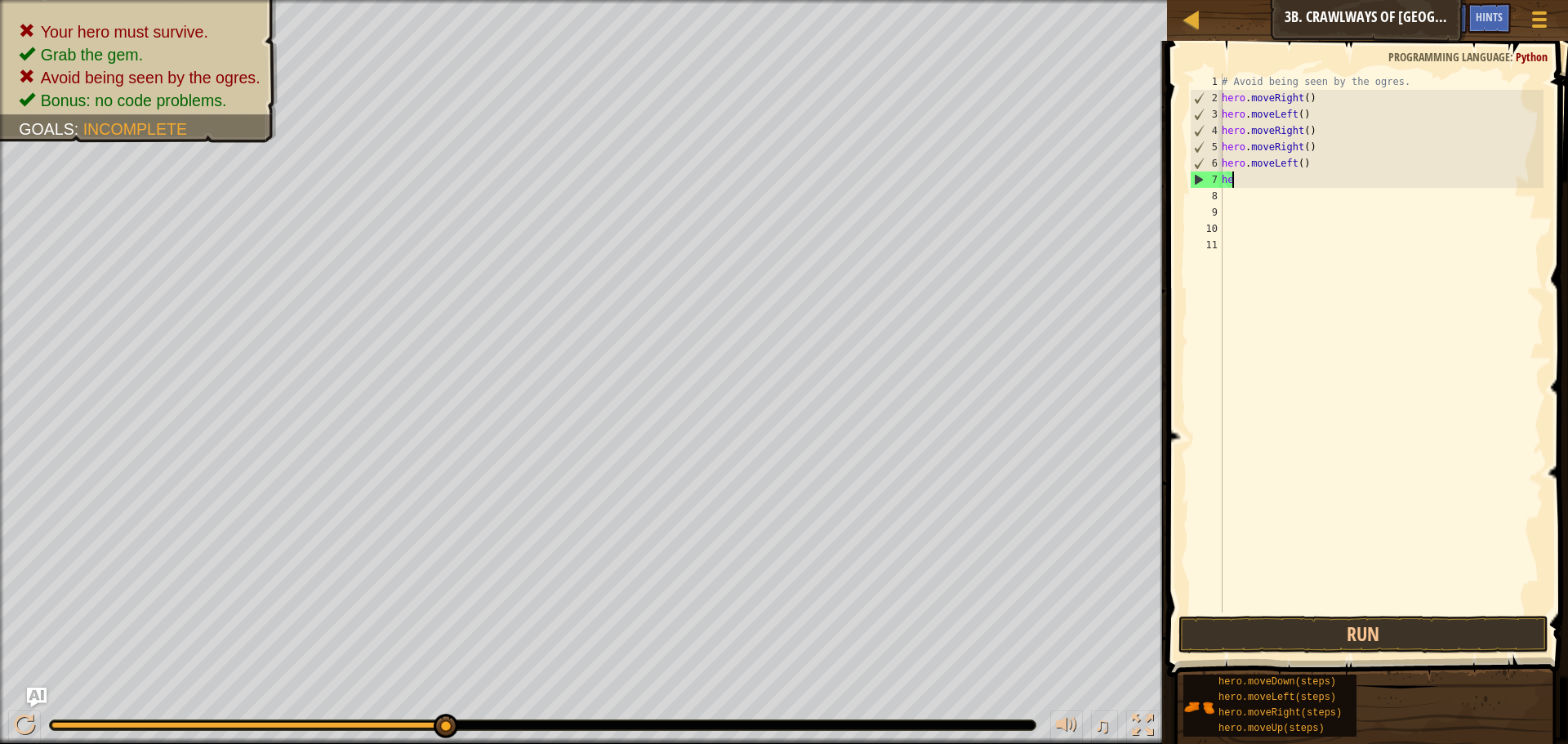
type textarea "h"
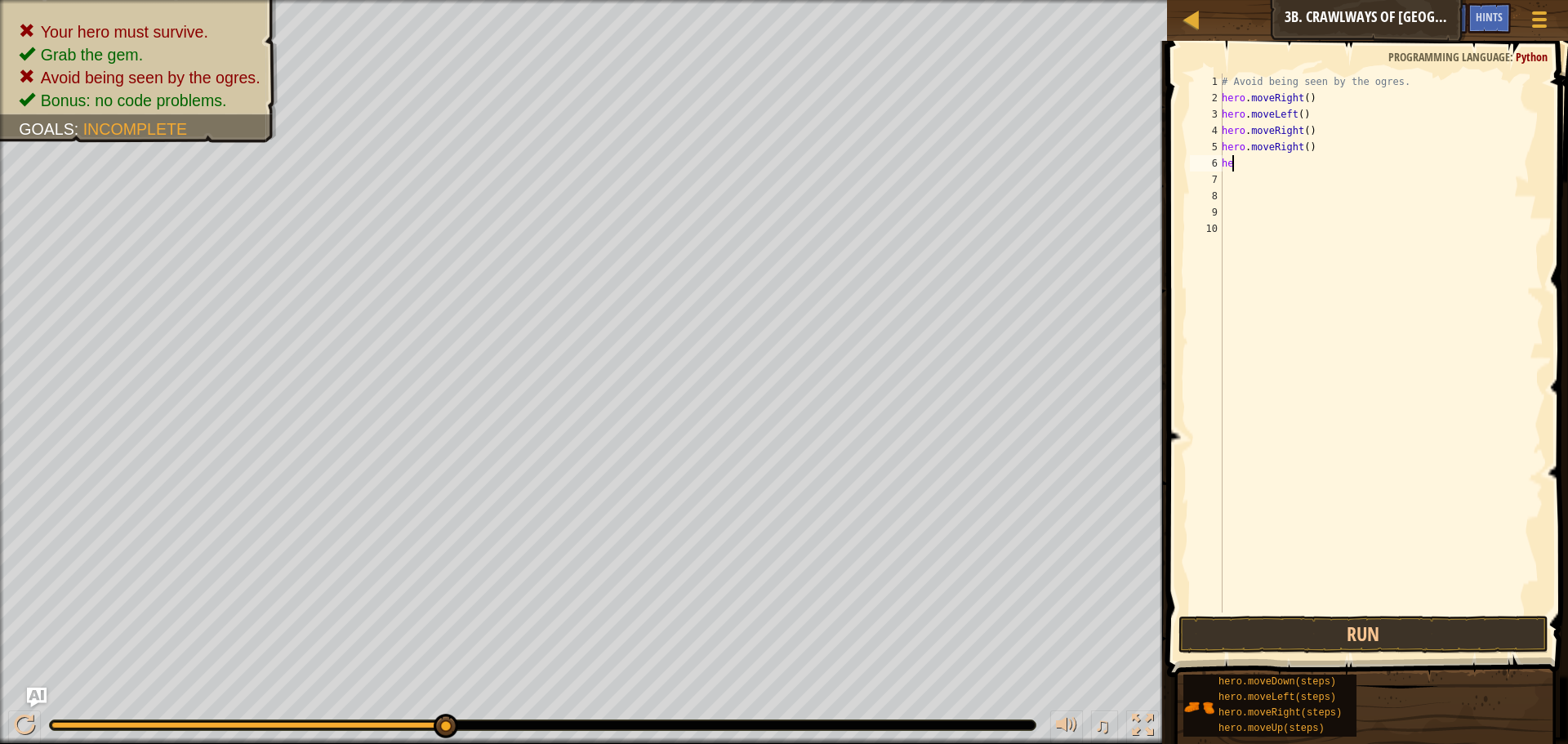
type textarea "h"
type textarea "H"
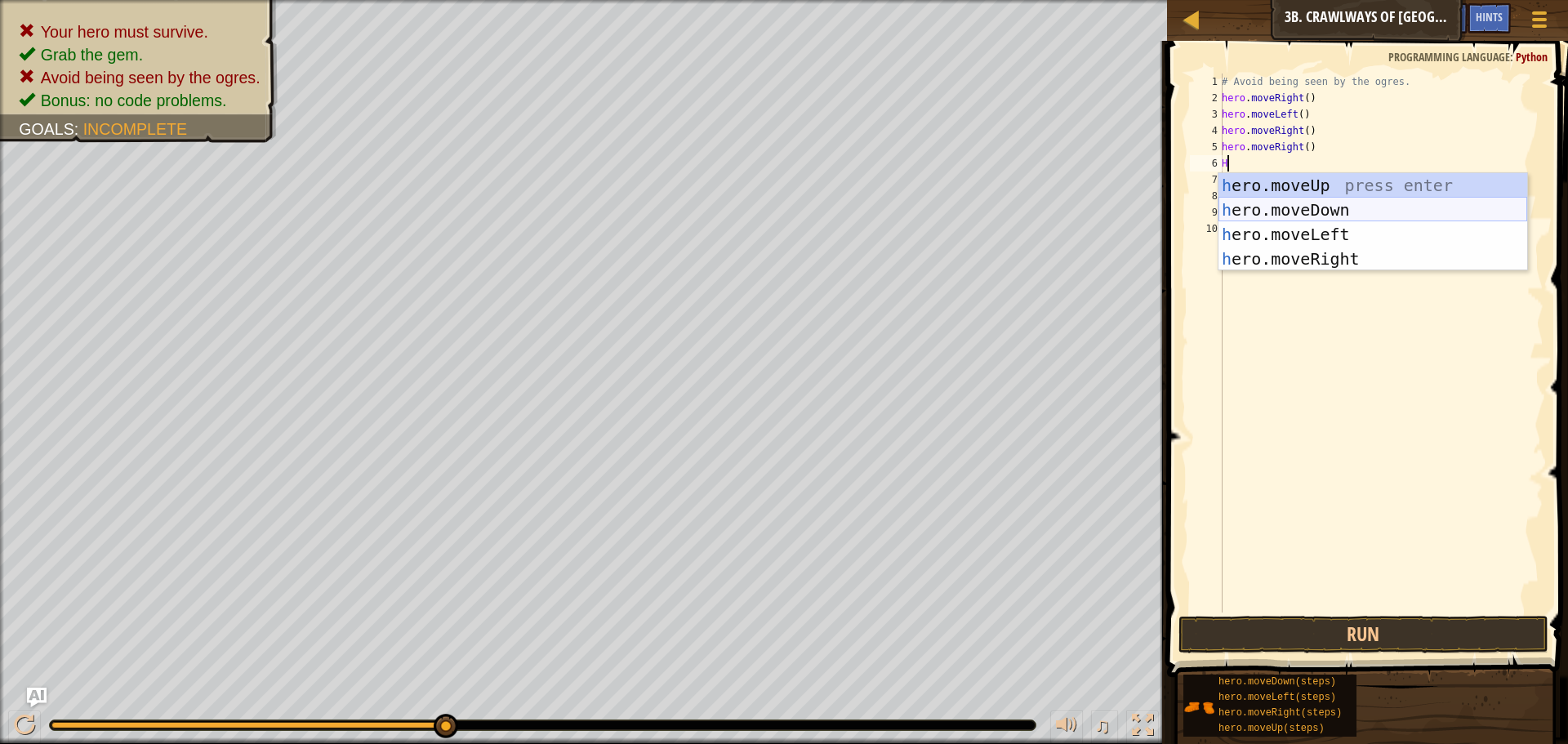
click at [1333, 201] on div "h ero.moveUp press enter h ero.moveDown press enter h ero.moveLeft press enter …" at bounding box center [1373, 247] width 309 height 147
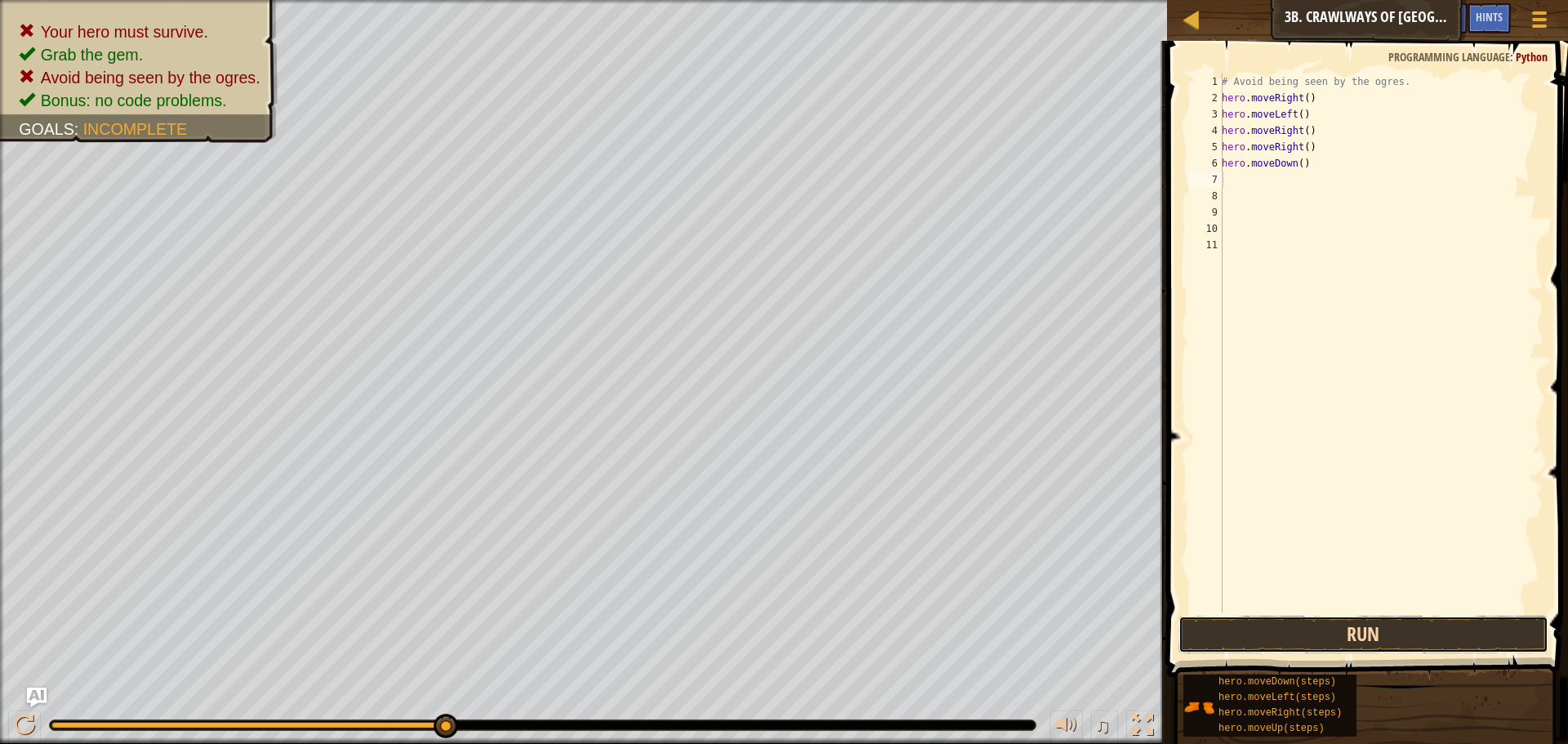
click at [1463, 631] on button "Run" at bounding box center [1364, 634] width 370 height 37
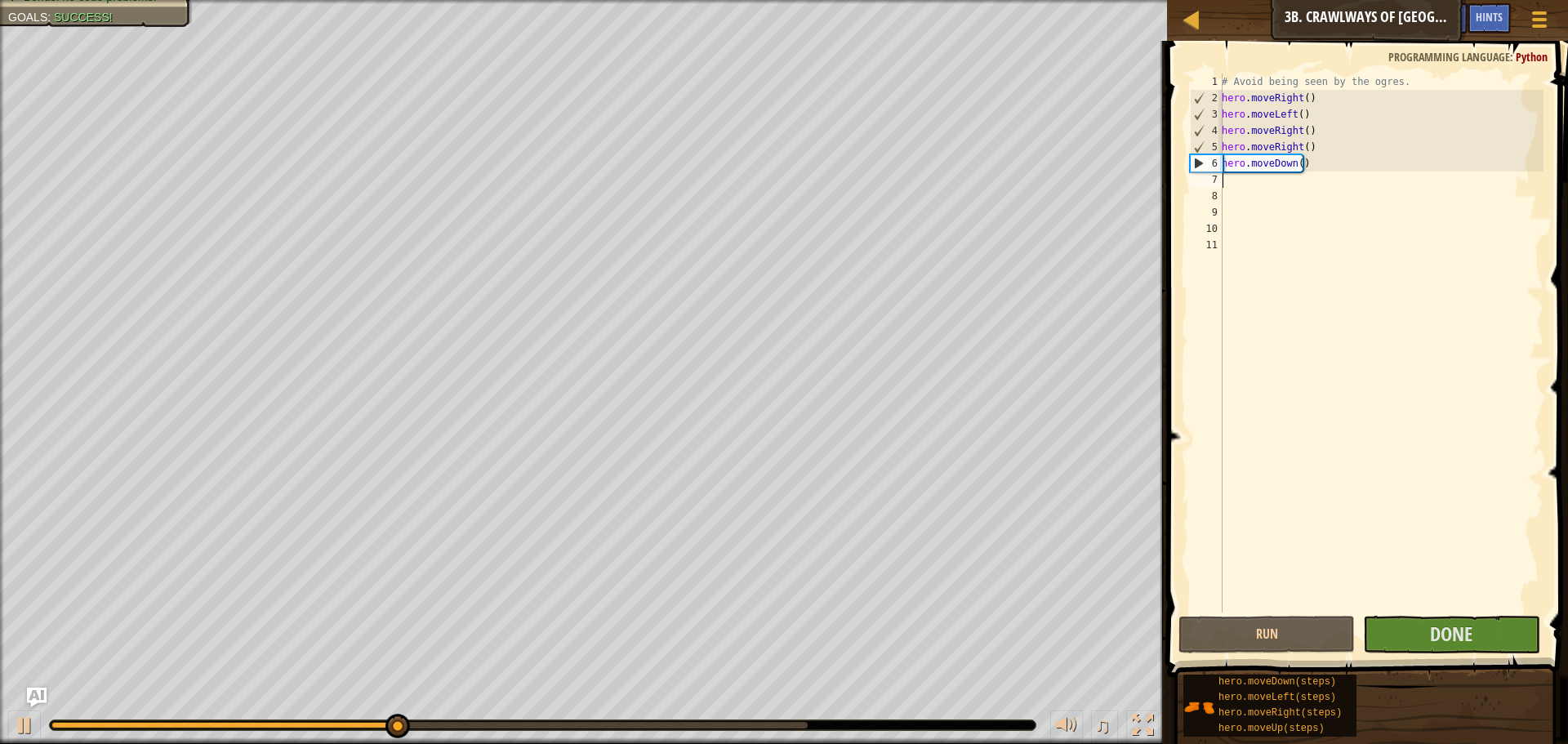
type textarea "="
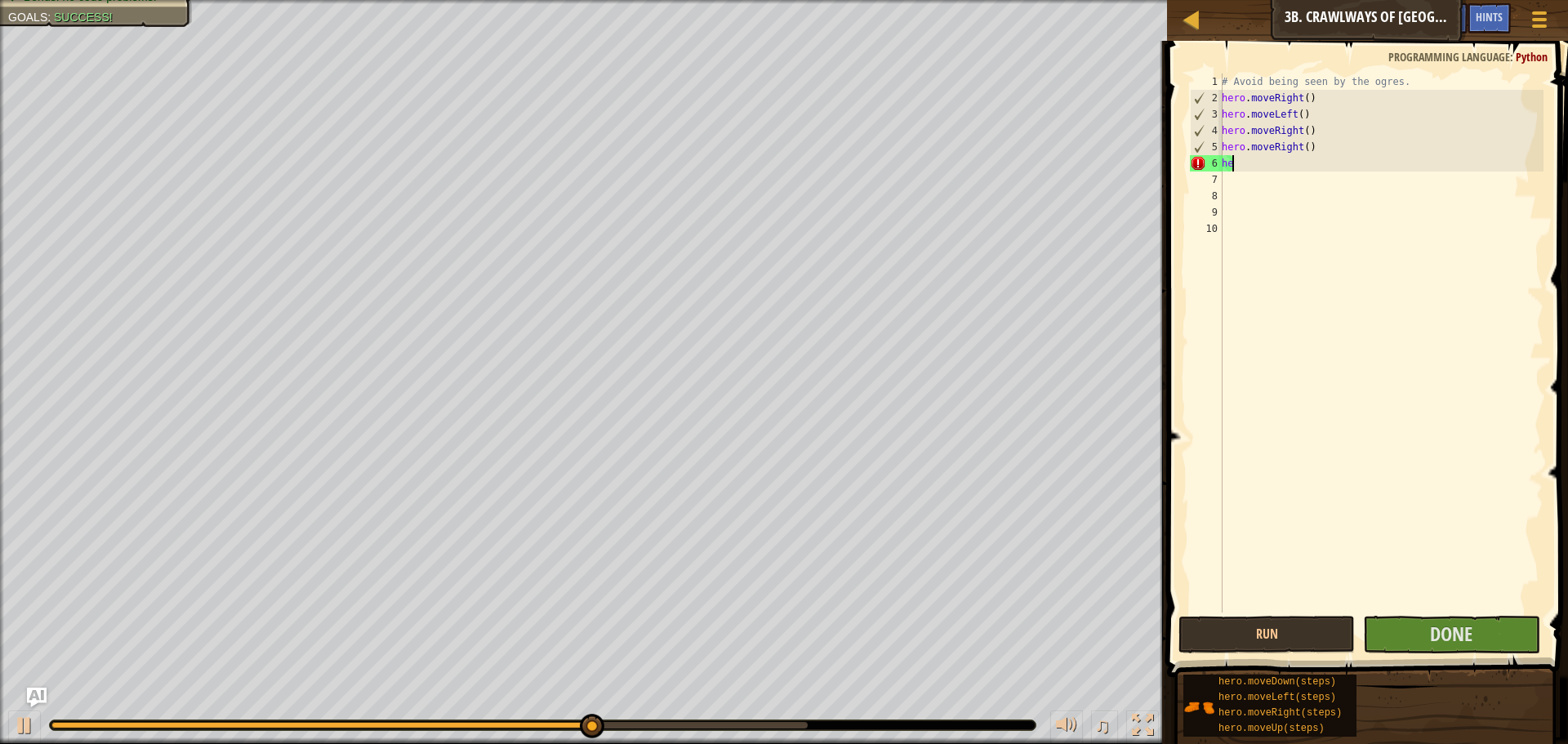
type textarea "h"
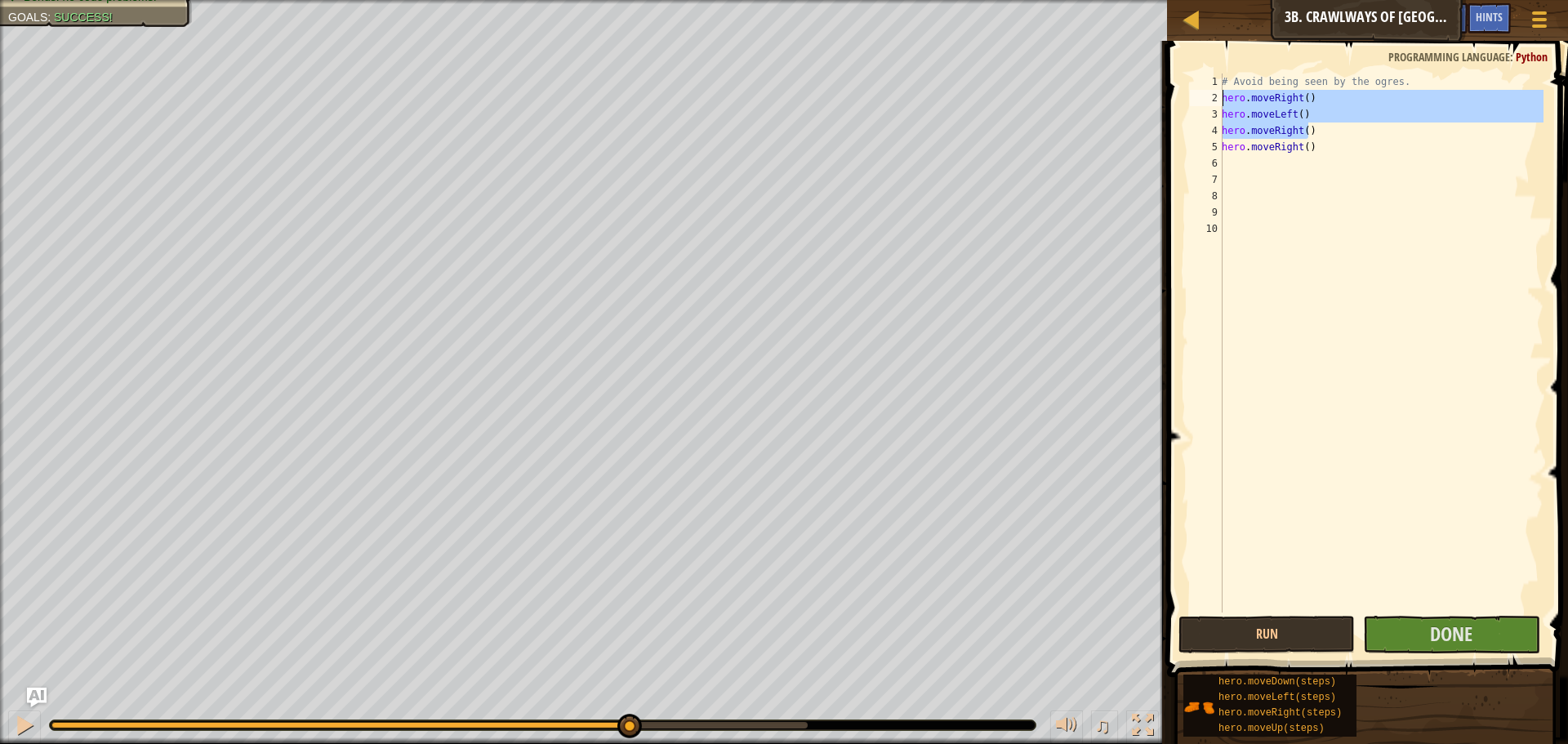
drag, startPoint x: 1351, startPoint y: 138, endPoint x: 1177, endPoint y: 110, distance: 176.2
click at [1177, 110] on div "1 2 3 4 5 6 7 8 9 10 # Avoid being seen by the ogres. hero . moveRight ( ) hero…" at bounding box center [1365, 391] width 406 height 684
drag, startPoint x: 1321, startPoint y: 148, endPoint x: 1182, endPoint y: 94, distance: 149.1
click at [1182, 94] on div "hero.moveLeft() hero.moveRight() 1 2 3 4 5 6 7 8 9 10 # Avoid being seen by the…" at bounding box center [1365, 391] width 406 height 684
type textarea "hero.moveRight() hero.moveLeft()"
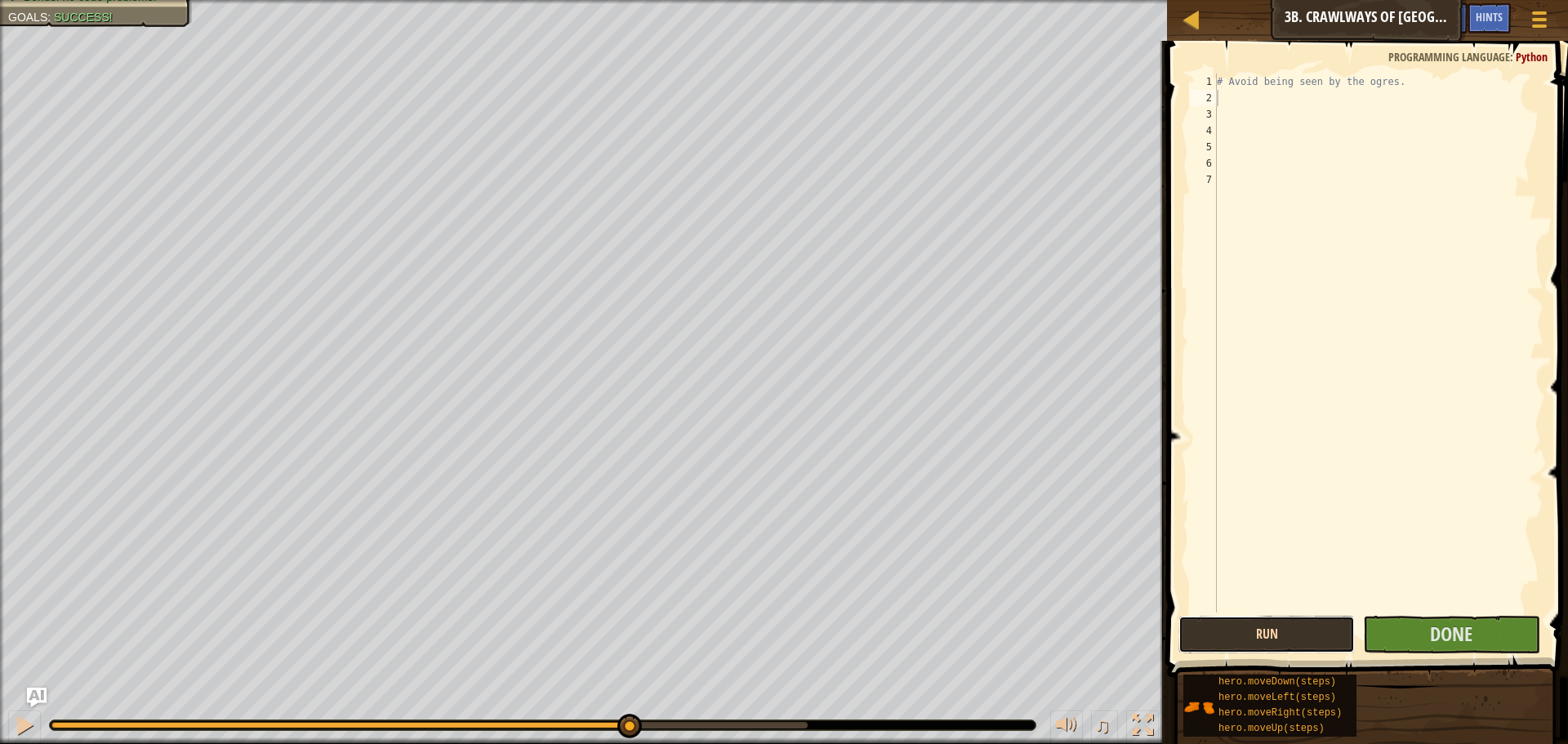
click at [1321, 627] on button "Run" at bounding box center [1267, 634] width 176 height 37
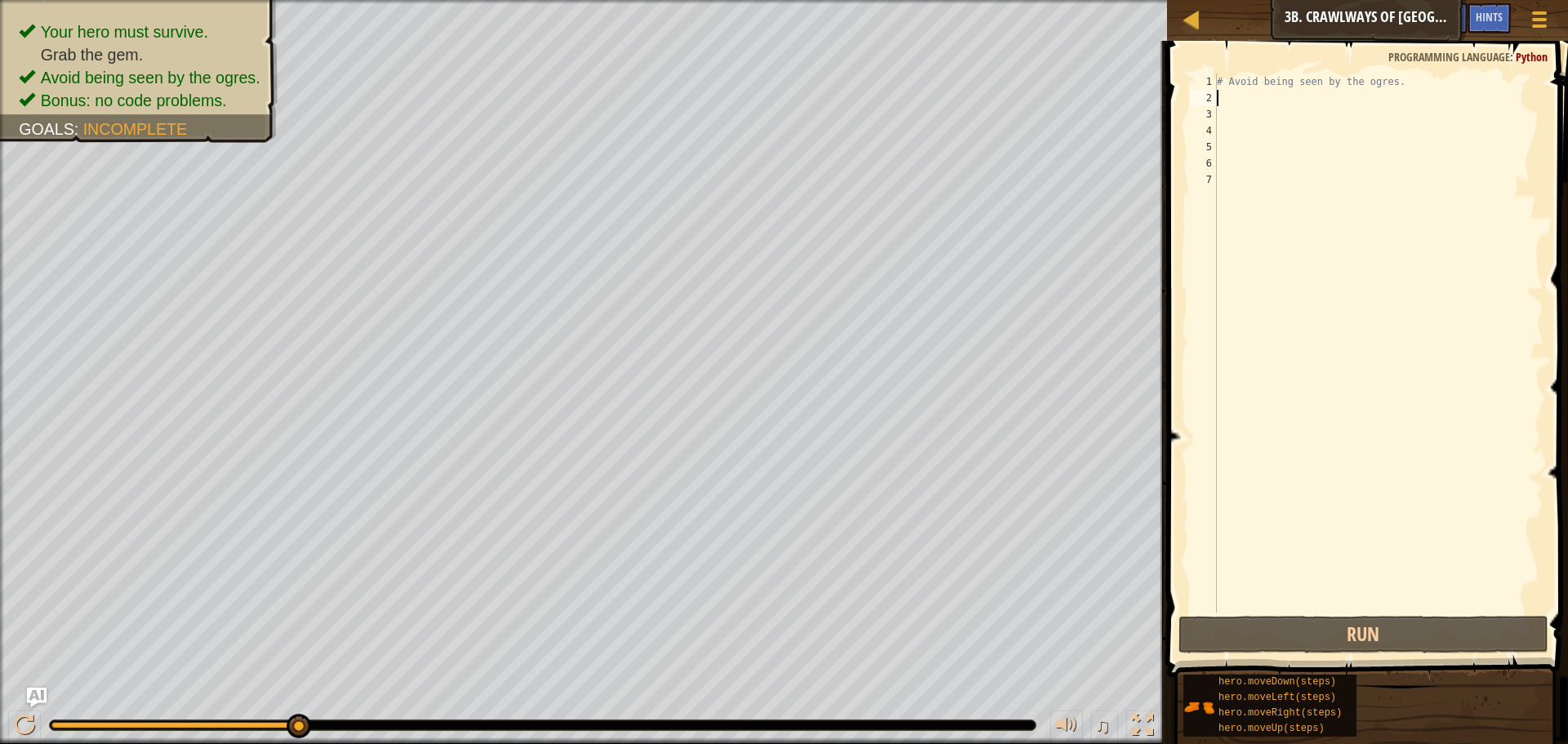
type textarea "H"
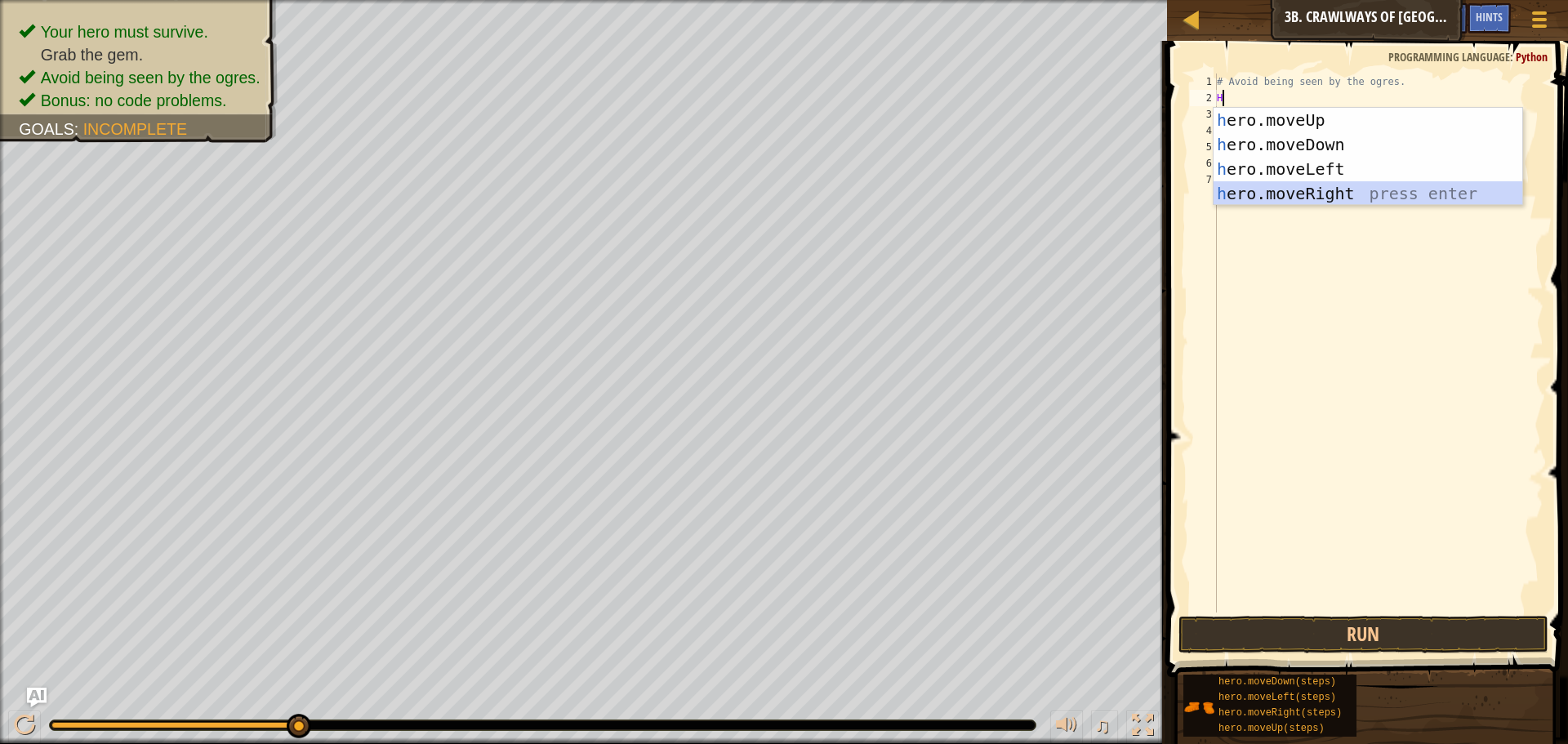
click at [1335, 197] on div "h ero.moveUp press enter h ero.moveDown press enter h ero.moveLeft press enter …" at bounding box center [1368, 181] width 309 height 147
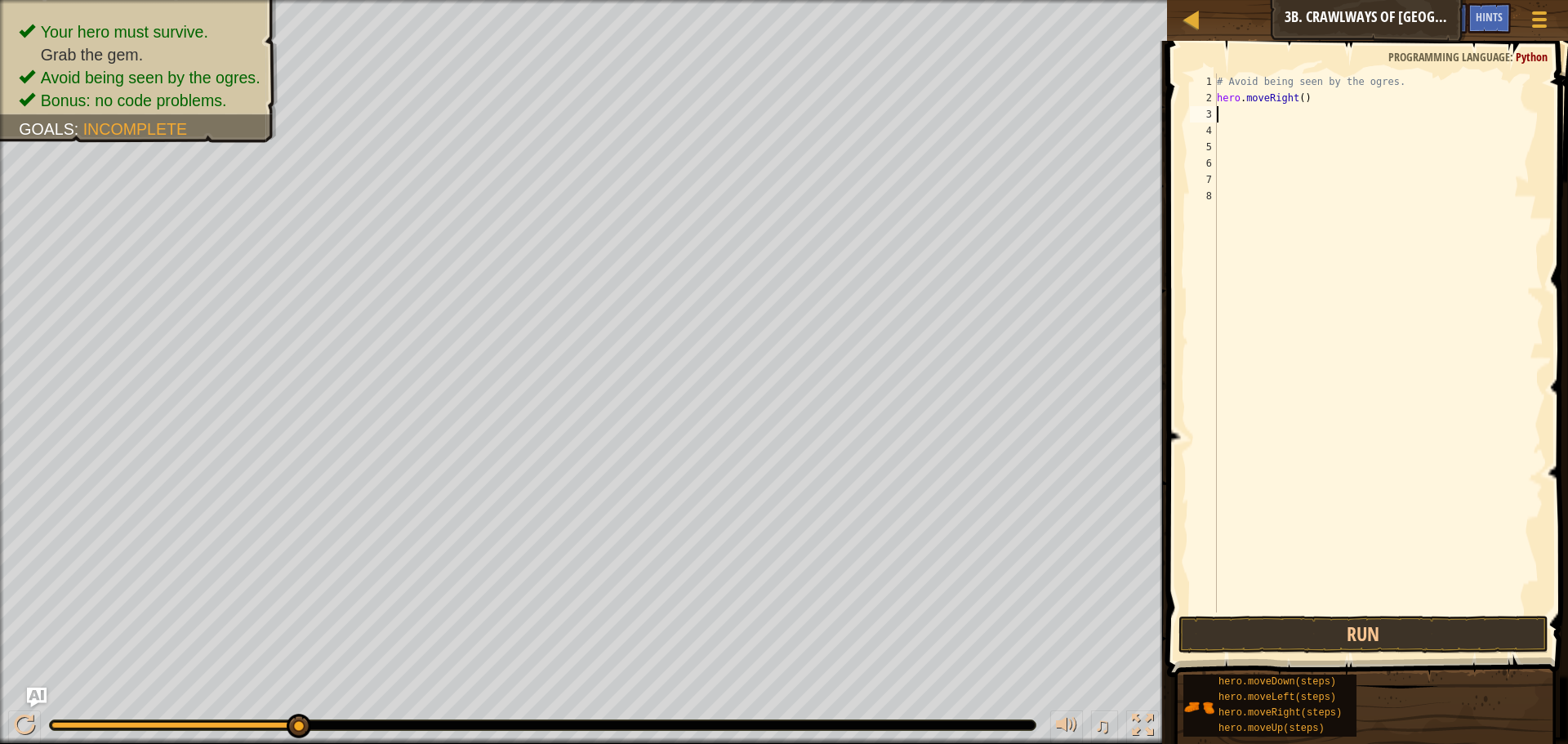
click at [1297, 94] on div "# Avoid being seen by the ogres. hero . moveRight ( )" at bounding box center [1378, 360] width 330 height 572
type textarea "hero.moveRight(1)"
click at [1217, 110] on div "# Avoid being seen by the ogres. hero . moveRight ( 1 )" at bounding box center [1378, 360] width 330 height 572
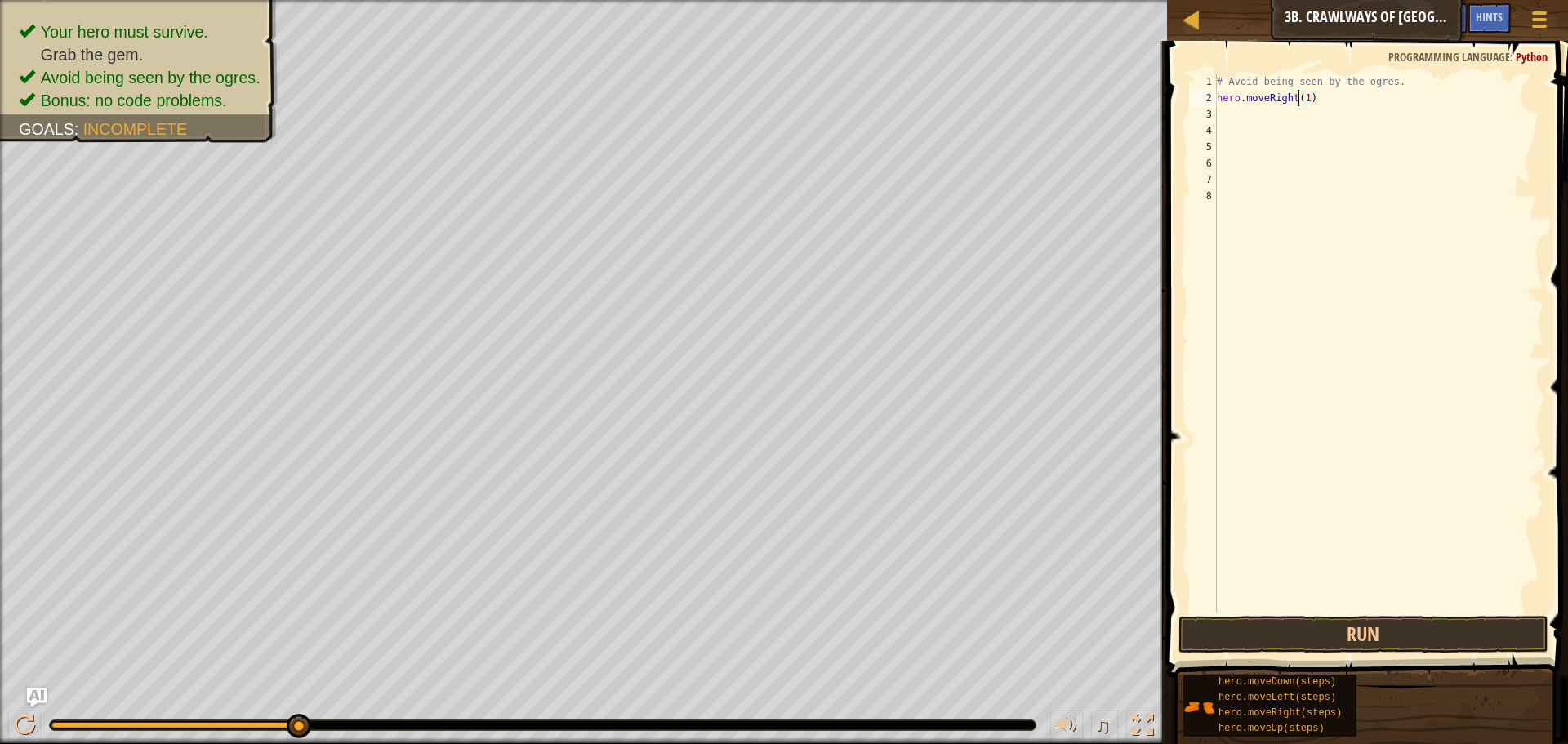
click at [1299, 98] on div "# Avoid being seen by the ogres. hero . moveRight ( 1 )" at bounding box center [1378, 360] width 330 height 572
click at [1303, 98] on div "# Avoid being seen by the ogres. hero . moveRight ( 1 )" at bounding box center [1378, 360] width 330 height 572
type textarea "hero.moveRight(3)"
click at [1255, 640] on button "Run" at bounding box center [1364, 634] width 370 height 37
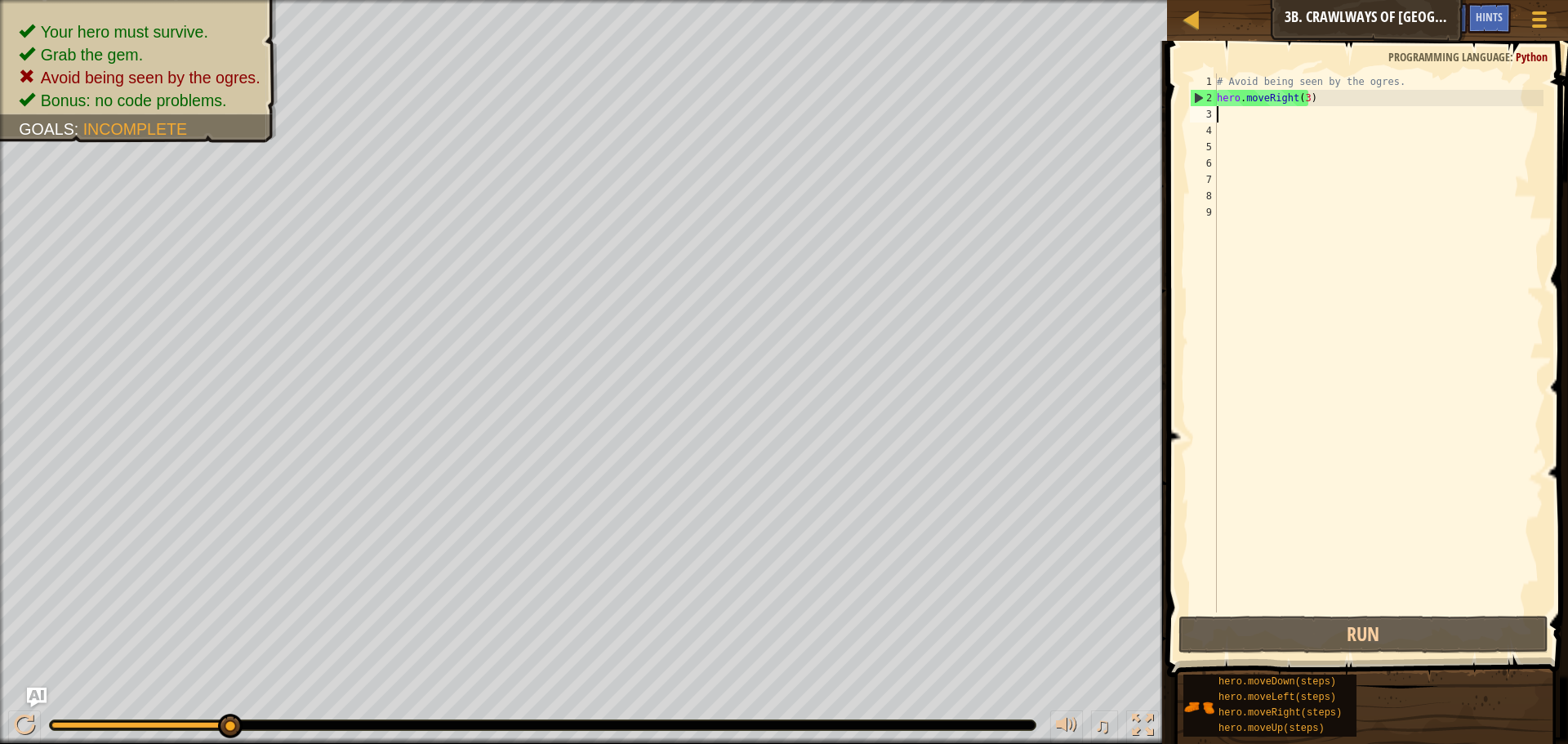
type textarea "H"
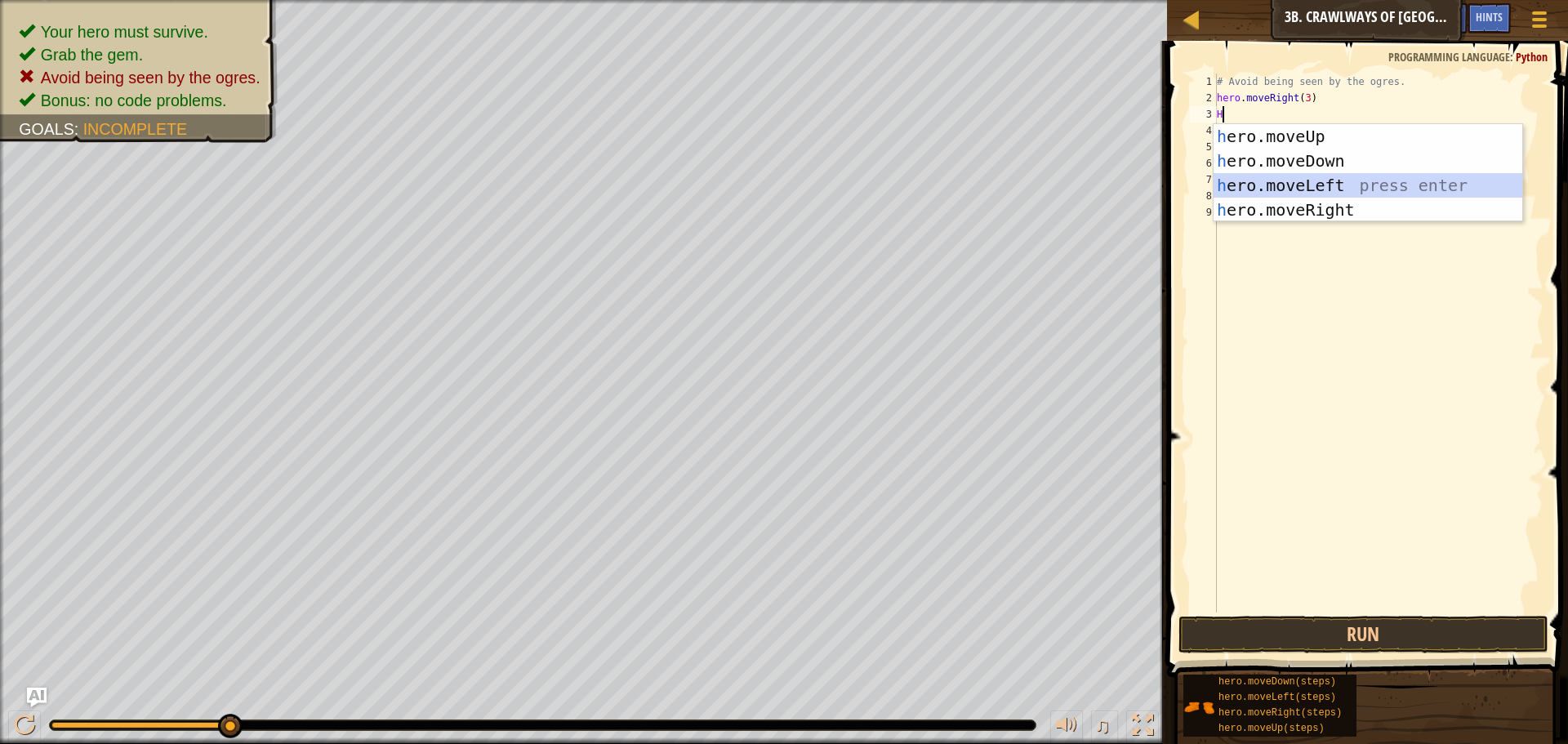
click at [1349, 191] on div "h ero.moveUp press enter h ero.moveDown press enter h ero.moveLeft press enter …" at bounding box center [1368, 198] width 309 height 147
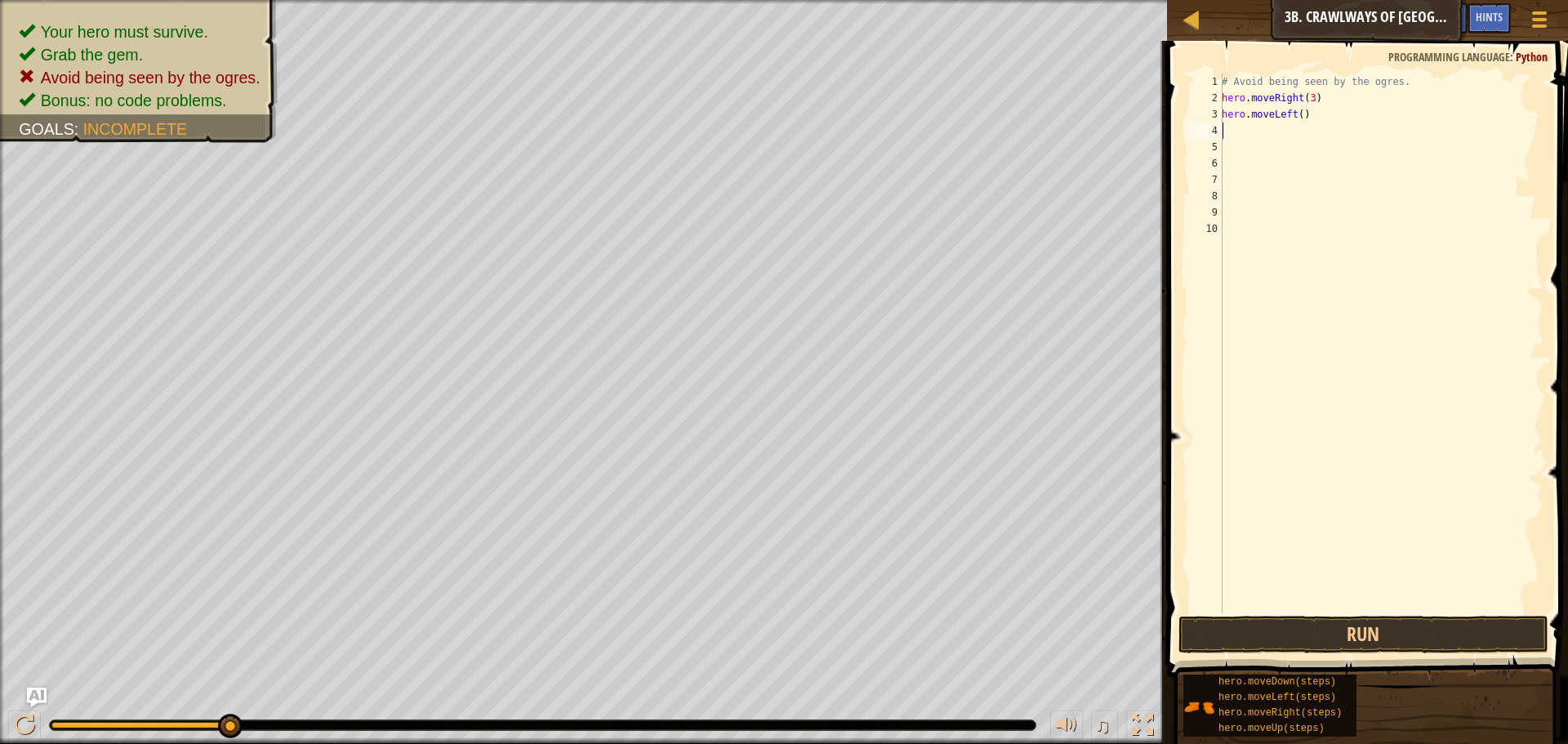
click at [1297, 110] on div "# Avoid being seen by the ogres. hero . moveRight ( 3 ) hero . moveLeft ( )" at bounding box center [1381, 360] width 325 height 572
type textarea "hero.moveLeft(3)"
click at [1320, 633] on button "Run" at bounding box center [1364, 634] width 370 height 37
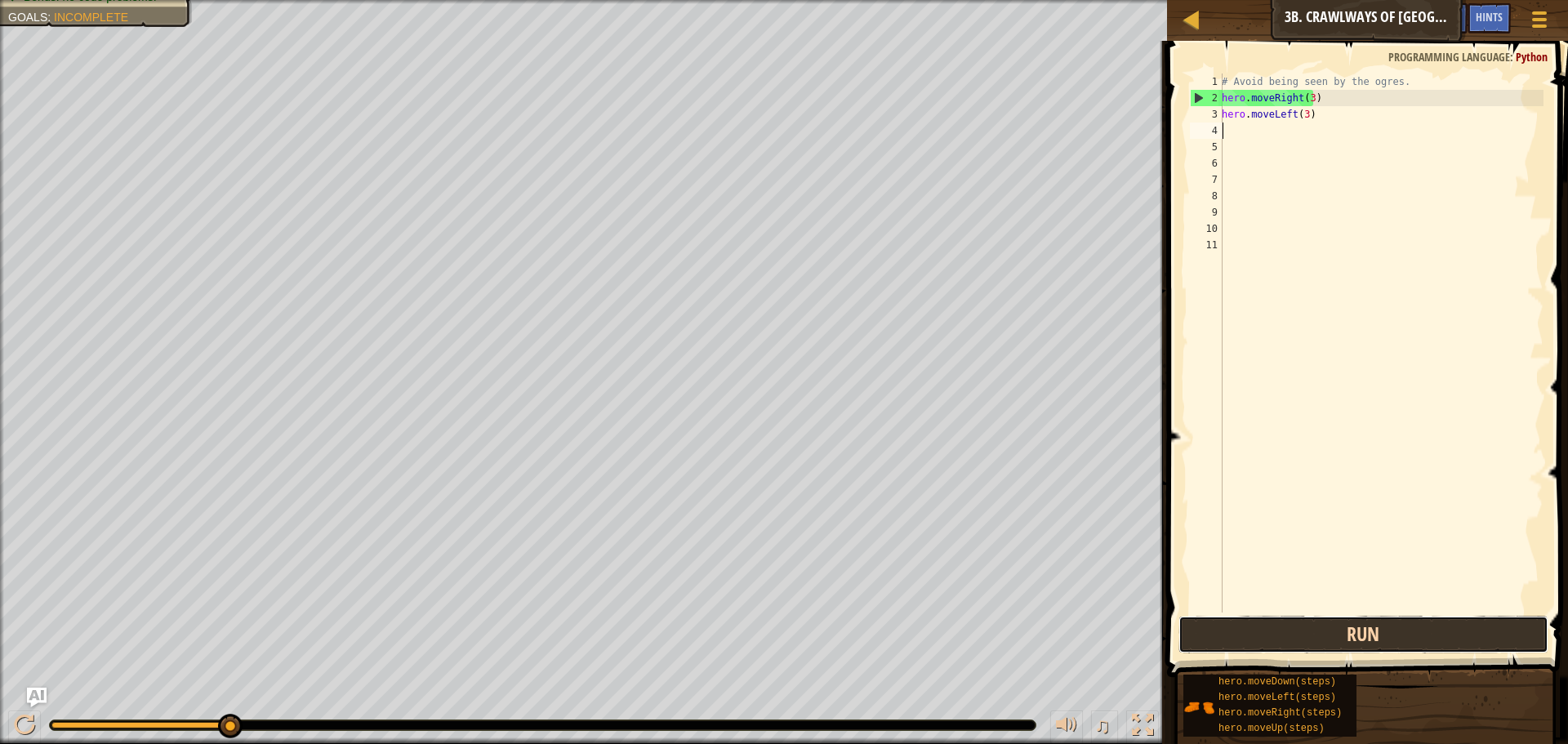
click at [1292, 621] on button "Run" at bounding box center [1364, 634] width 370 height 37
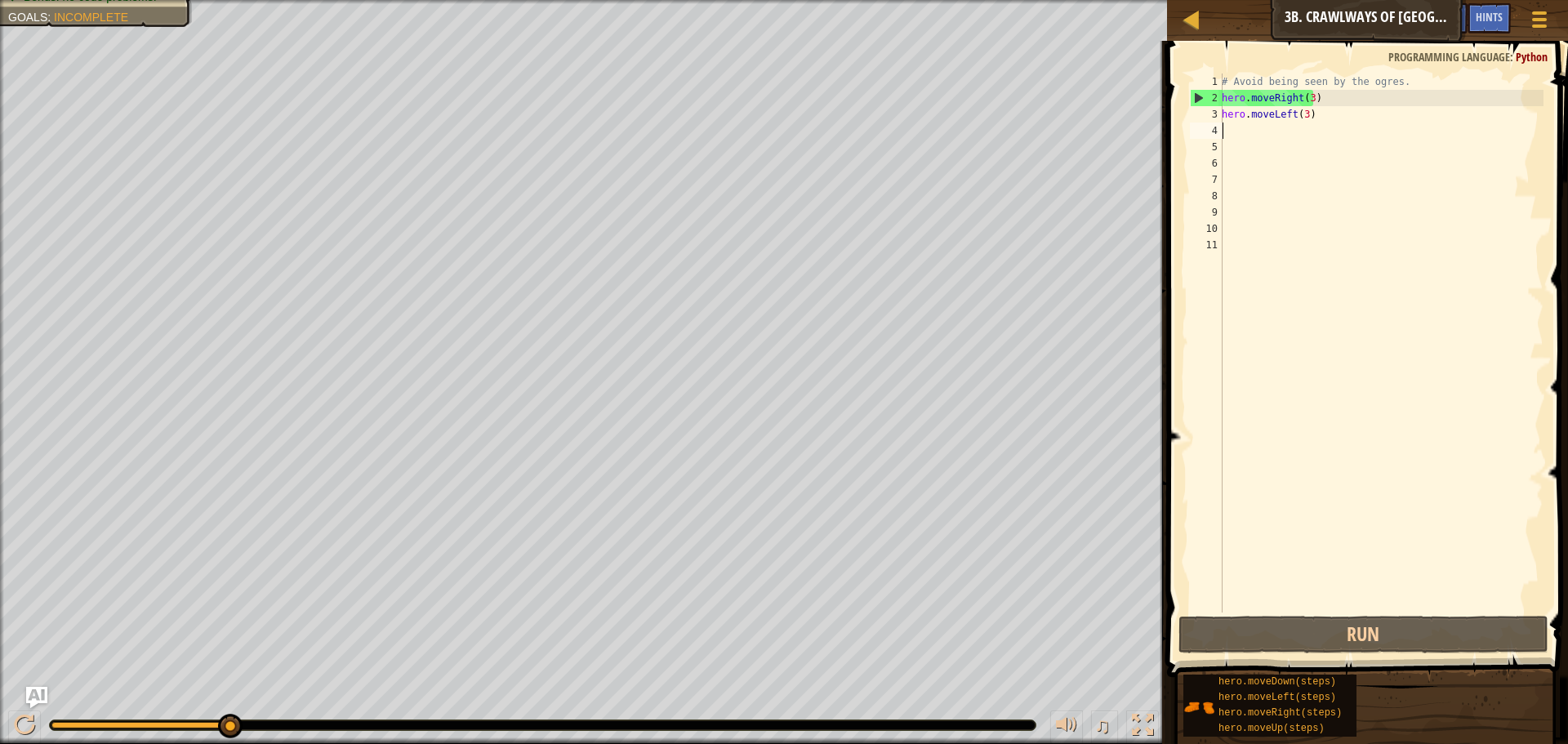
click at [42, 698] on img "Ask AI" at bounding box center [37, 698] width 22 height 22
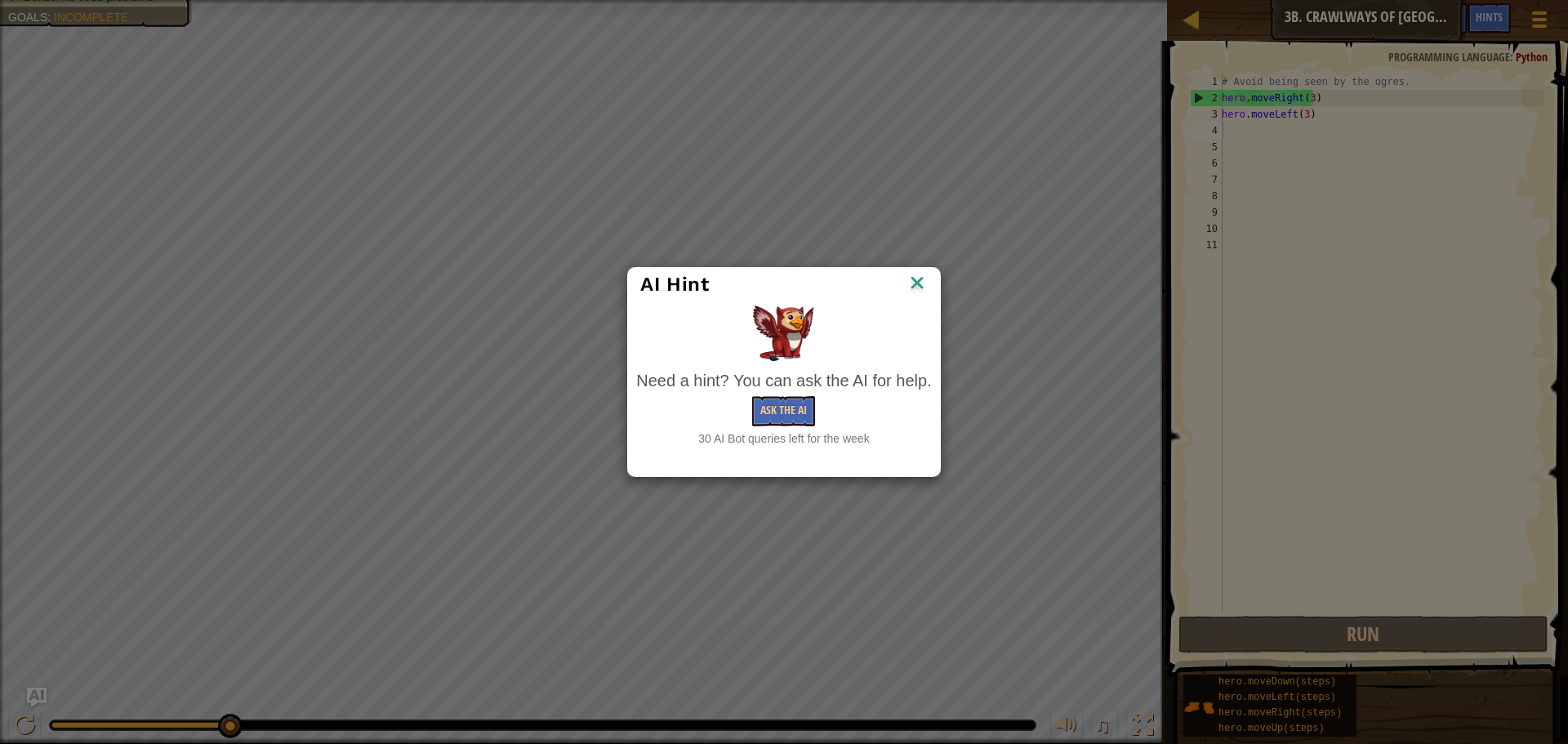
click at [916, 281] on img at bounding box center [917, 285] width 22 height 25
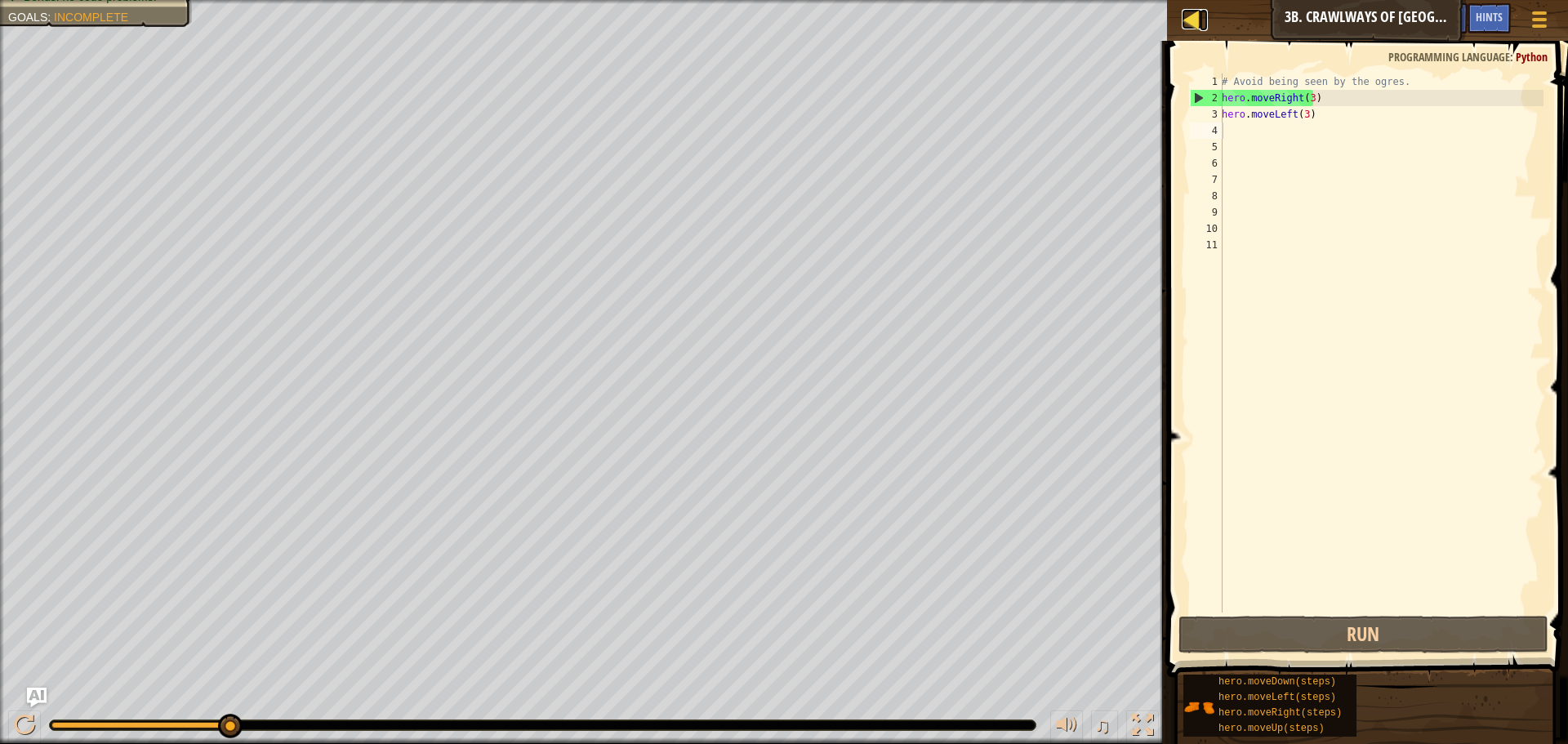
click at [1196, 29] on div at bounding box center [1191, 19] width 21 height 21
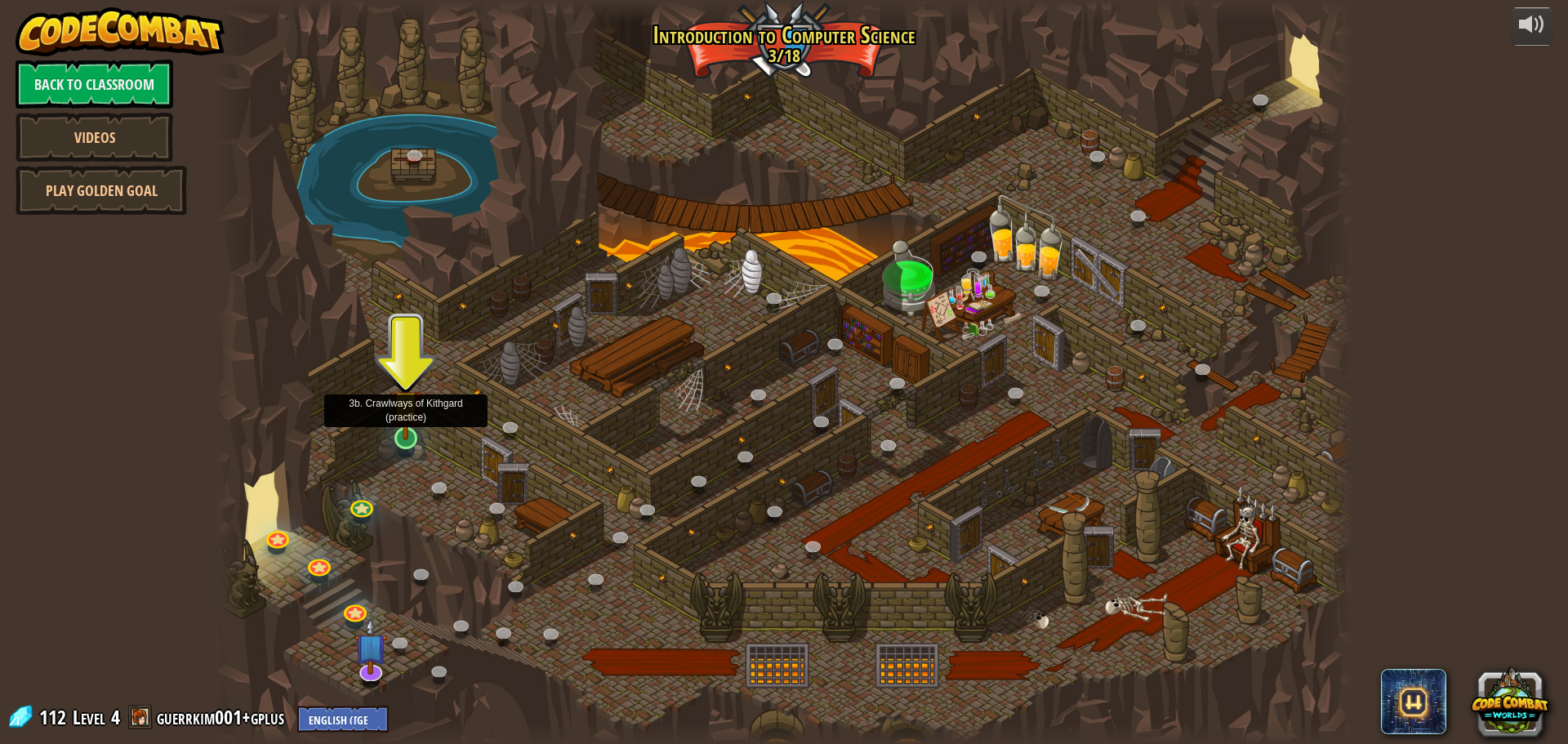
click at [408, 438] on img at bounding box center [405, 406] width 30 height 70
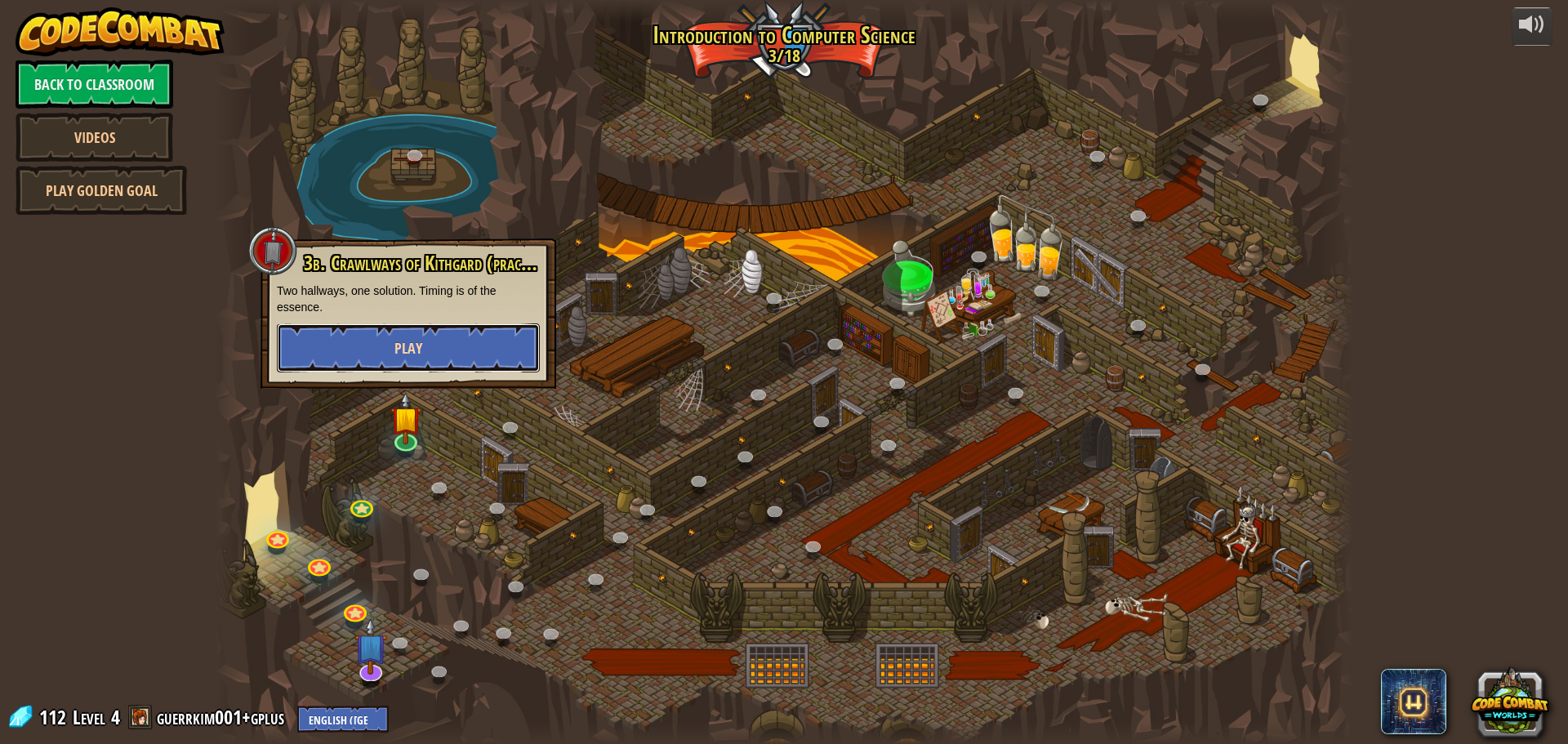
click at [422, 340] on span "Play" at bounding box center [408, 348] width 27 height 21
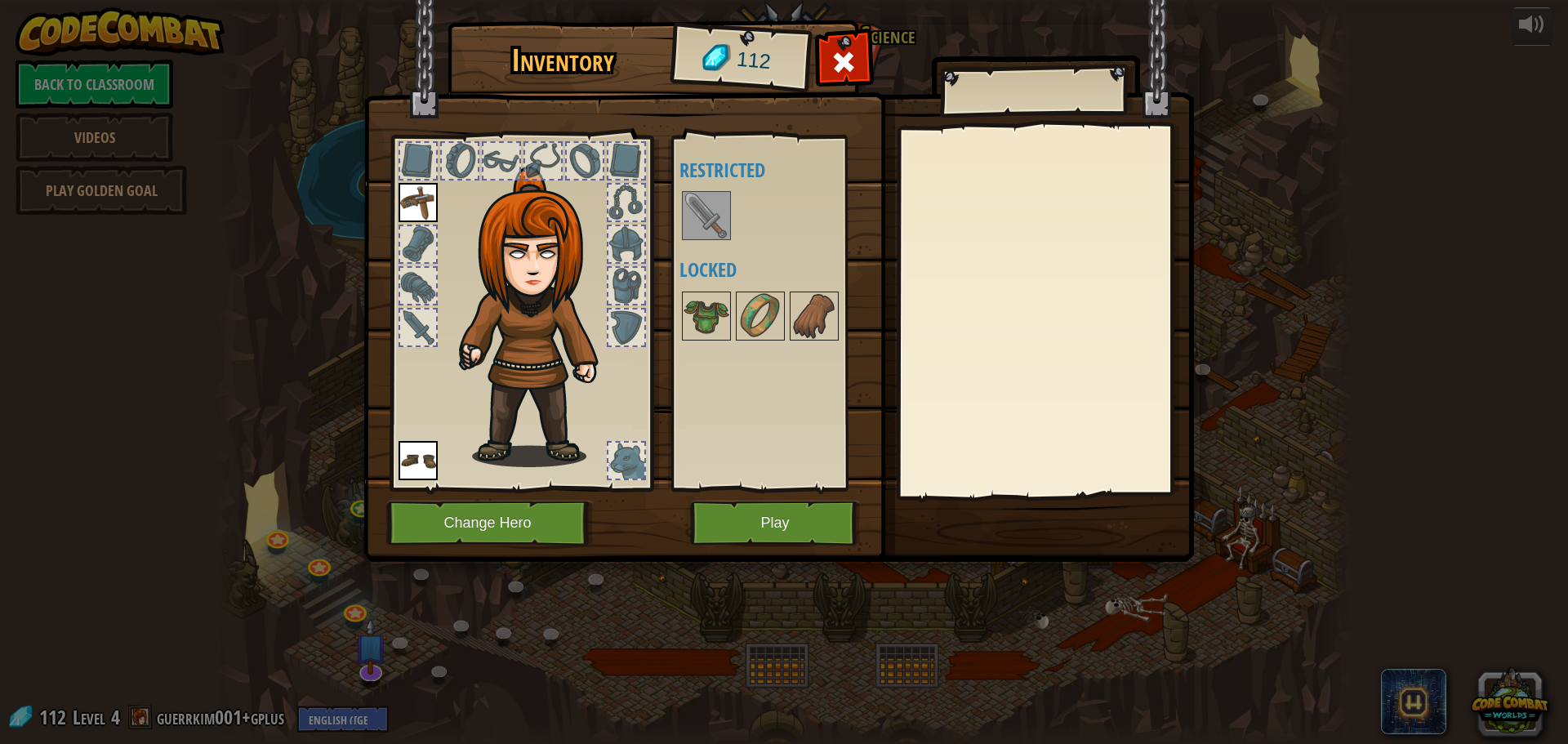
click at [426, 203] on img at bounding box center [418, 202] width 39 height 39
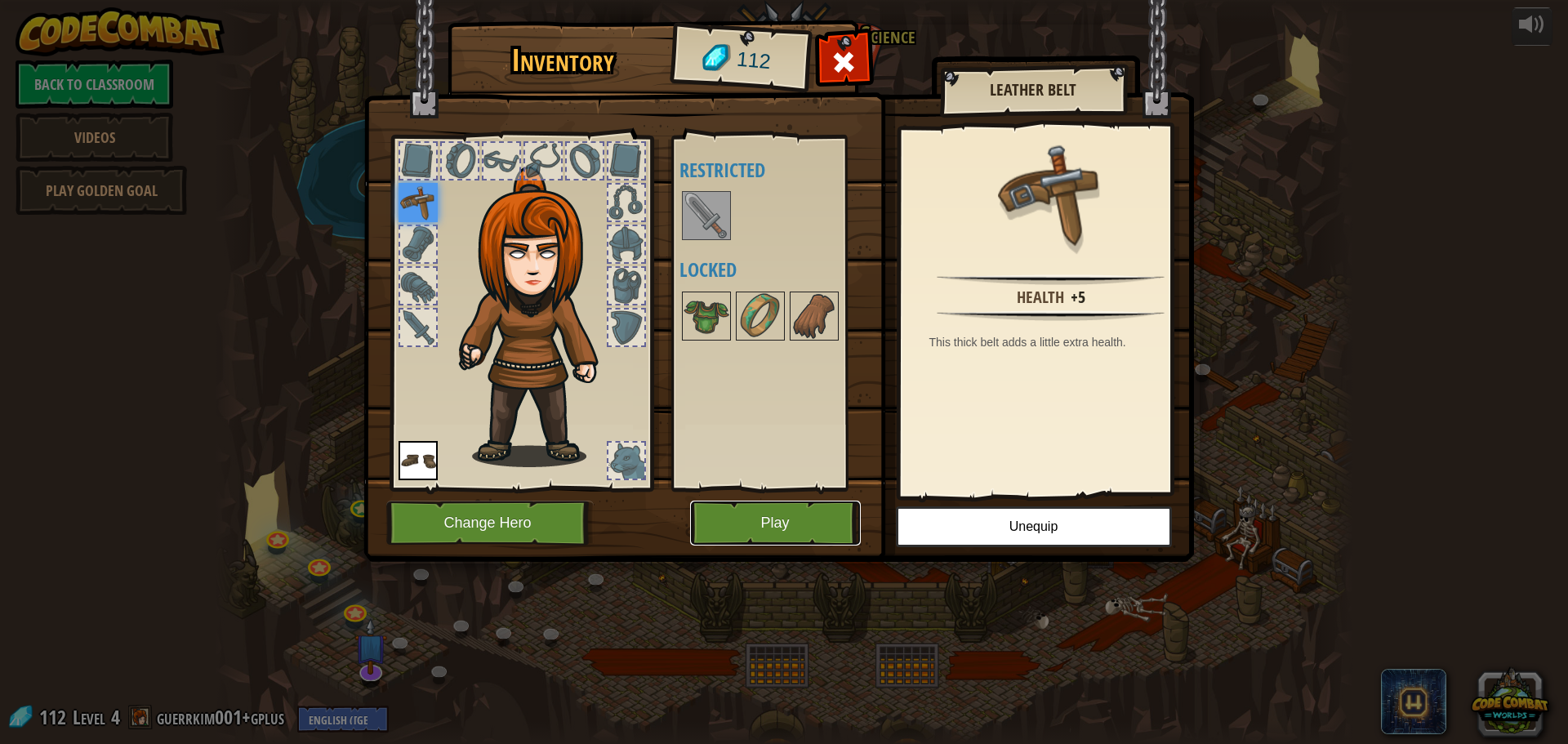
click at [799, 516] on button "Play" at bounding box center [775, 523] width 171 height 45
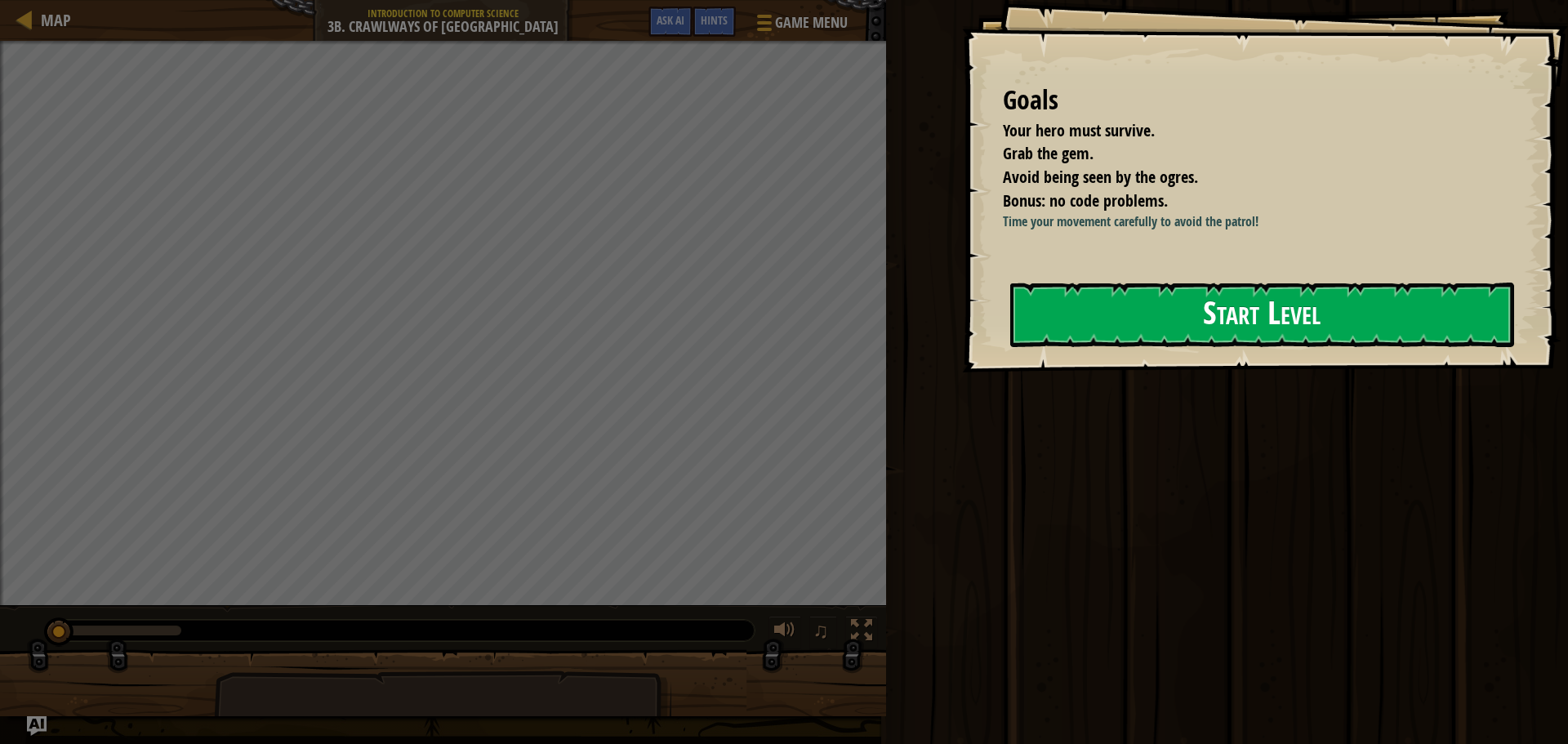
click at [1134, 311] on button "Start Level" at bounding box center [1262, 315] width 504 height 65
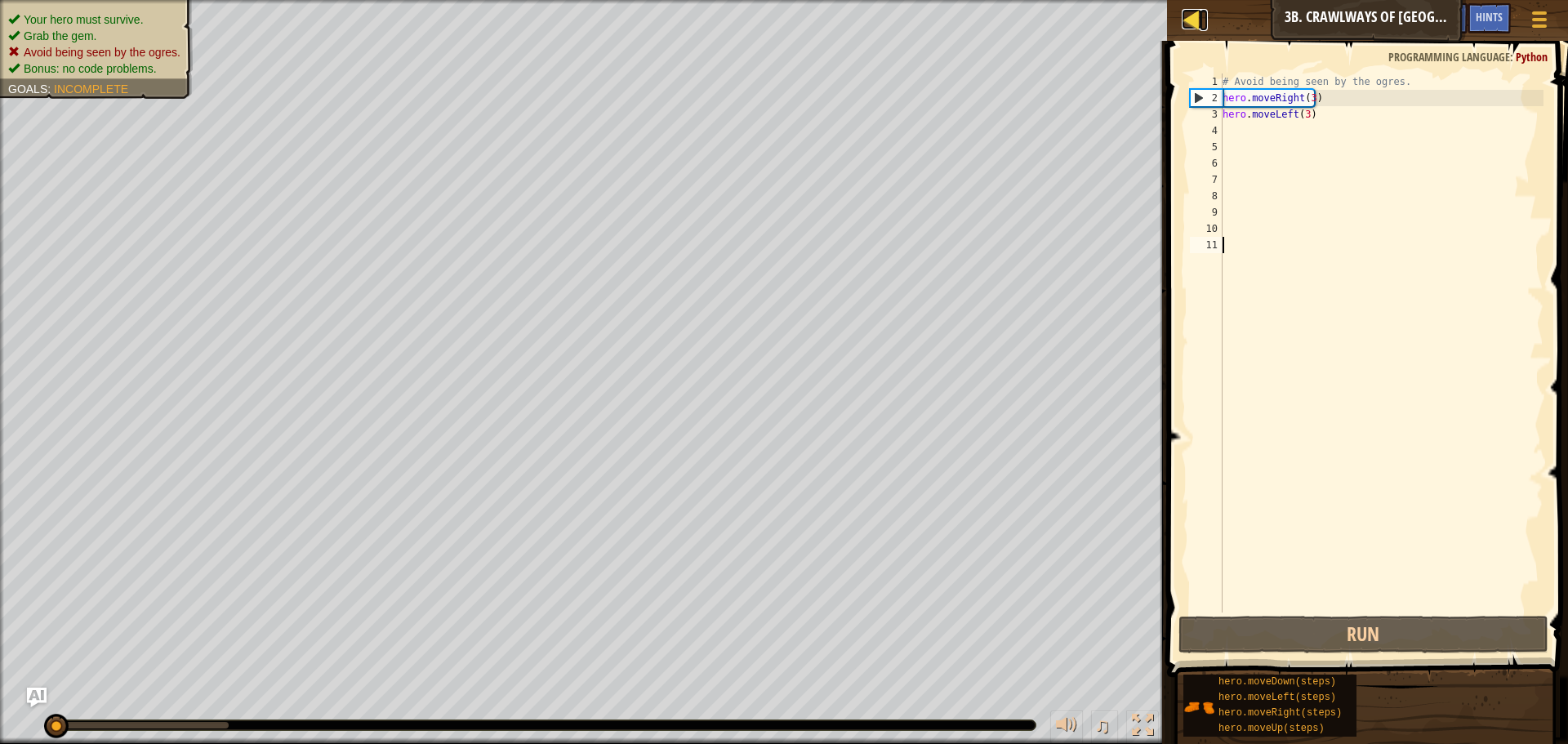
click at [1193, 17] on div at bounding box center [1191, 19] width 21 height 21
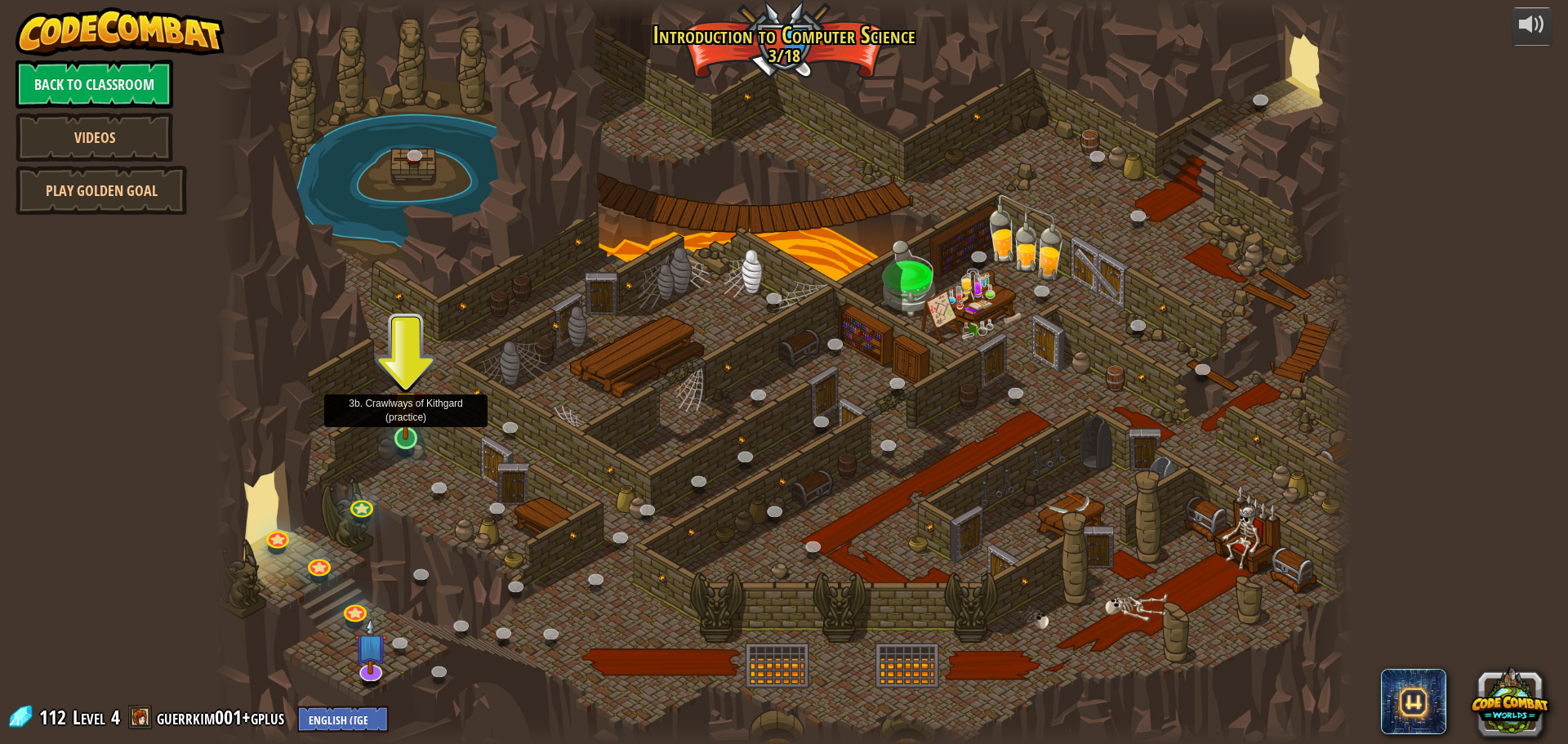
click at [408, 433] on img at bounding box center [405, 406] width 30 height 70
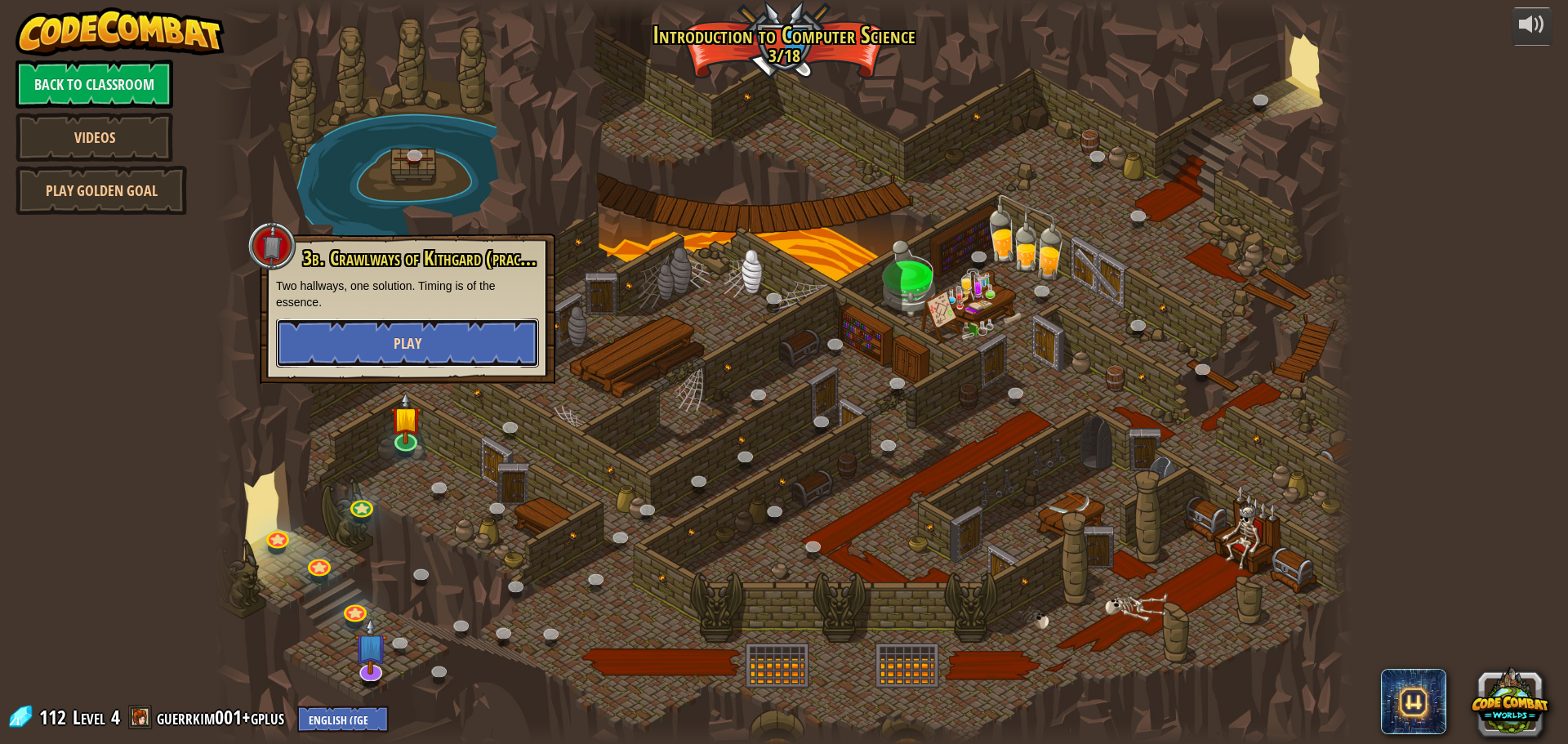
click at [436, 330] on button "Play" at bounding box center [407, 343] width 263 height 49
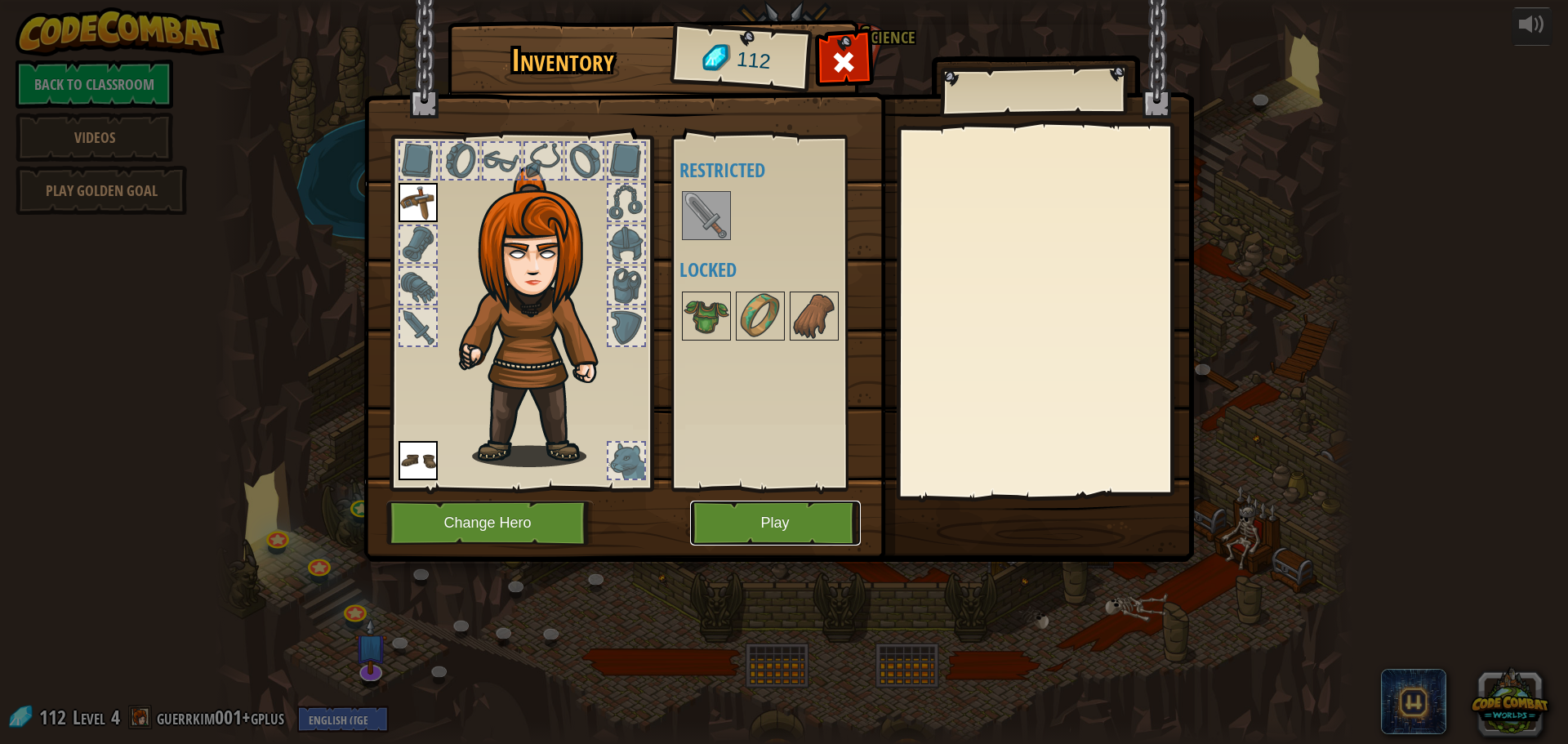
click at [804, 525] on button "Play" at bounding box center [775, 523] width 171 height 45
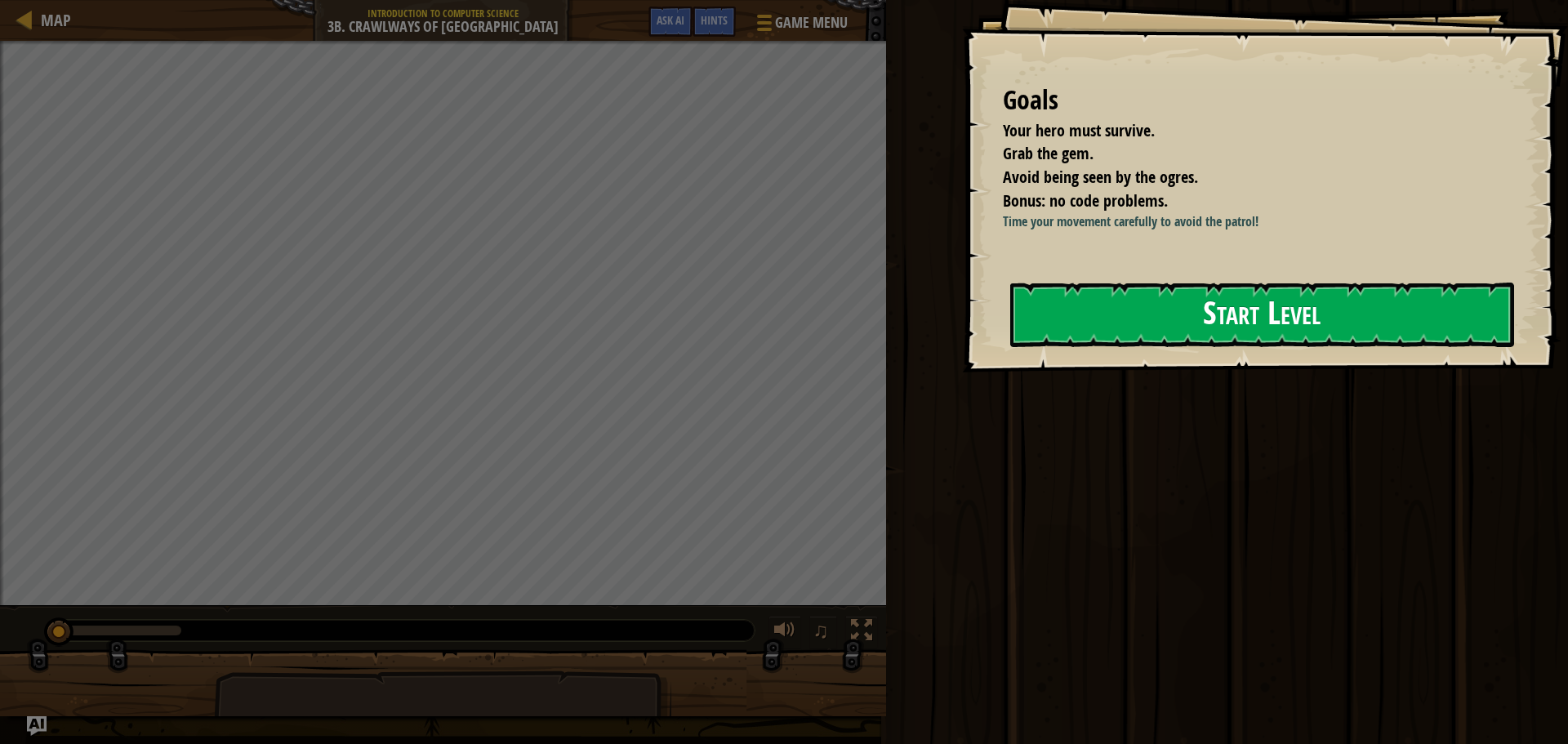
click at [1126, 305] on button "Start Level" at bounding box center [1262, 315] width 504 height 65
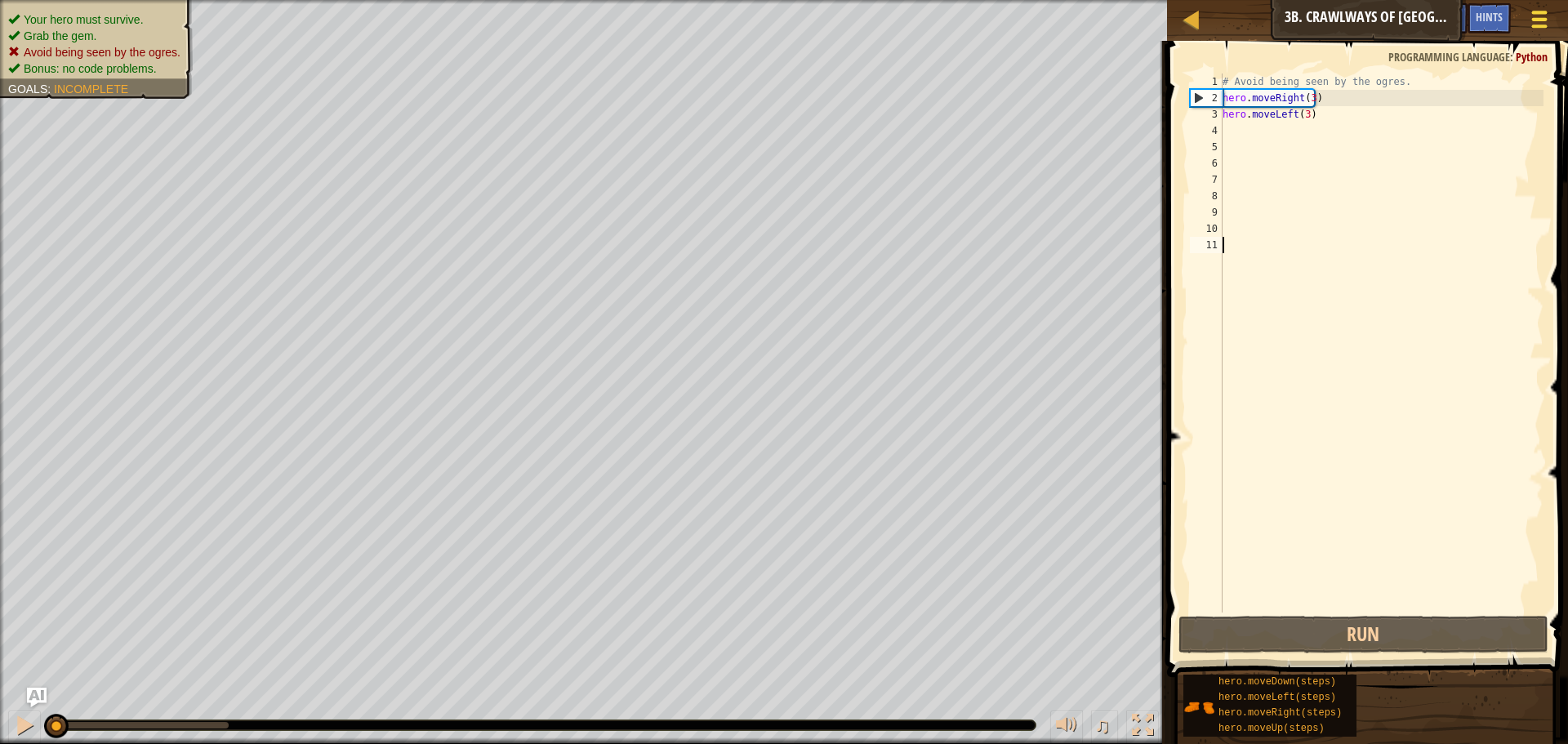
click at [1535, 25] on span at bounding box center [1539, 27] width 16 height 3
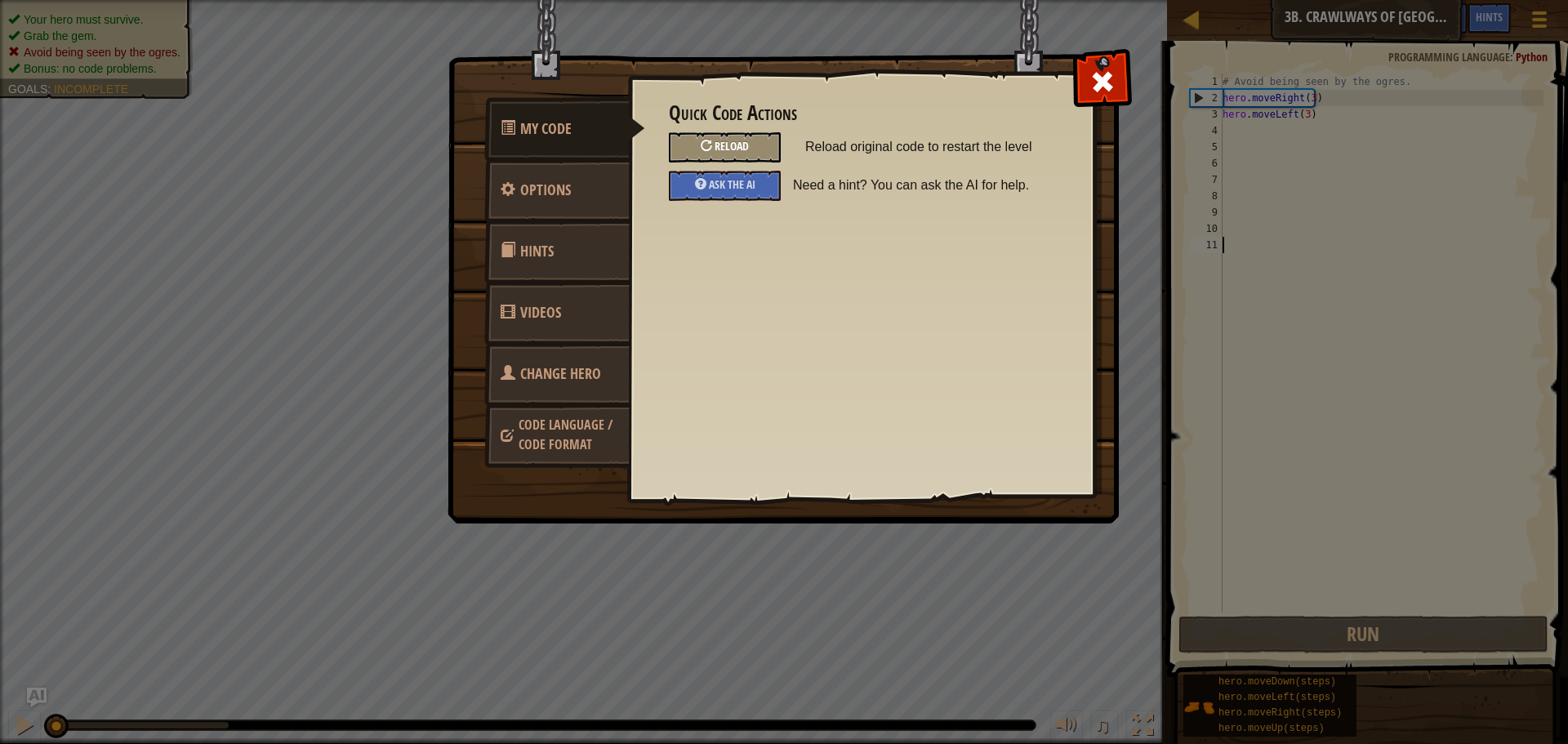
click at [745, 144] on span "Reload" at bounding box center [731, 145] width 34 height 16
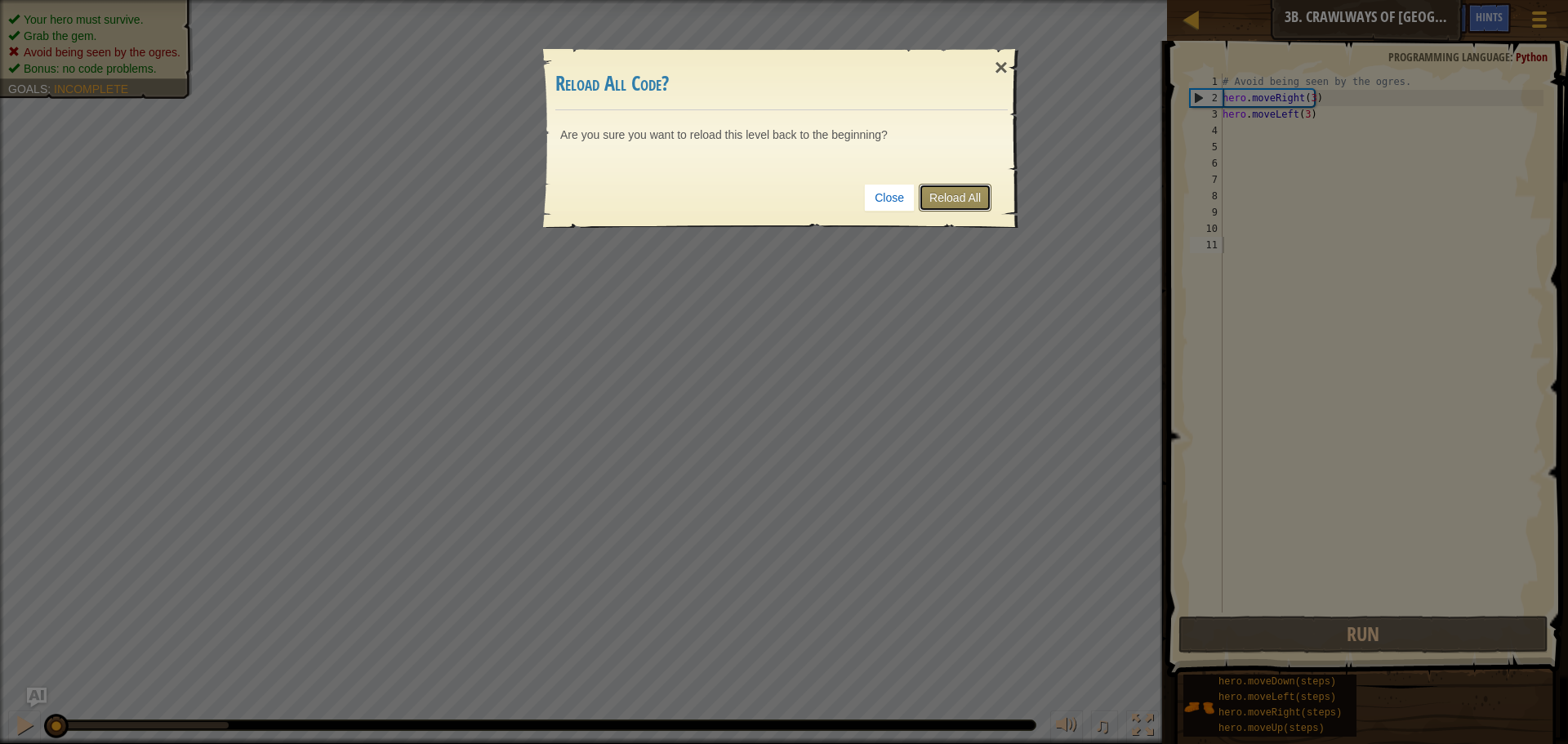
click at [955, 196] on link "Reload All" at bounding box center [955, 197] width 73 height 27
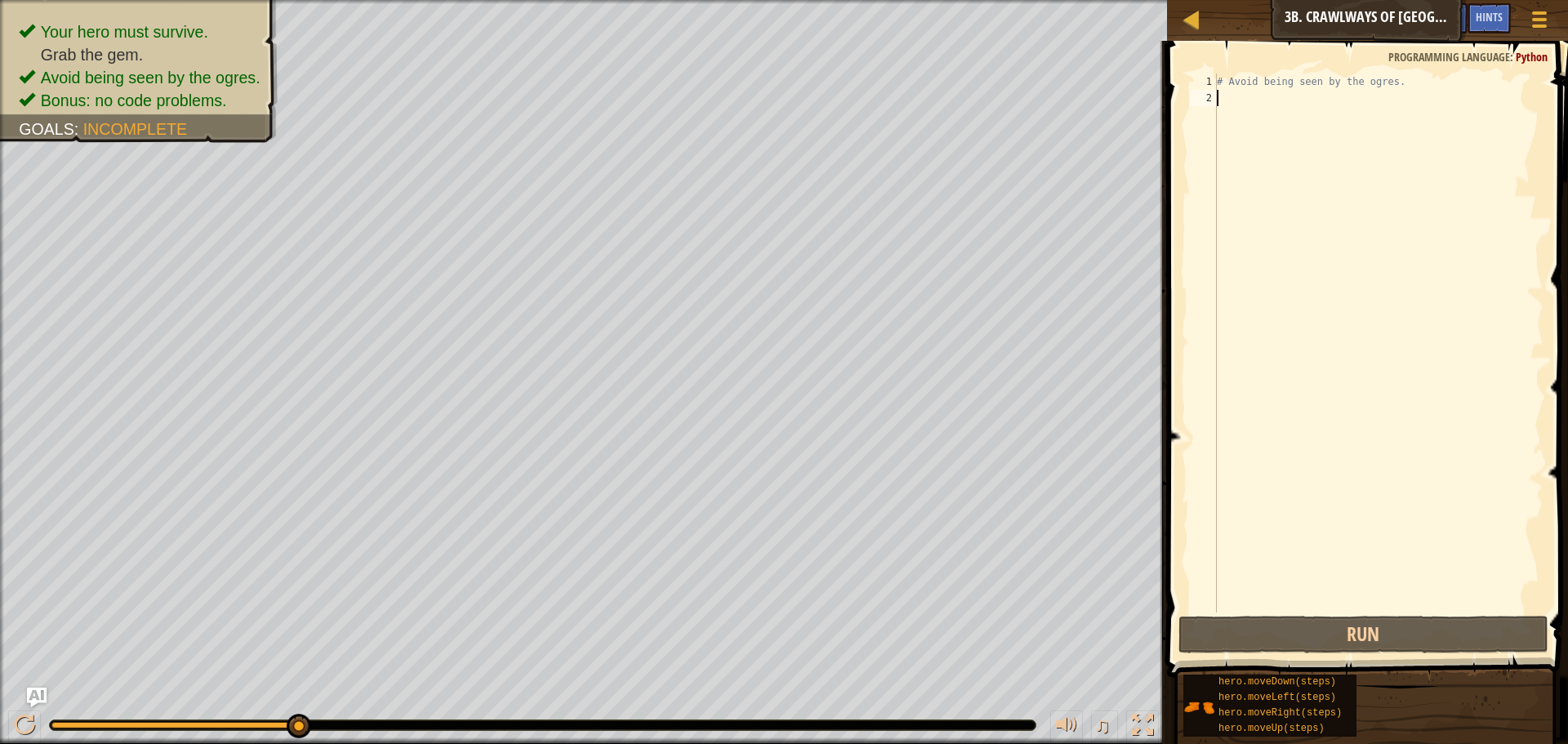
scroll to position [7, 0]
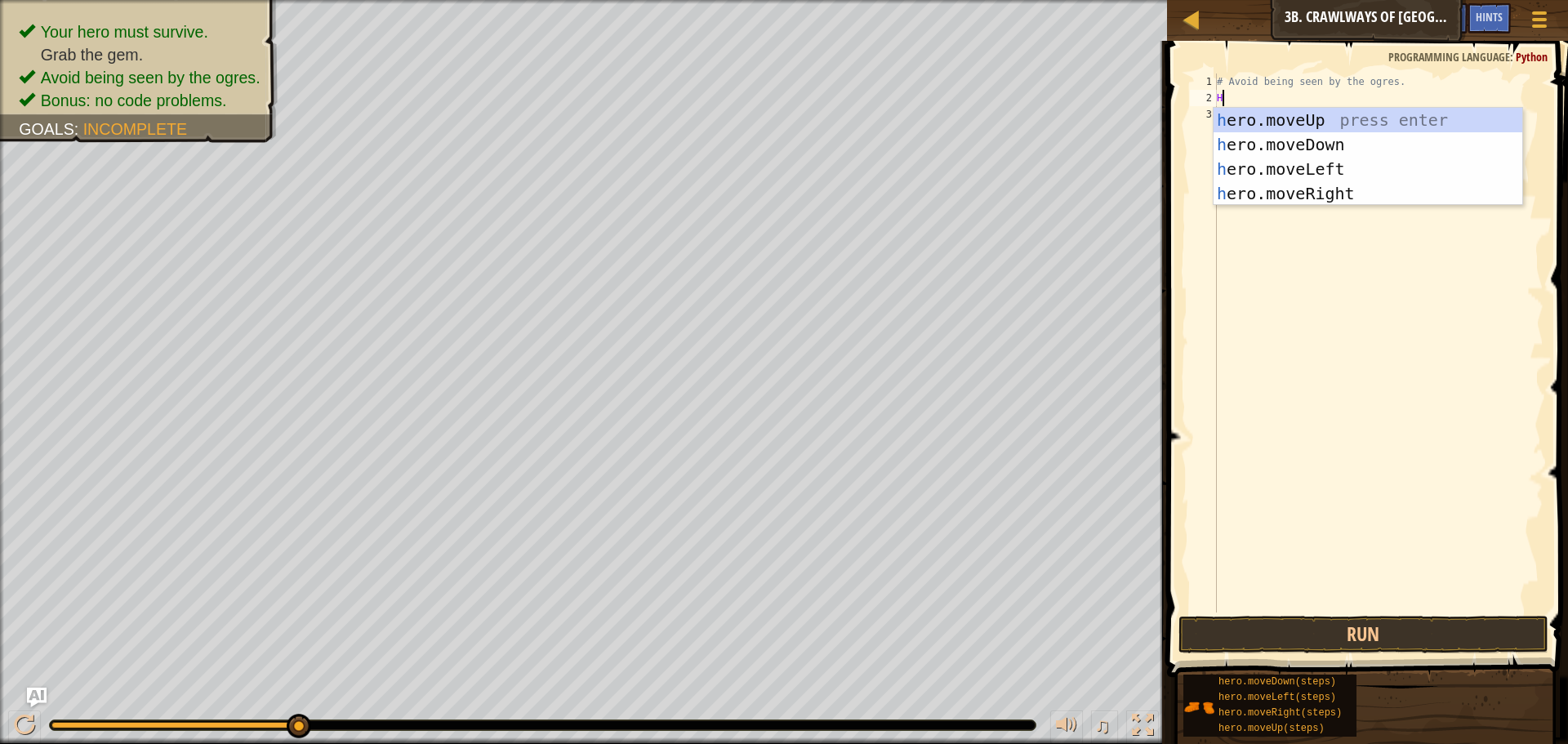
type textarea "HE"
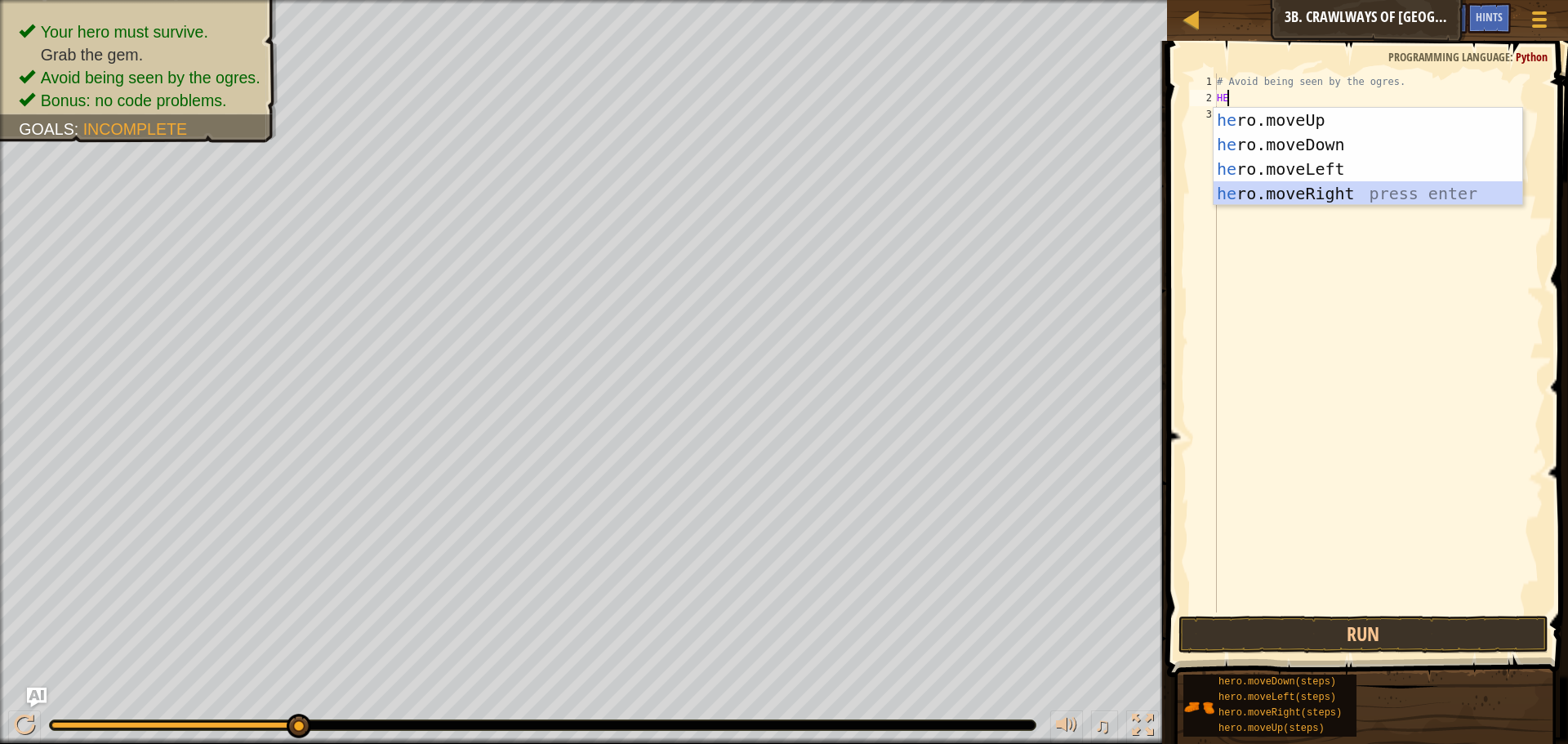
click at [1311, 191] on div "he ro.moveUp press enter he ro.moveDown press enter he ro.moveLeft press enter …" at bounding box center [1368, 181] width 309 height 147
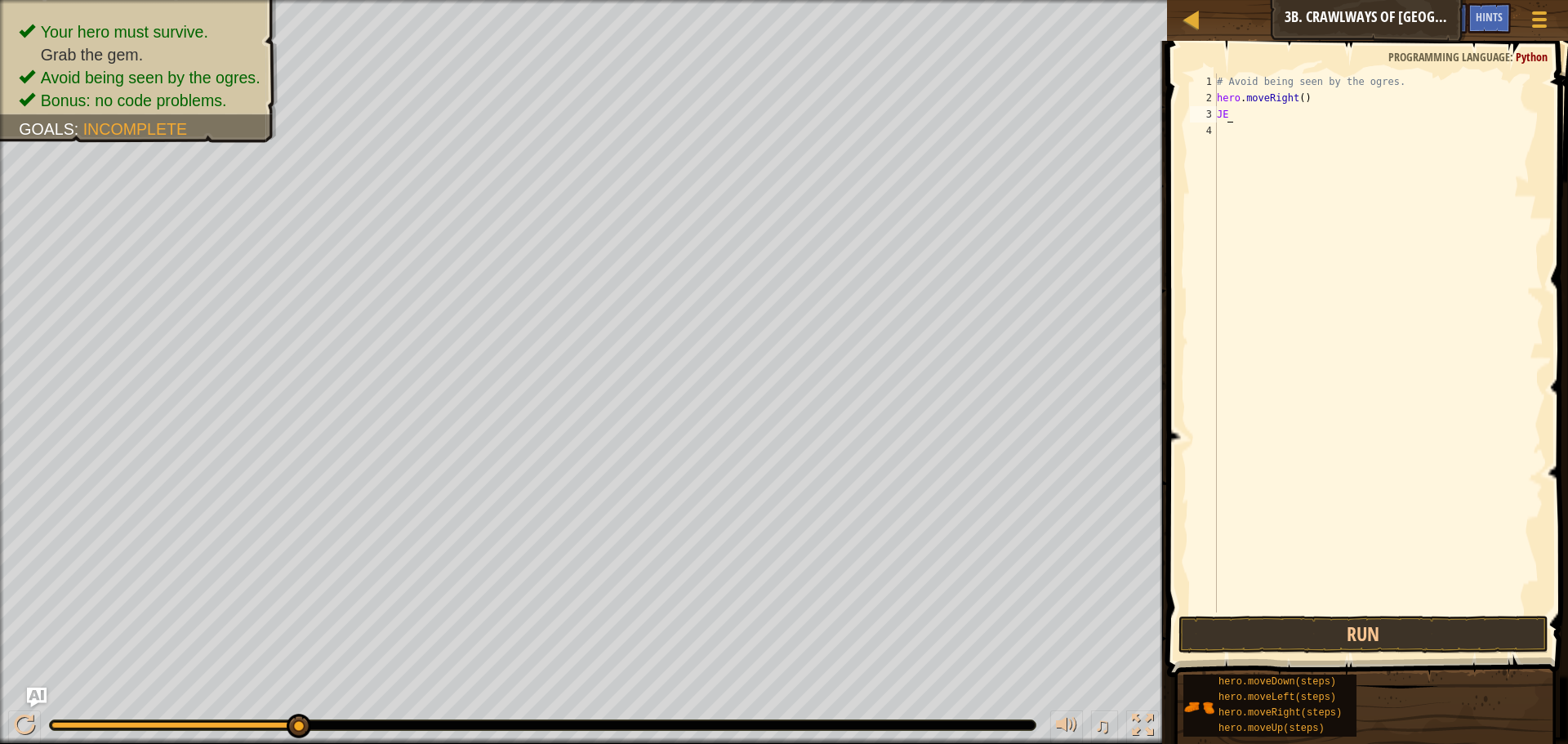
type textarea "J"
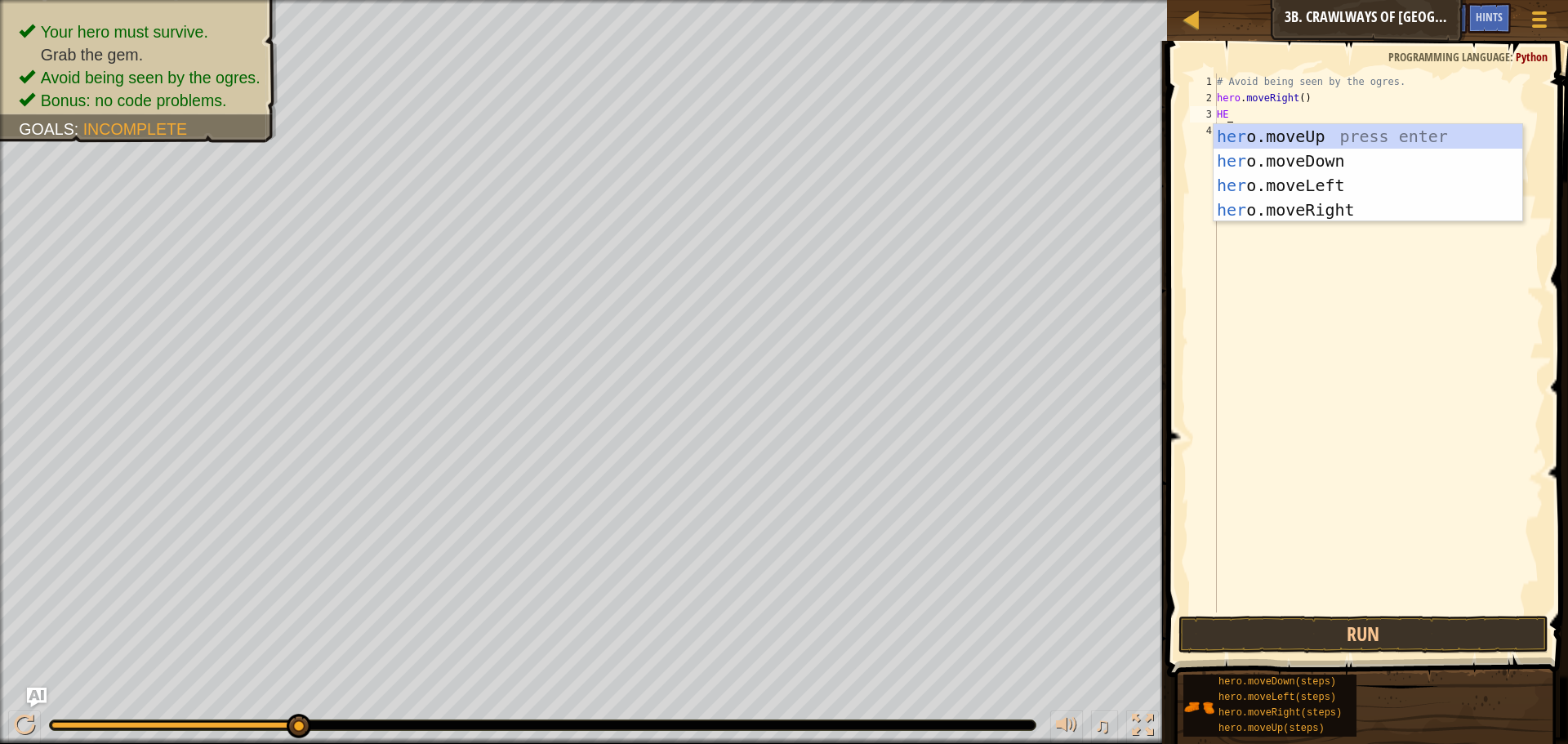
type textarea "H"
type textarea "he"
click at [1318, 188] on div "he ro.moveUp press enter he ro.moveDown press enter he ro.moveLeft press enter …" at bounding box center [1368, 198] width 309 height 147
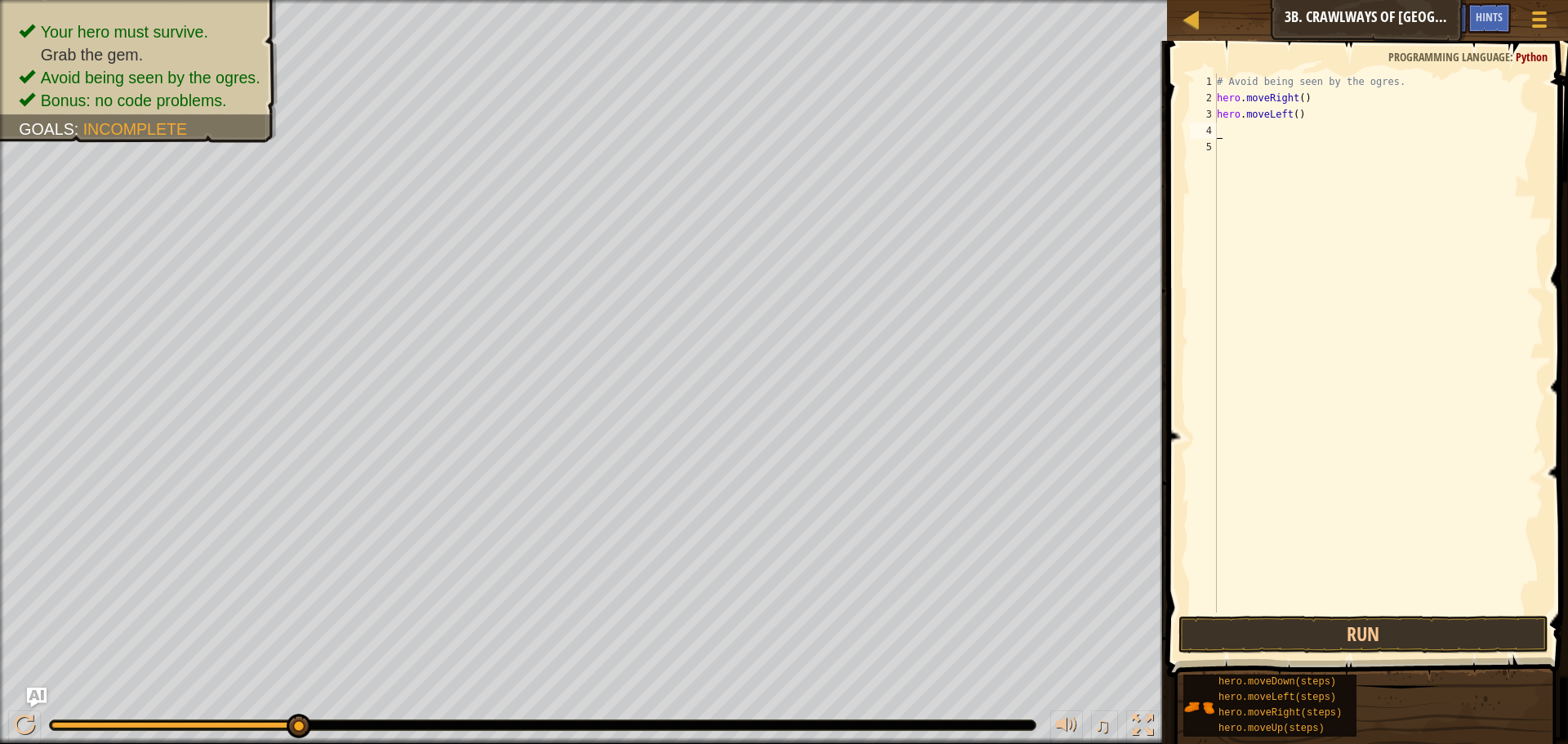
click at [1233, 129] on div "# Avoid being seen by the ogres. hero . moveRight ( ) hero . moveLeft ( )" at bounding box center [1378, 360] width 330 height 572
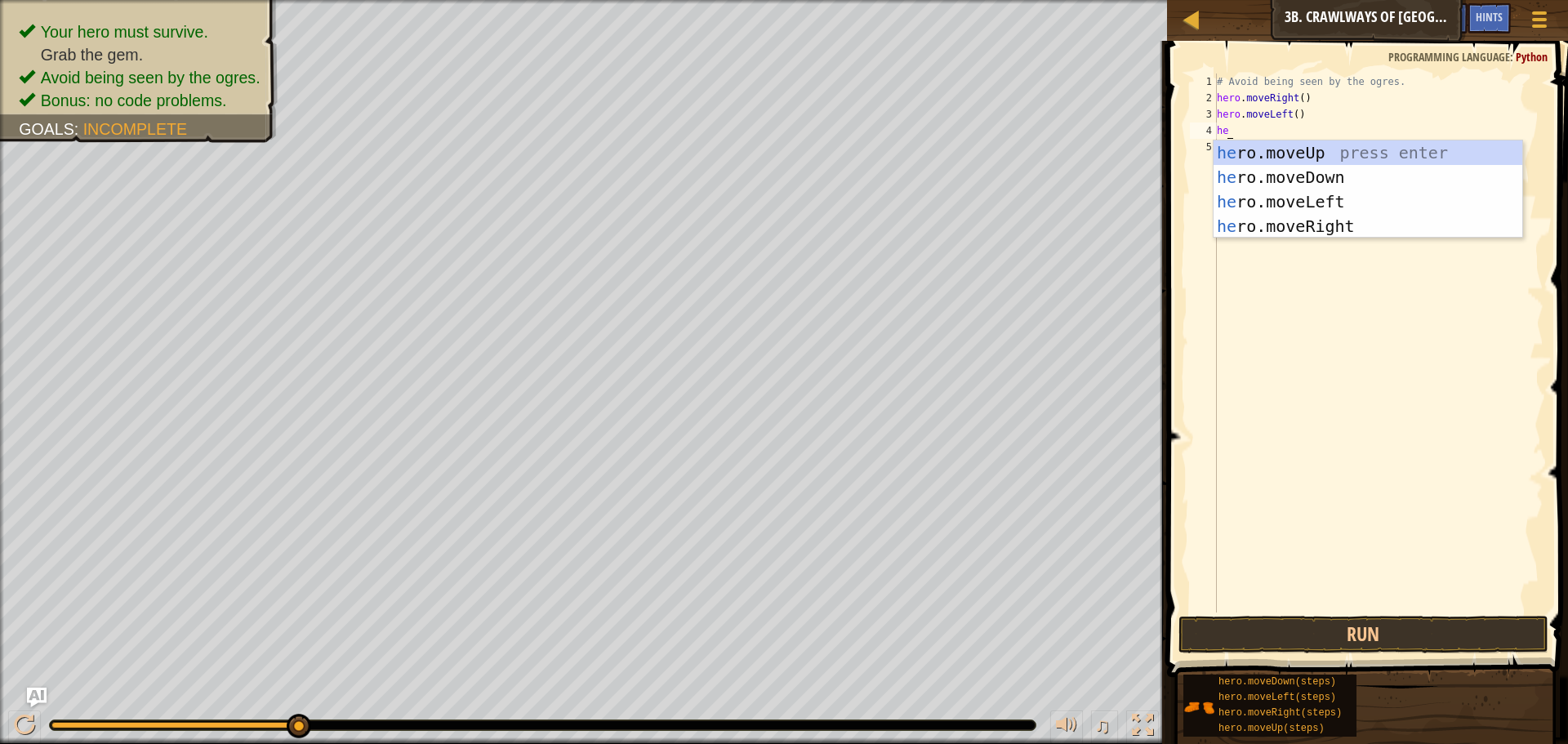
scroll to position [7, 1]
type textarea "hero."
click at [1309, 223] on div "hero. moveUp press enter hero. moveDown press enter hero. moveLeft press enter …" at bounding box center [1368, 213] width 309 height 147
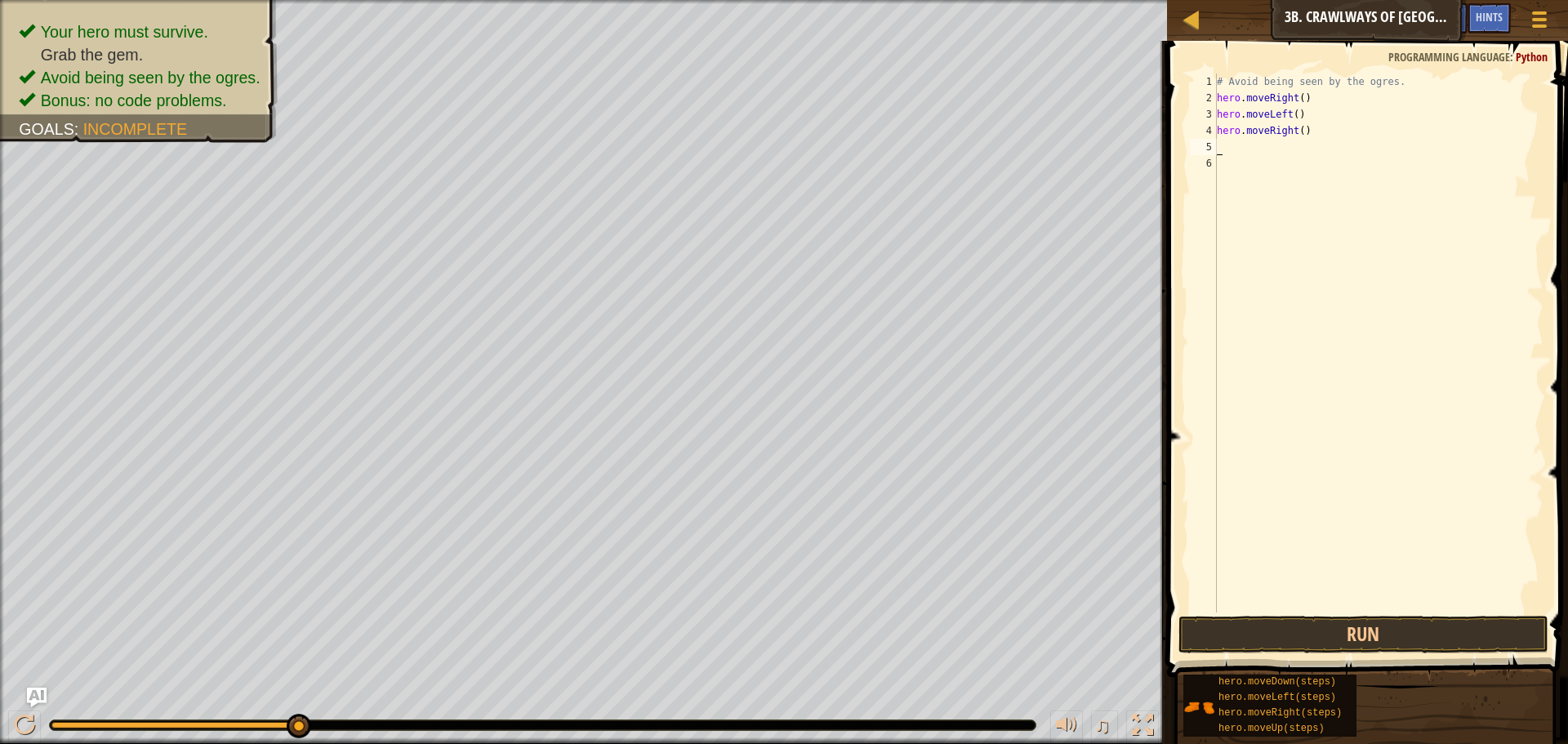
scroll to position [7, 0]
click at [1296, 125] on div "# Avoid being seen by the ogres. hero . moveRight ( ) hero . moveLeft ( ) hero …" at bounding box center [1378, 360] width 330 height 572
click at [1357, 630] on button "Run" at bounding box center [1364, 634] width 370 height 37
type textarea "hero.moveRight(2)"
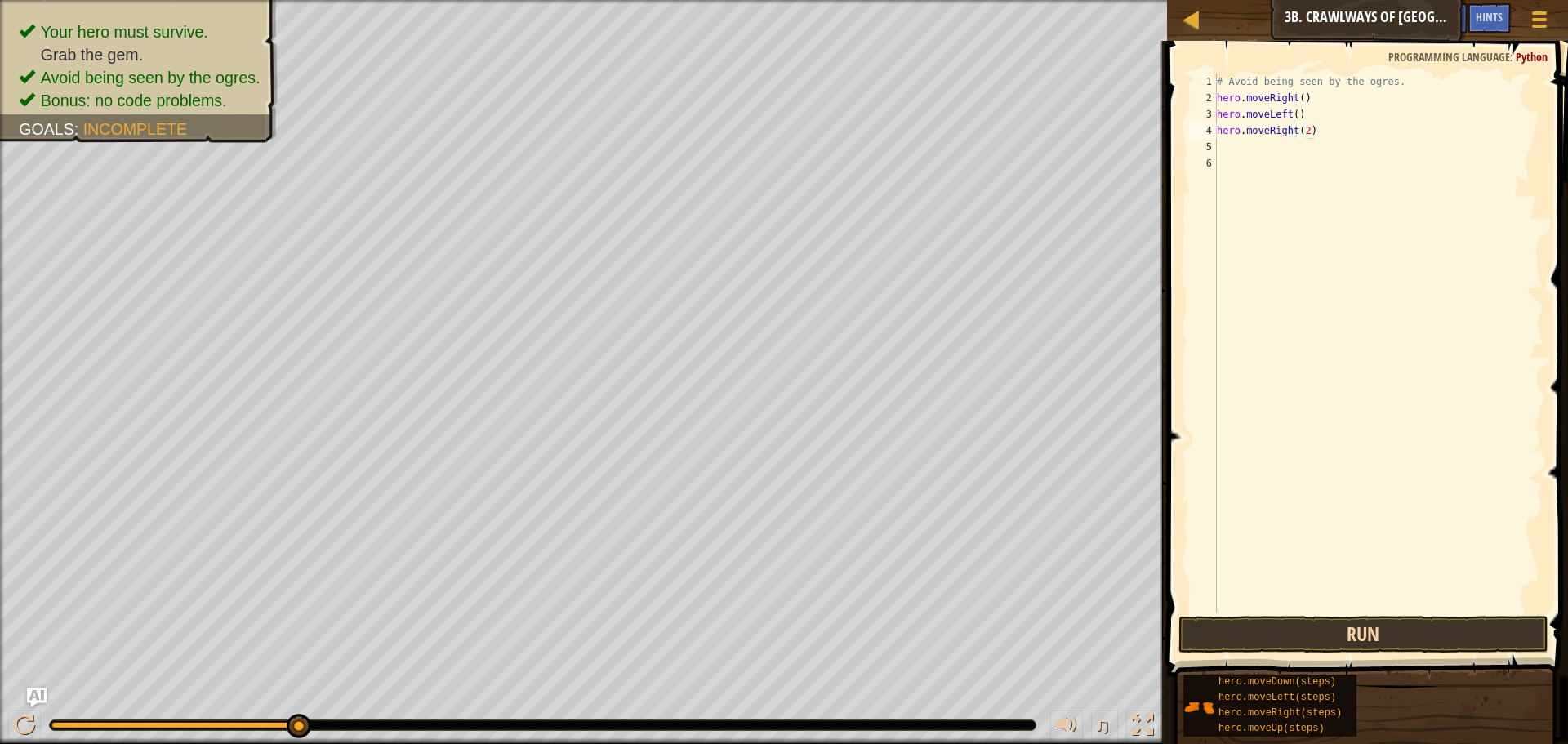
scroll to position [7, 7]
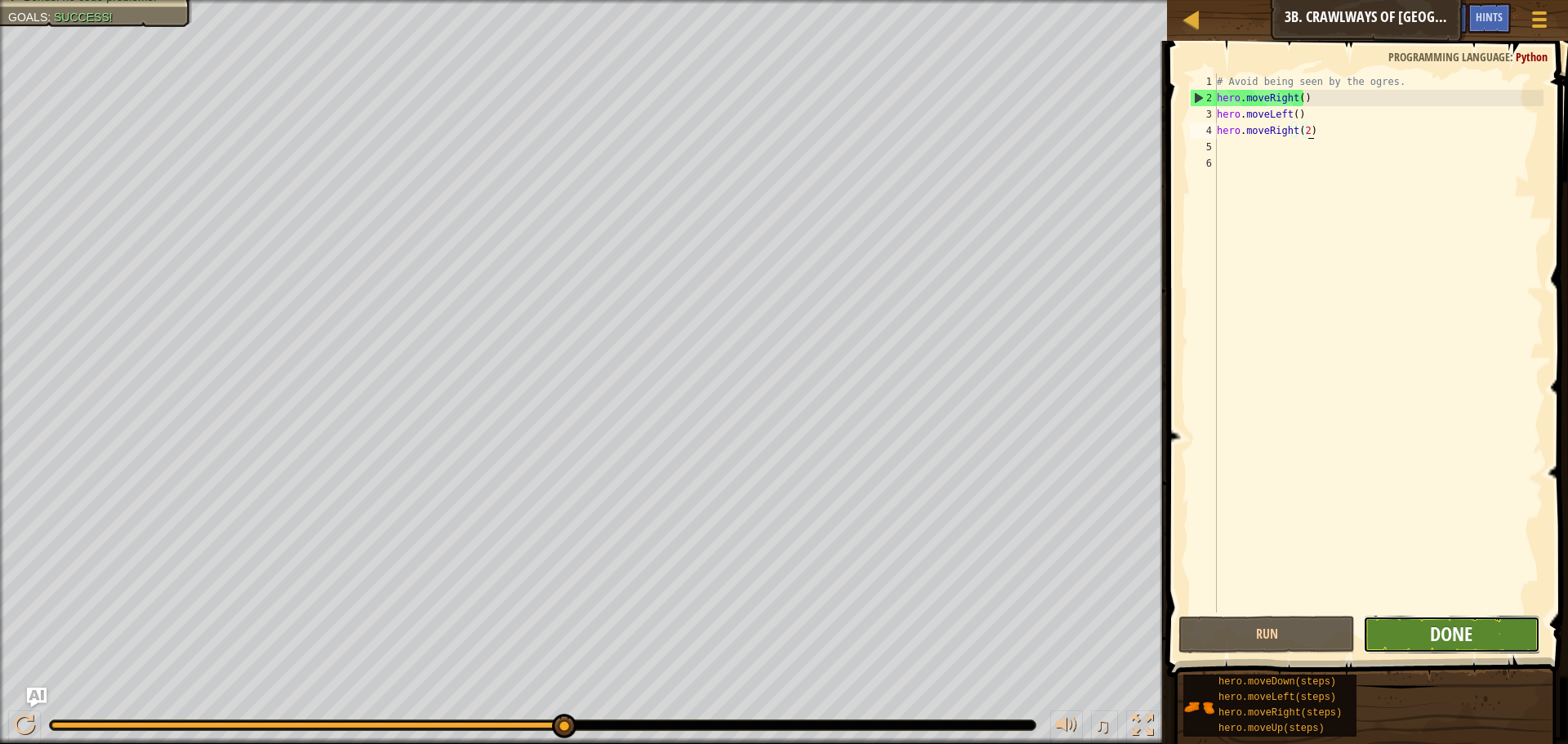
click at [1450, 637] on span "Done" at bounding box center [1451, 634] width 42 height 26
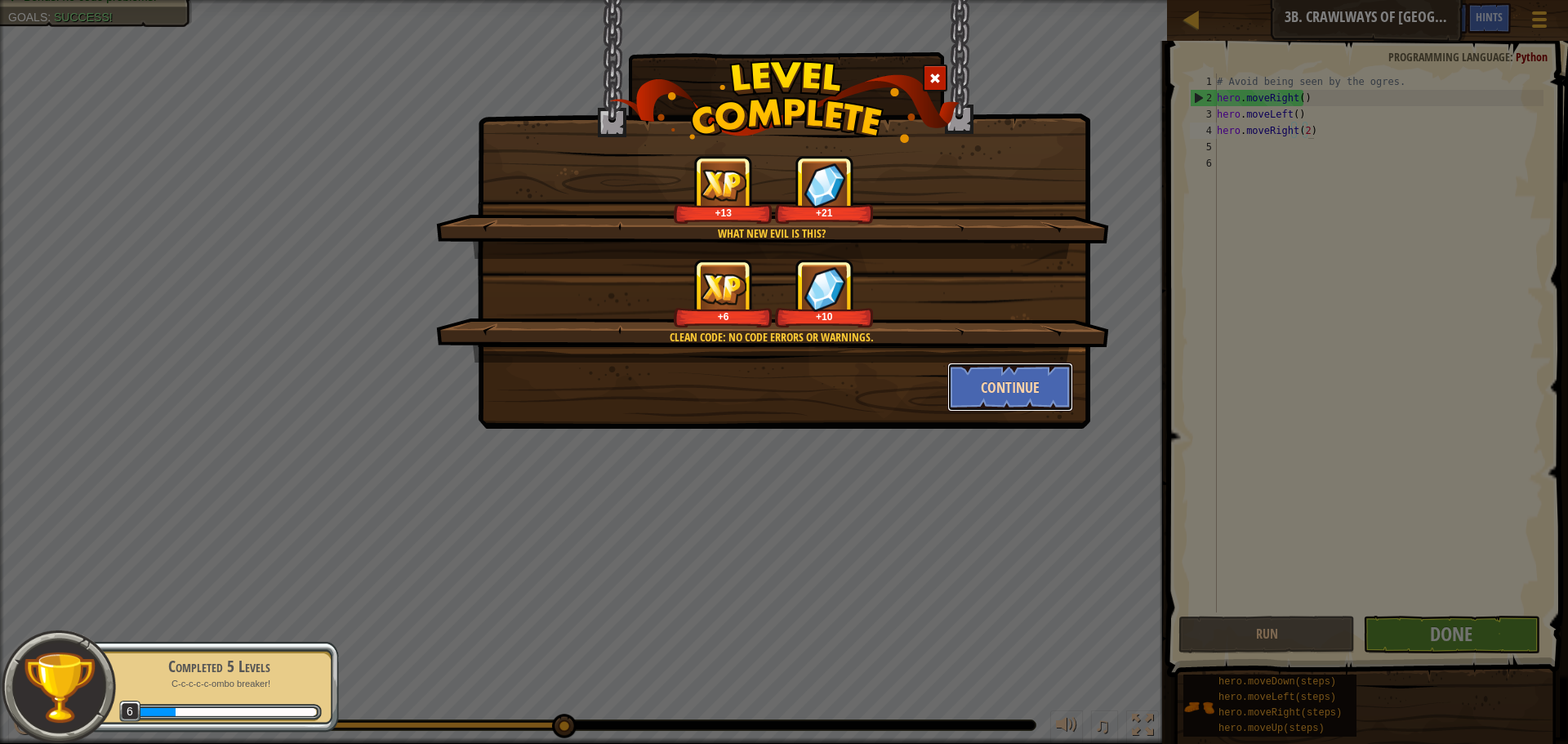
click at [1001, 393] on button "Continue" at bounding box center [1010, 387] width 126 height 49
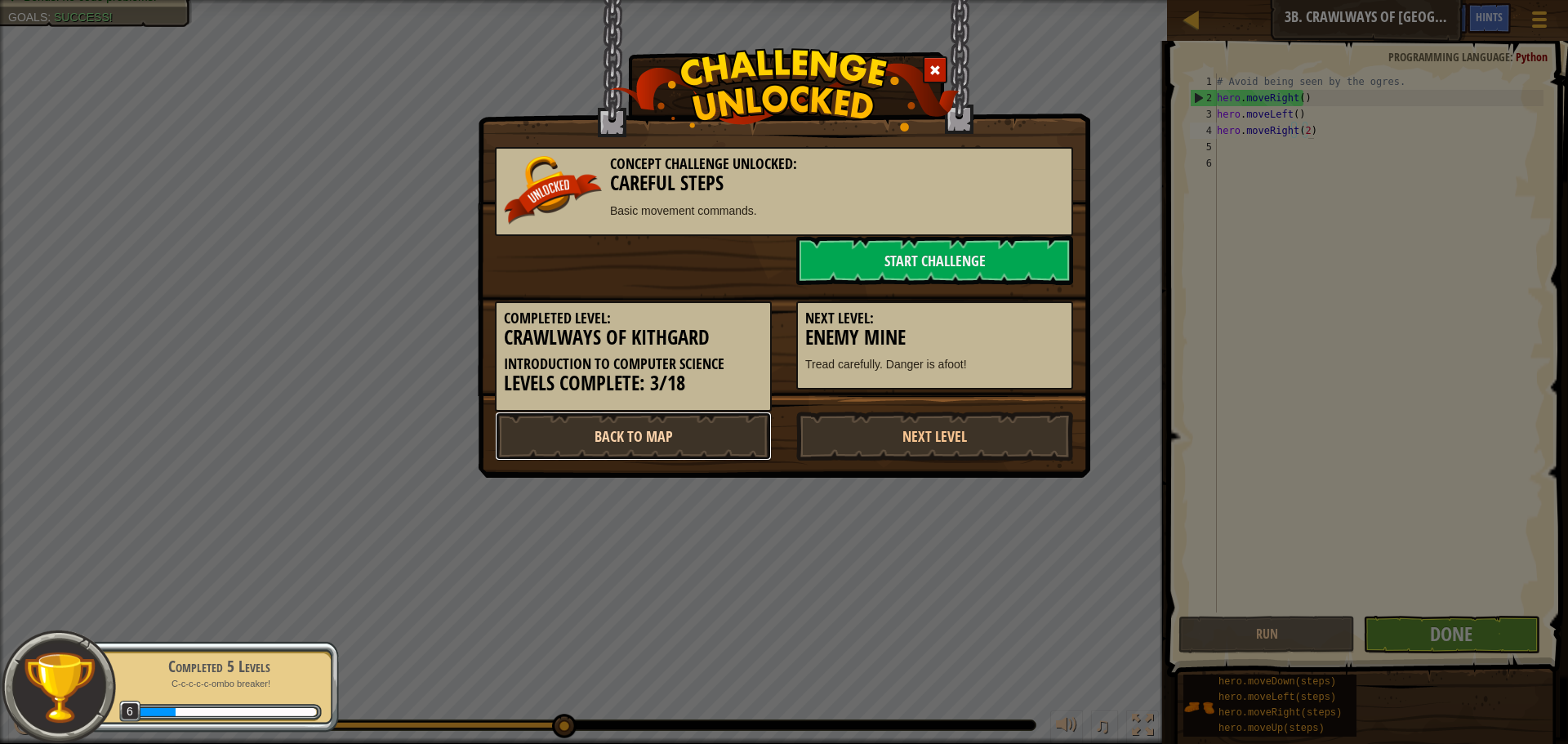
click at [657, 429] on link "Back to Map" at bounding box center [633, 436] width 276 height 49
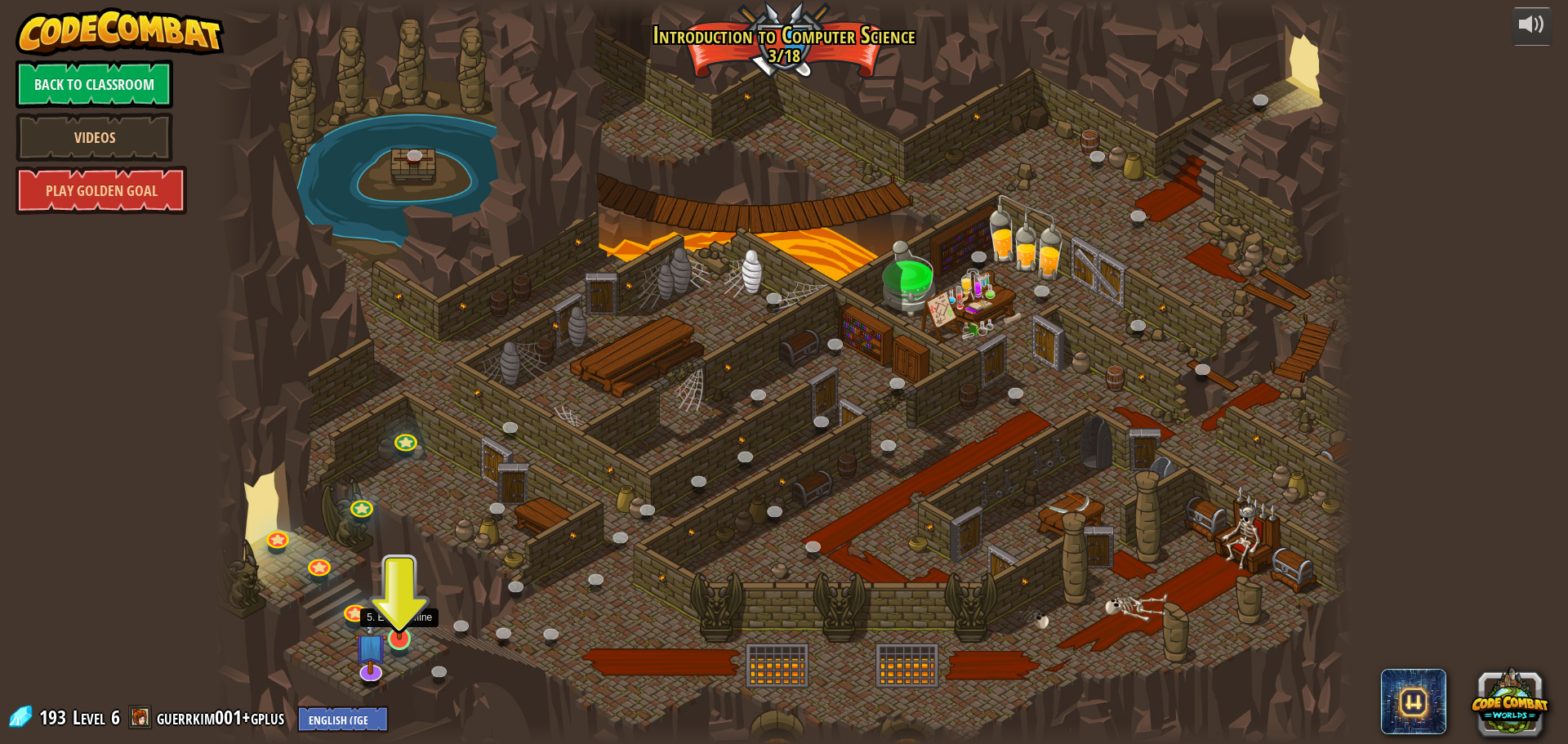
click at [396, 634] on img at bounding box center [399, 606] width 30 height 70
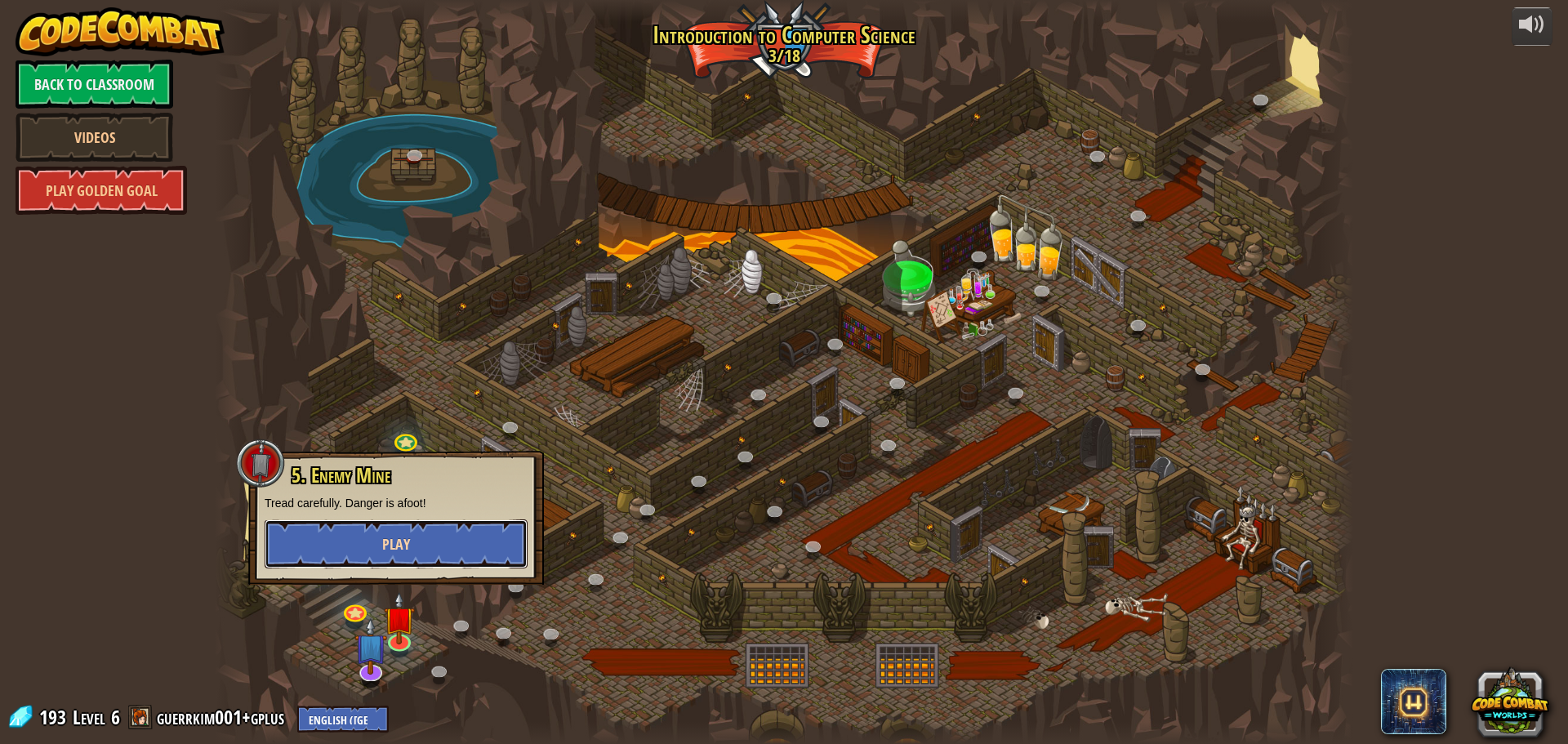
click at [459, 542] on button "Play" at bounding box center [396, 544] width 263 height 49
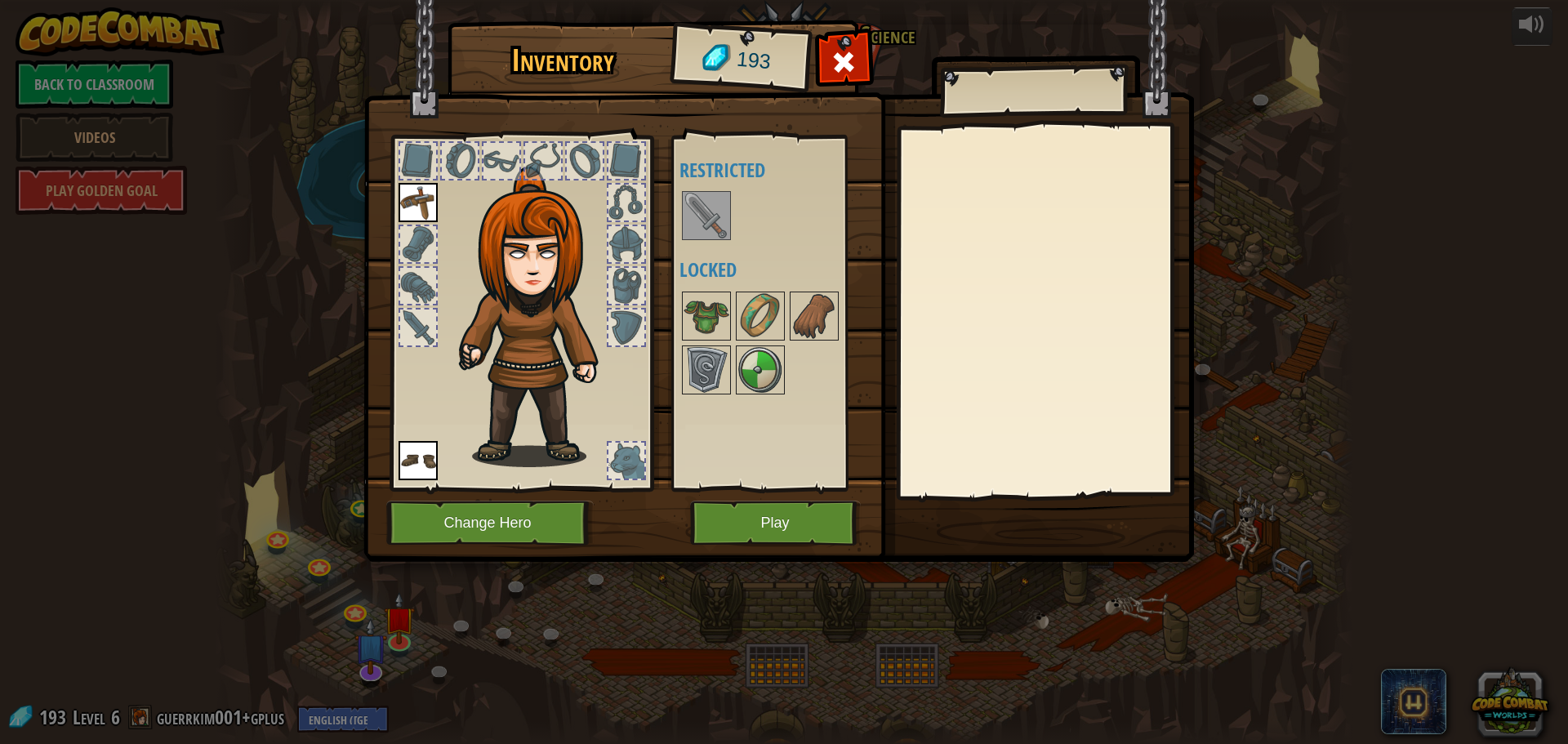
click at [423, 196] on img at bounding box center [418, 202] width 39 height 39
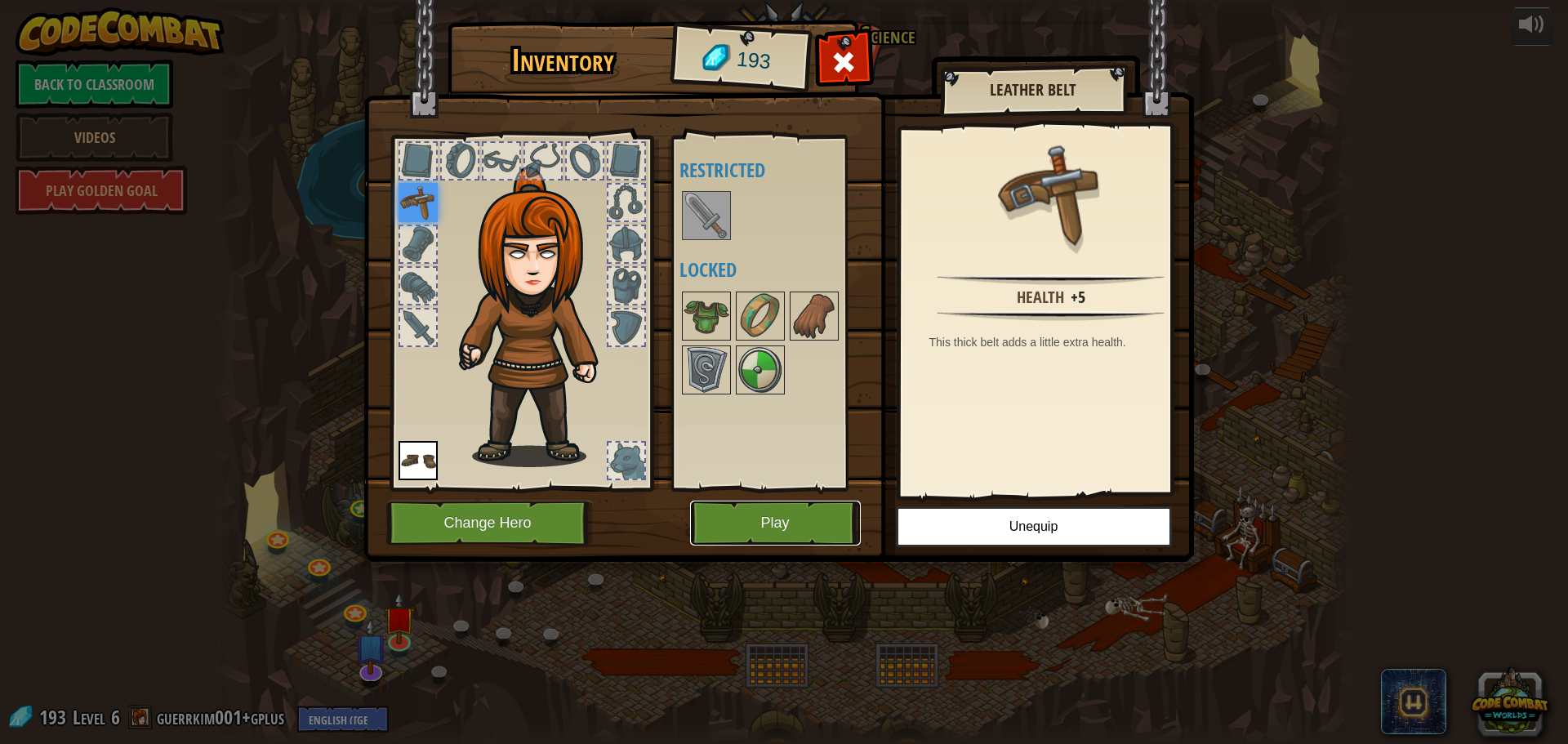
click at [794, 525] on button "Play" at bounding box center [775, 523] width 171 height 45
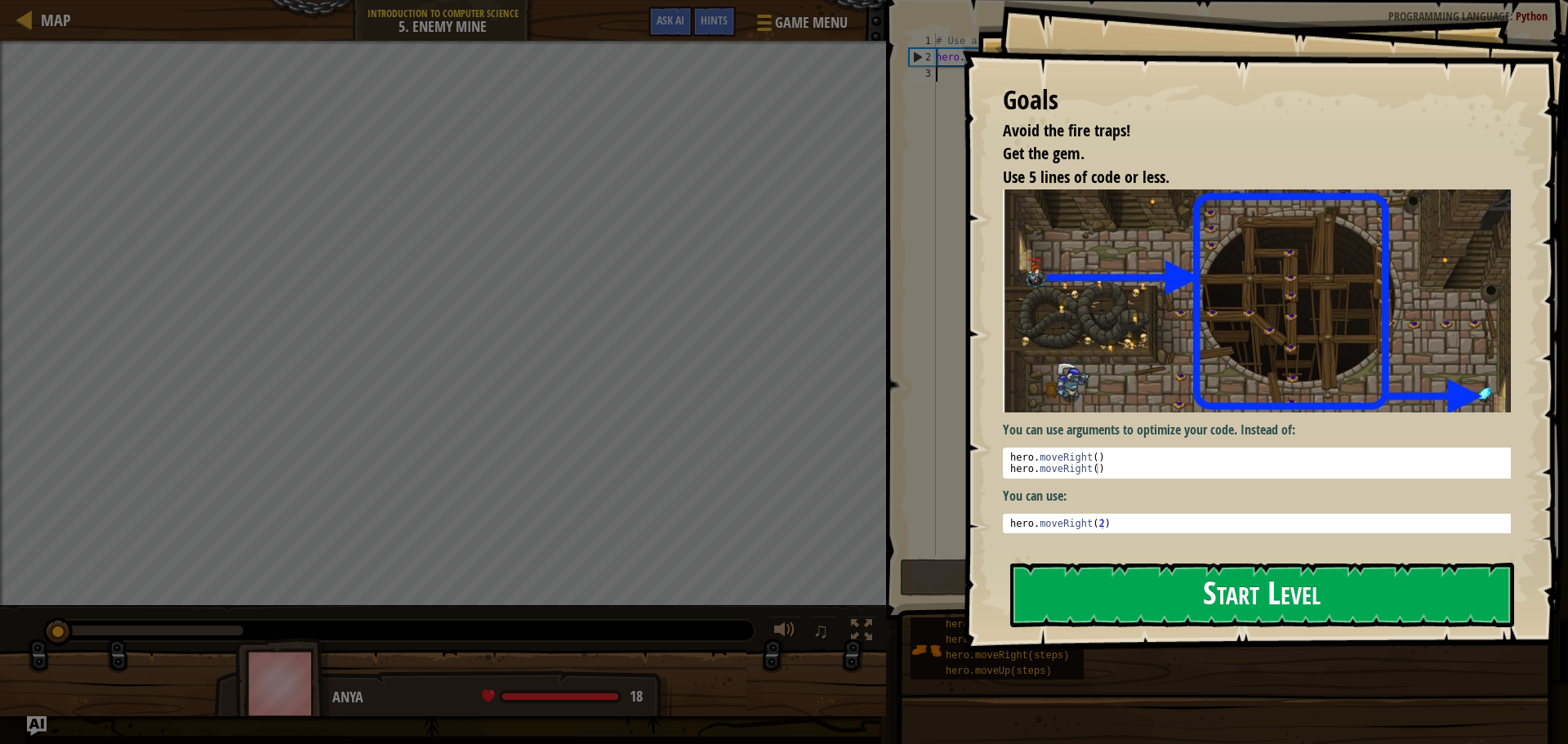
click at [1179, 602] on button "Start Level" at bounding box center [1262, 595] width 504 height 65
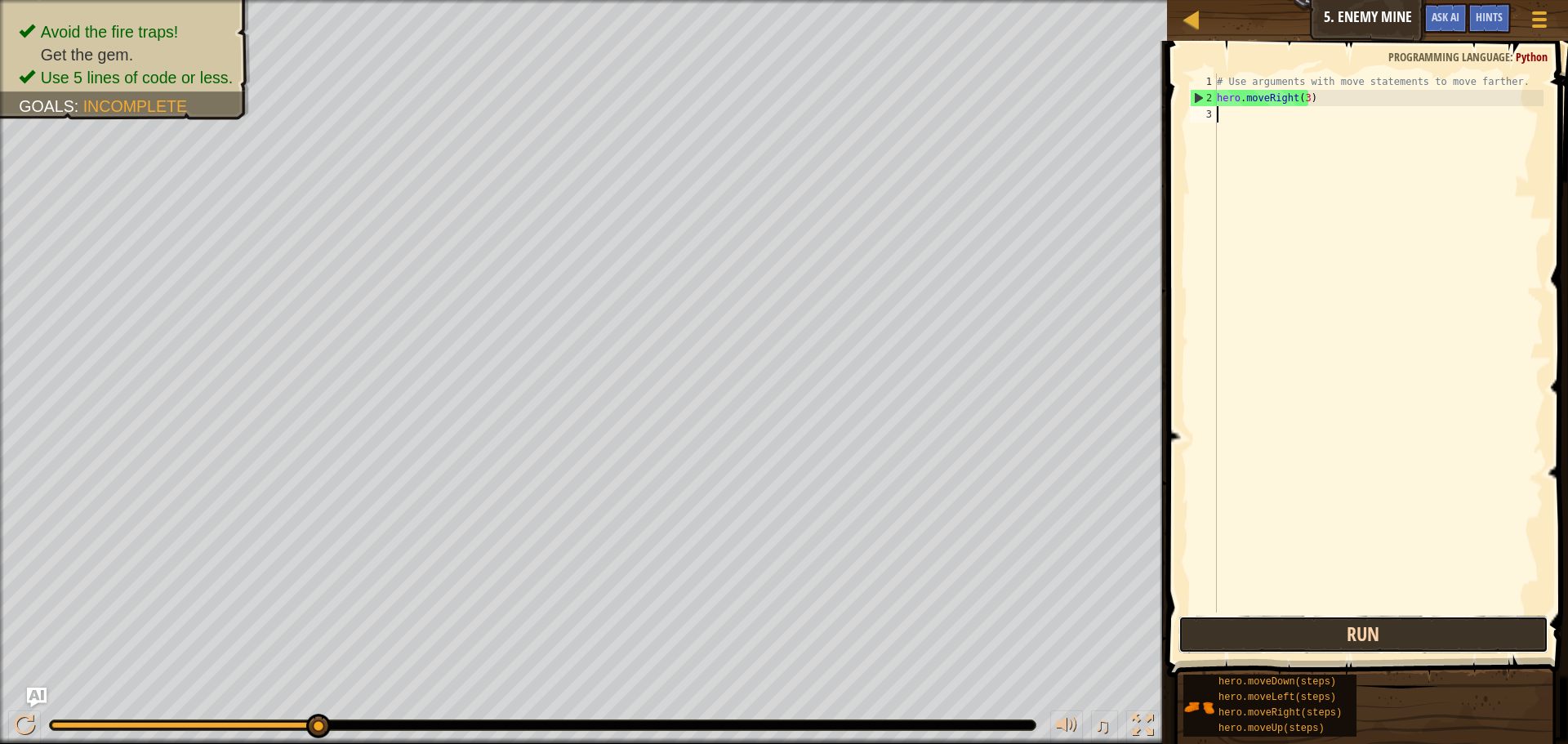
click at [1297, 652] on button "Run" at bounding box center [1364, 634] width 370 height 37
click at [1306, 119] on div "# Use arguments with move statements to move farther. hero . moveRight ( 3 ) he…" at bounding box center [1378, 360] width 330 height 572
click at [1307, 116] on div "# Use arguments with move statements to move farther. hero . moveRight ( 3 ) he…" at bounding box center [1378, 360] width 330 height 572
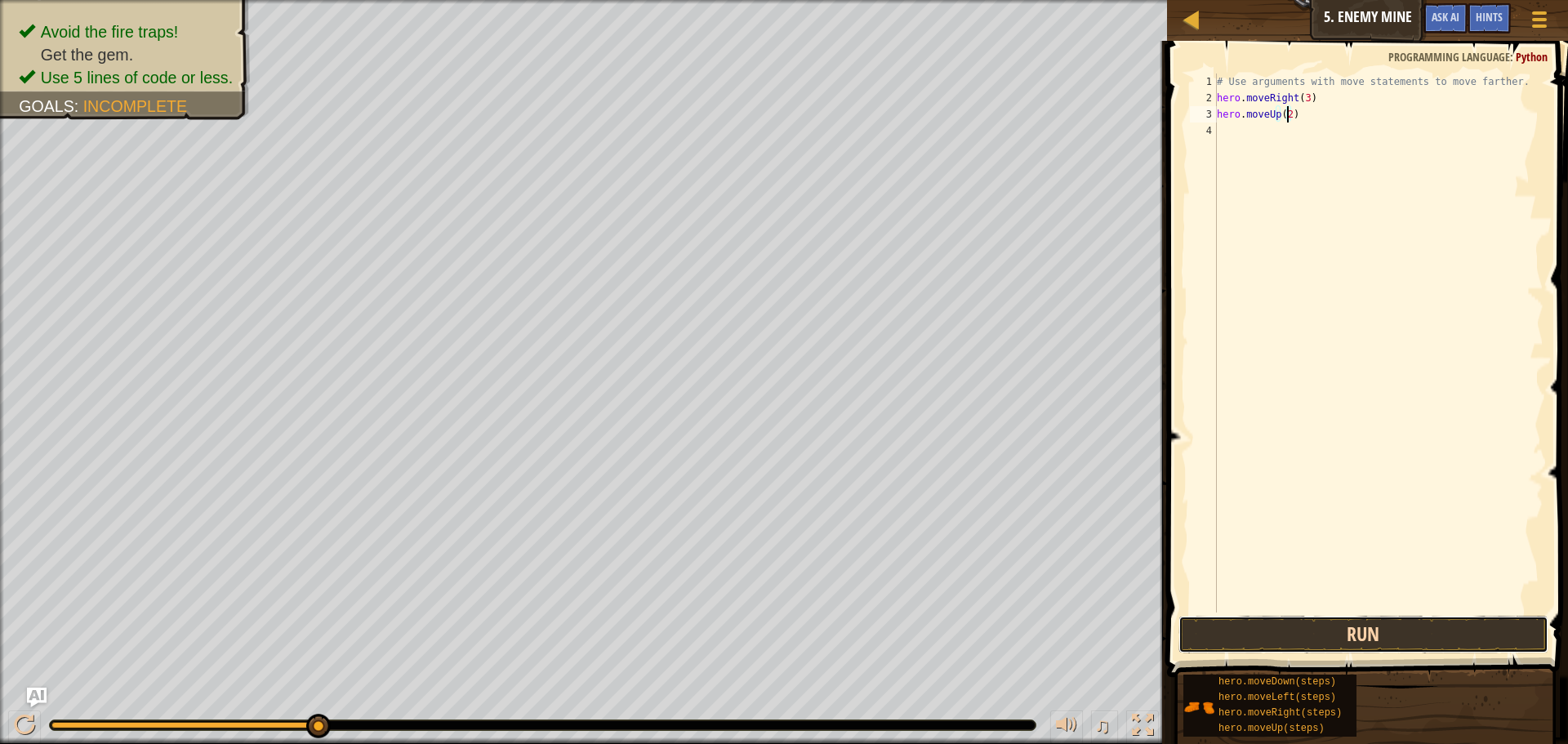
click at [1396, 634] on button "Run" at bounding box center [1364, 634] width 370 height 37
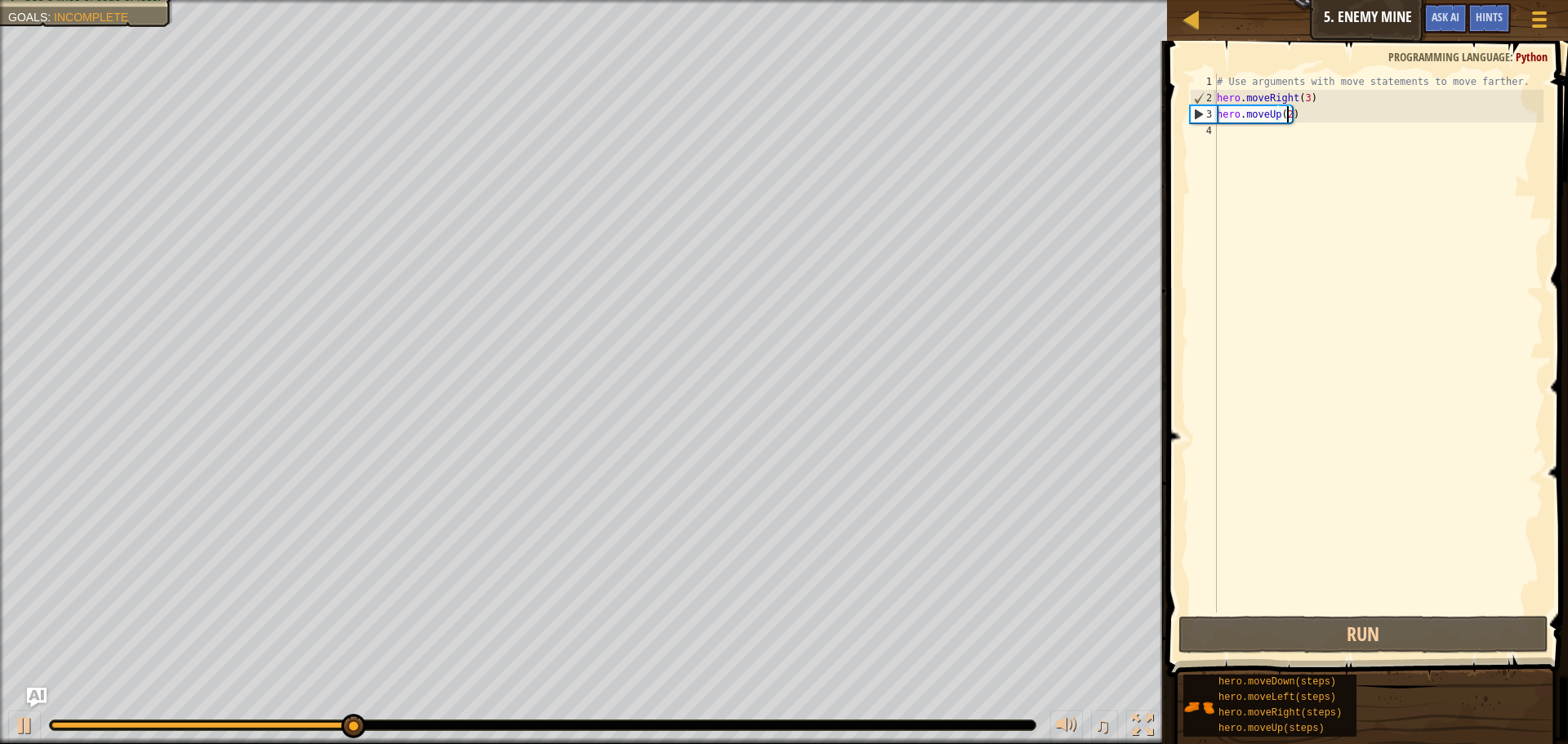
type textarea "hero.moveUp()"
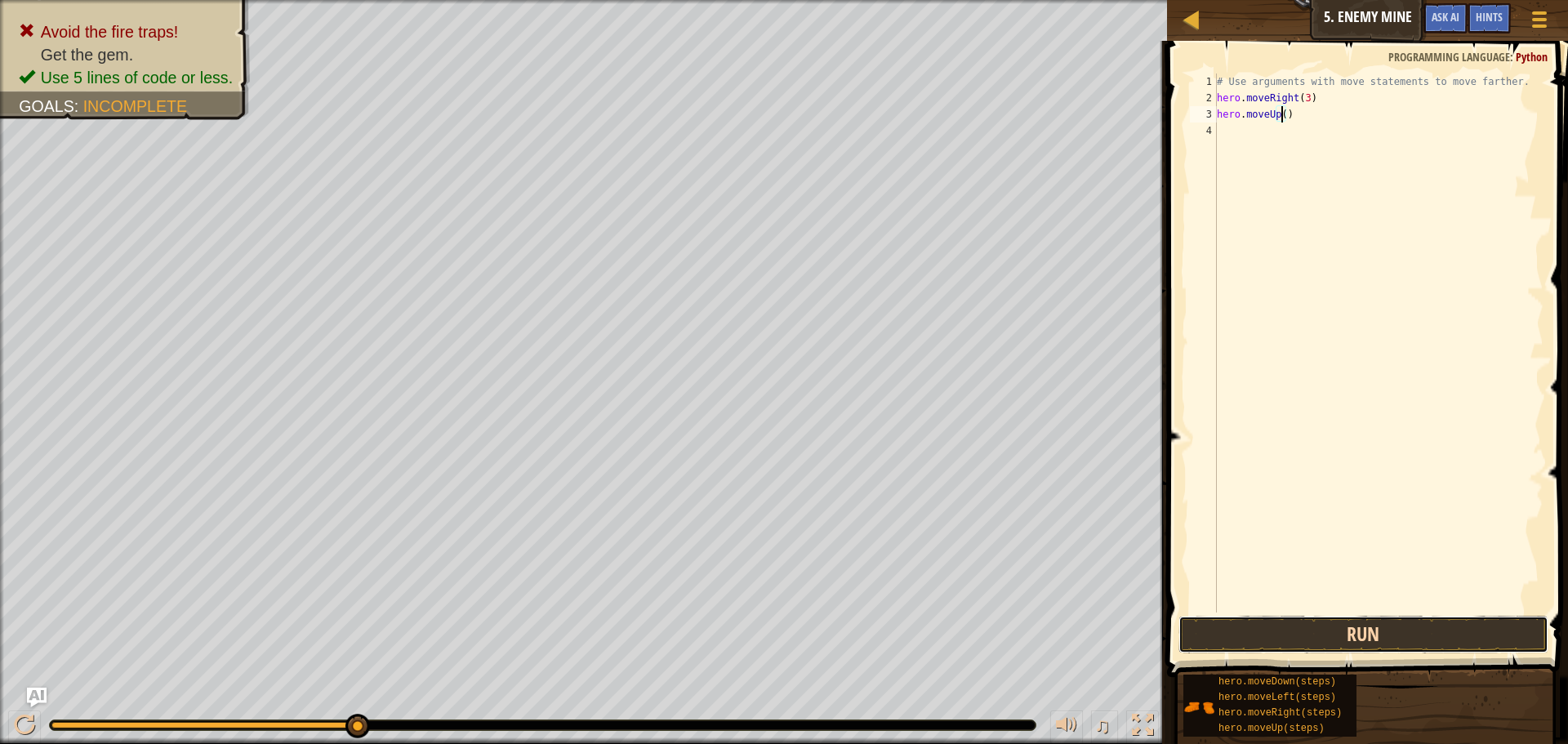
click at [1390, 634] on button "Run" at bounding box center [1364, 634] width 370 height 37
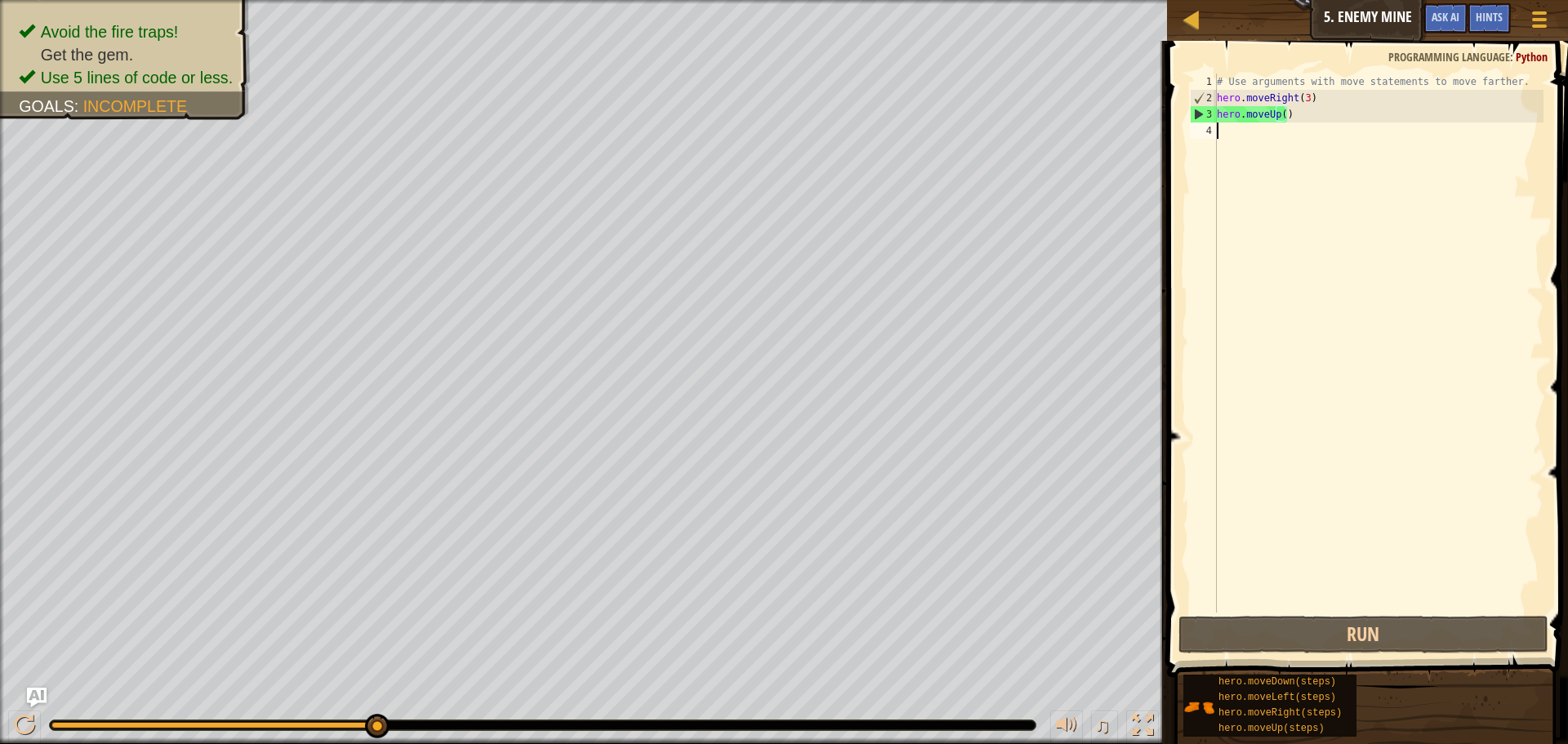
click at [1230, 142] on div "# Use arguments with move statements to move farther. hero . moveRight ( 3 ) he…" at bounding box center [1378, 360] width 330 height 572
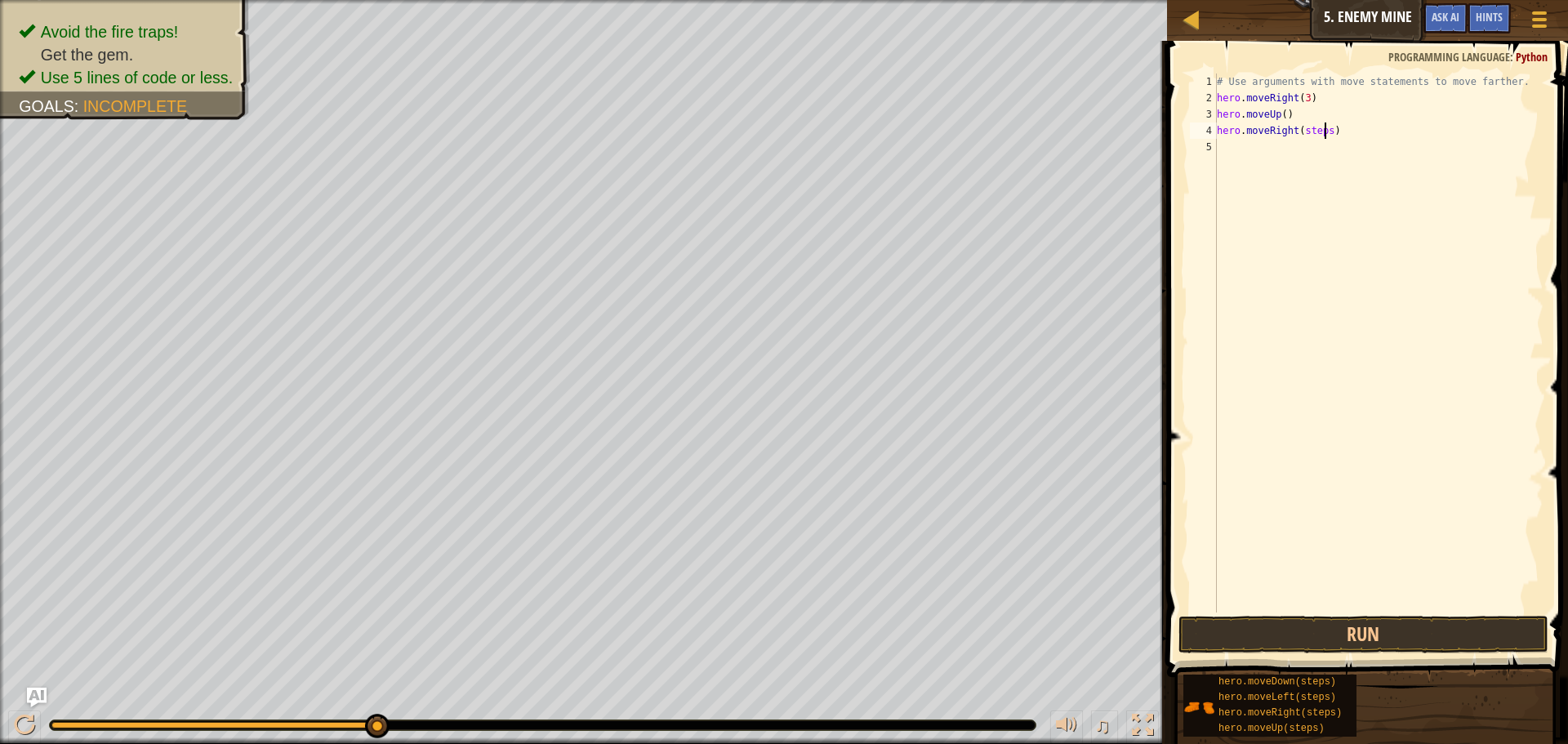
click at [1325, 133] on div "# Use arguments with move statements to move farther. hero . moveRight ( 3 ) he…" at bounding box center [1378, 360] width 330 height 572
type textarea "hero.moveRight()"
click at [1385, 630] on button "Run" at bounding box center [1364, 634] width 370 height 37
